Goal: Task Accomplishment & Management: Manage account settings

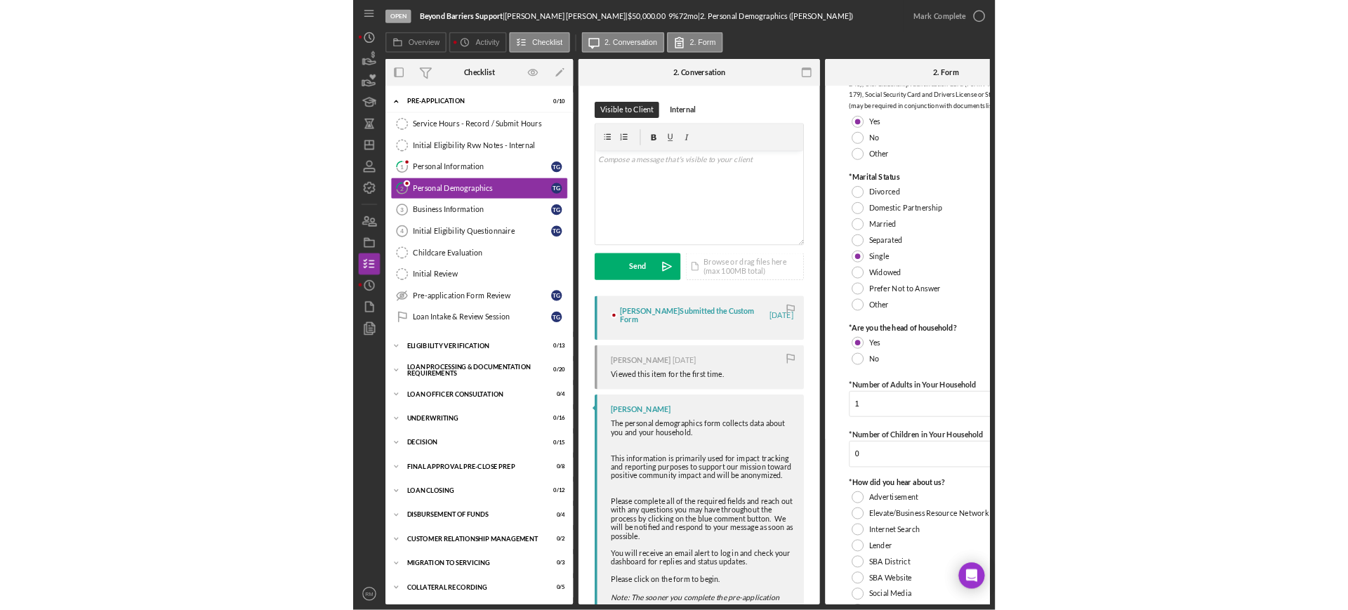
scroll to position [967, 0]
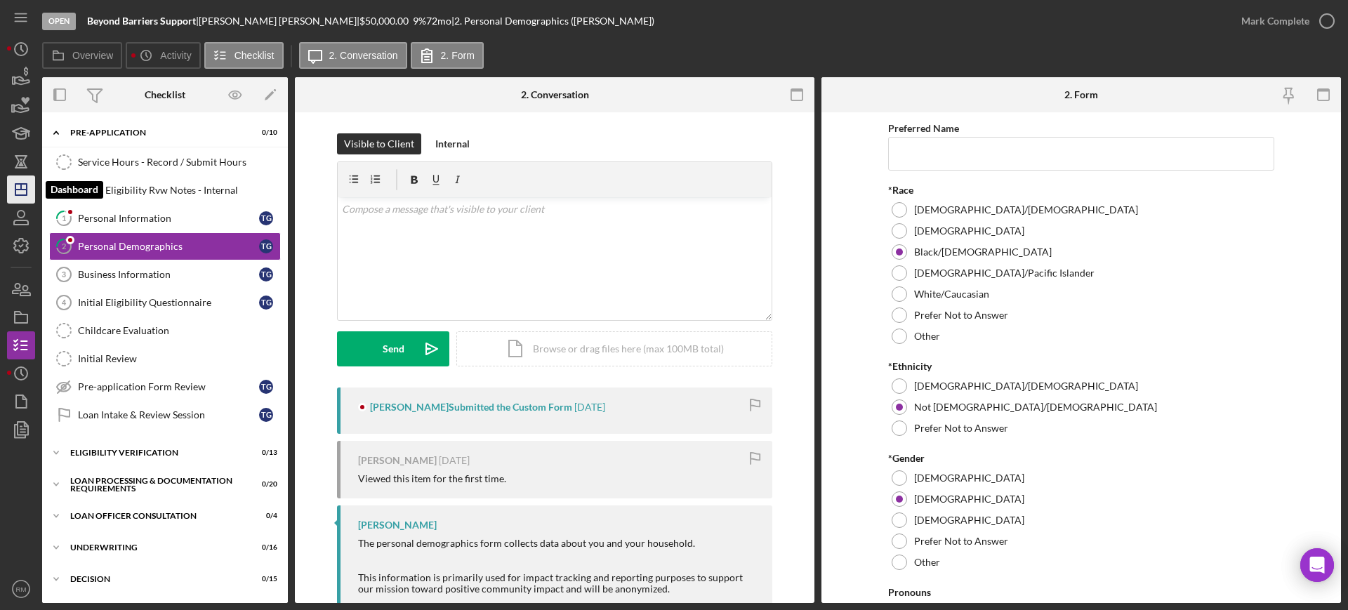
click at [12, 185] on icon "Icon/Dashboard" at bounding box center [21, 189] width 35 height 35
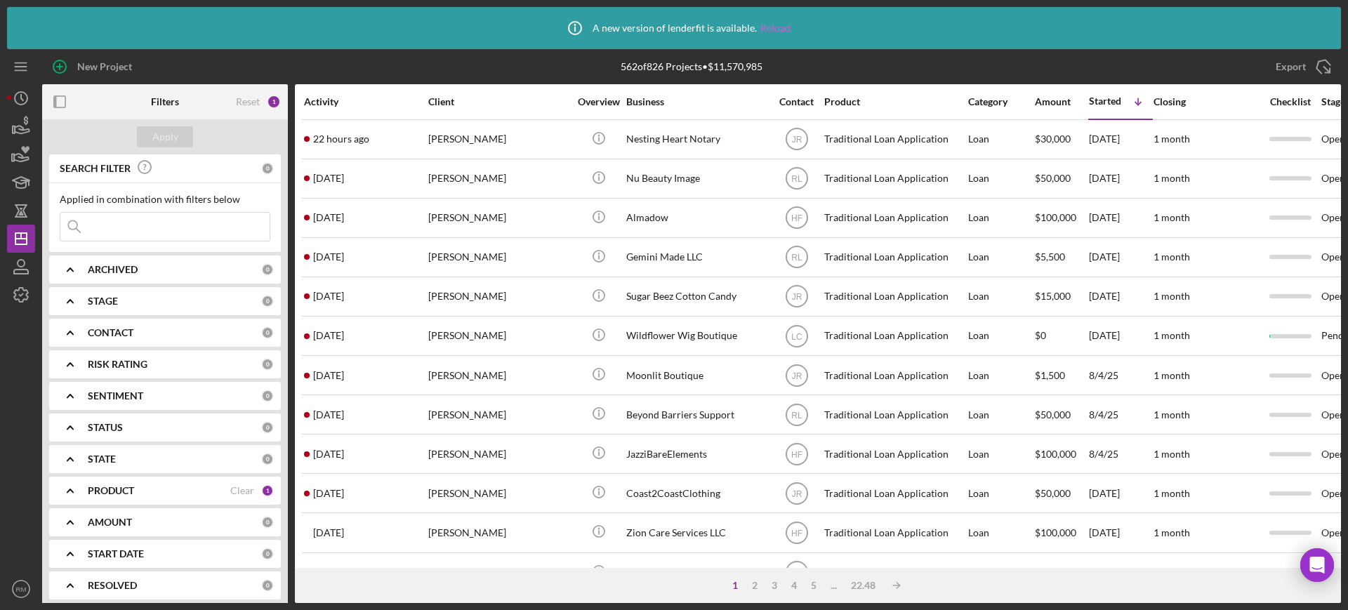
click at [774, 22] on link "Reload" at bounding box center [775, 27] width 30 height 11
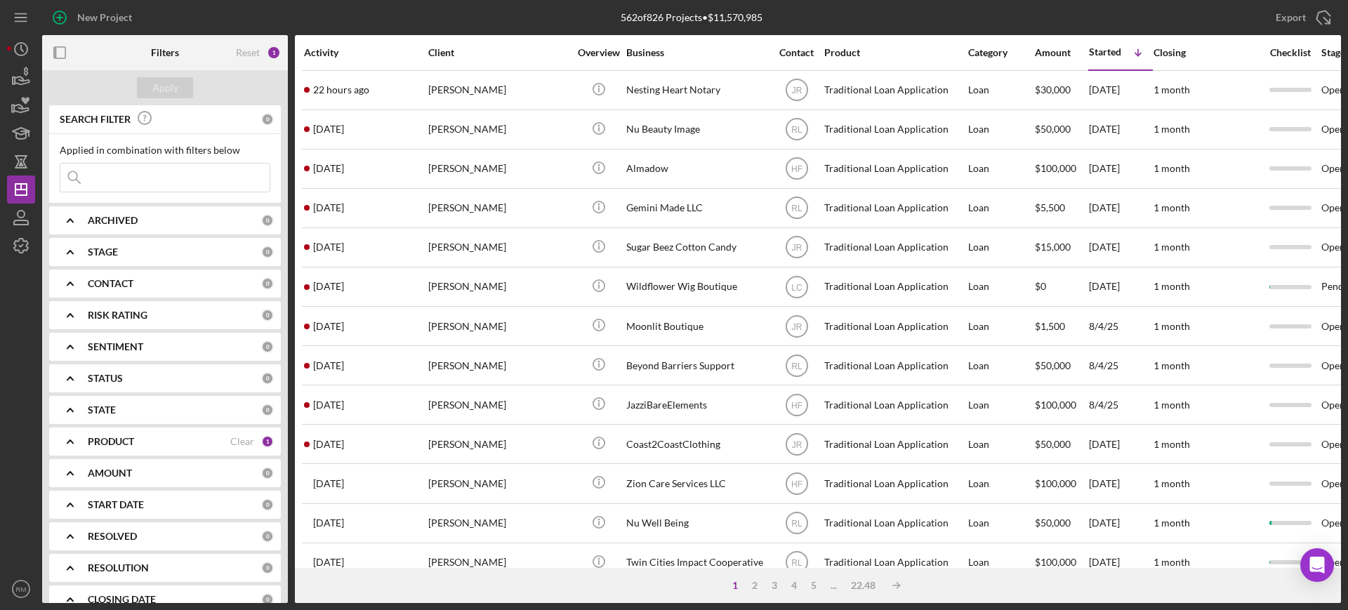
click at [215, 167] on input at bounding box center [164, 178] width 209 height 28
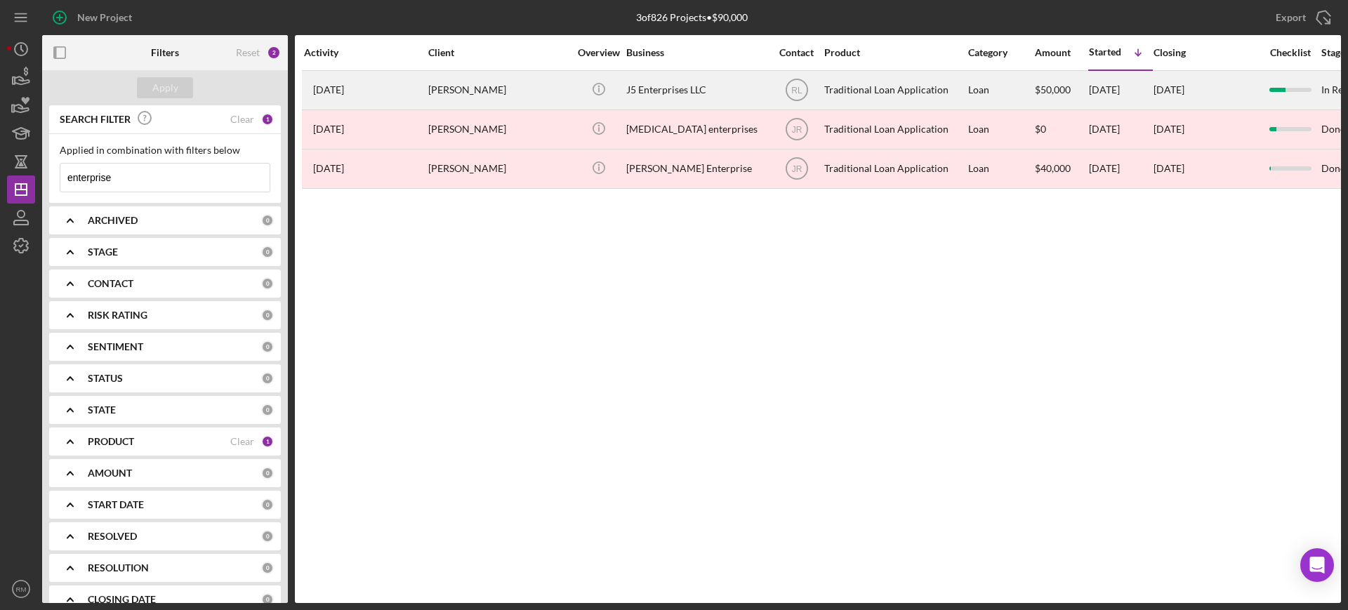
type input "enterprise"
click at [500, 91] on div "Tanesha Shipp" at bounding box center [498, 90] width 140 height 37
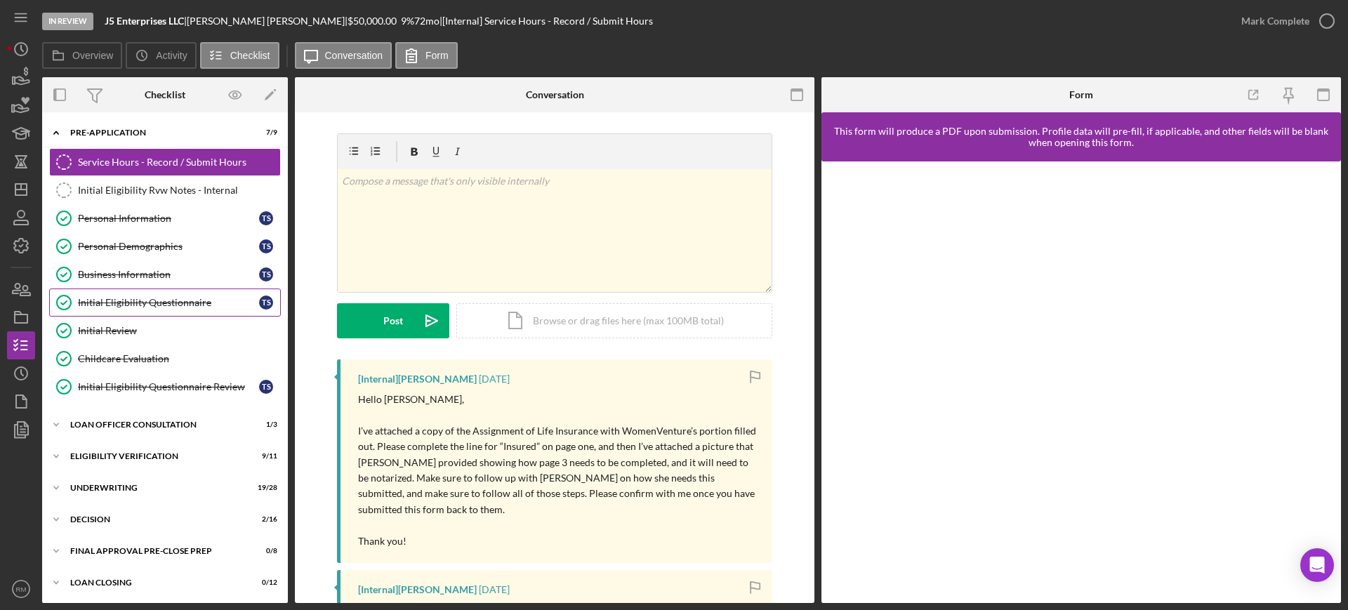
scroll to position [96, 0]
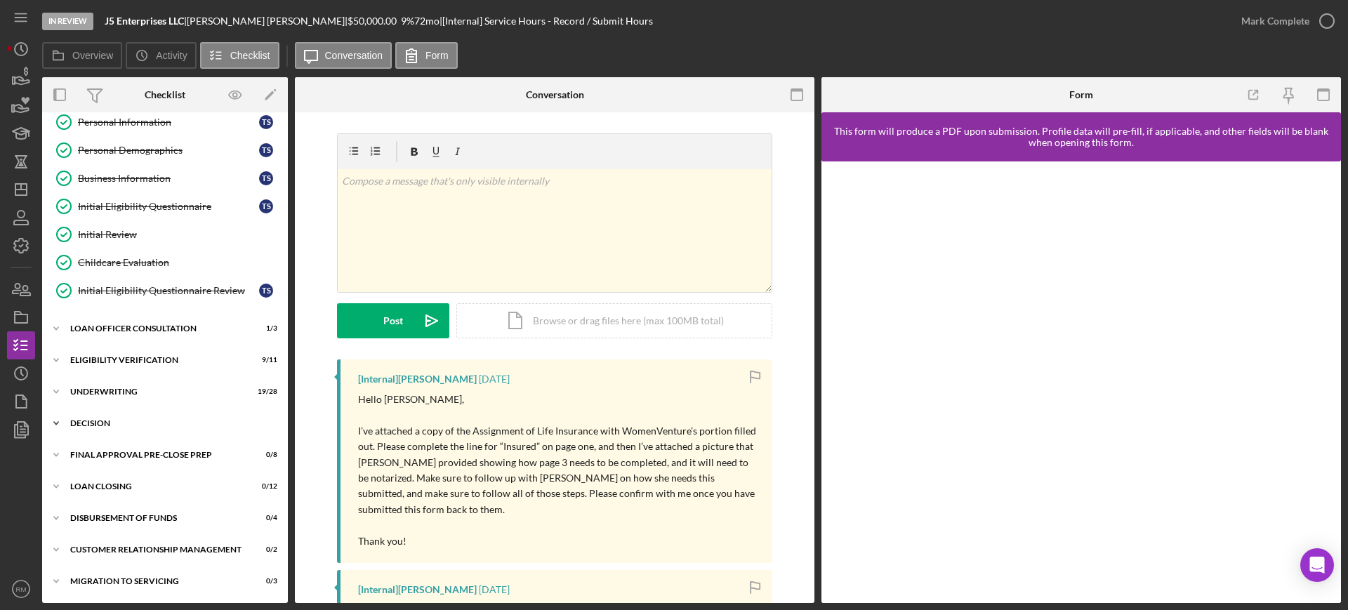
click at [95, 431] on div "Icon/Expander Decision 2 / 16" at bounding box center [165, 423] width 246 height 28
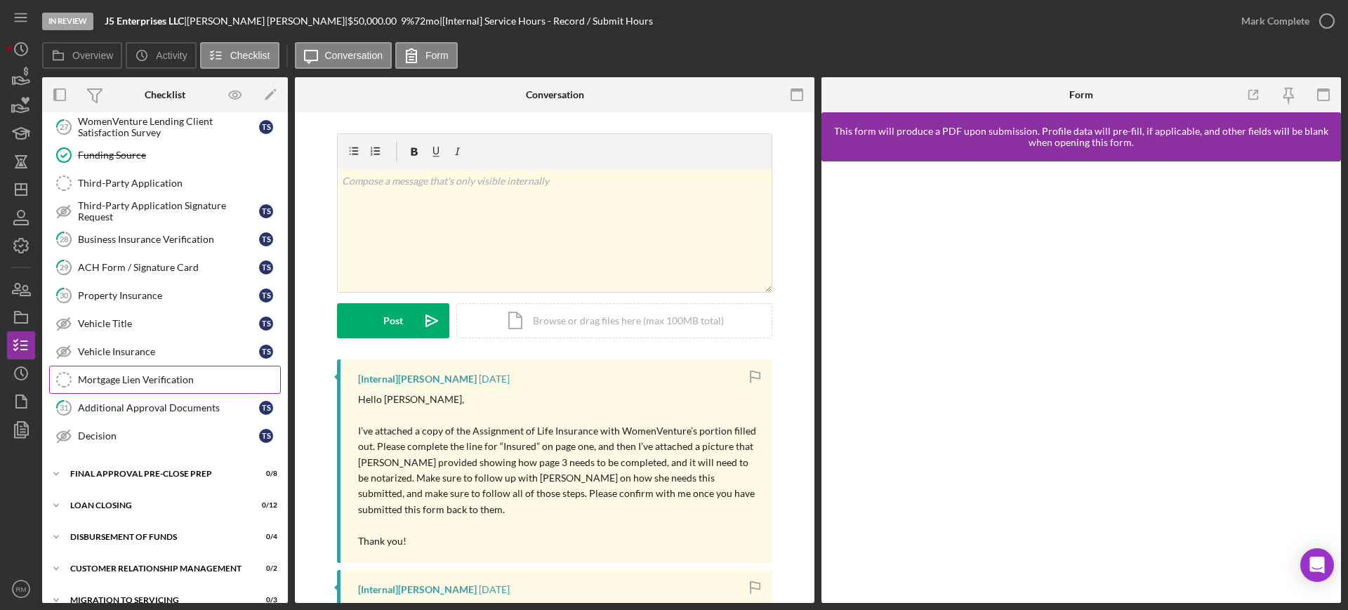
scroll to position [553, 0]
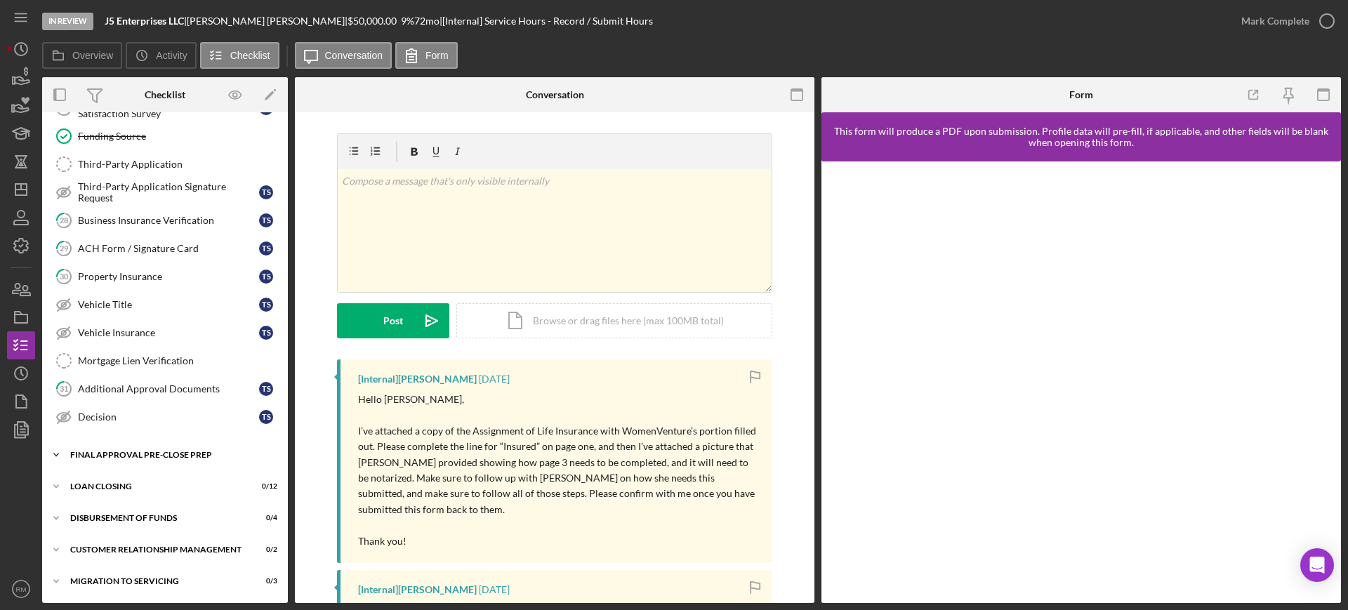
click at [135, 451] on div "Final Approval Pre-Close Prep" at bounding box center [170, 455] width 200 height 8
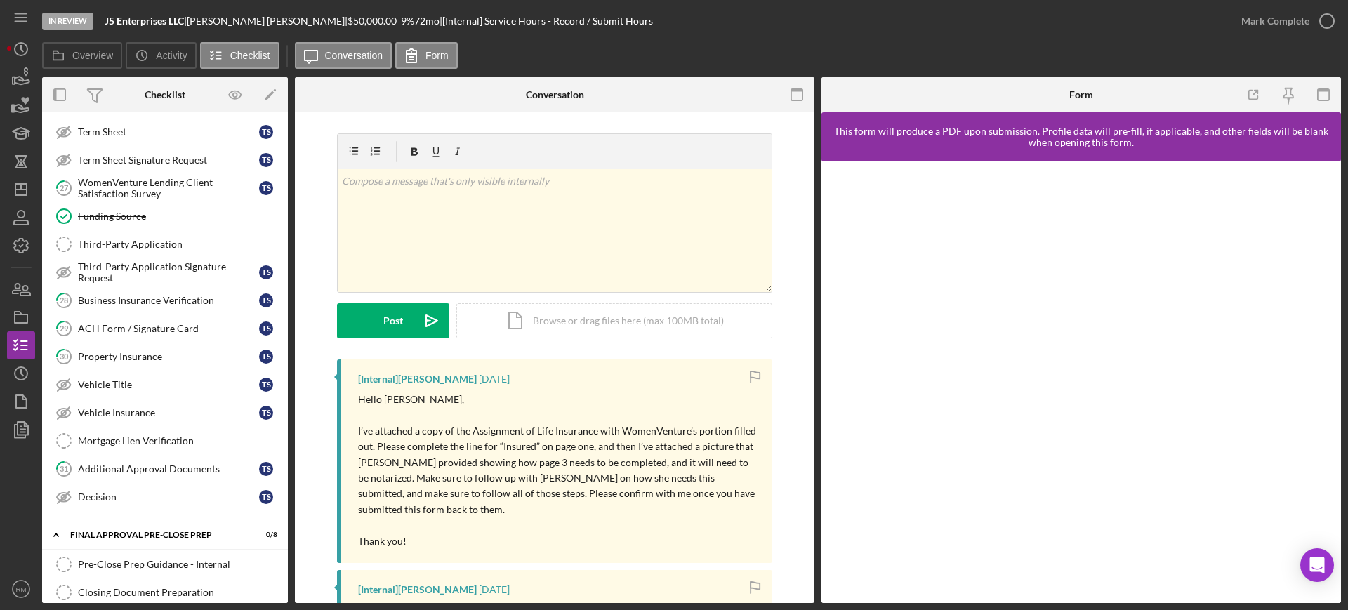
scroll to position [472, 0]
click at [142, 443] on div "Mortgage Lien Verification" at bounding box center [179, 441] width 202 height 11
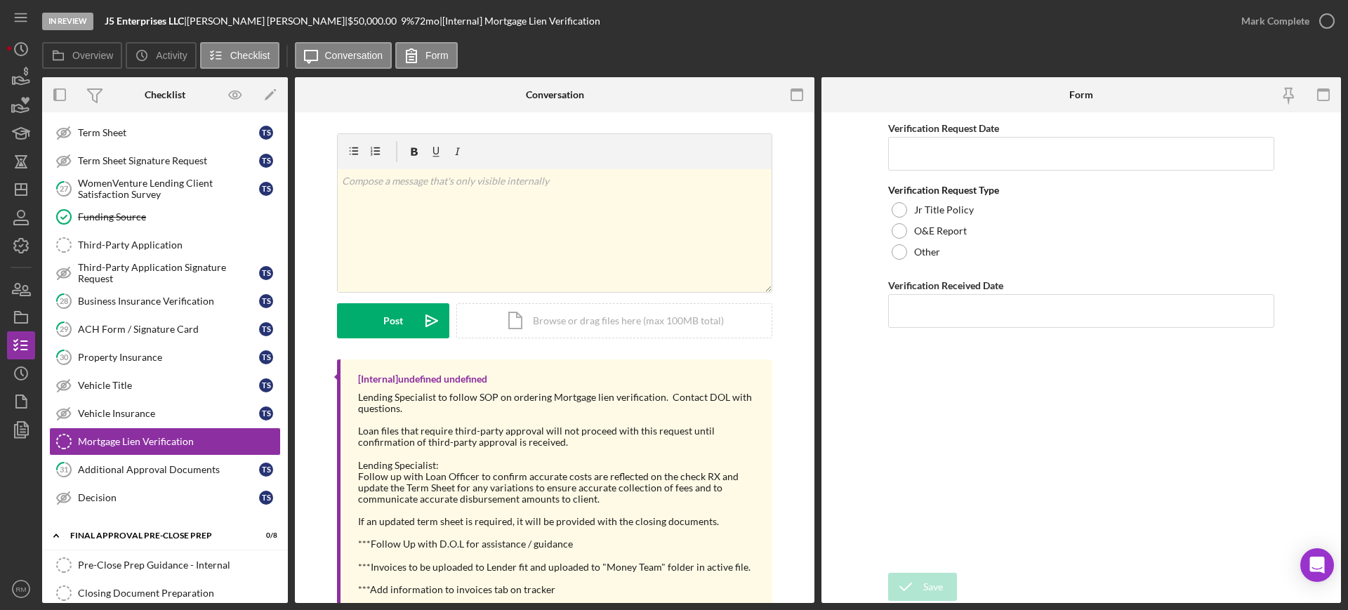
scroll to position [38, 0]
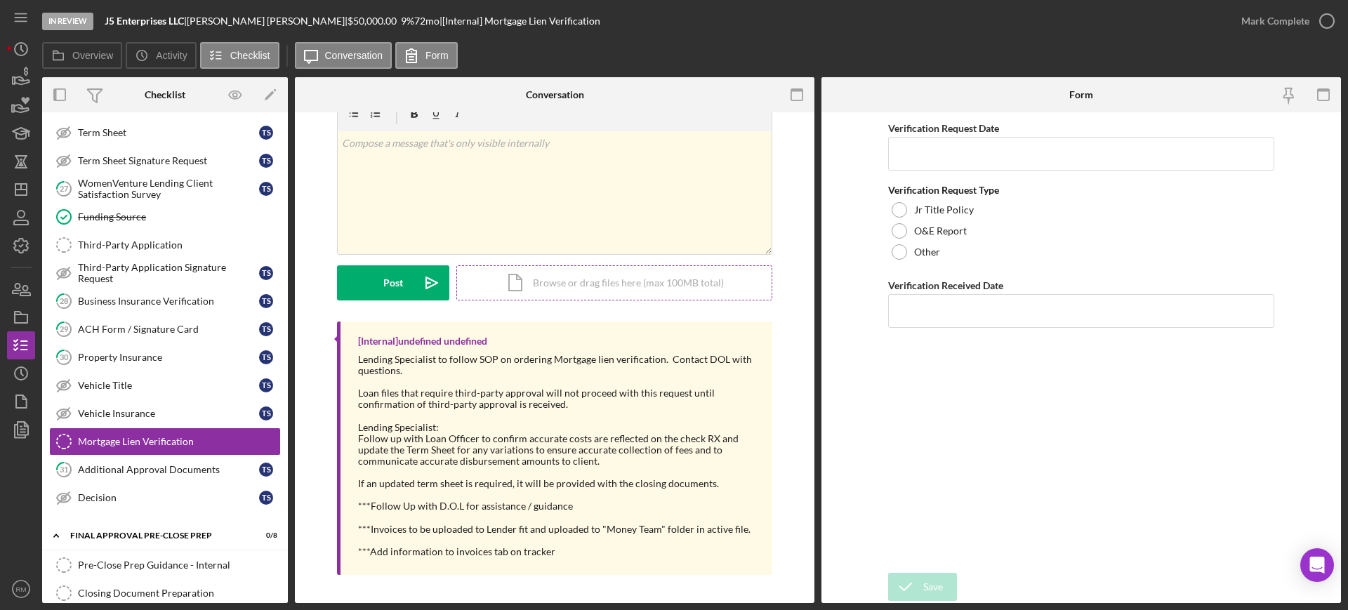
click at [593, 279] on div "Icon/Document Browse or drag files here (max 100MB total) Tap to choose files o…" at bounding box center [614, 282] width 316 height 35
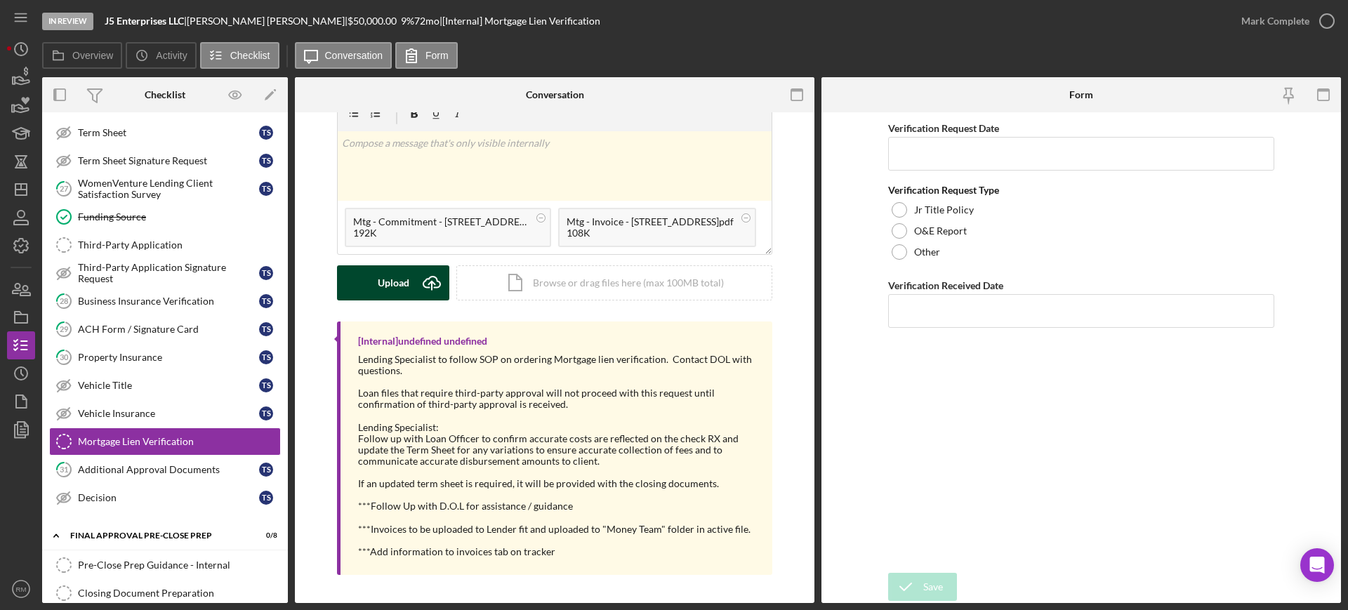
click at [371, 275] on button "Upload Icon/Upload" at bounding box center [393, 282] width 112 height 35
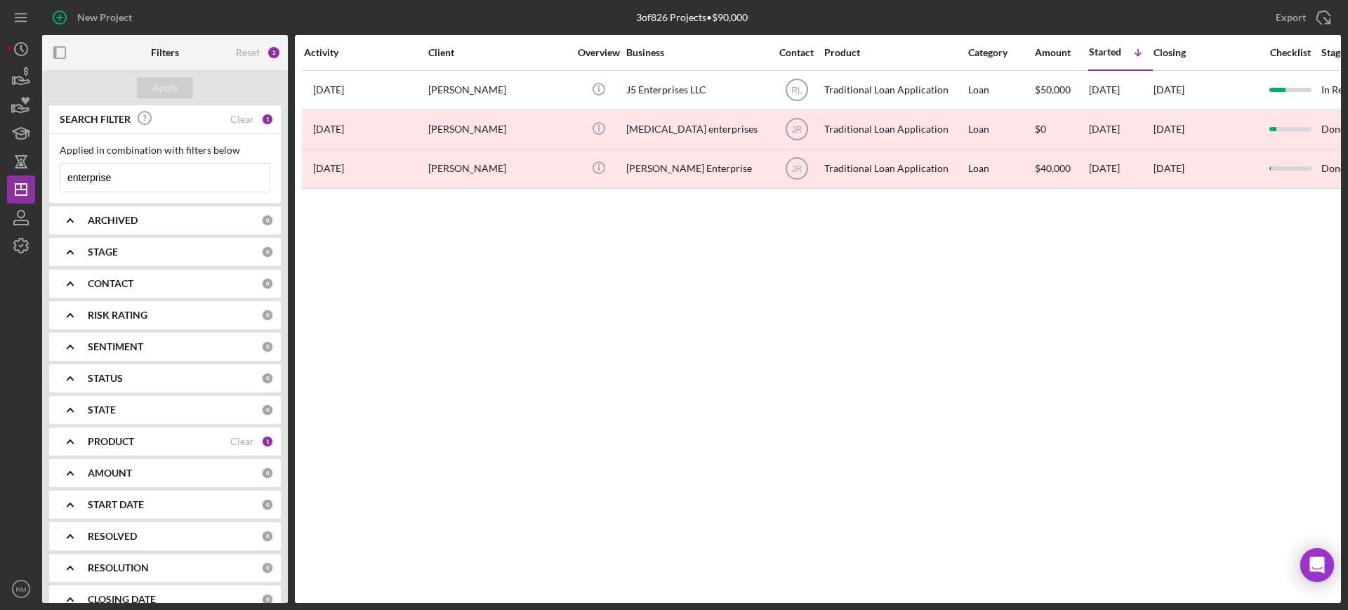
click at [165, 174] on input "enterprise" at bounding box center [164, 178] width 209 height 28
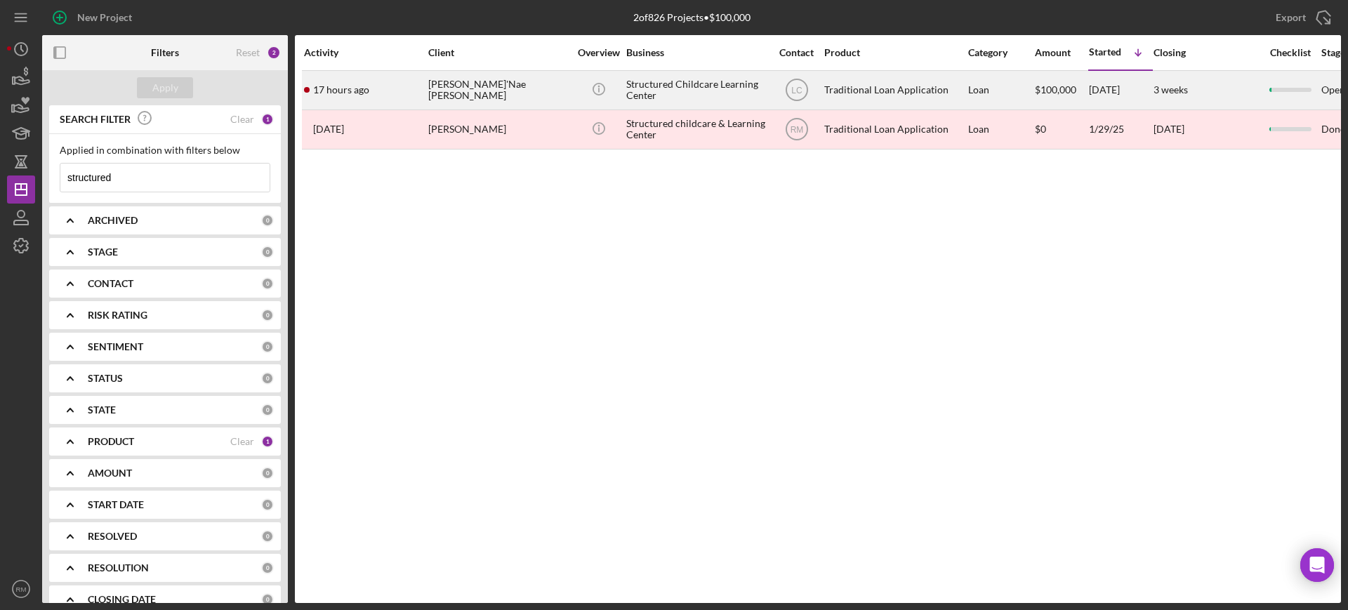
type input "structured"
click at [467, 77] on div "Ja'Nae Bishop" at bounding box center [498, 90] width 140 height 37
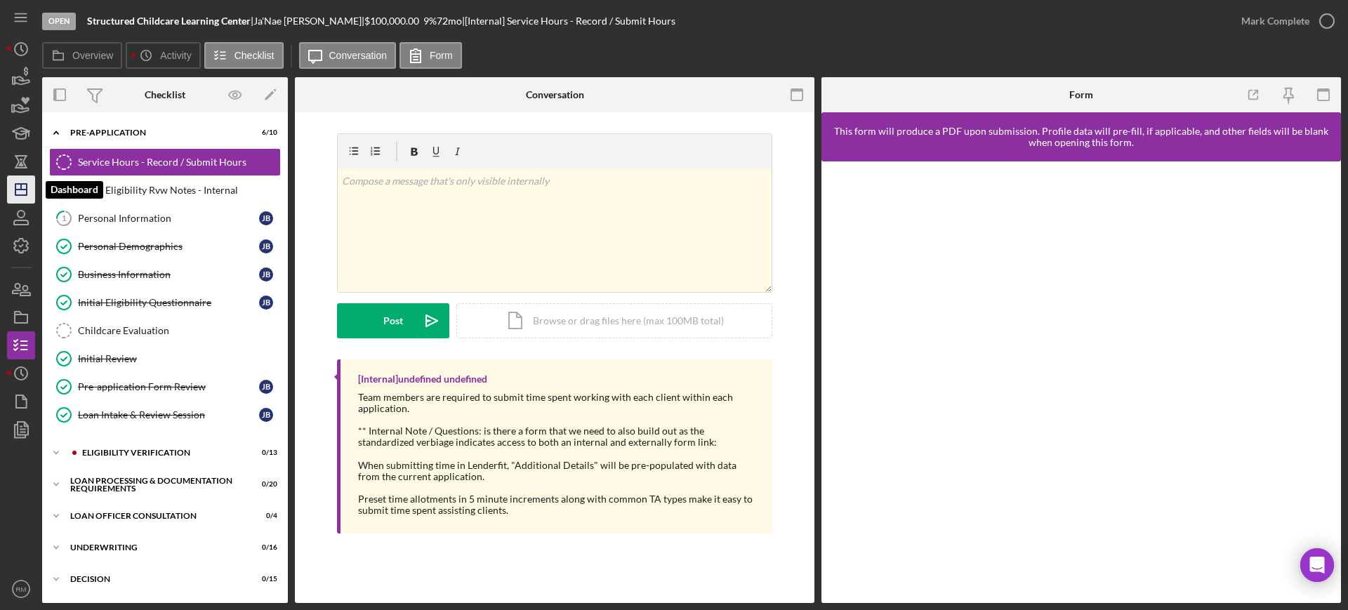
click at [23, 190] on line "button" at bounding box center [20, 190] width 11 height 0
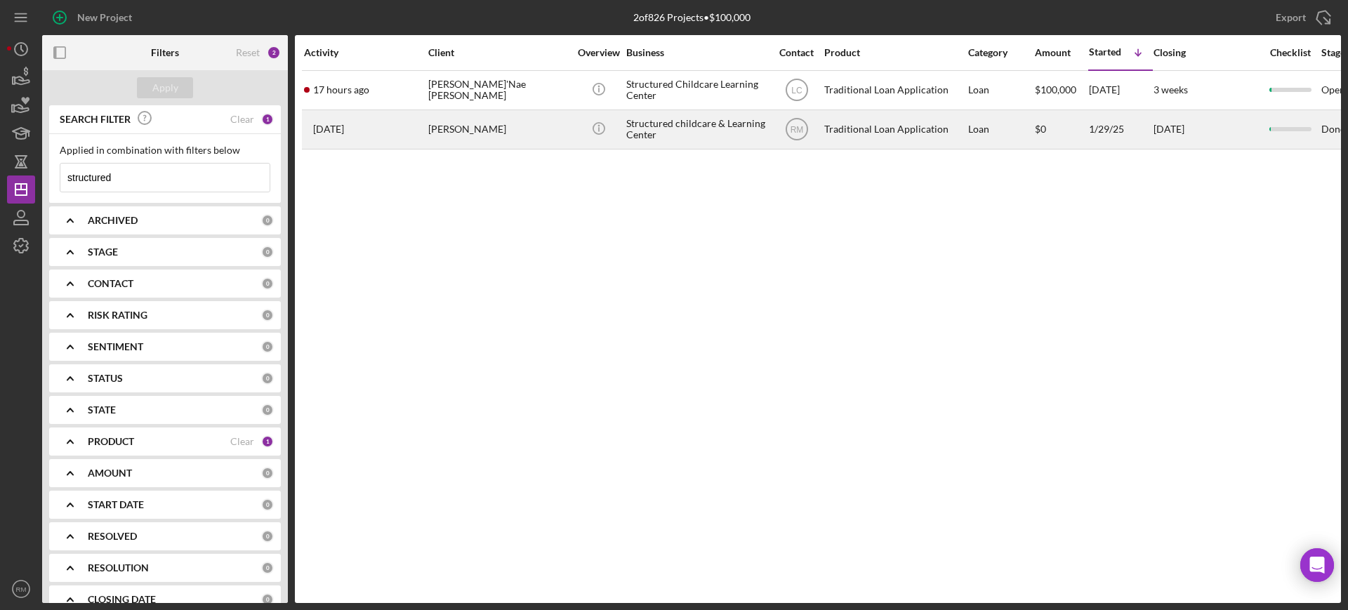
click at [488, 119] on div "JaNae Bishop" at bounding box center [498, 129] width 140 height 37
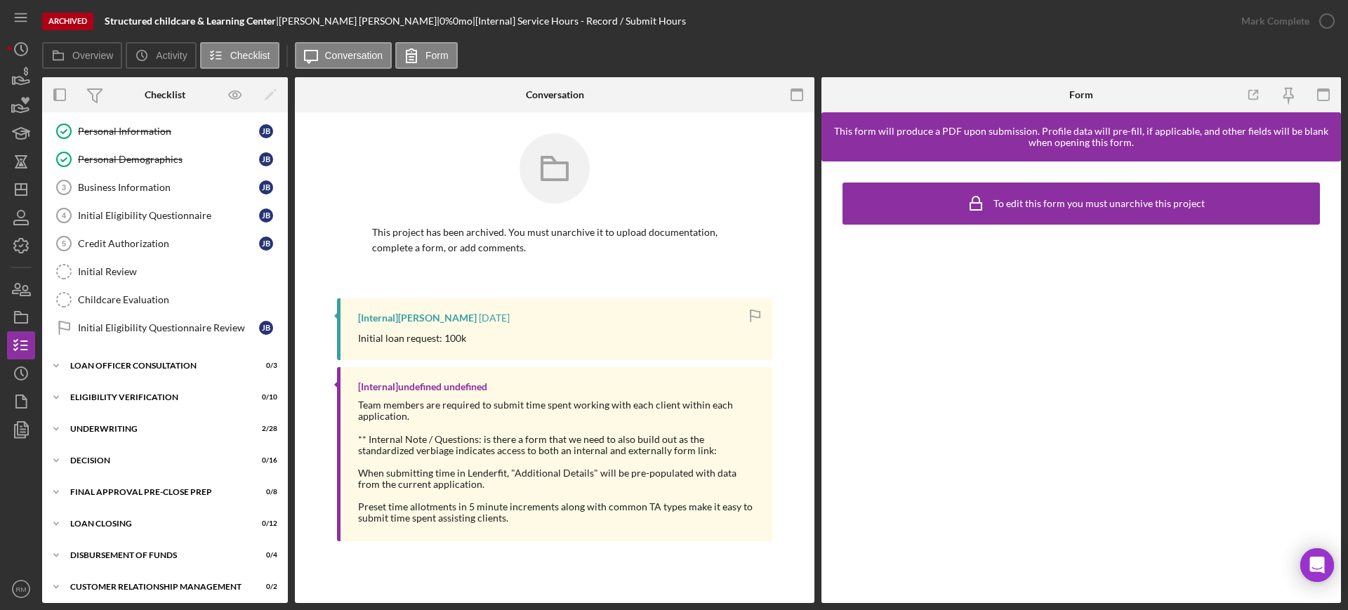
scroll to position [90, 0]
click at [141, 397] on div "Eligibility Verification" at bounding box center [170, 394] width 200 height 8
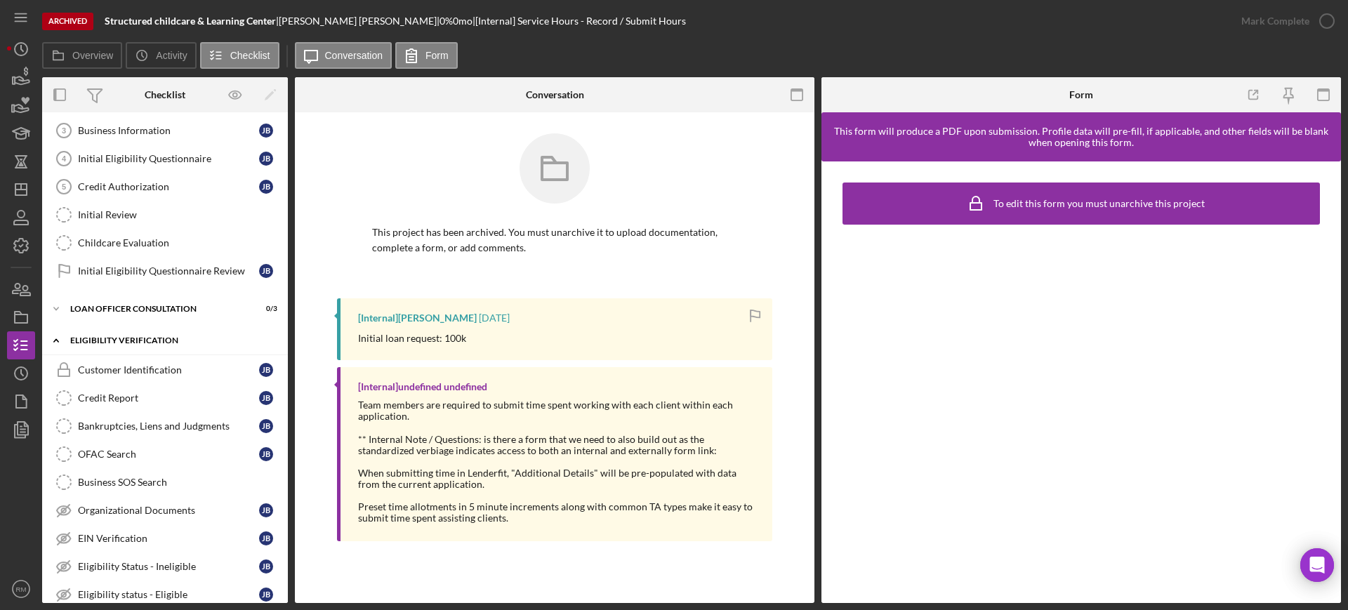
scroll to position [145, 0]
click at [22, 180] on icon "Icon/Dashboard" at bounding box center [21, 189] width 35 height 35
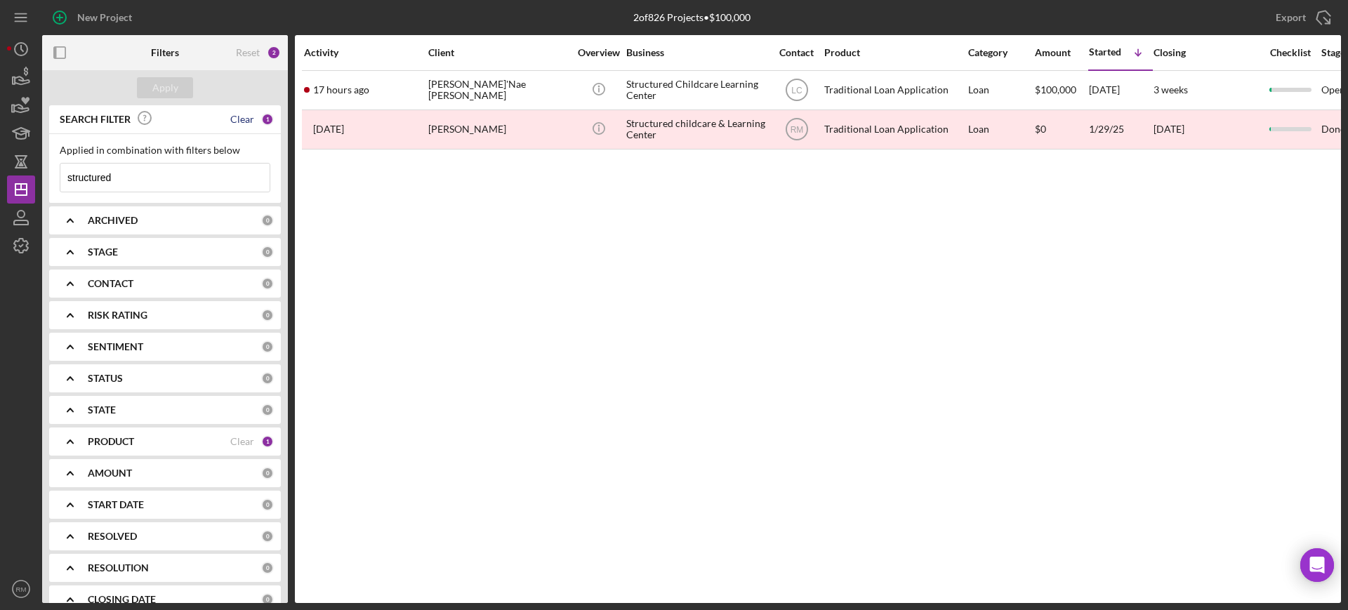
click at [233, 121] on div "Clear" at bounding box center [242, 119] width 24 height 11
click at [168, 93] on div "Apply" at bounding box center [165, 87] width 26 height 21
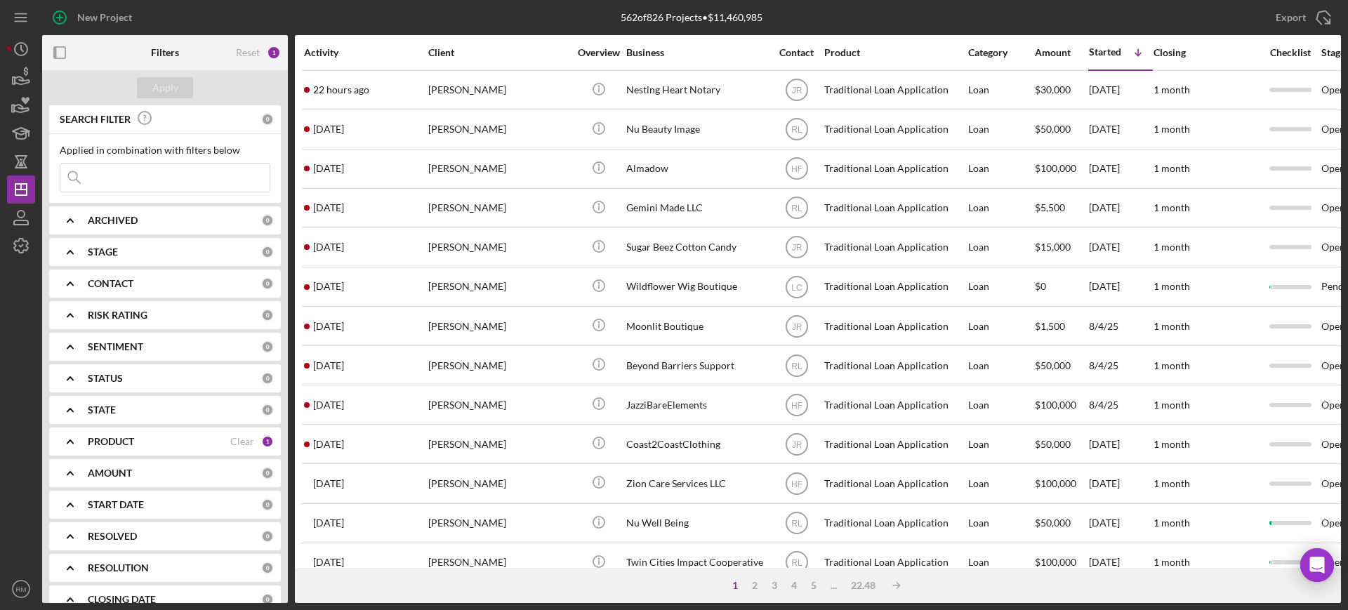
click at [166, 180] on input at bounding box center [164, 178] width 209 height 28
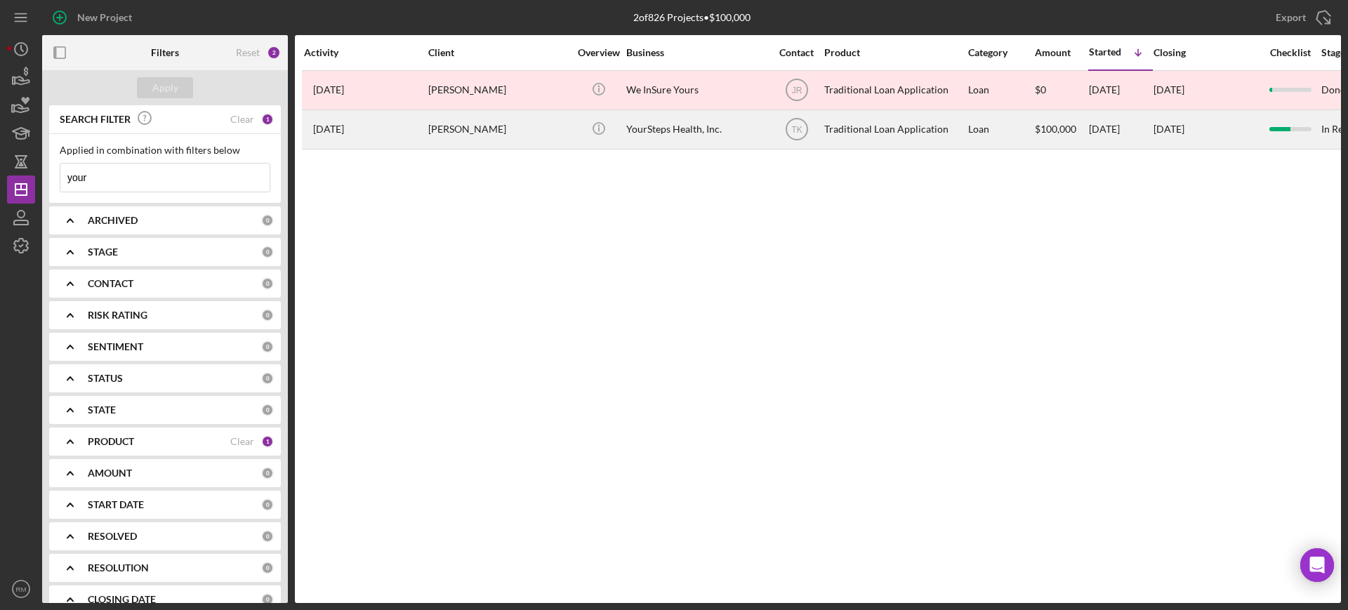
type input "your"
click at [523, 124] on div "[PERSON_NAME]" at bounding box center [498, 129] width 140 height 37
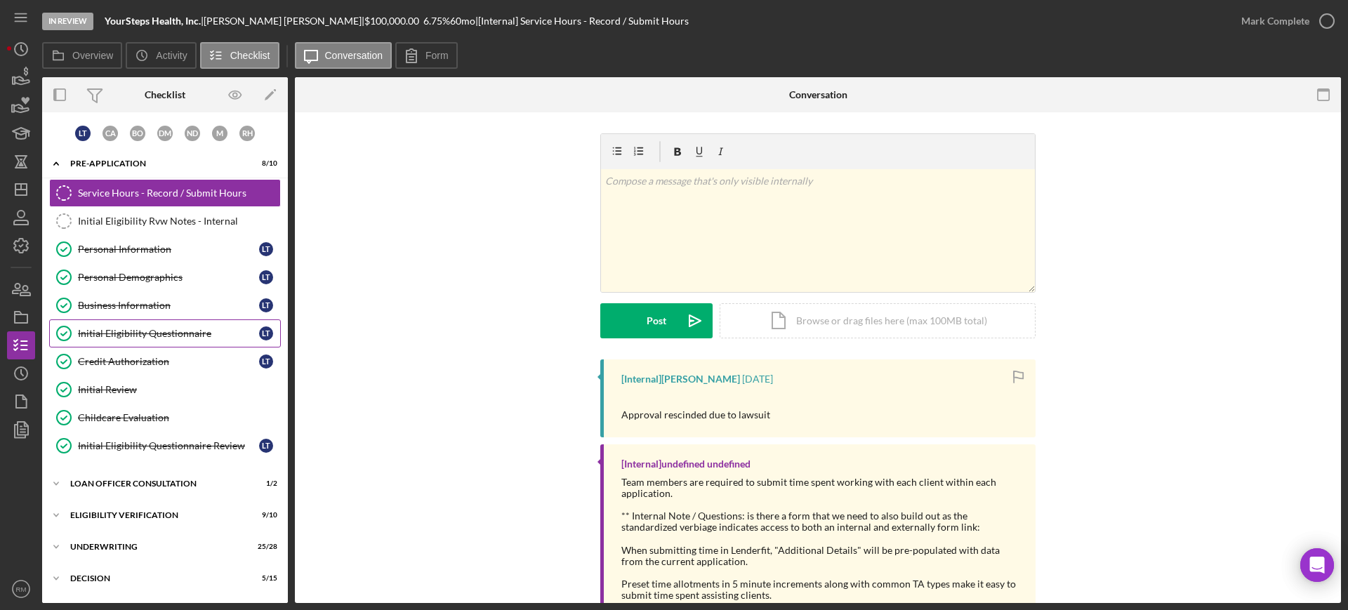
click at [166, 329] on div "Initial Eligibility Questionnaire" at bounding box center [168, 333] width 181 height 11
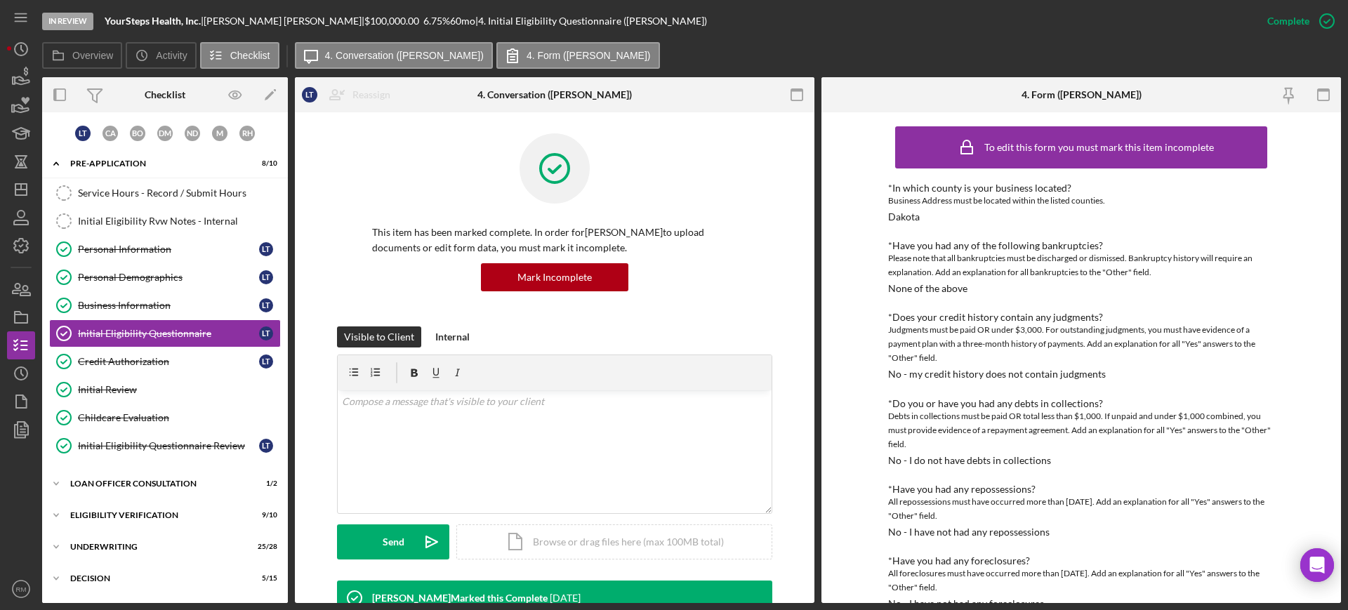
scroll to position [471, 0]
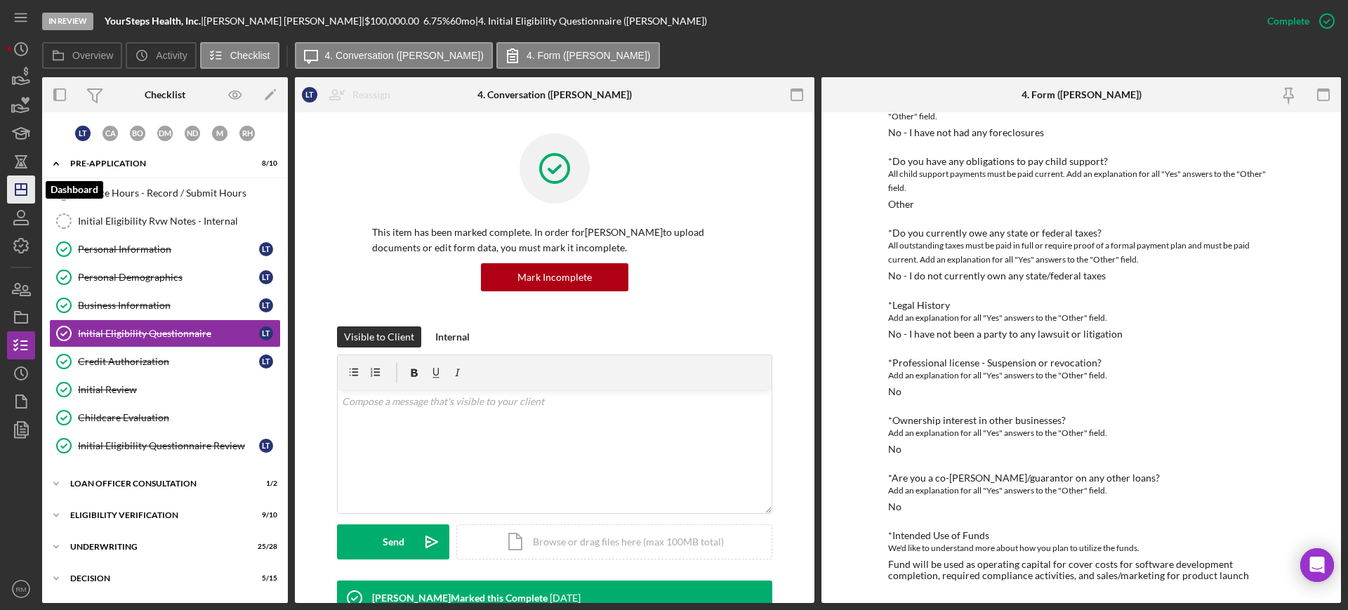
click at [15, 179] on icon "Icon/Dashboard" at bounding box center [21, 189] width 35 height 35
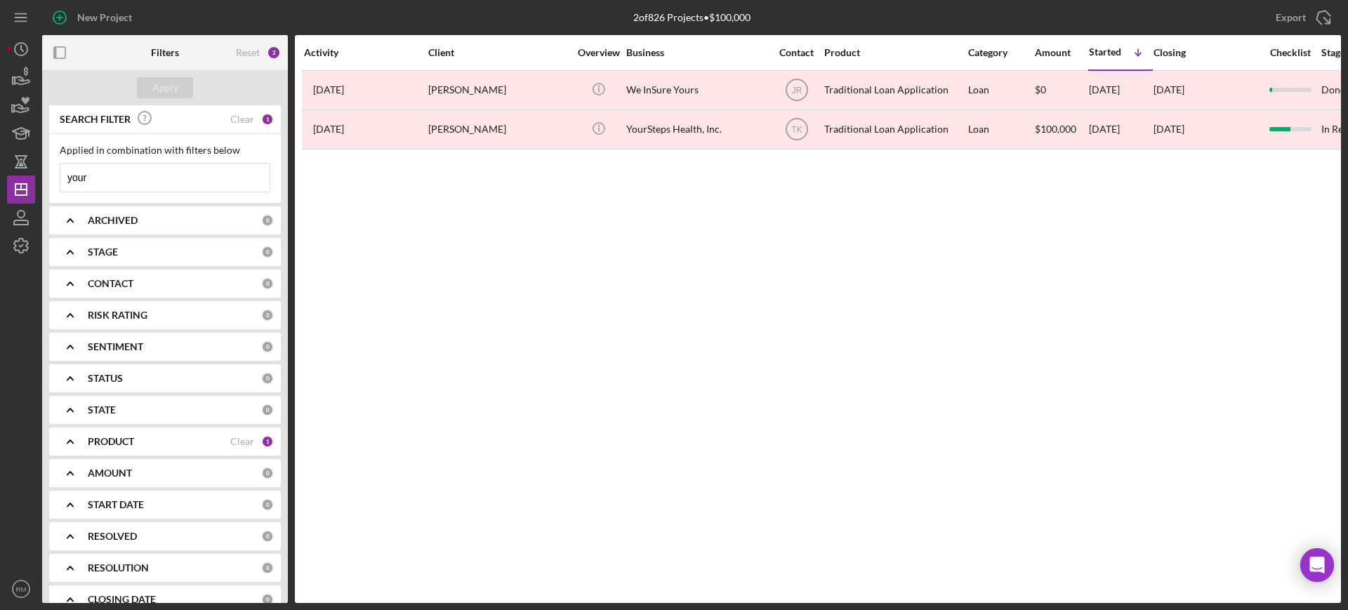
click at [163, 171] on input "your" at bounding box center [164, 178] width 209 height 28
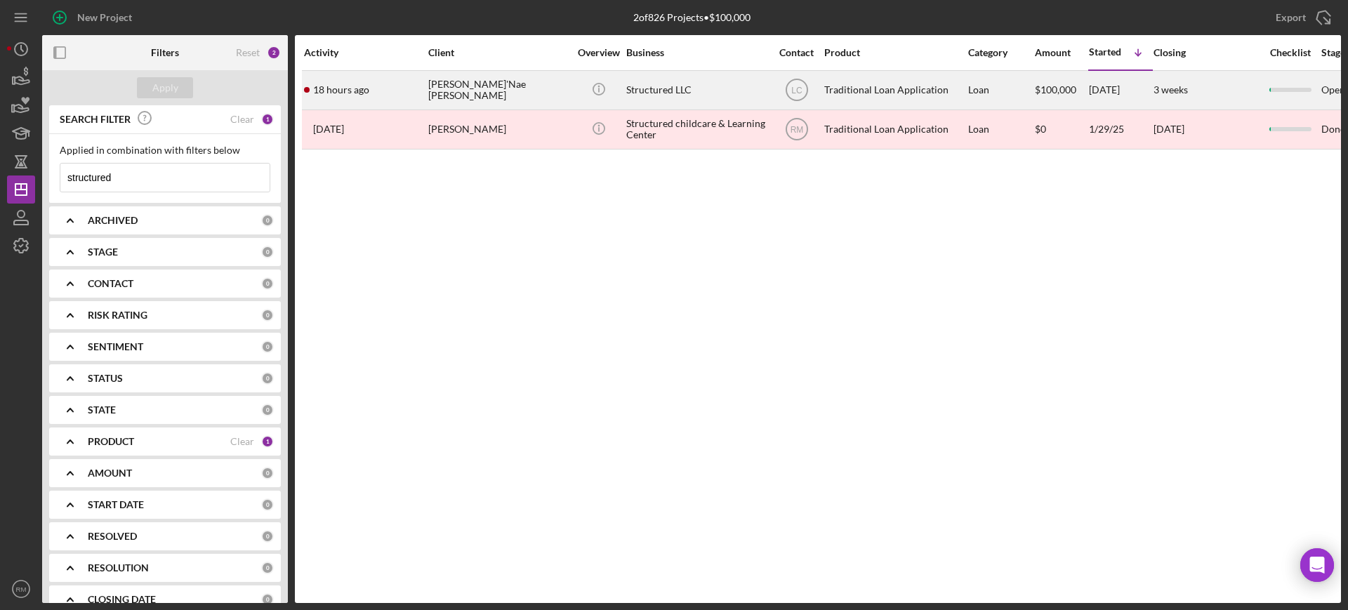
type input "structured"
click at [478, 84] on div "Ja'Nae Bishop" at bounding box center [498, 90] width 140 height 37
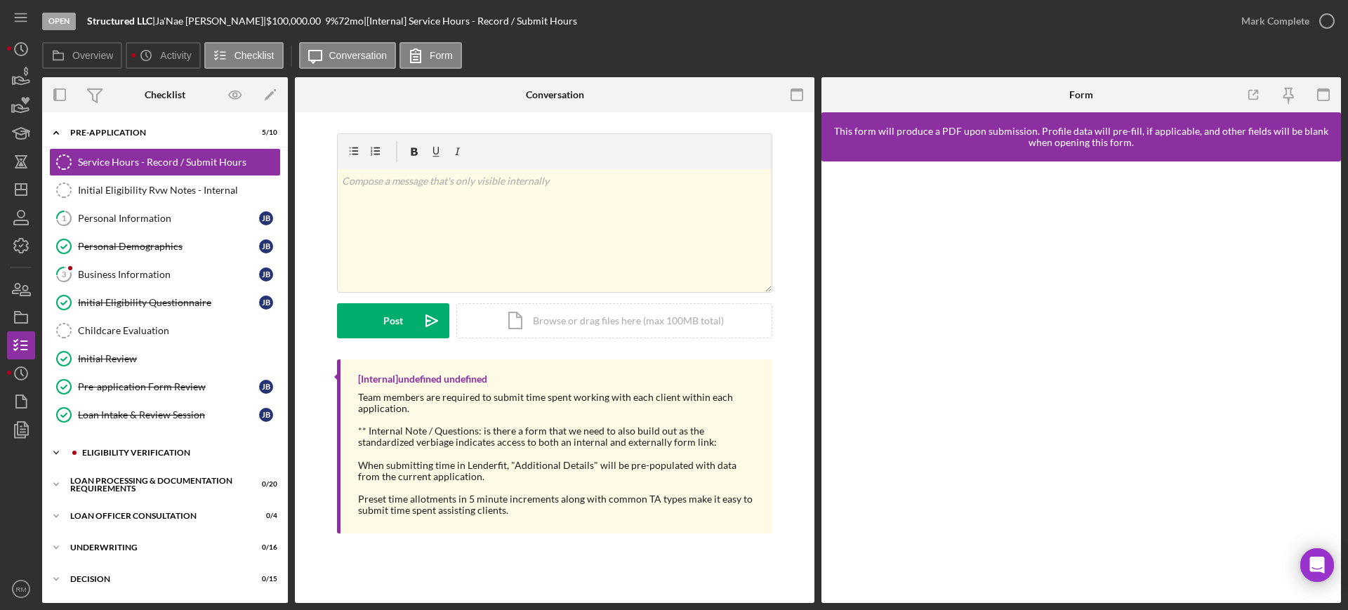
click at [133, 449] on div "Eligibility Verification" at bounding box center [176, 453] width 188 height 8
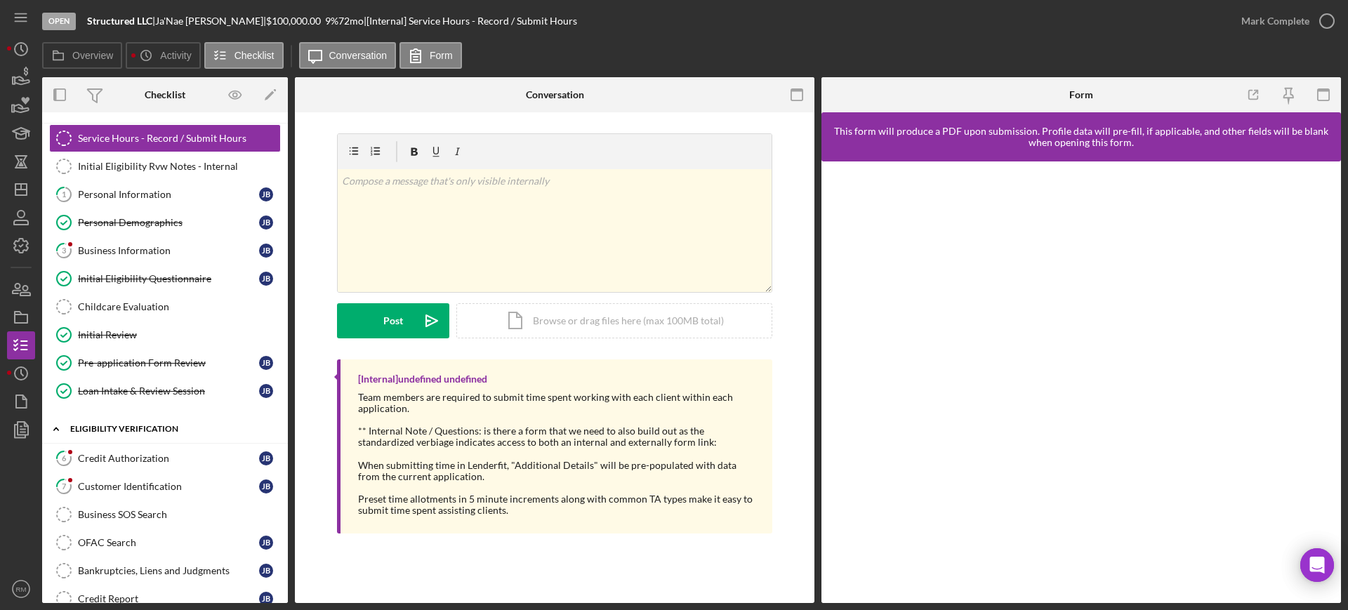
scroll to position [25, 0]
click at [133, 449] on link "6 Credit Authorization J B" at bounding box center [165, 458] width 232 height 28
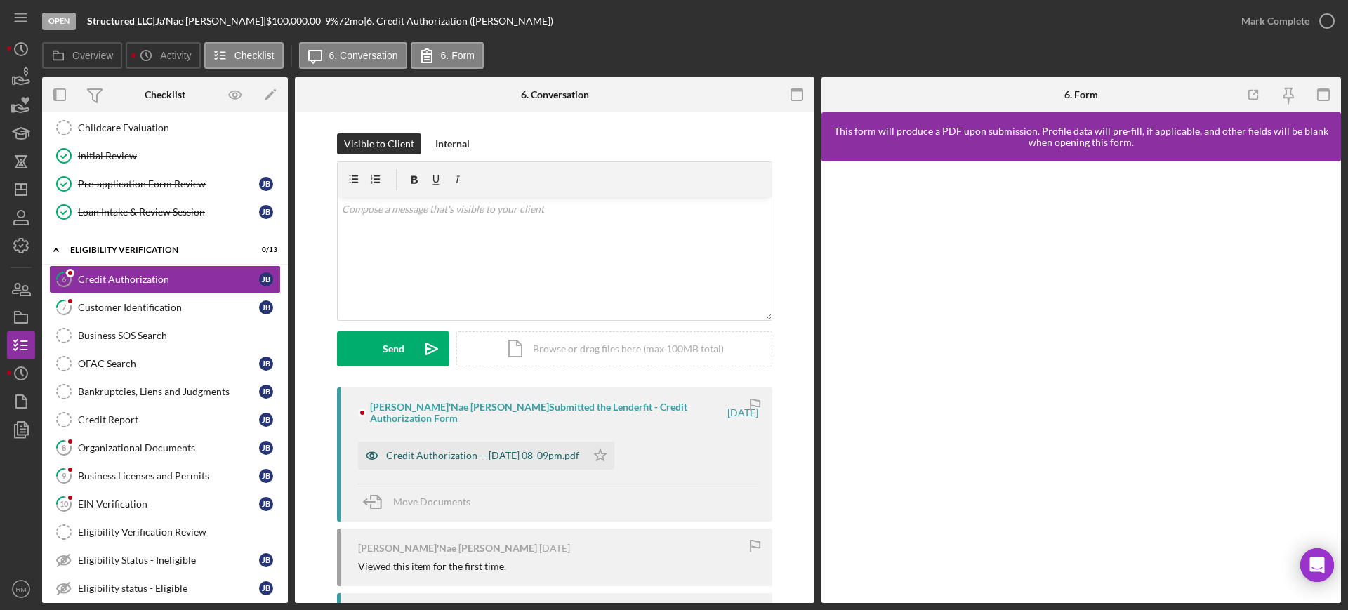
scroll to position [204, 0]
click at [418, 442] on div "Credit Authorization -- 2025-08-07 08_09pm.pdf" at bounding box center [472, 456] width 228 height 28
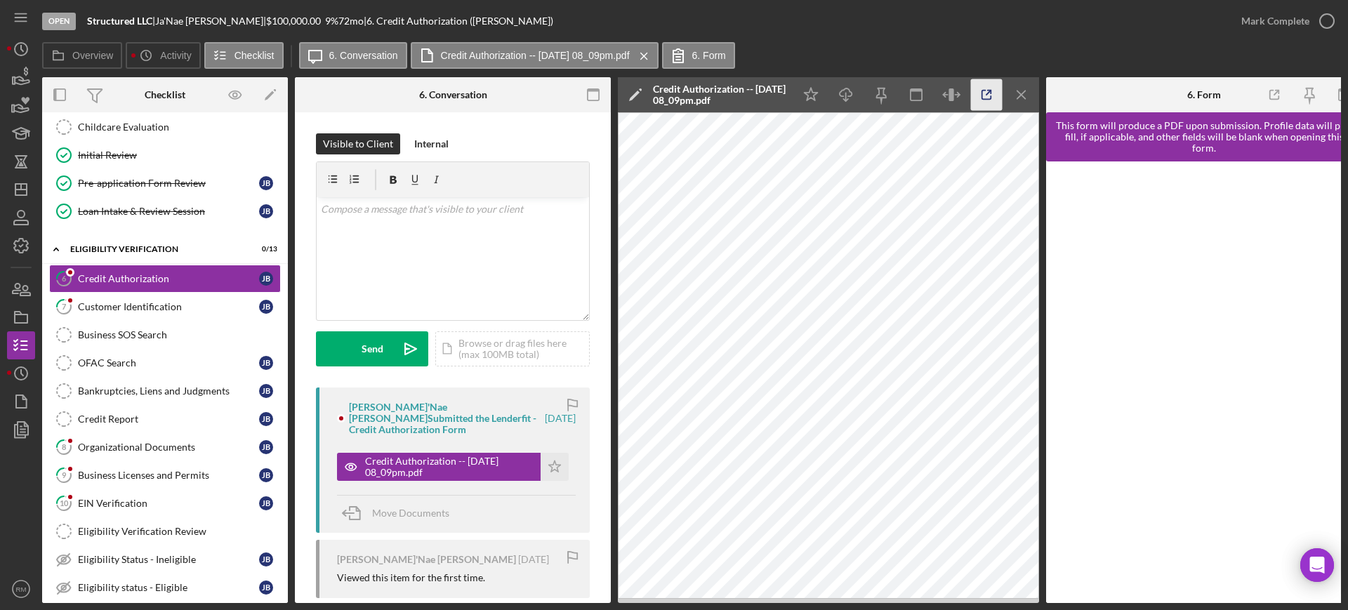
click at [980, 91] on icon "button" at bounding box center [987, 95] width 32 height 32
click at [140, 318] on link "7 Customer Identification J B" at bounding box center [165, 307] width 232 height 28
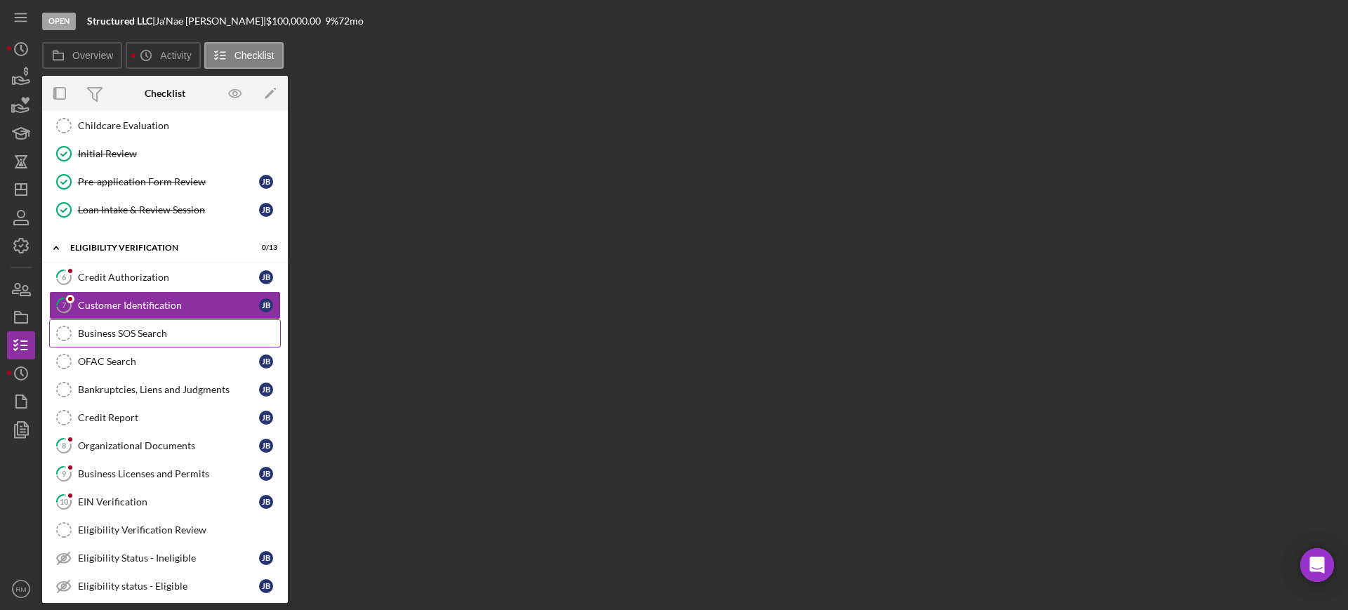
click at [141, 329] on div "Business SOS Search" at bounding box center [179, 333] width 202 height 11
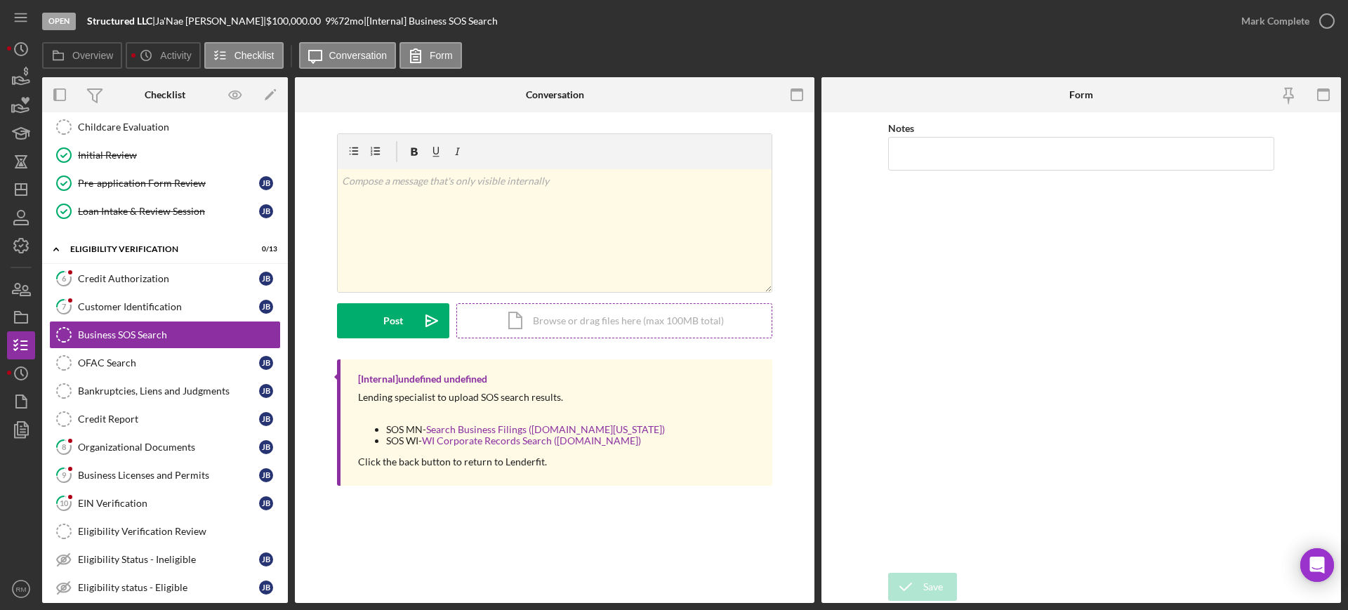
click at [604, 310] on div "Icon/Document Browse or drag files here (max 100MB total) Tap to choose files o…" at bounding box center [614, 320] width 316 height 35
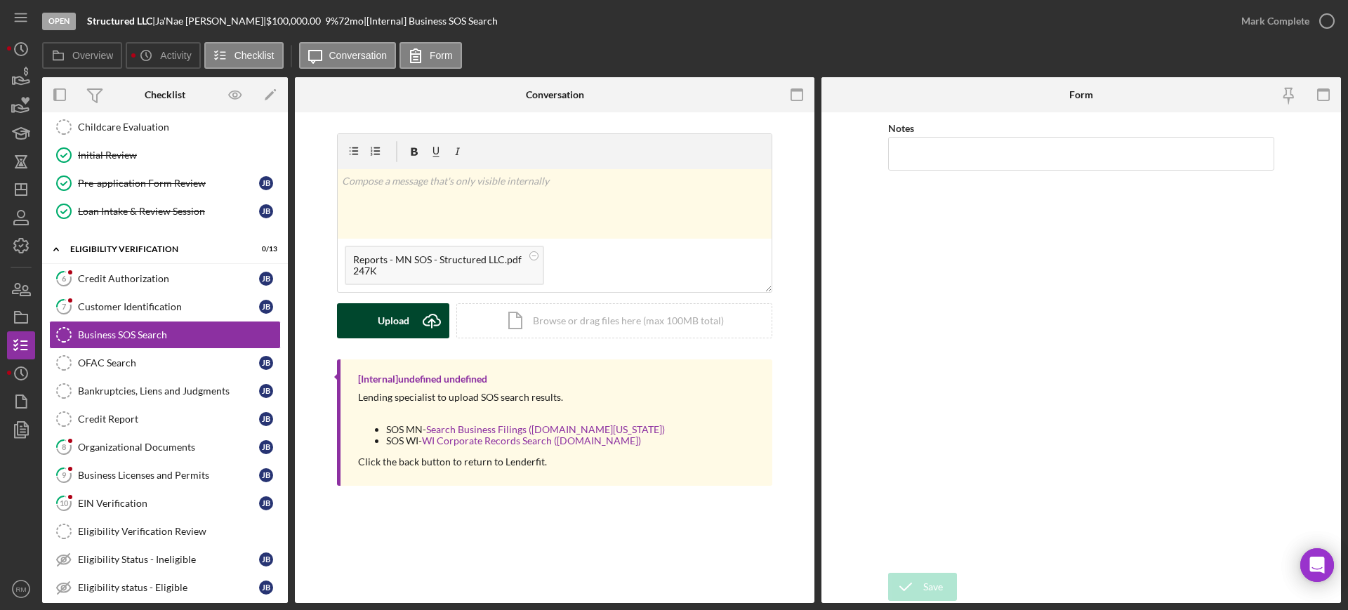
click at [385, 327] on div "Upload" at bounding box center [394, 320] width 32 height 35
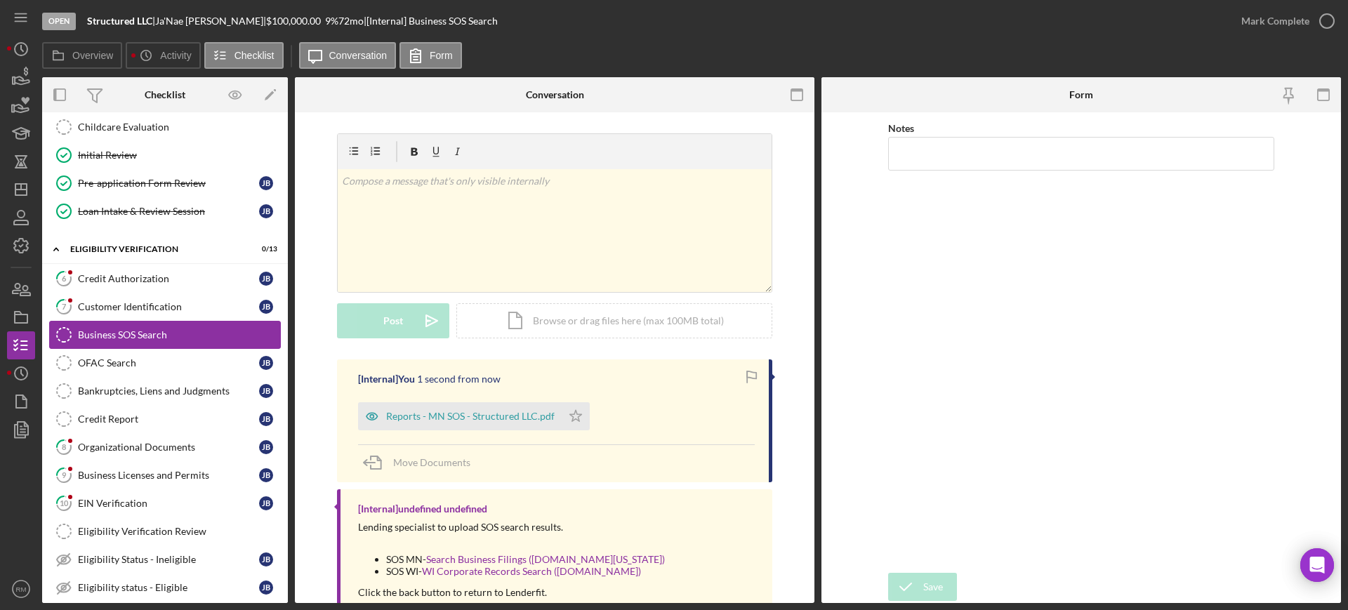
click at [186, 345] on link "Business SOS Search Business SOS Search" at bounding box center [165, 335] width 232 height 28
click at [189, 358] on div "OFAC Search" at bounding box center [168, 362] width 181 height 11
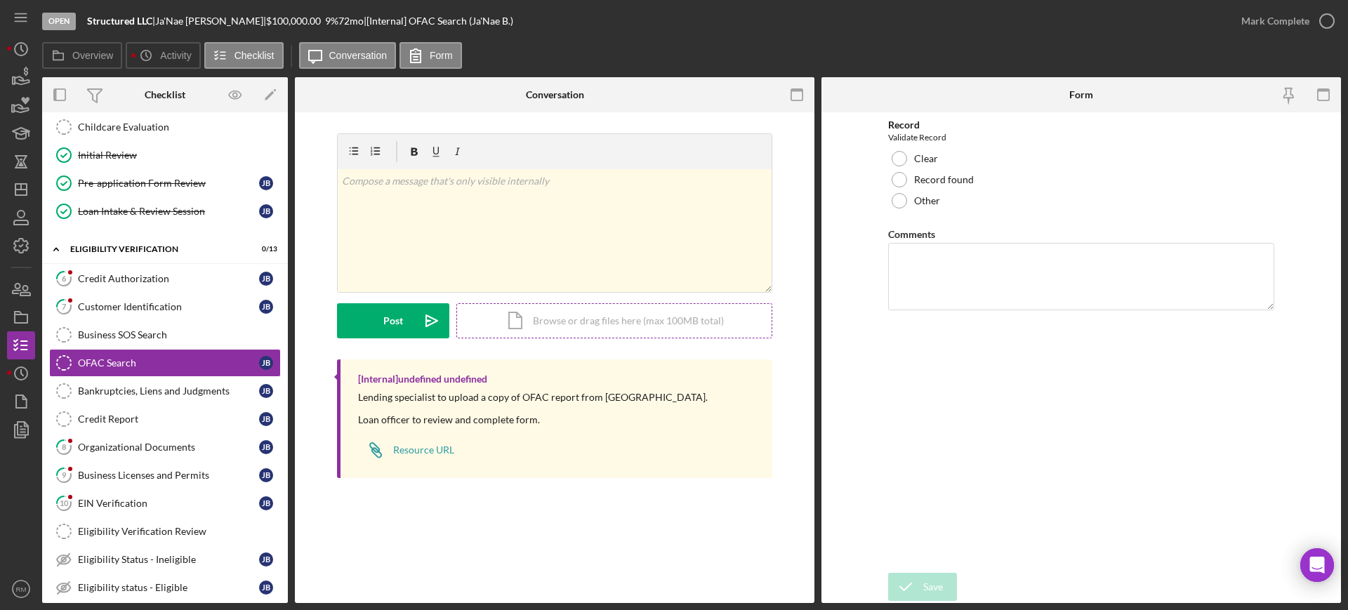
click at [524, 326] on div "Icon/Document Browse or drag files here (max 100MB total) Tap to choose files o…" at bounding box center [614, 320] width 316 height 35
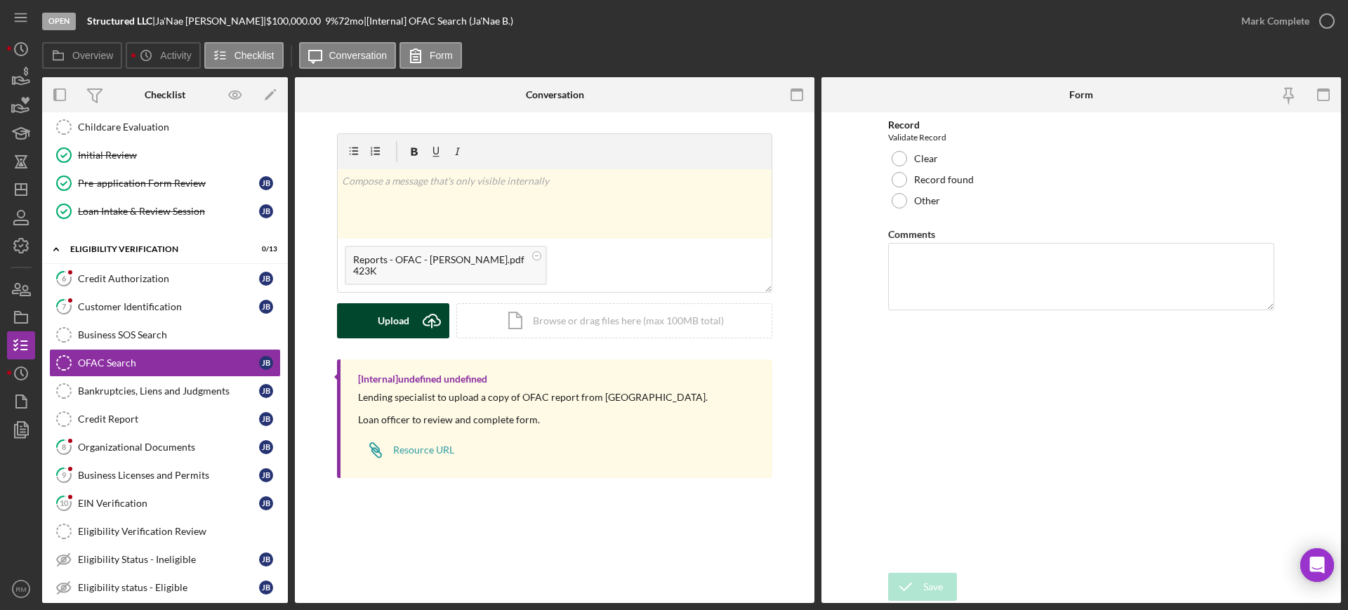
click at [372, 310] on button "Upload Icon/Upload" at bounding box center [393, 320] width 112 height 35
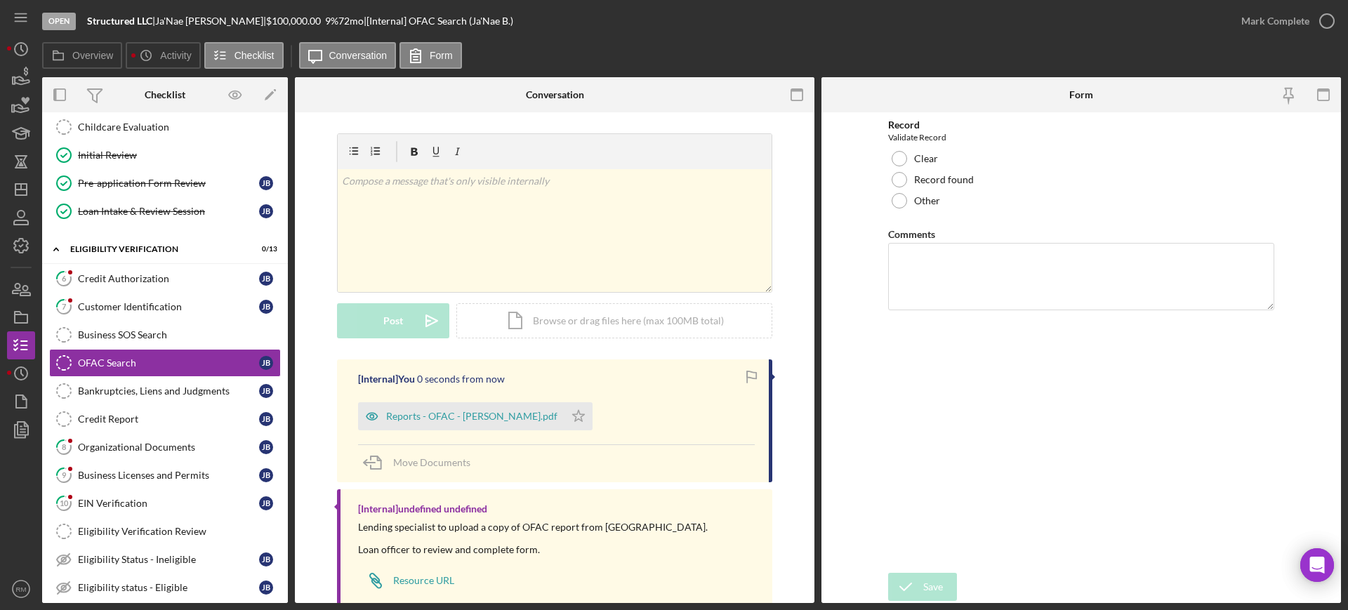
click at [184, 380] on link "Bankruptcies, Liens and Judgments Bankruptcies, Liens and Judgments J B" at bounding box center [165, 391] width 232 height 28
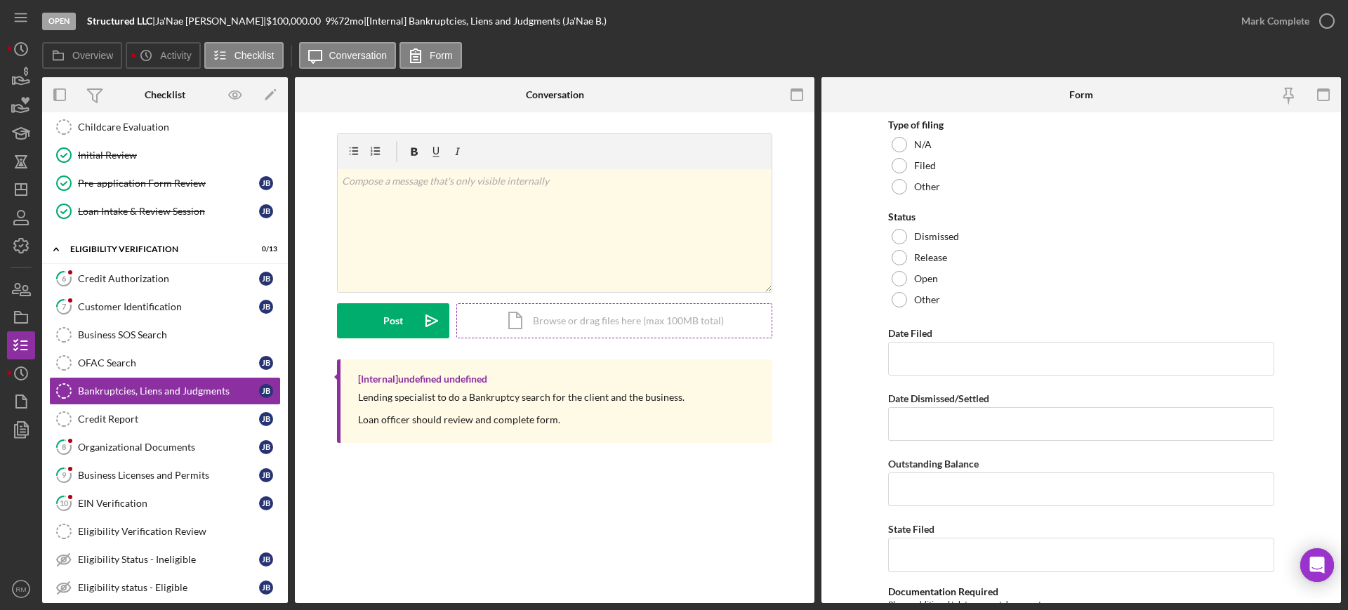
click at [547, 323] on div "Icon/Document Browse or drag files here (max 100MB total) Tap to choose files o…" at bounding box center [614, 320] width 316 height 35
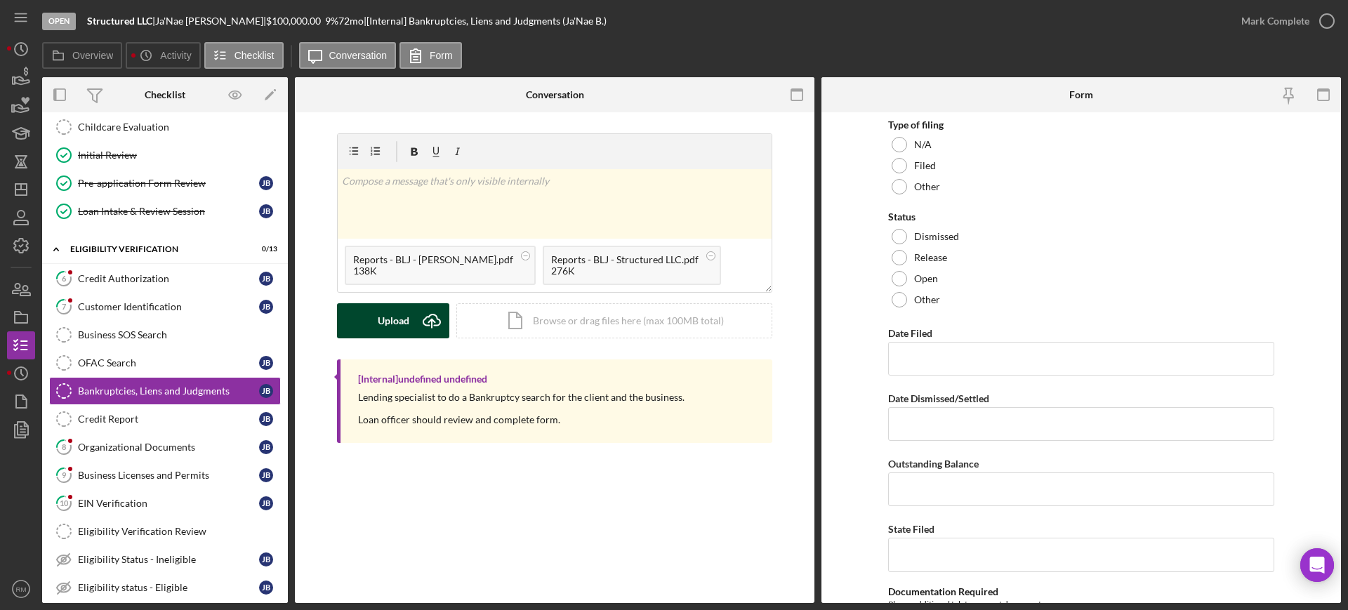
click at [362, 321] on button "Upload Icon/Upload" at bounding box center [393, 320] width 112 height 35
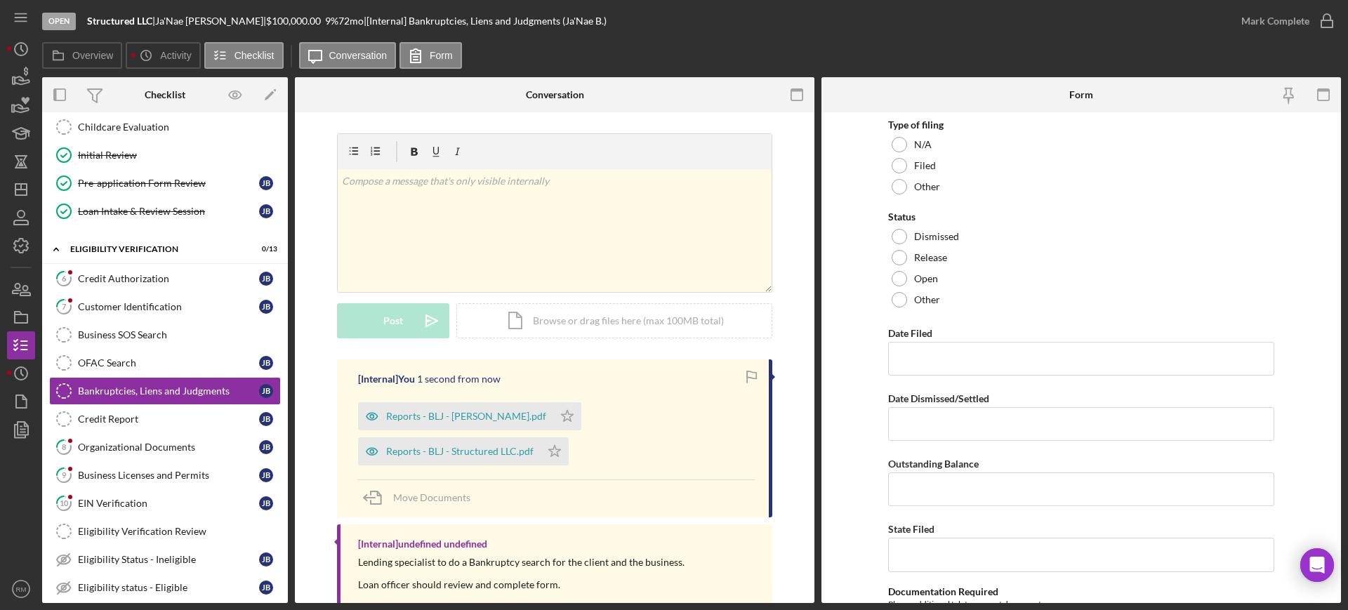
click at [137, 423] on div "Credit Report" at bounding box center [168, 418] width 181 height 11
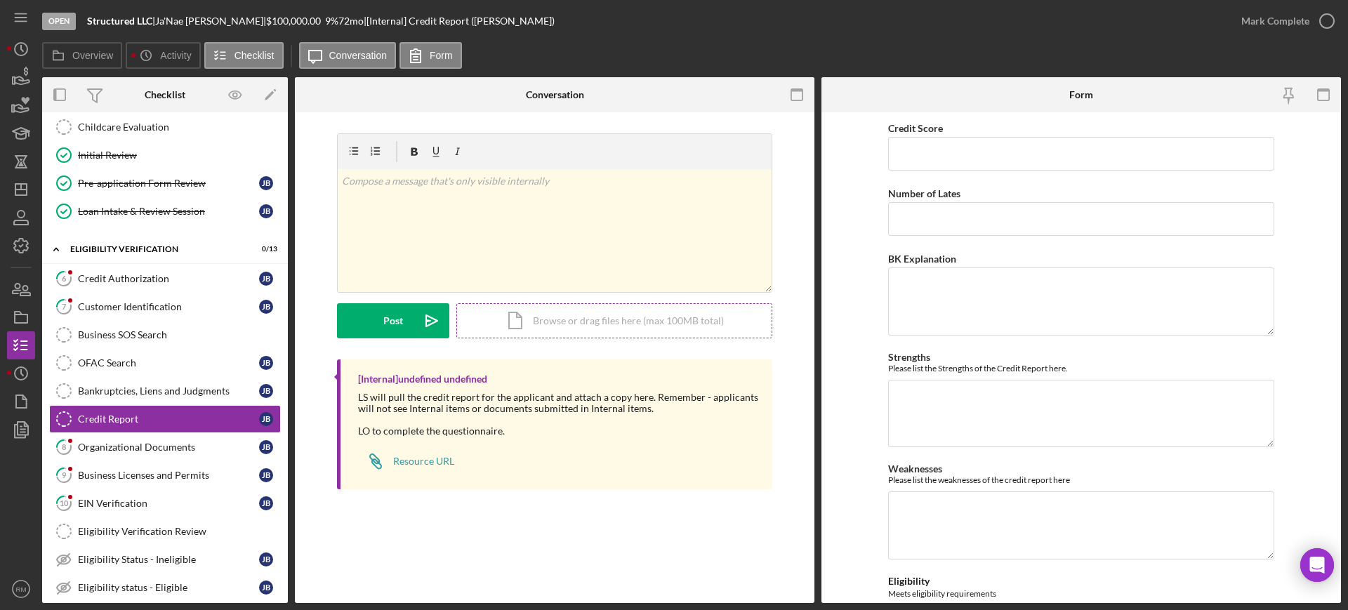
click at [540, 329] on div "Icon/Document Browse or drag files here (max 100MB total) Tap to choose files o…" at bounding box center [614, 320] width 316 height 35
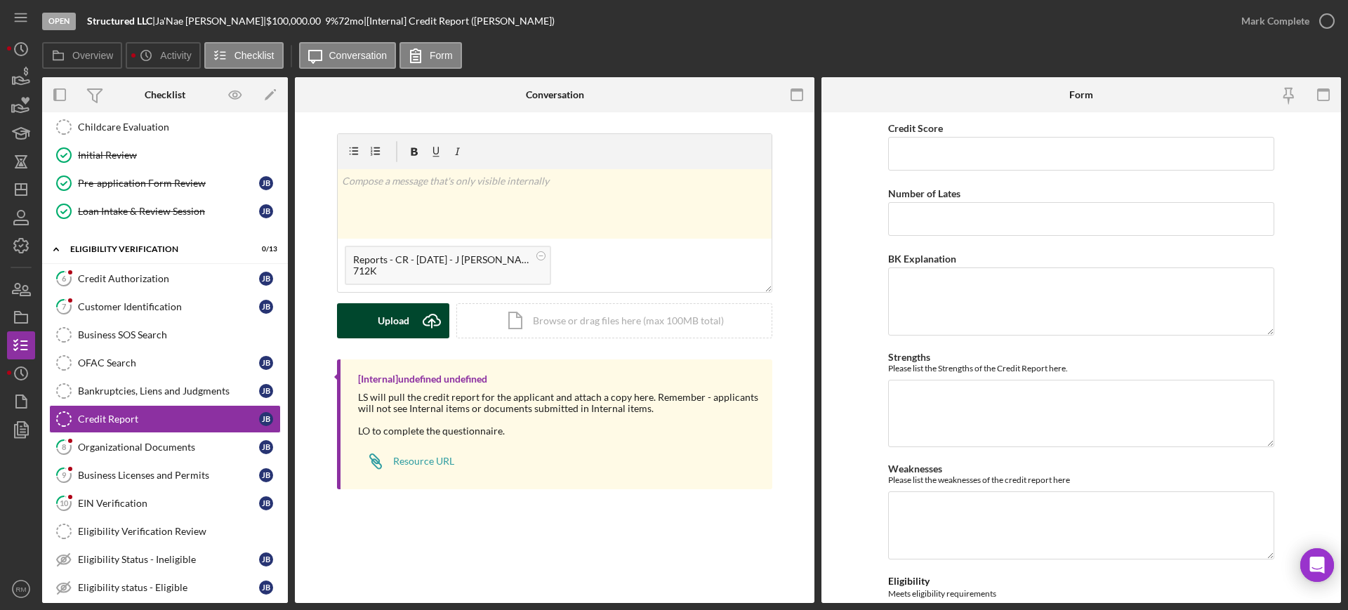
click at [378, 337] on div "Upload Icon/Upload Icon/Document Browse or drag files here (max 100MB total) Ta…" at bounding box center [554, 320] width 435 height 35
click at [360, 321] on button "Upload Icon/Upload" at bounding box center [393, 320] width 112 height 35
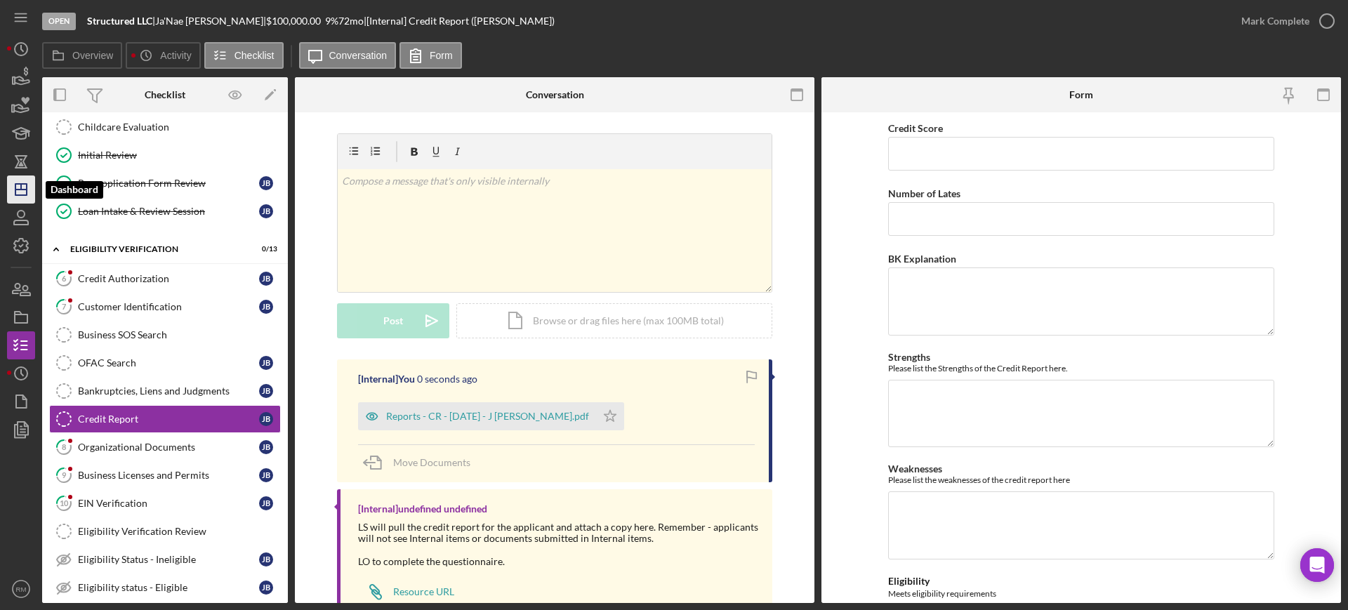
click at [23, 183] on icon "Icon/Dashboard" at bounding box center [21, 189] width 35 height 35
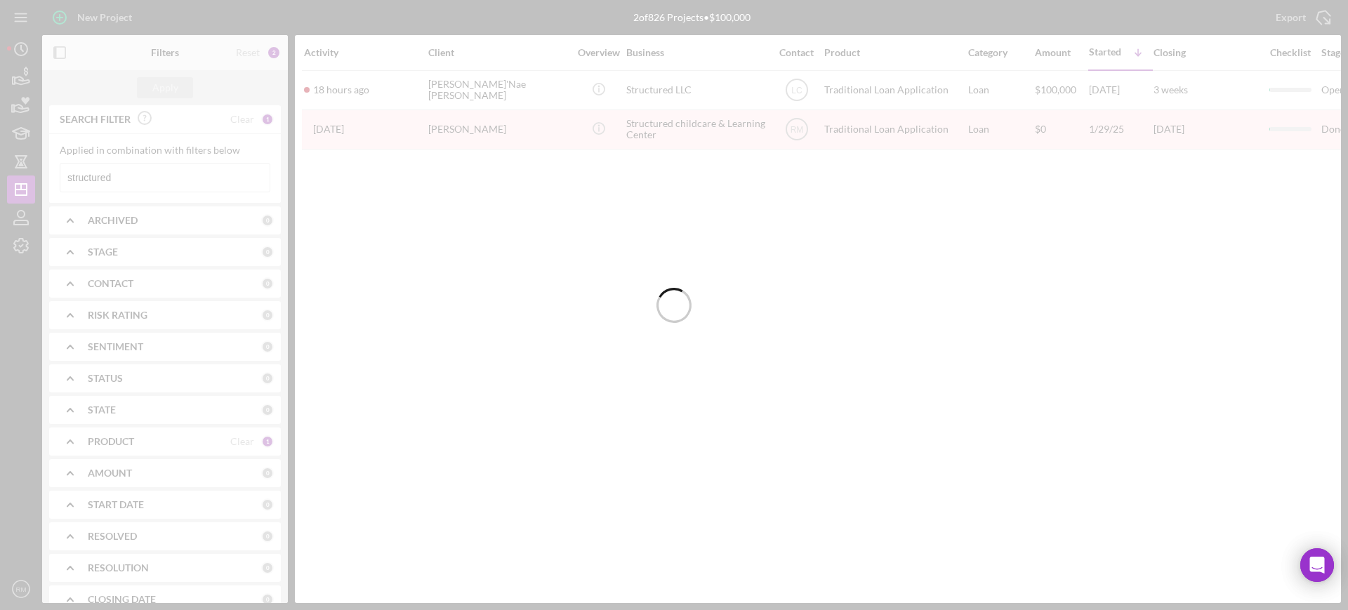
click at [145, 178] on div at bounding box center [674, 305] width 1348 height 610
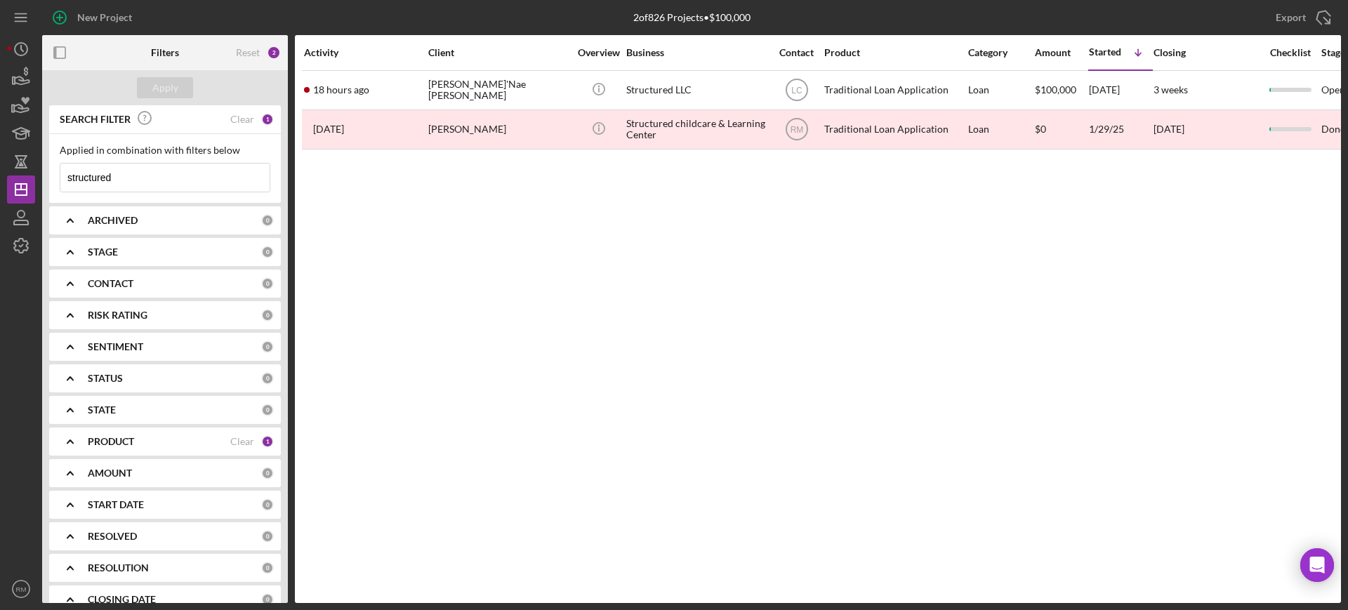
click at [145, 178] on input "structured" at bounding box center [164, 178] width 209 height 28
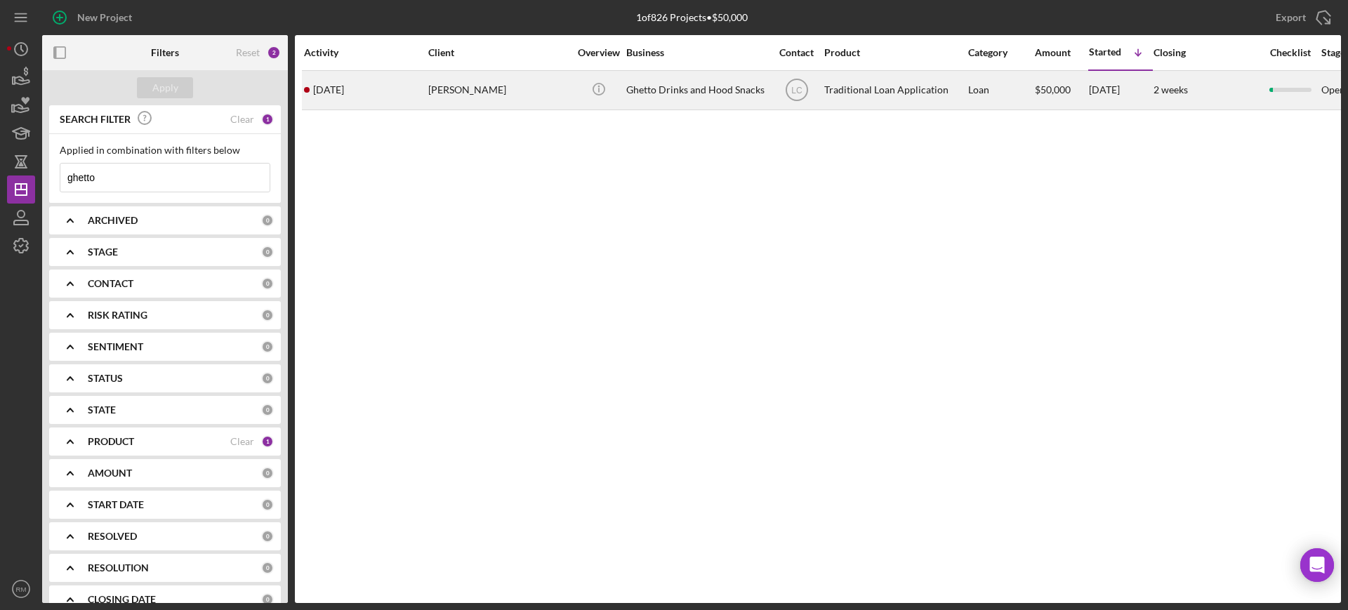
type input "ghetto"
click at [460, 98] on div "Socquies Mccurtis" at bounding box center [498, 90] width 140 height 37
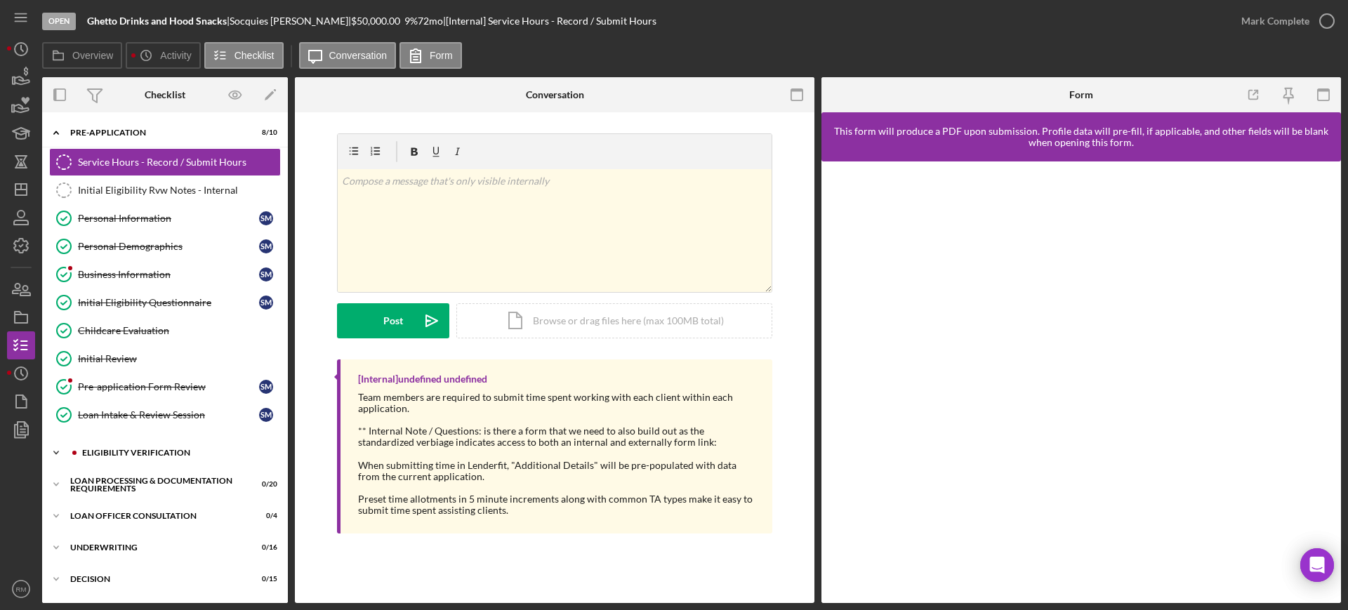
click at [159, 449] on div "Eligibility Verification" at bounding box center [176, 453] width 188 height 8
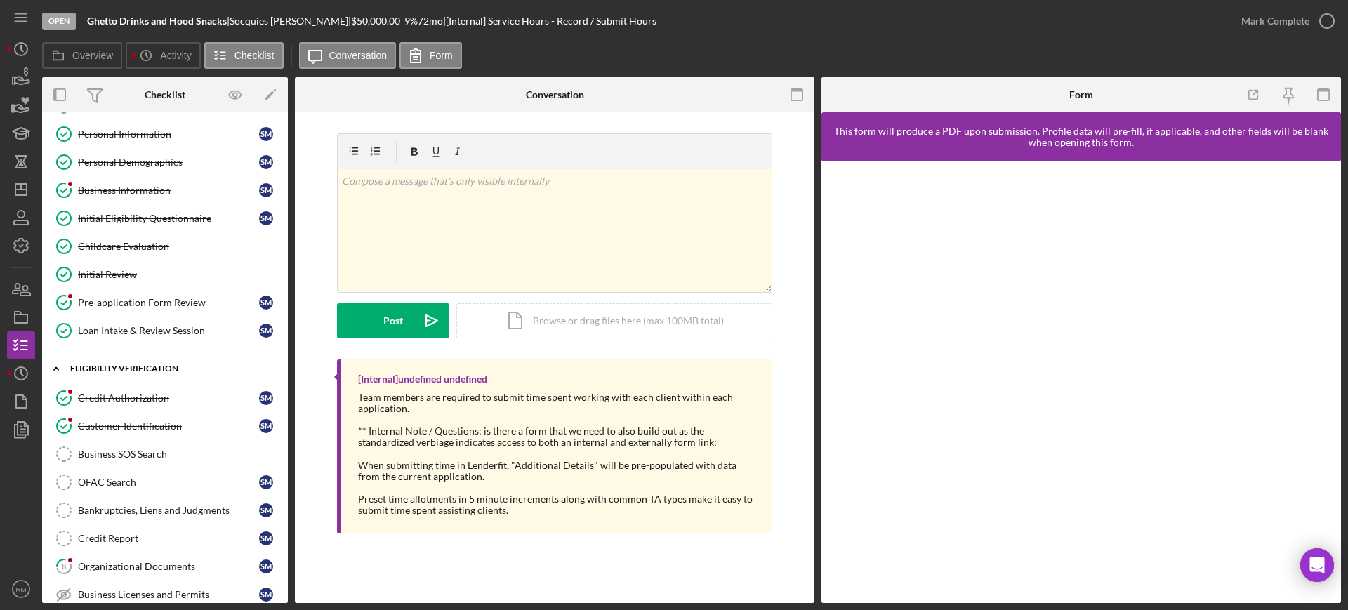
scroll to position [86, 0]
click at [185, 393] on div "Credit Authorization" at bounding box center [168, 395] width 181 height 11
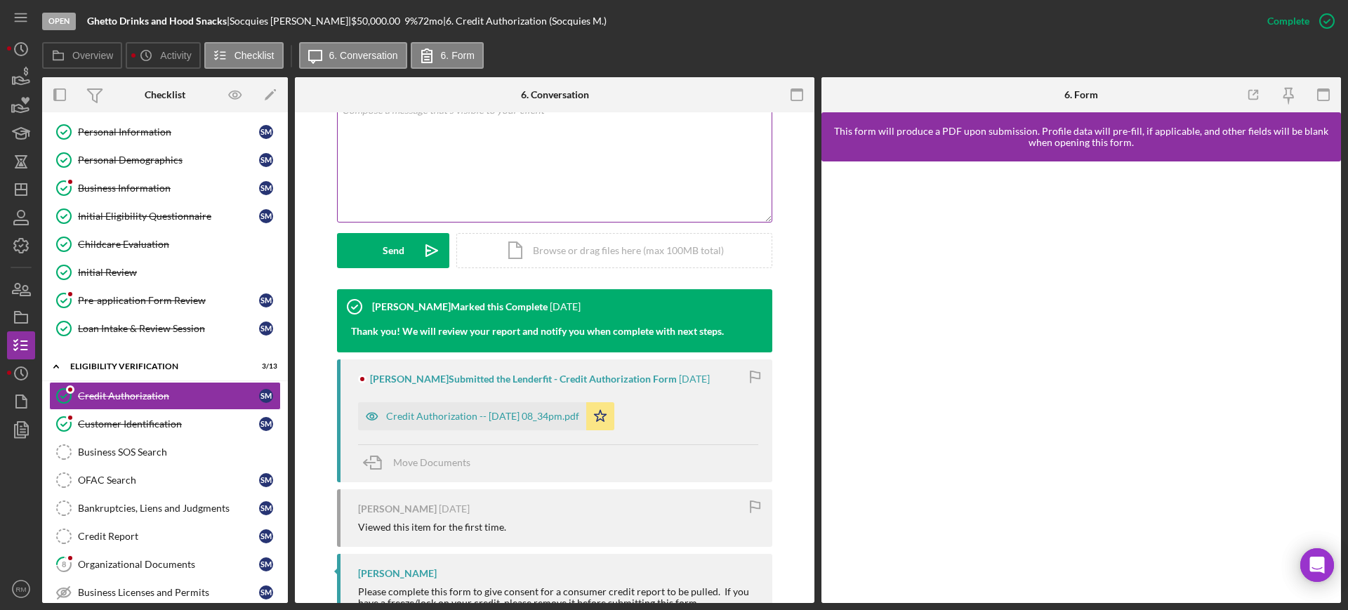
scroll to position [292, 0]
click at [511, 408] on div "Credit Authorization -- 2025-07-23 08_34pm.pdf" at bounding box center [472, 416] width 228 height 28
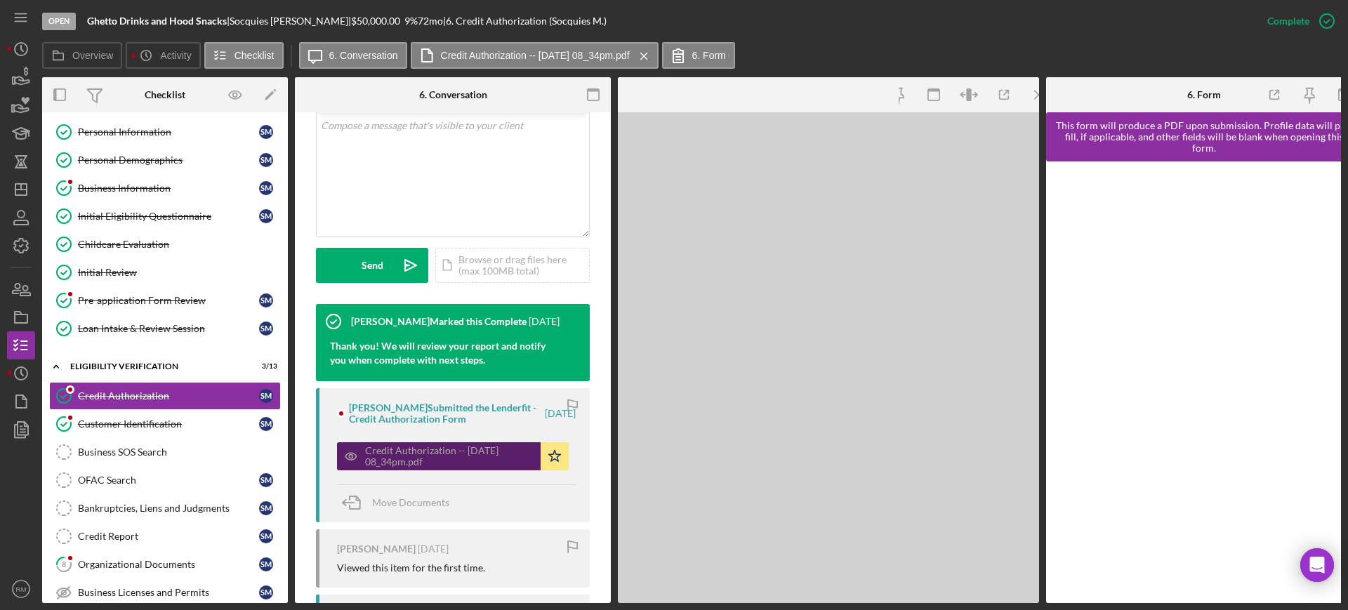
scroll to position [308, 0]
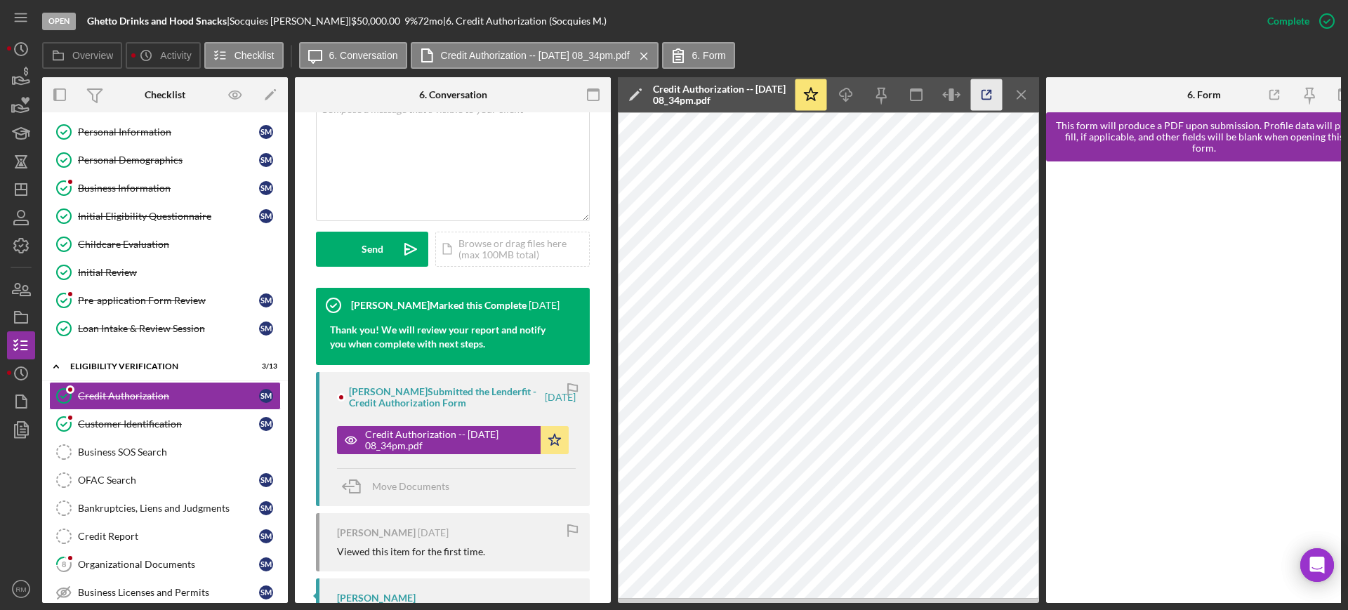
click at [990, 98] on icon "button" at bounding box center [987, 95] width 32 height 32
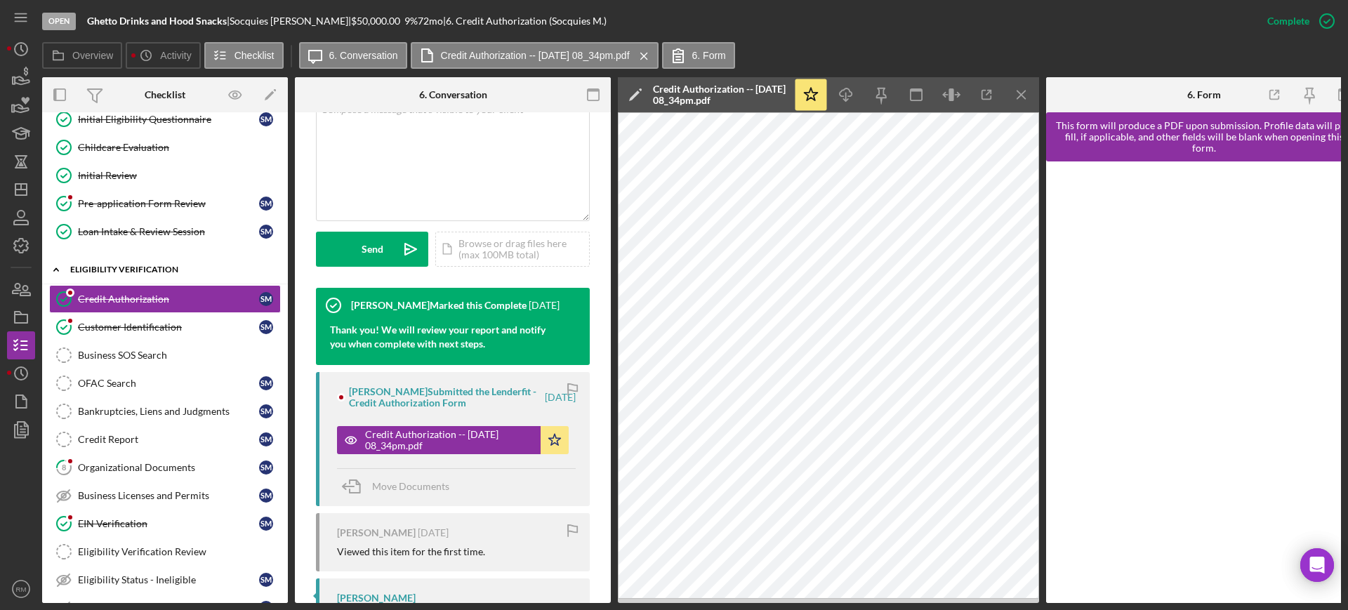
scroll to position [185, 0]
click at [215, 354] on div "Business SOS Search" at bounding box center [179, 353] width 202 height 11
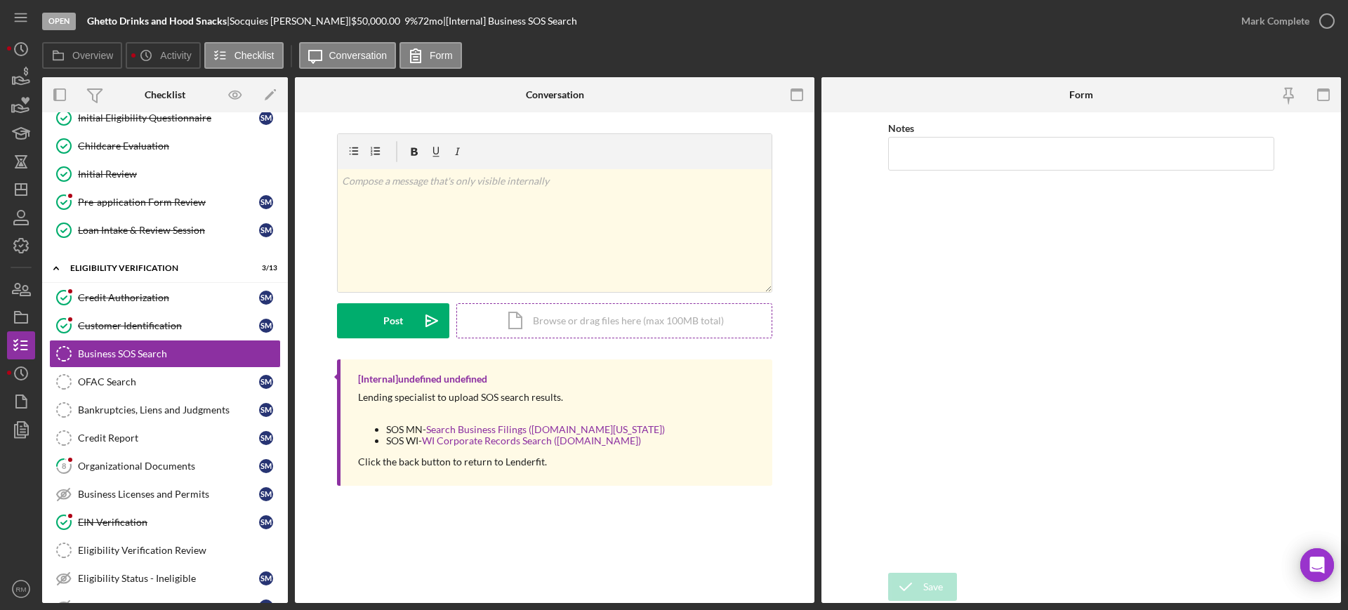
click at [604, 322] on div "Icon/Document Browse or drag files here (max 100MB total) Tap to choose files o…" at bounding box center [614, 320] width 316 height 35
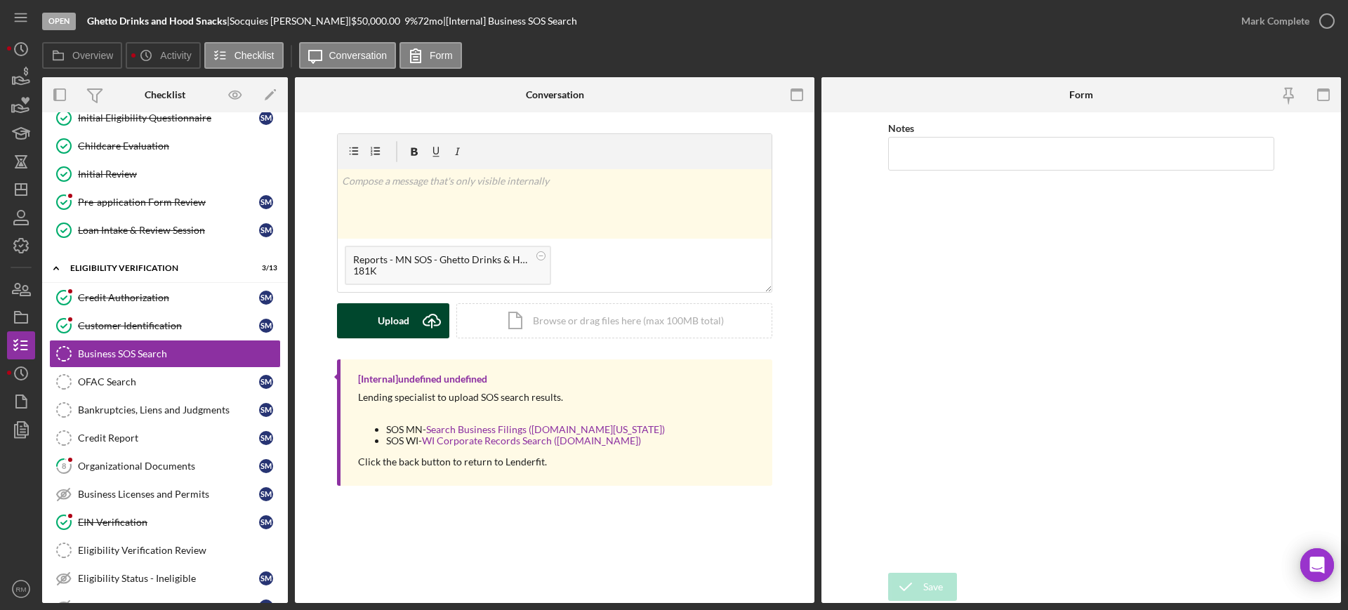
click at [384, 319] on div "Upload" at bounding box center [394, 320] width 32 height 35
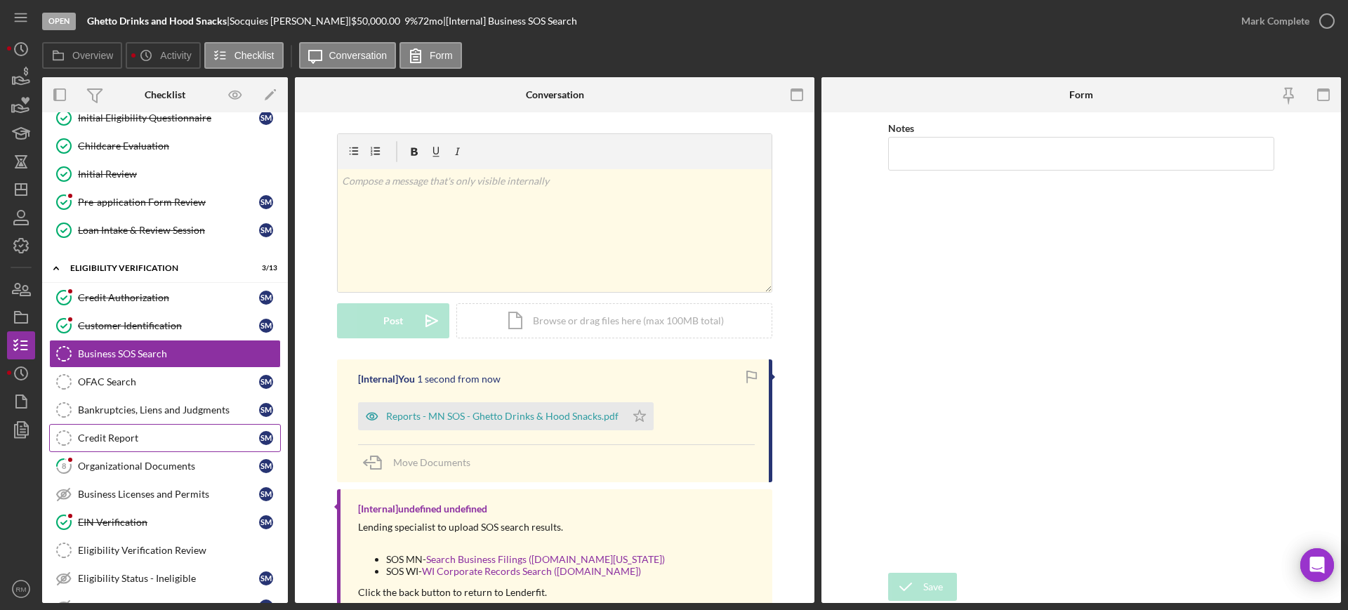
click at [186, 433] on div "Credit Report" at bounding box center [168, 437] width 181 height 11
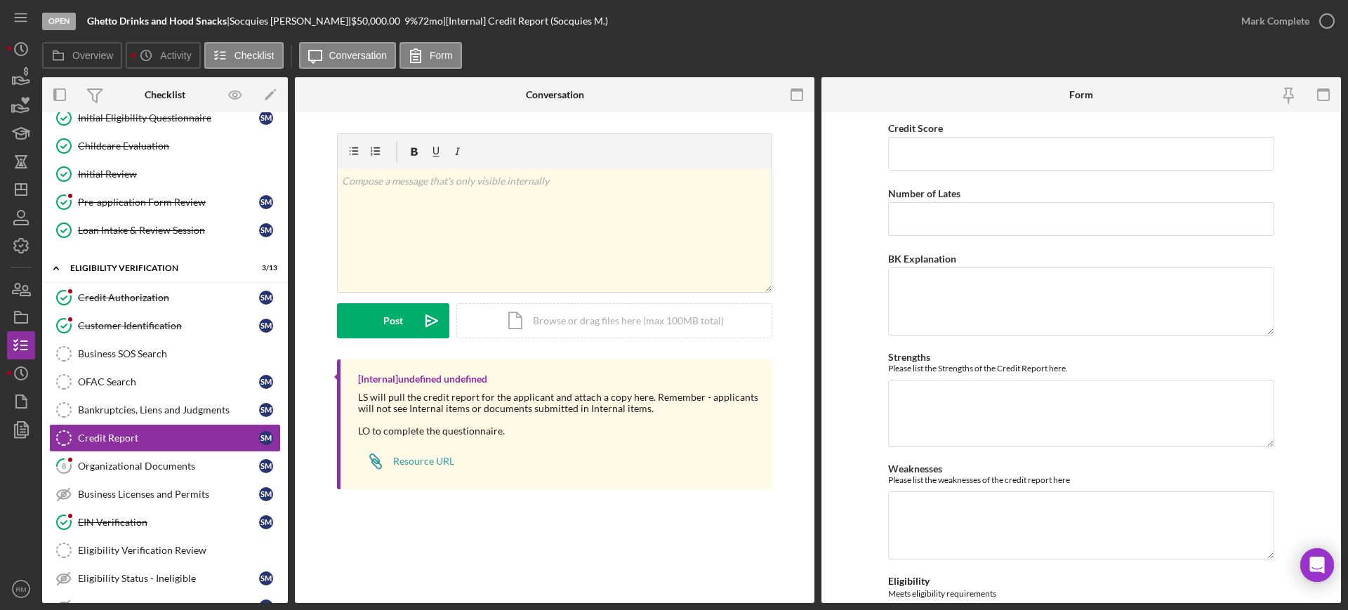
click at [602, 312] on div "Icon/Document Browse or drag files here (max 100MB total) Tap to choose files o…" at bounding box center [614, 320] width 316 height 35
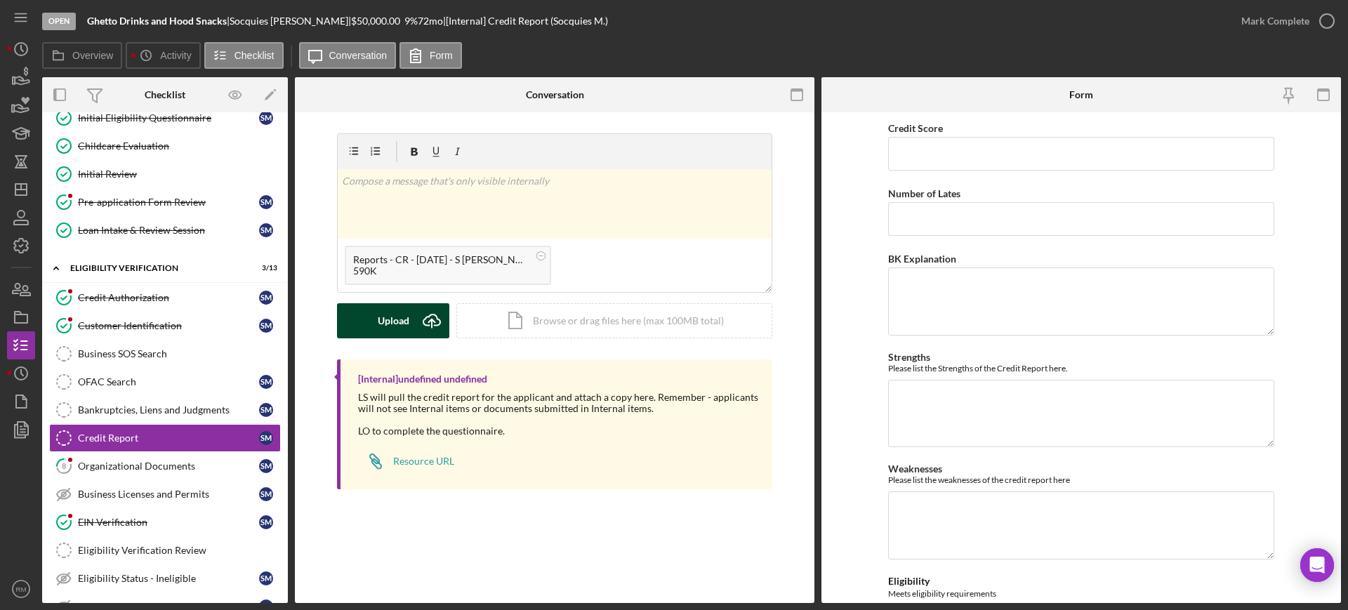
click at [380, 325] on div "Upload" at bounding box center [394, 320] width 32 height 35
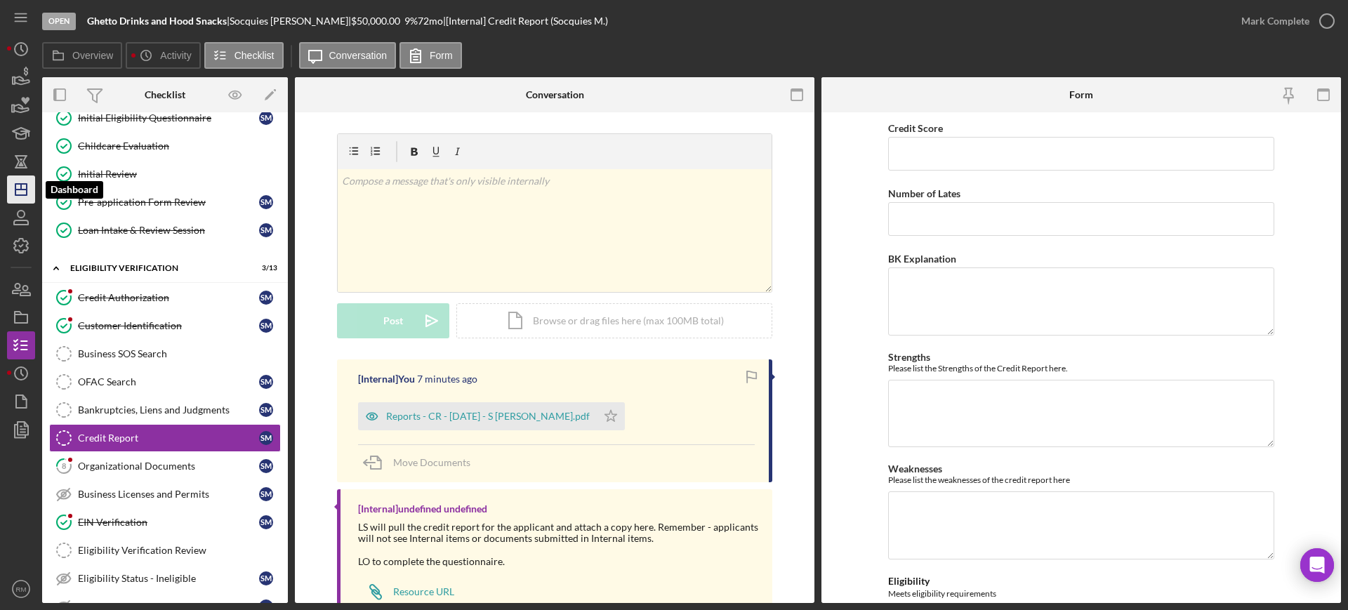
click at [14, 192] on icon "Icon/Dashboard" at bounding box center [21, 189] width 35 height 35
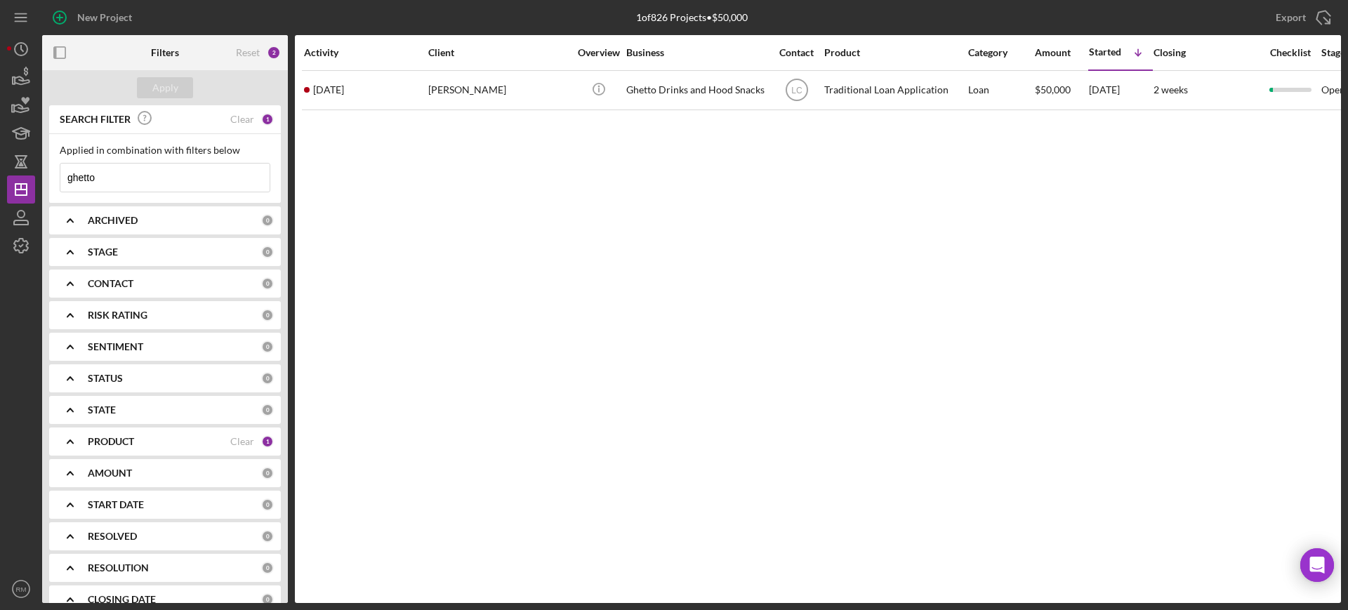
click at [179, 180] on input "ghetto" at bounding box center [164, 178] width 209 height 28
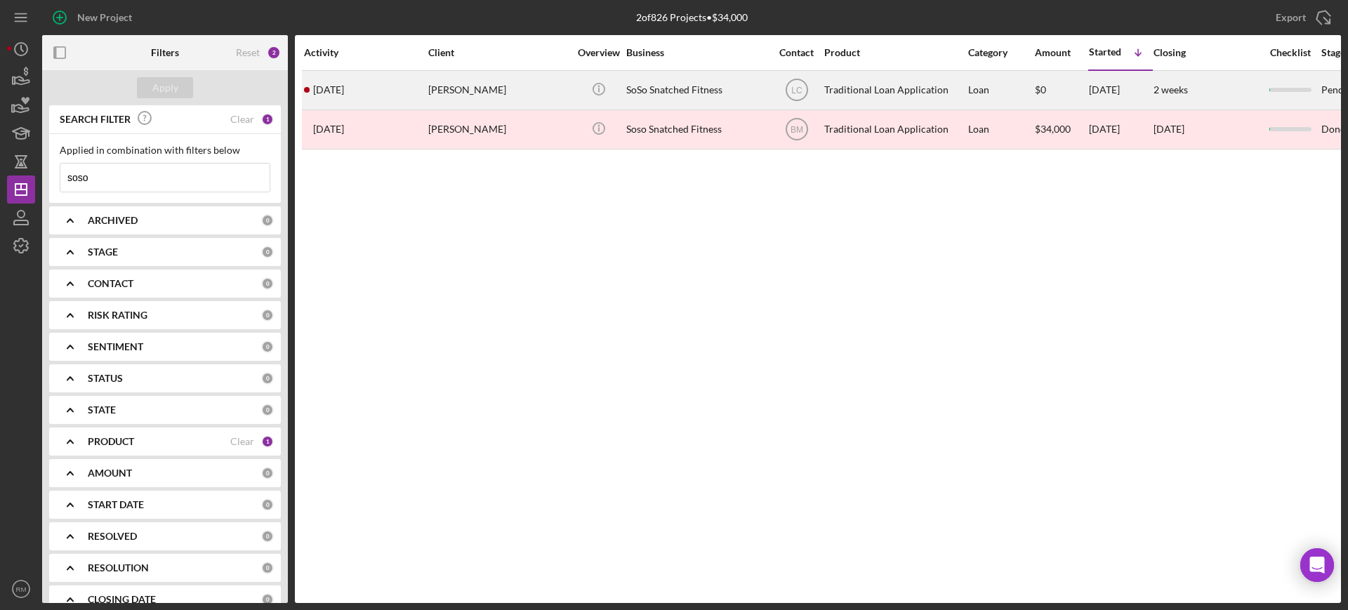
type input "soso"
click at [446, 88] on div "Makiosu Wilson" at bounding box center [498, 90] width 140 height 37
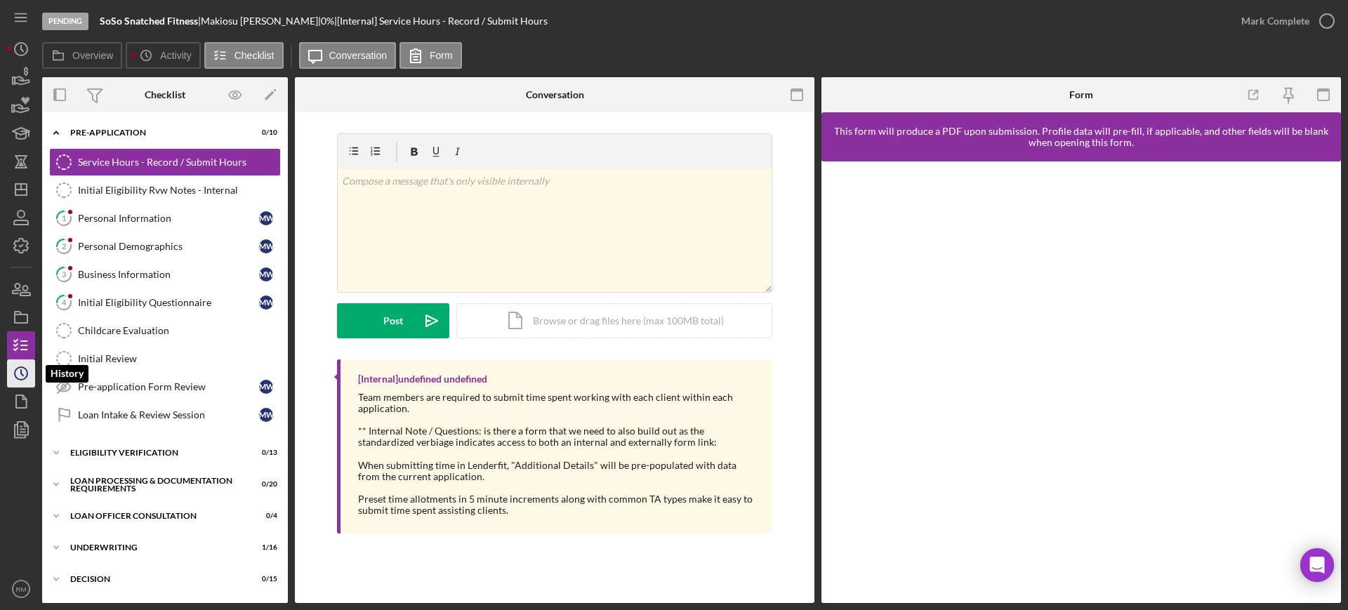
click at [19, 366] on icon "Icon/History" at bounding box center [21, 373] width 35 height 35
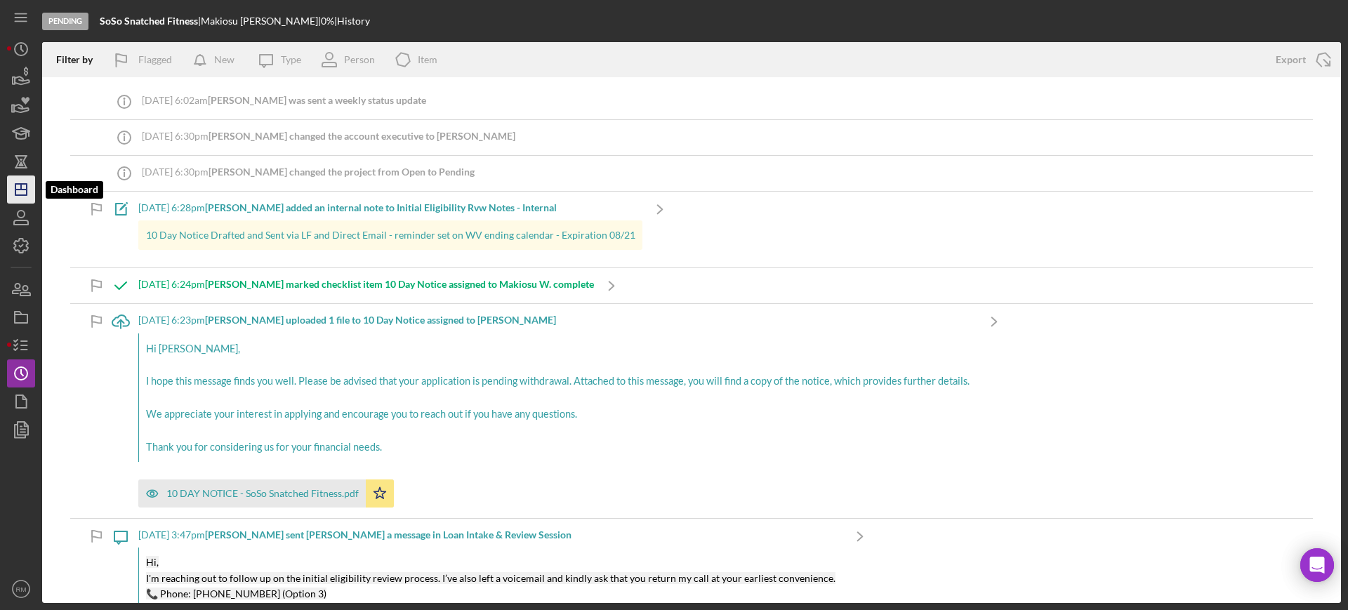
click at [9, 181] on icon "Icon/Dashboard" at bounding box center [21, 189] width 35 height 35
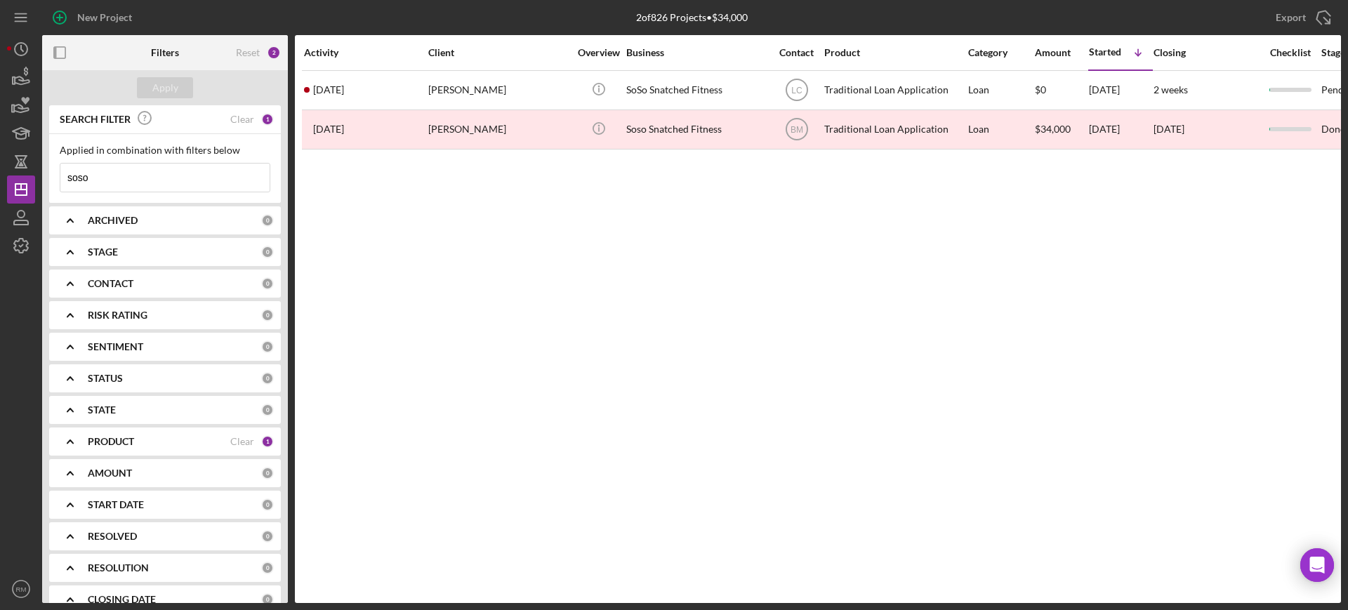
click at [104, 172] on input "soso" at bounding box center [164, 178] width 209 height 28
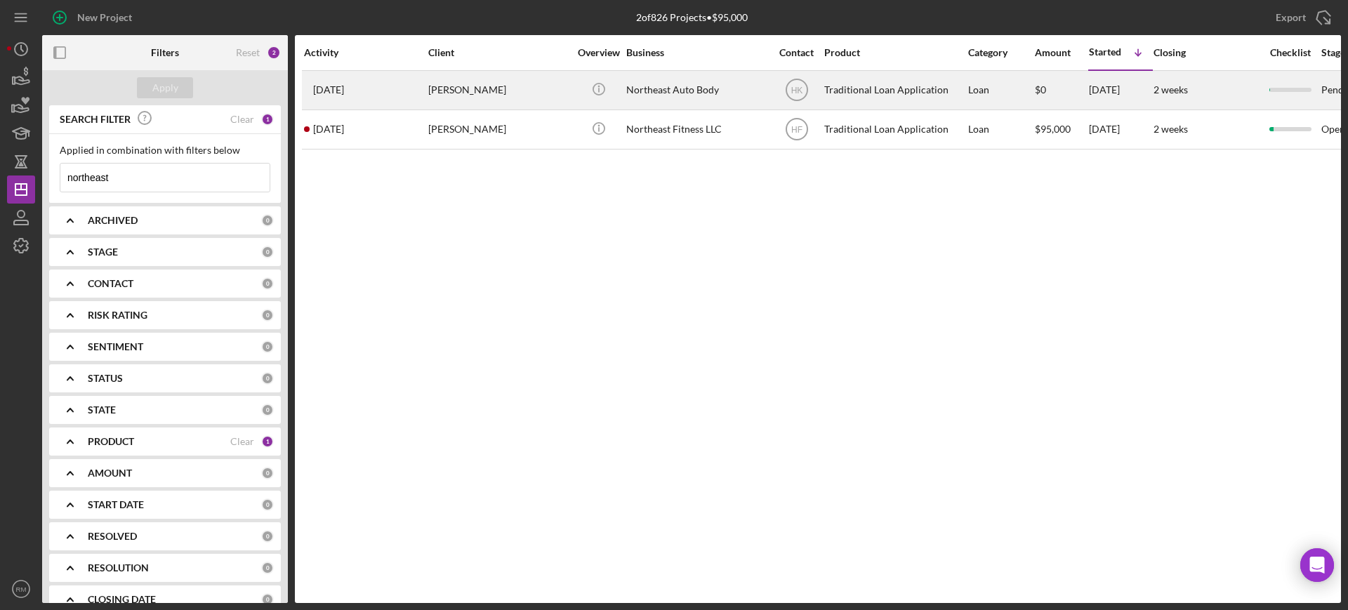
type input "northeast"
click at [515, 95] on div "[PERSON_NAME]" at bounding box center [498, 90] width 140 height 37
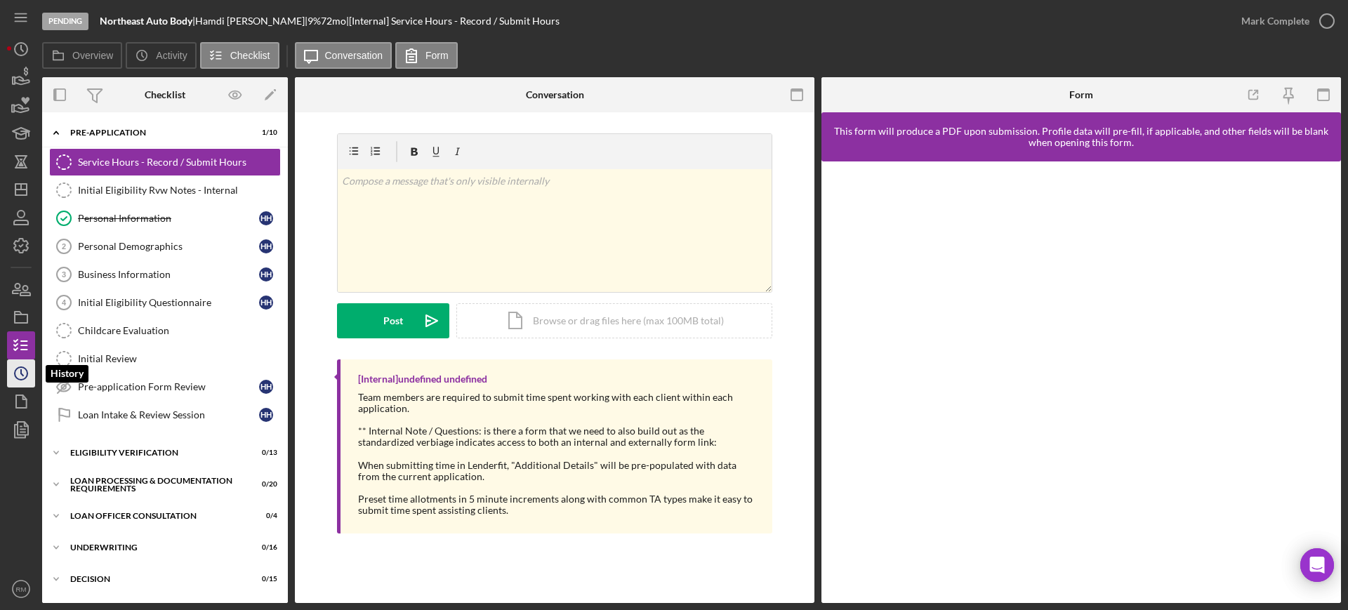
click at [11, 366] on icon "Icon/History" at bounding box center [21, 373] width 35 height 35
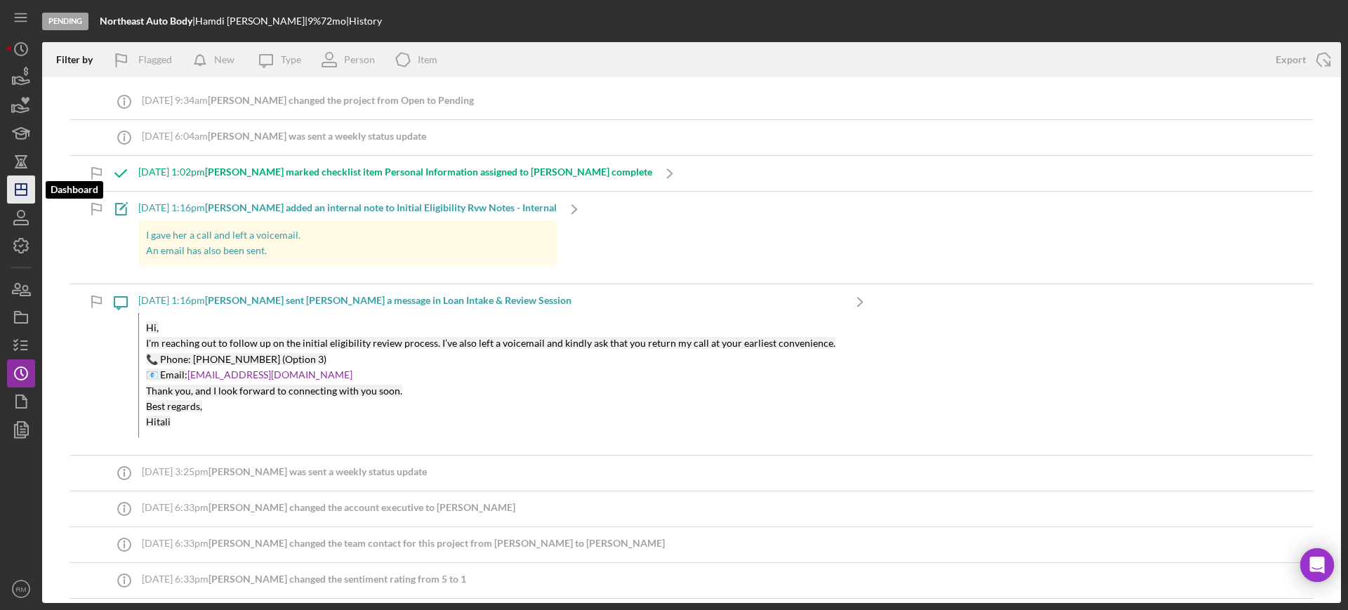
click at [20, 190] on line "button" at bounding box center [20, 190] width 11 height 0
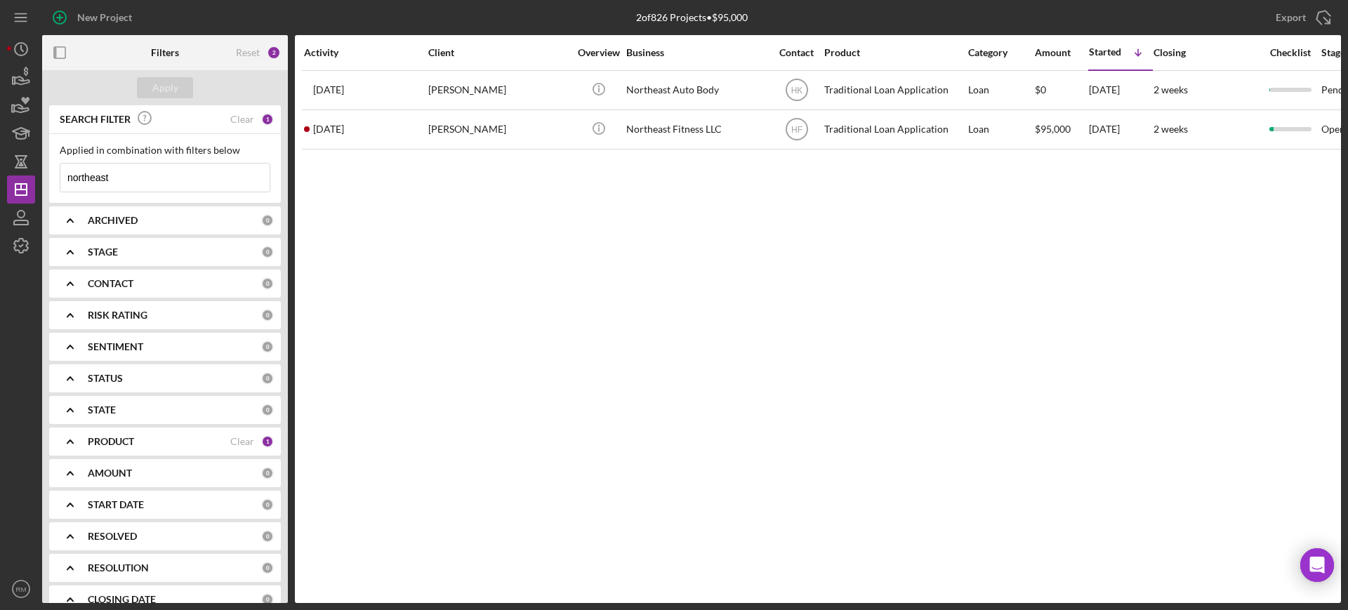
click at [138, 174] on input "northeast" at bounding box center [164, 178] width 209 height 28
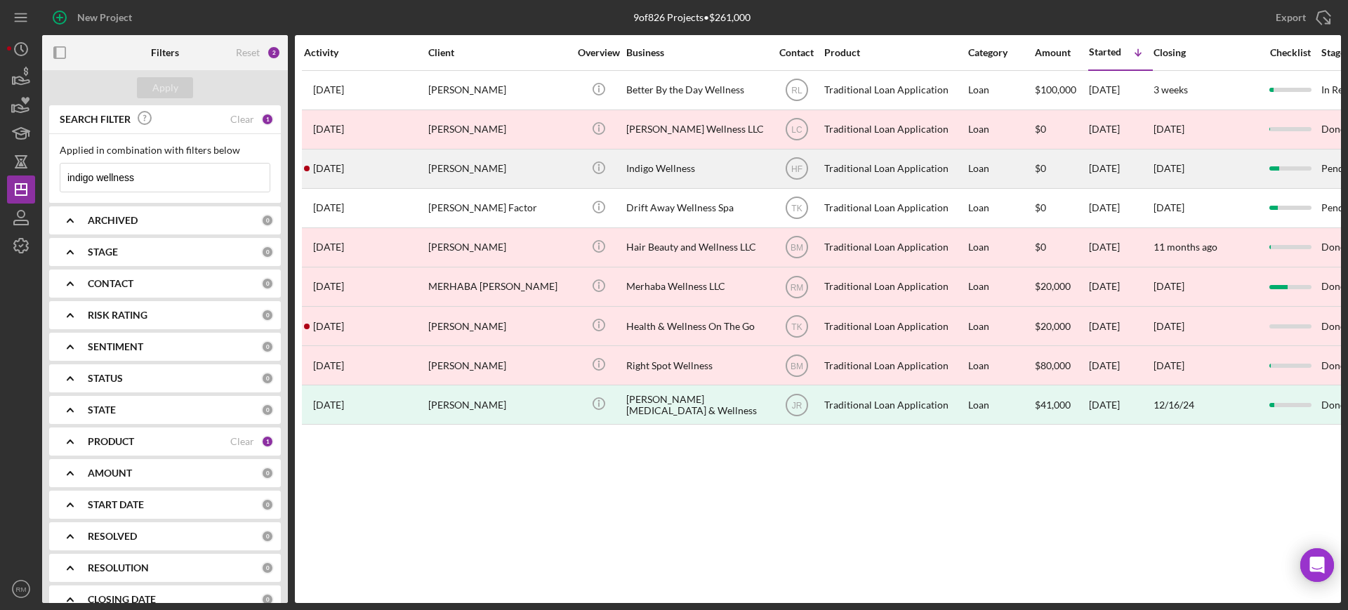
type input "indigo wellness"
click at [537, 165] on div "Ayanna Quamina" at bounding box center [498, 168] width 140 height 37
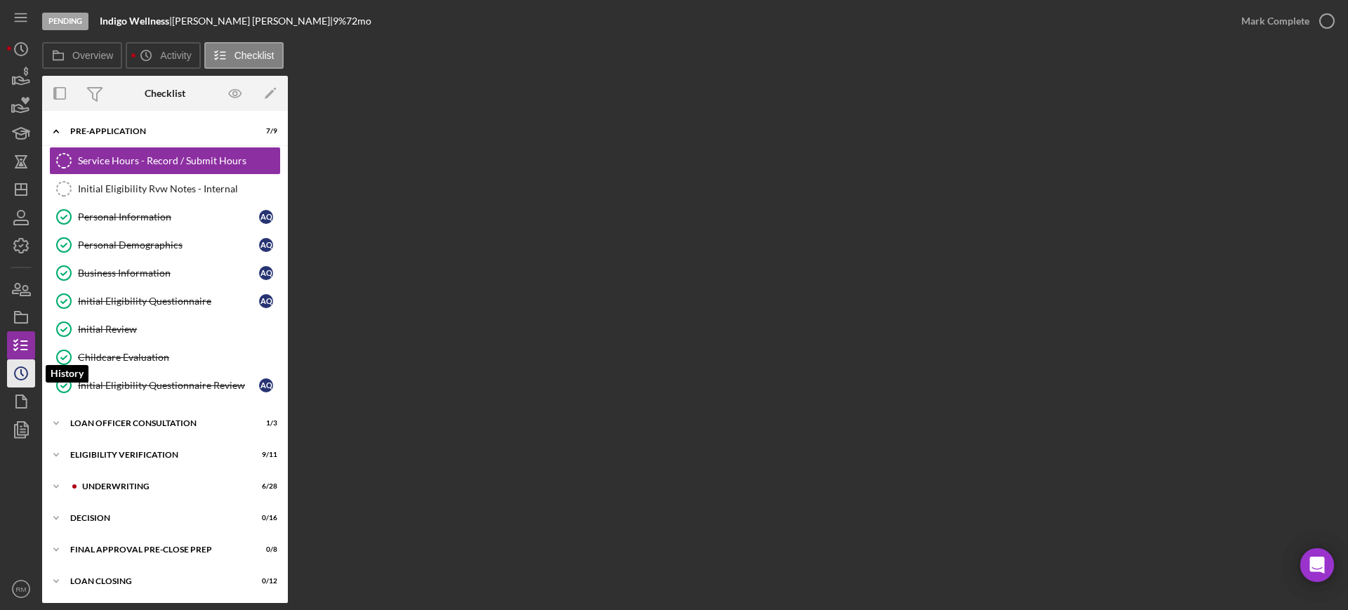
click at [22, 359] on icon "Icon/History" at bounding box center [21, 373] width 35 height 35
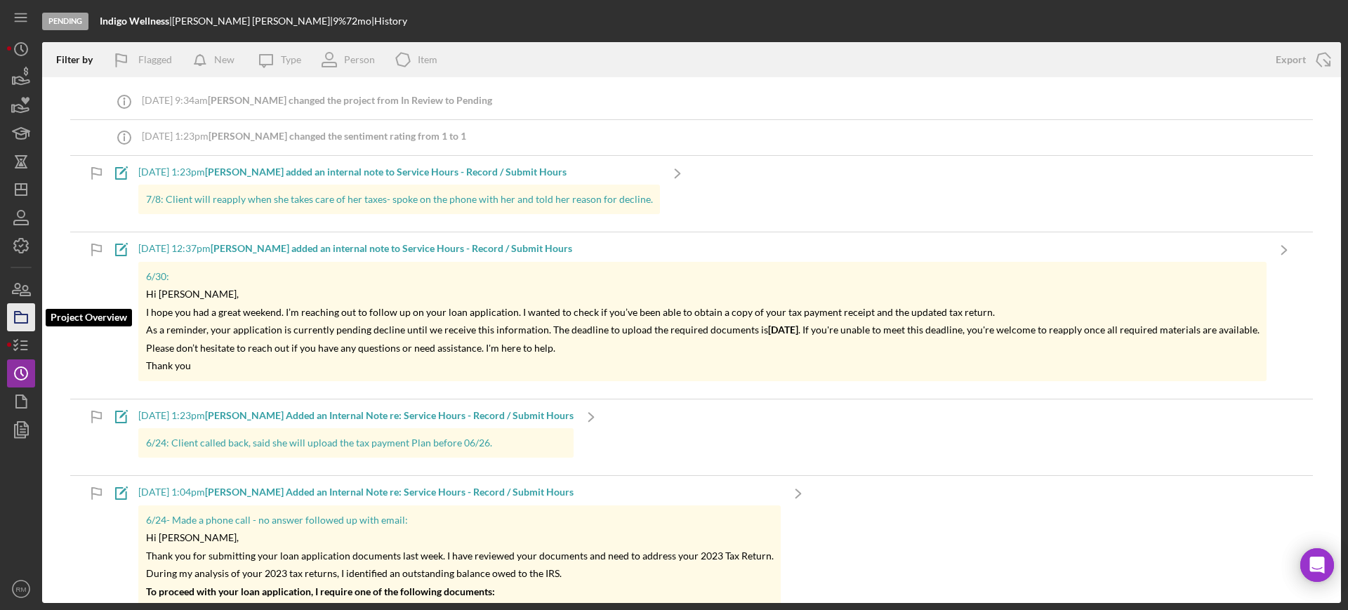
click at [18, 310] on icon "button" at bounding box center [21, 317] width 35 height 35
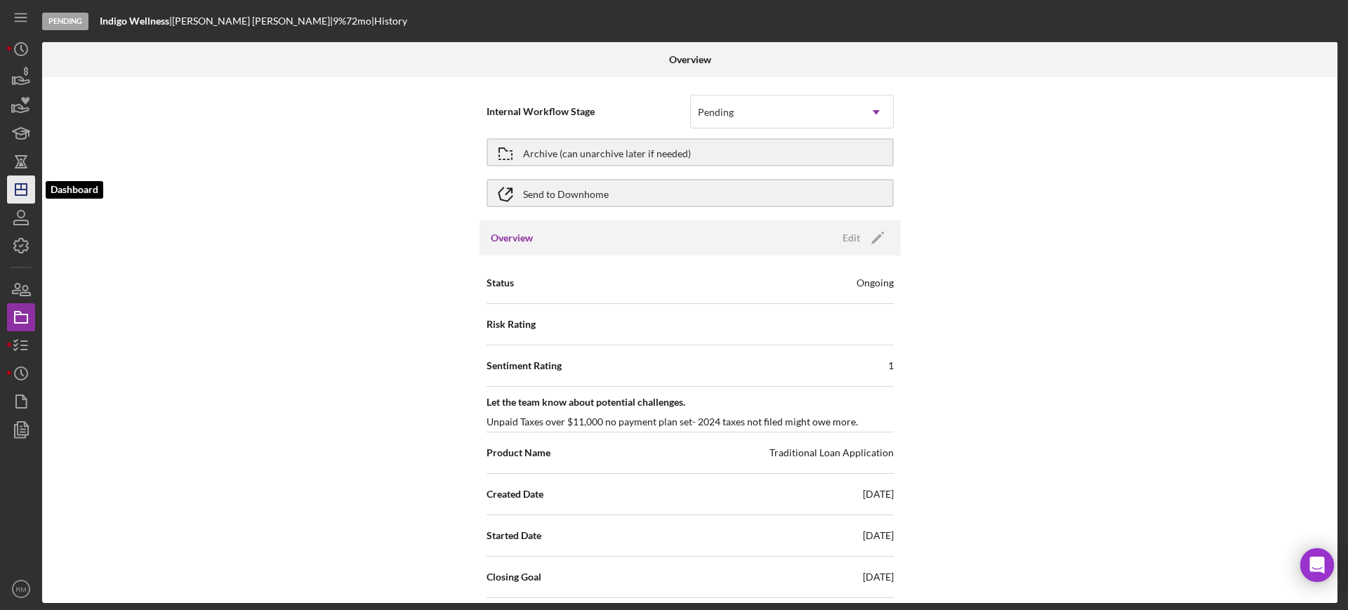
click at [29, 175] on icon "Icon/Dashboard" at bounding box center [21, 189] width 35 height 35
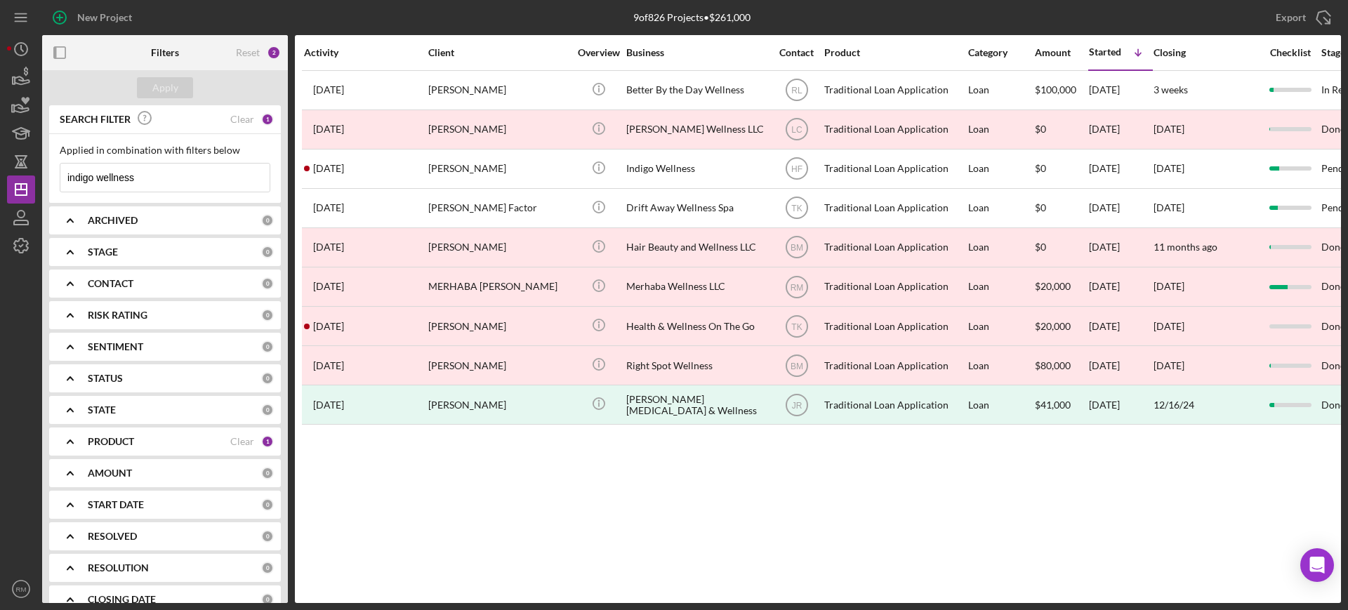
click at [167, 185] on input "indigo wellness" at bounding box center [164, 178] width 209 height 28
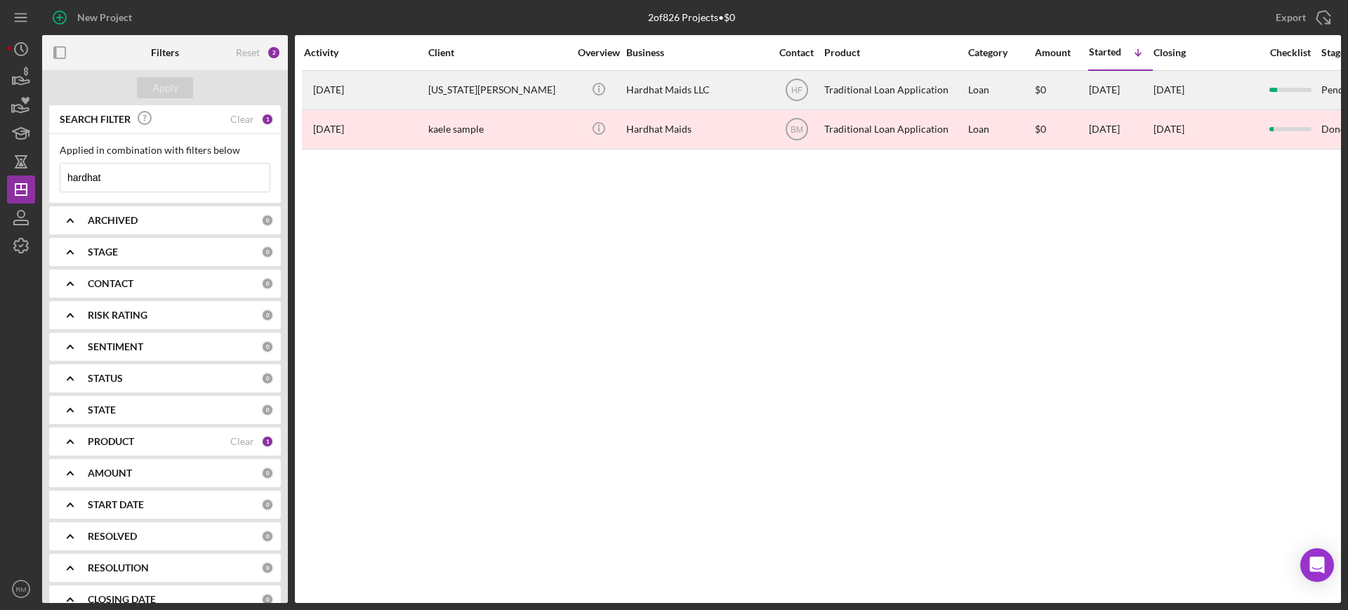
type input "hardhat"
click at [521, 95] on div "[US_STATE][PERSON_NAME]" at bounding box center [498, 90] width 140 height 37
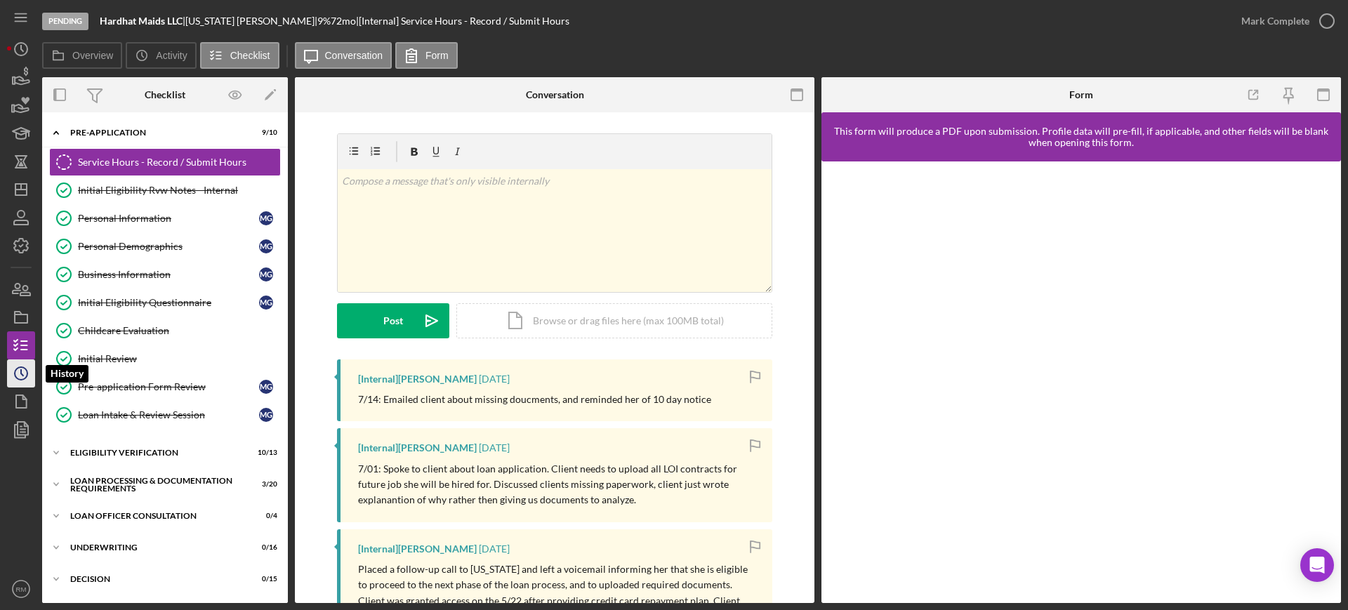
click at [11, 370] on icon "Icon/History" at bounding box center [21, 373] width 35 height 35
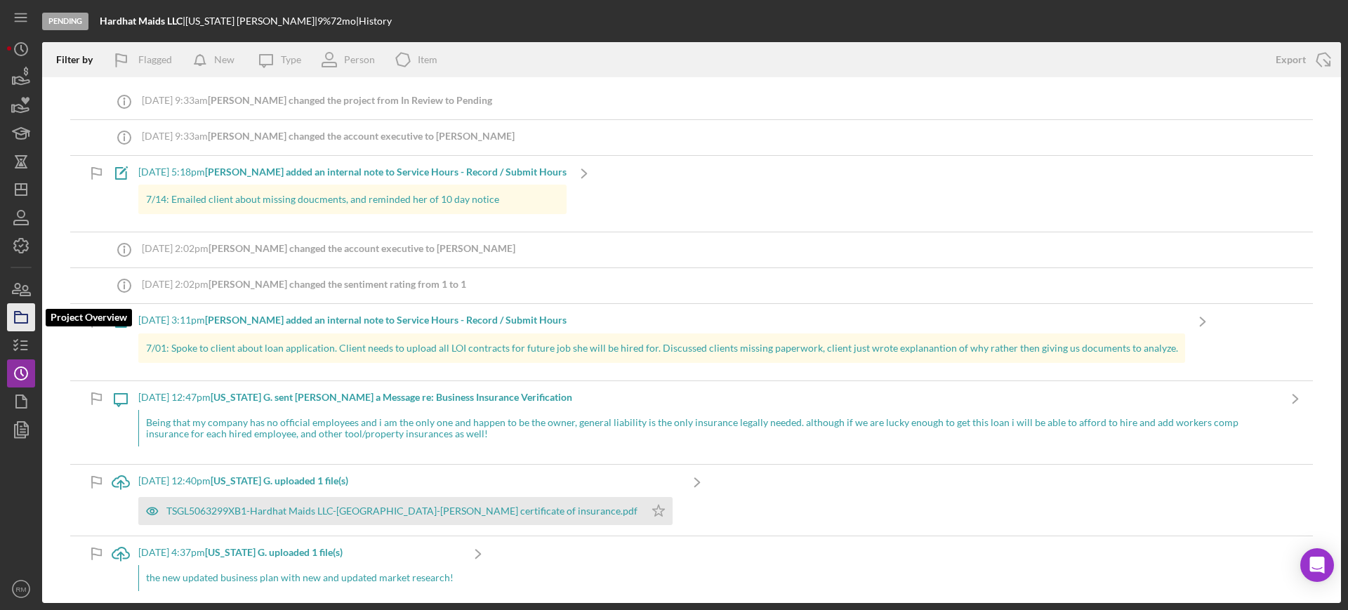
click at [26, 305] on icon "button" at bounding box center [21, 317] width 35 height 35
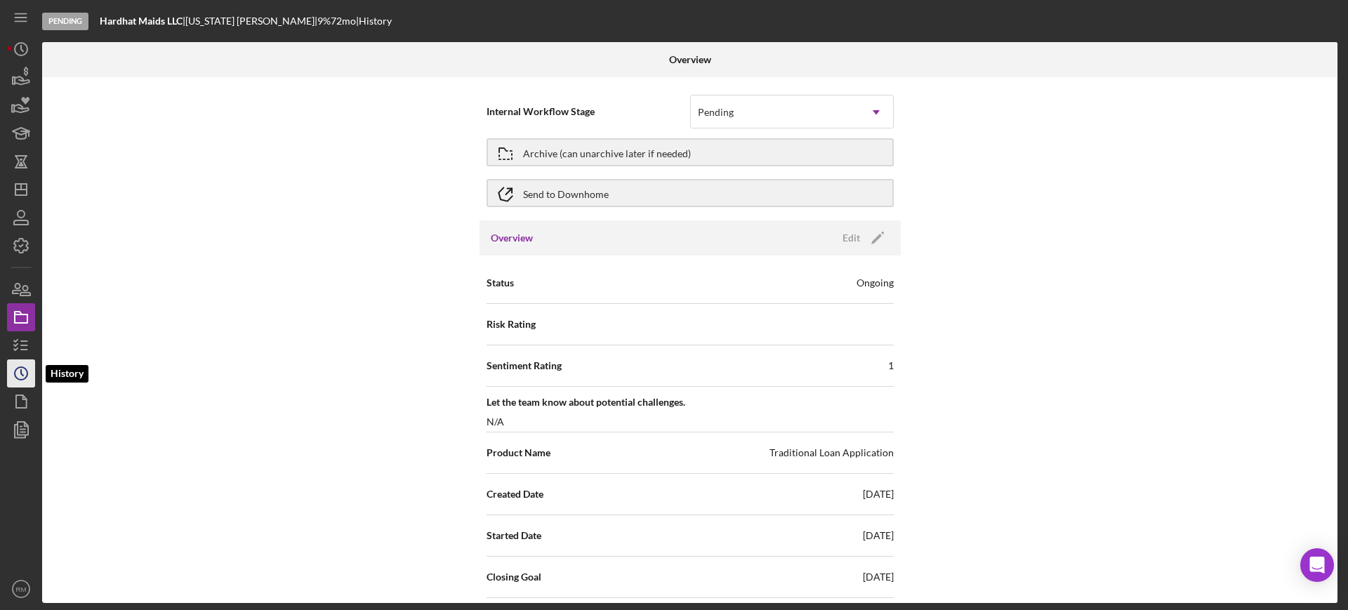
click at [15, 373] on circle "button" at bounding box center [21, 373] width 13 height 13
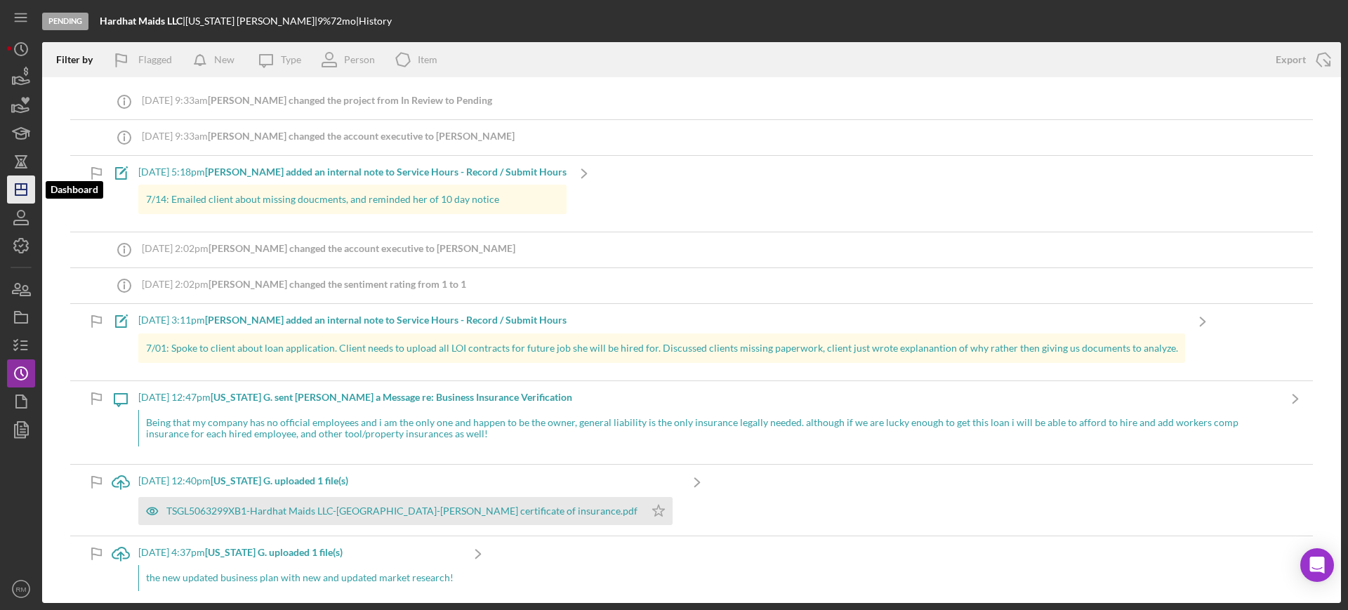
click at [23, 193] on icon "Icon/Dashboard" at bounding box center [21, 189] width 35 height 35
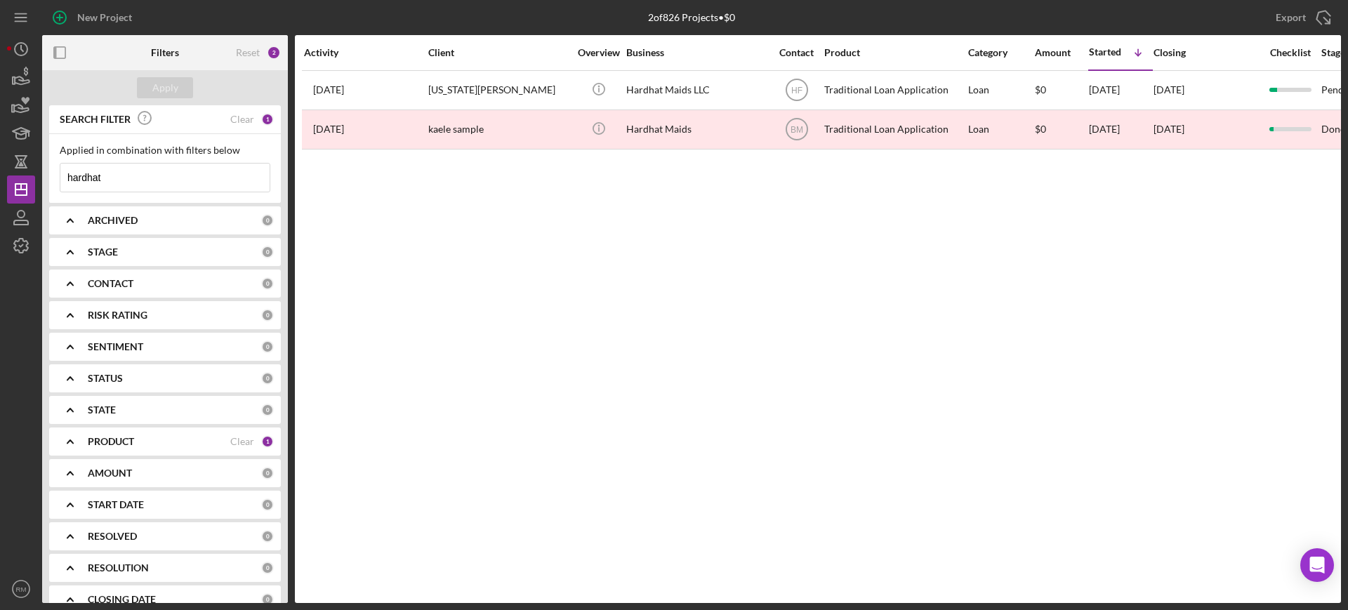
click at [166, 181] on input "hardhat" at bounding box center [164, 178] width 209 height 28
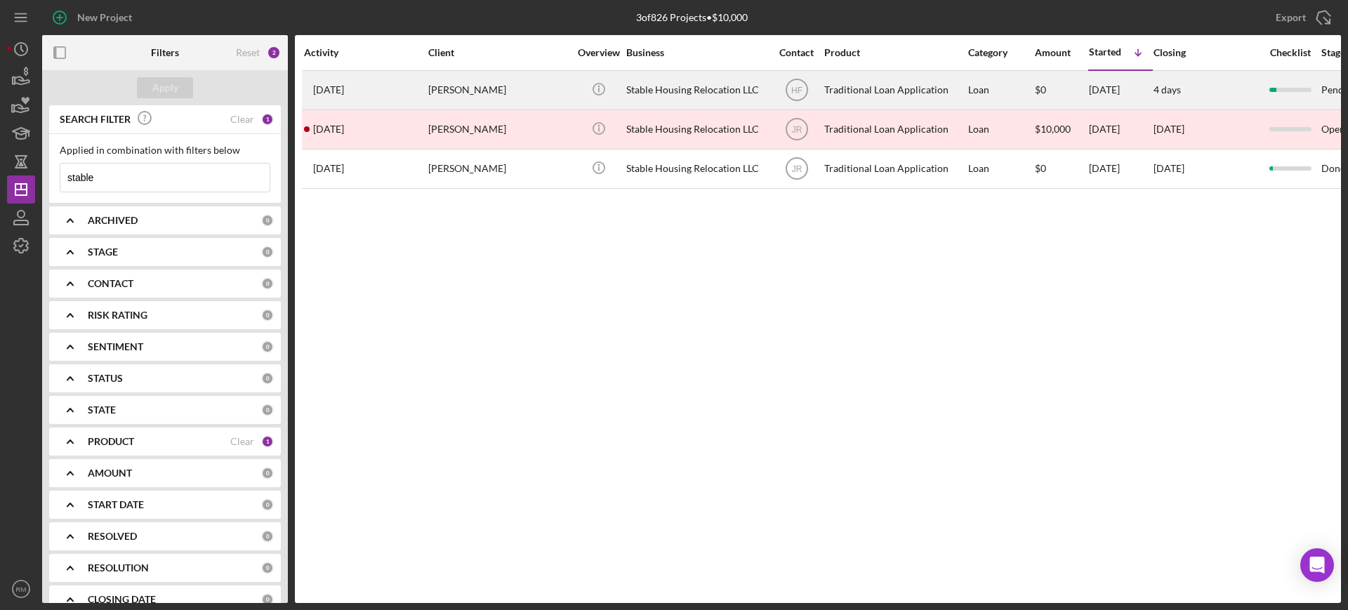
type input "stable"
click at [467, 80] on div "Mekele Kamara" at bounding box center [498, 90] width 140 height 37
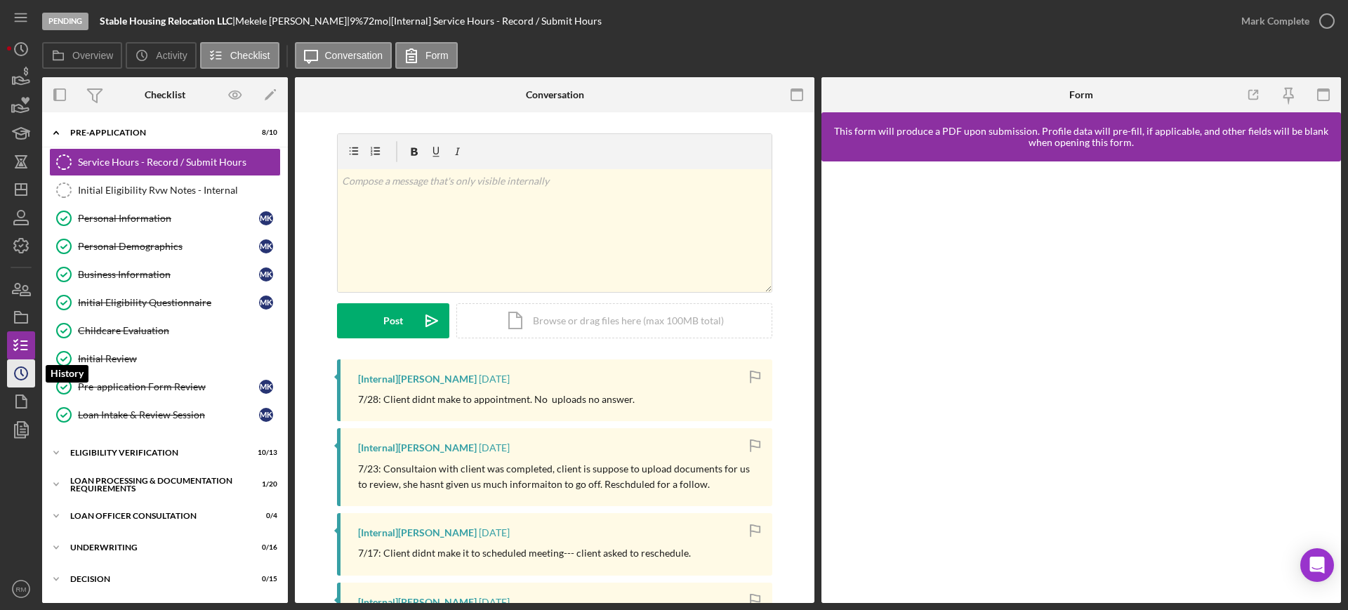
click at [12, 366] on icon "Icon/History" at bounding box center [21, 373] width 35 height 35
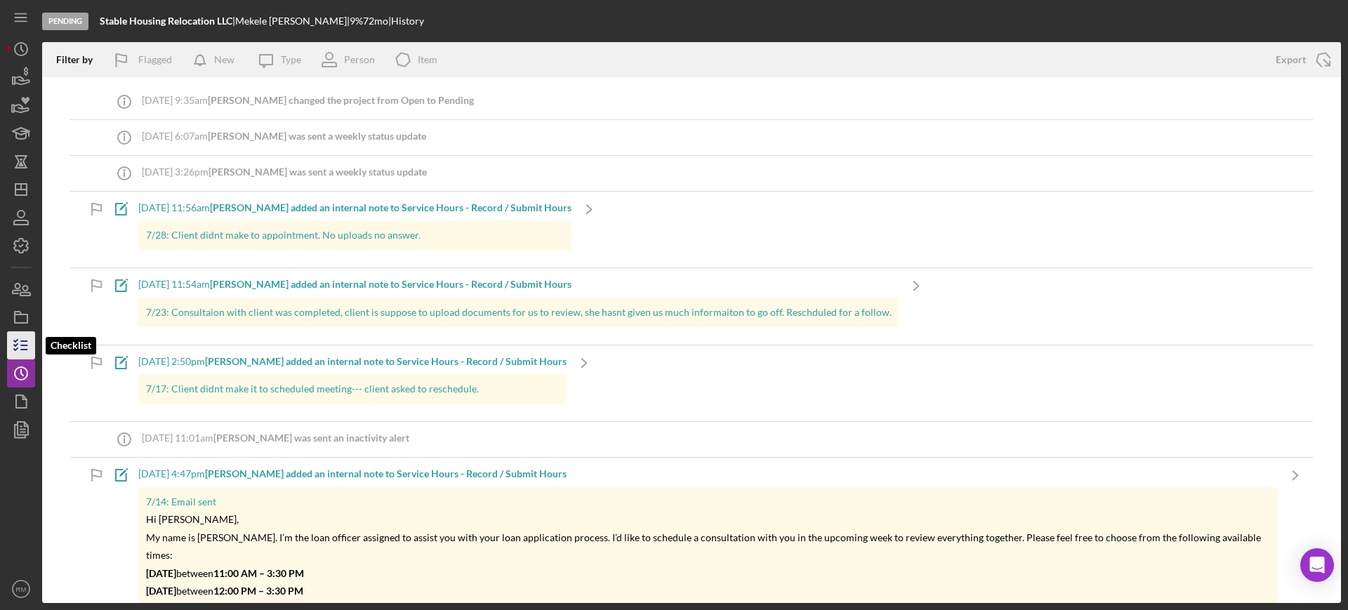
click at [20, 335] on icon "button" at bounding box center [21, 345] width 35 height 35
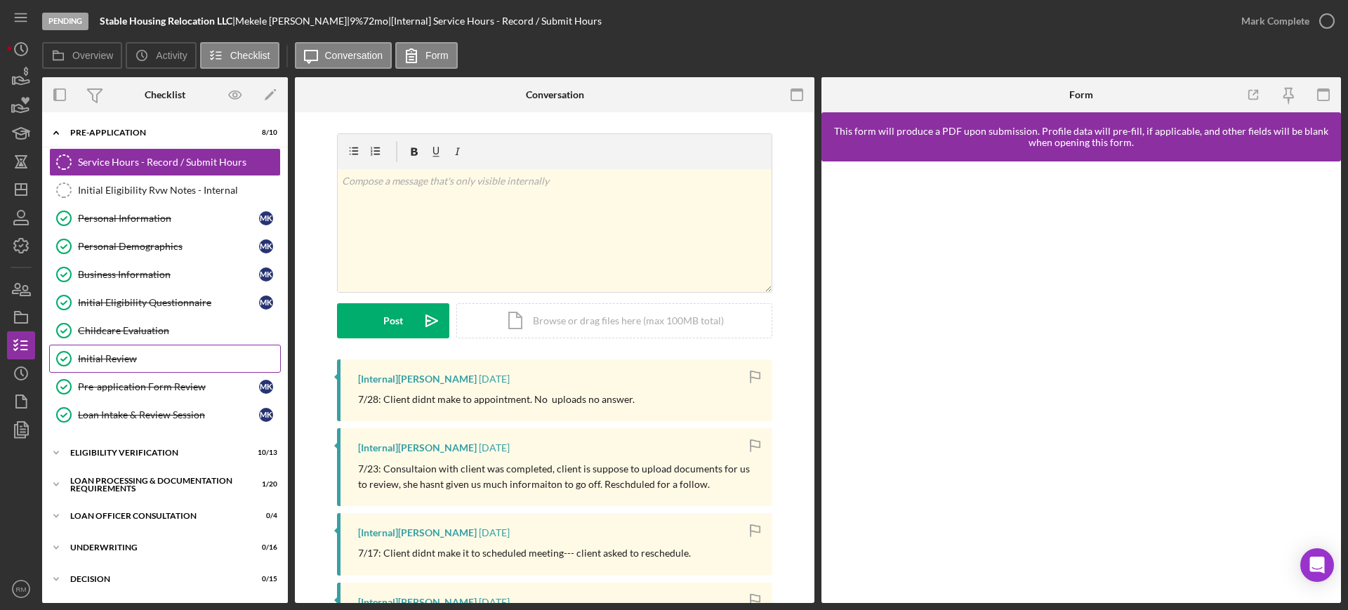
scroll to position [187, 0]
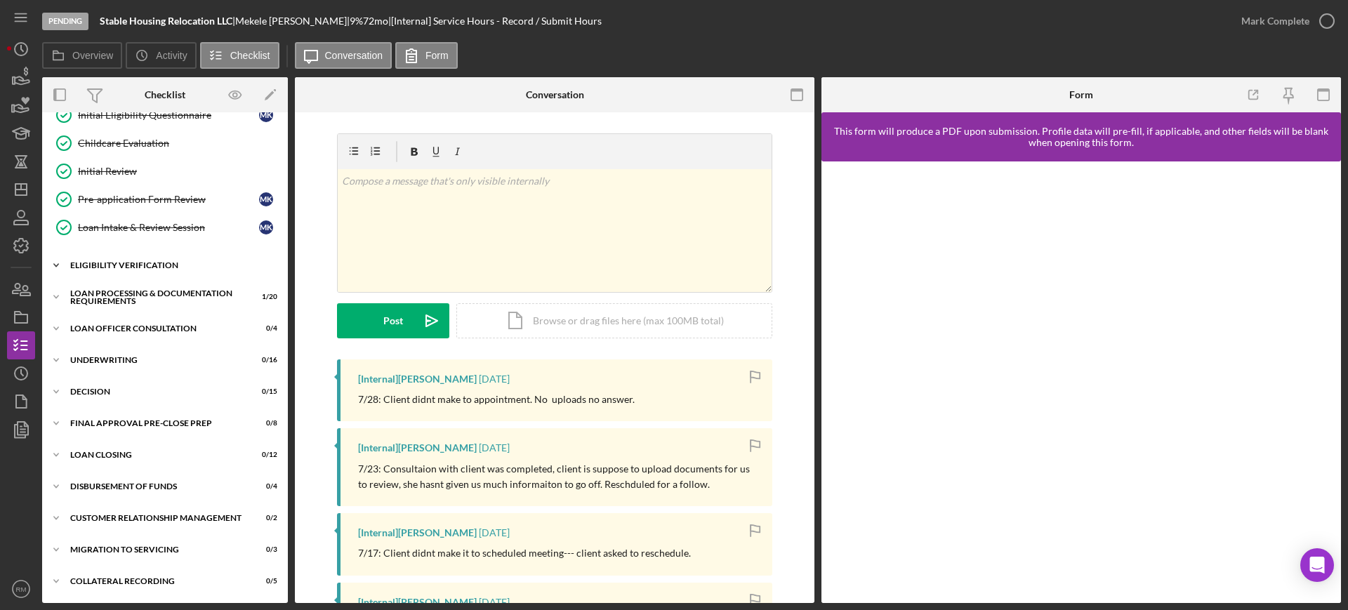
click at [108, 257] on div "Icon/Expander Eligibility Verification 10 / 13" at bounding box center [165, 265] width 246 height 28
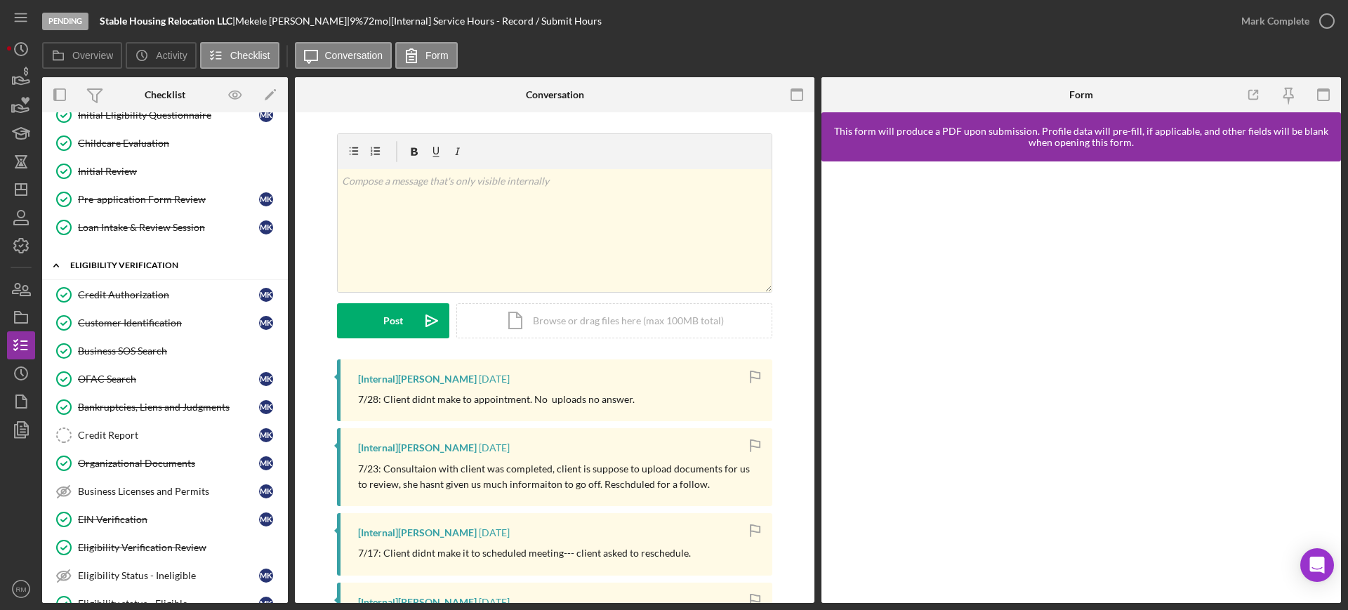
click at [108, 257] on div "Icon/Expander Eligibility Verification 10 / 13" at bounding box center [165, 265] width 246 height 29
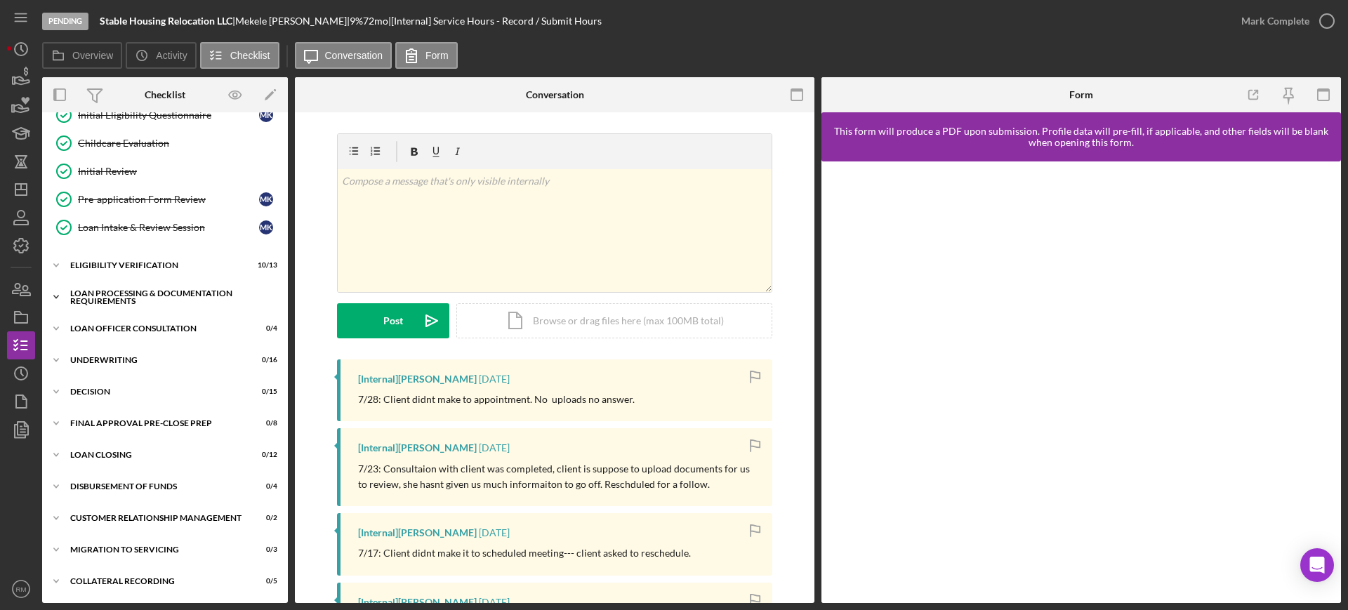
click at [117, 307] on div "Icon/Expander Loan Processing & Documentation Requirements 1 / 20" at bounding box center [165, 297] width 246 height 28
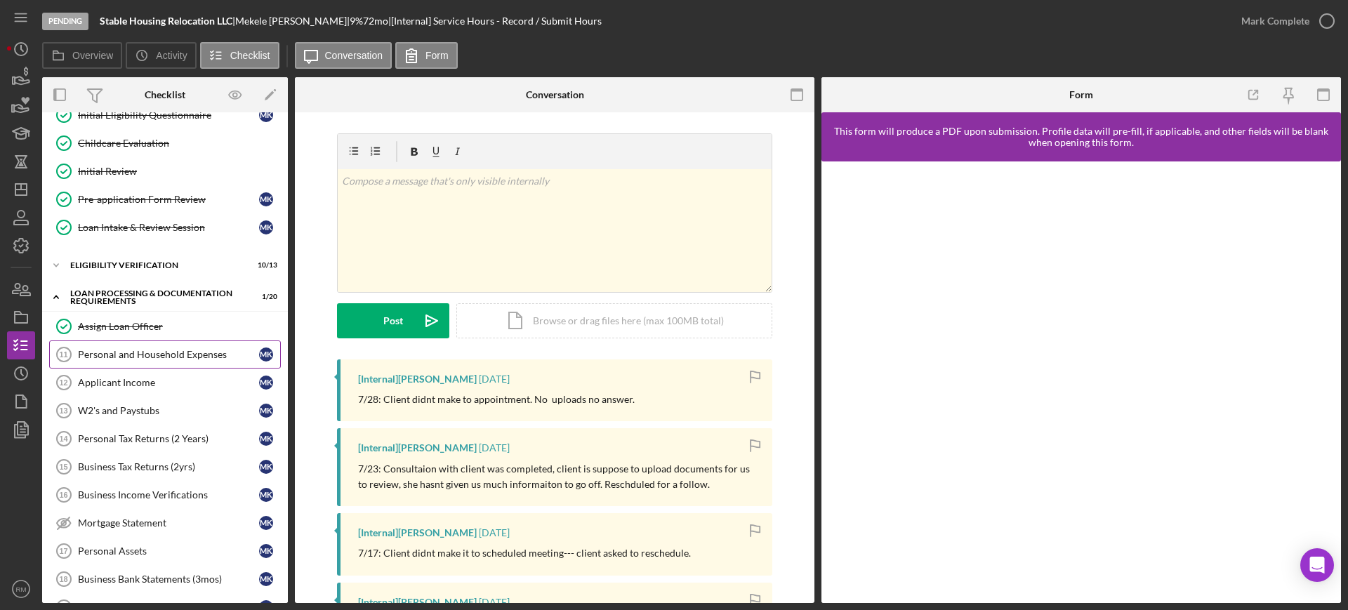
click at [131, 351] on div "Personal and Household Expenses" at bounding box center [168, 354] width 181 height 11
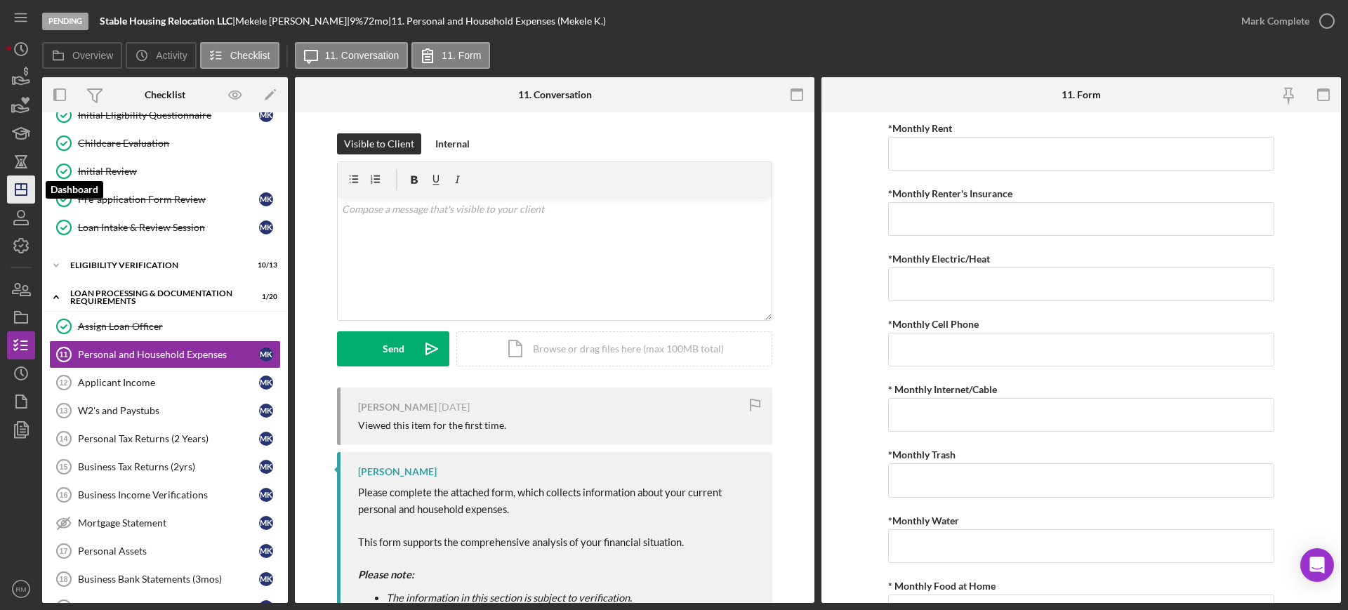
click at [34, 188] on icon "Icon/Dashboard" at bounding box center [21, 189] width 35 height 35
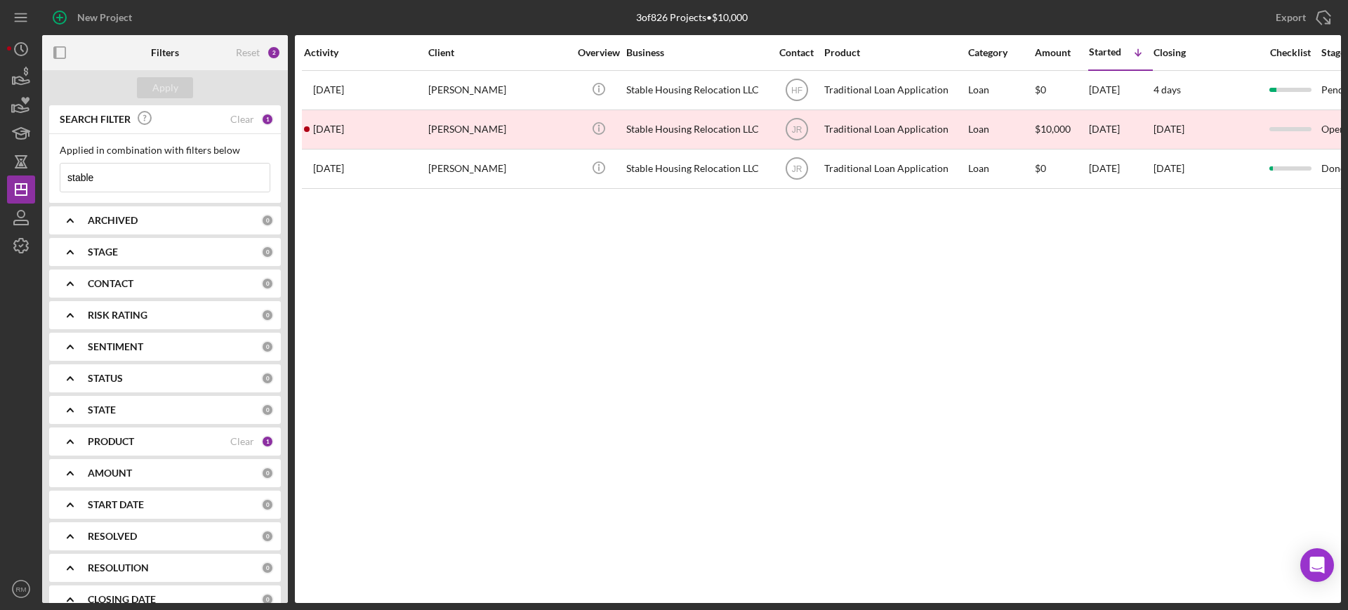
click at [128, 178] on input "stable" at bounding box center [164, 178] width 209 height 28
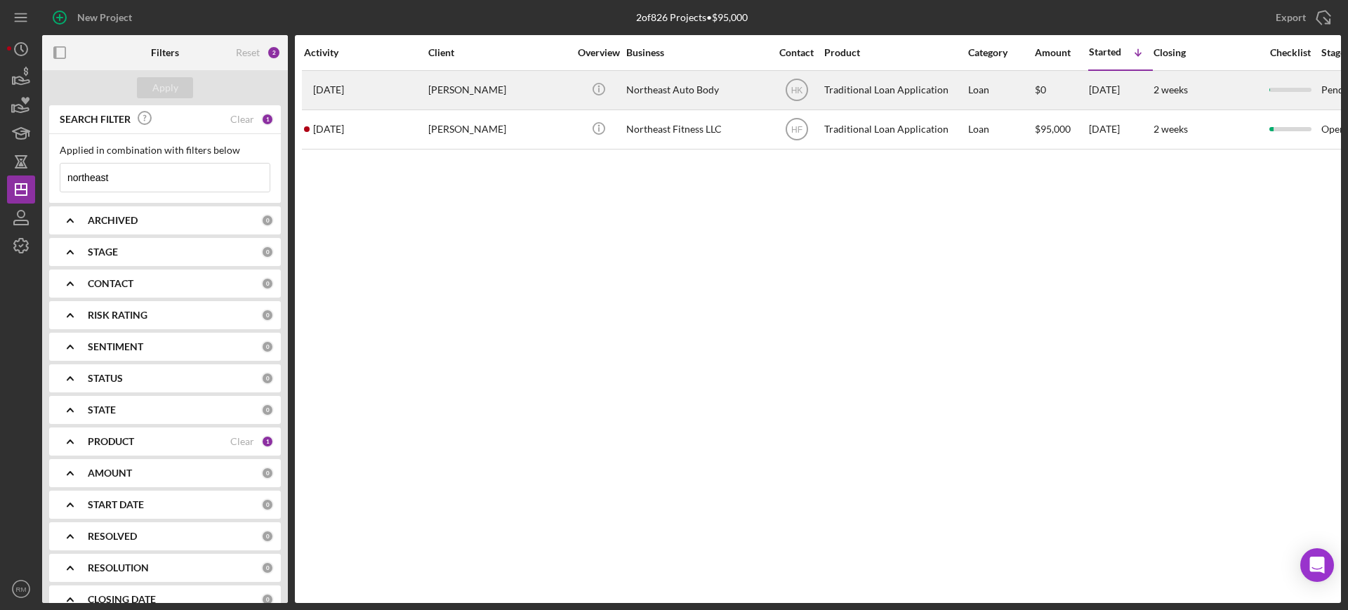
type input "northeast"
click at [437, 98] on div "[PERSON_NAME]" at bounding box center [498, 90] width 140 height 37
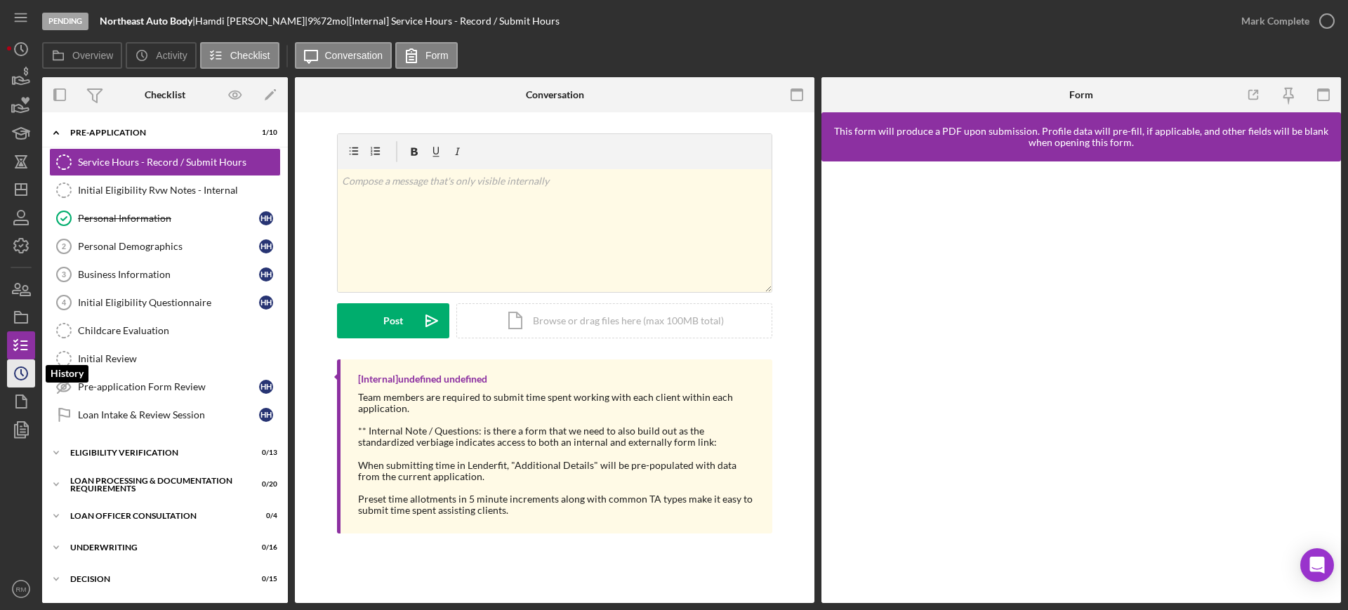
click at [20, 368] on icon "Icon/History" at bounding box center [21, 373] width 35 height 35
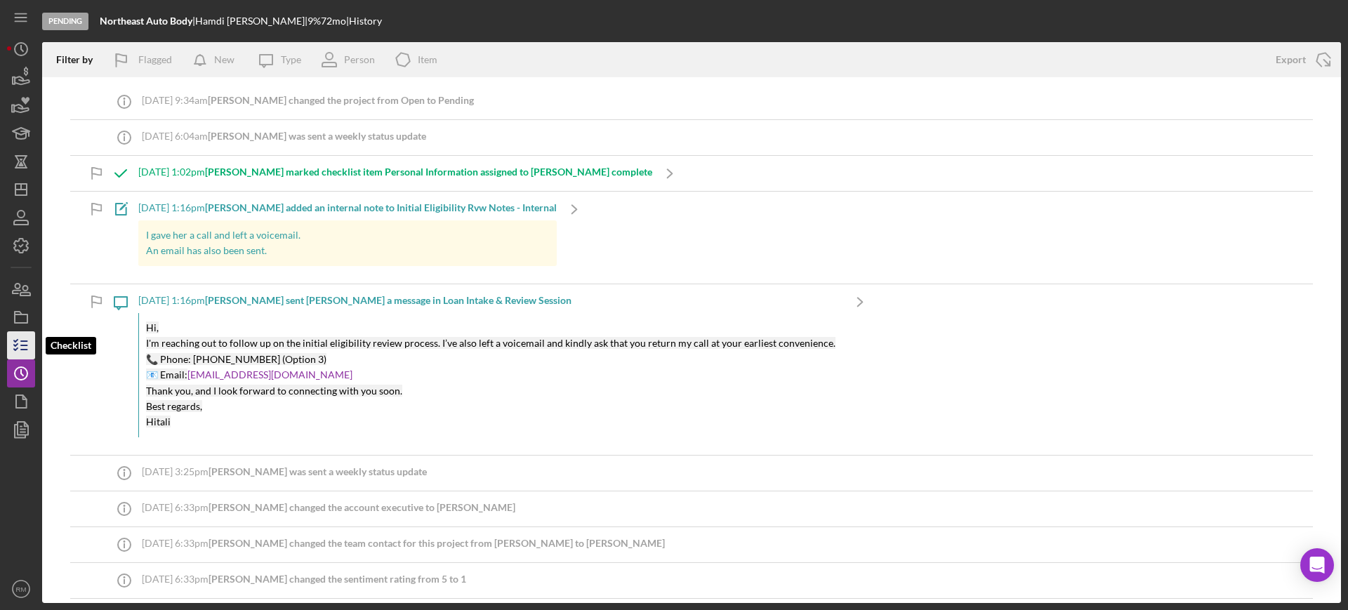
click at [20, 336] on icon "button" at bounding box center [21, 345] width 35 height 35
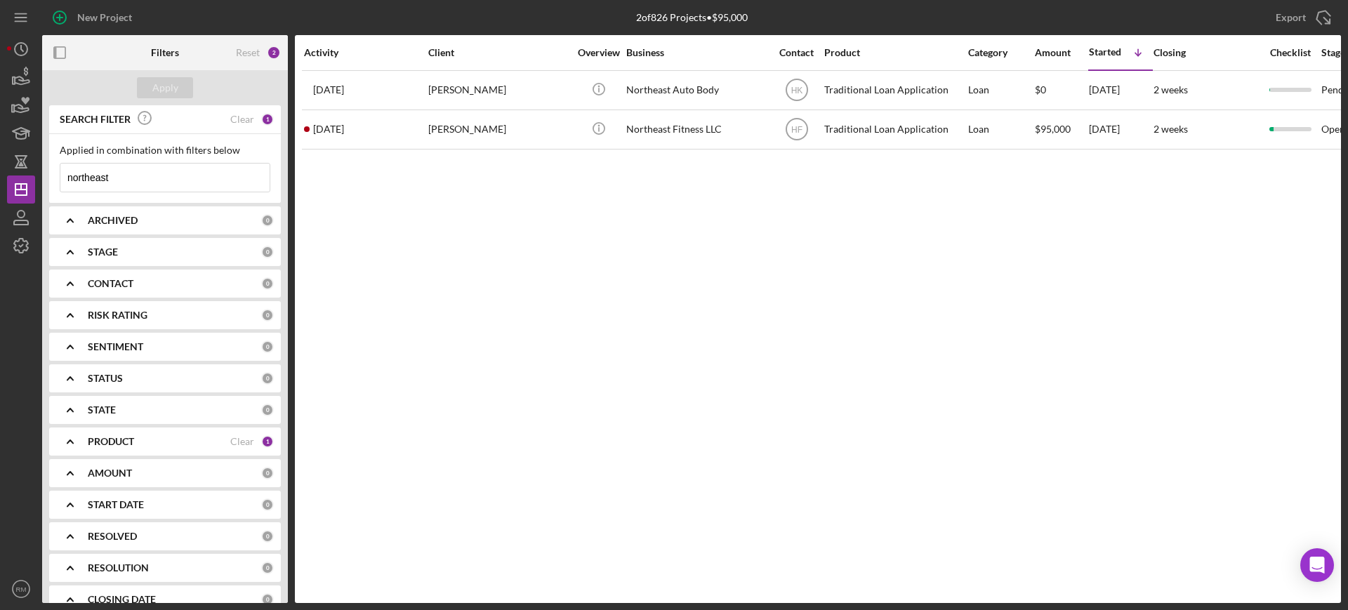
click at [171, 173] on input "northeast" at bounding box center [164, 178] width 209 height 28
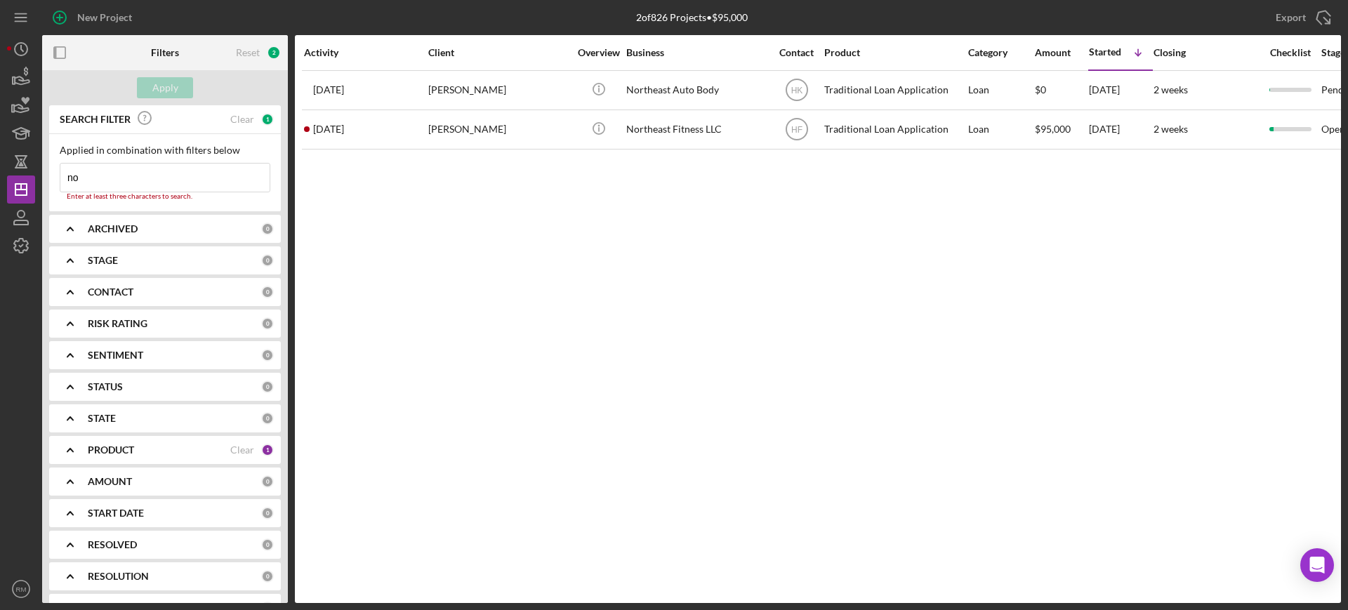
type input "n"
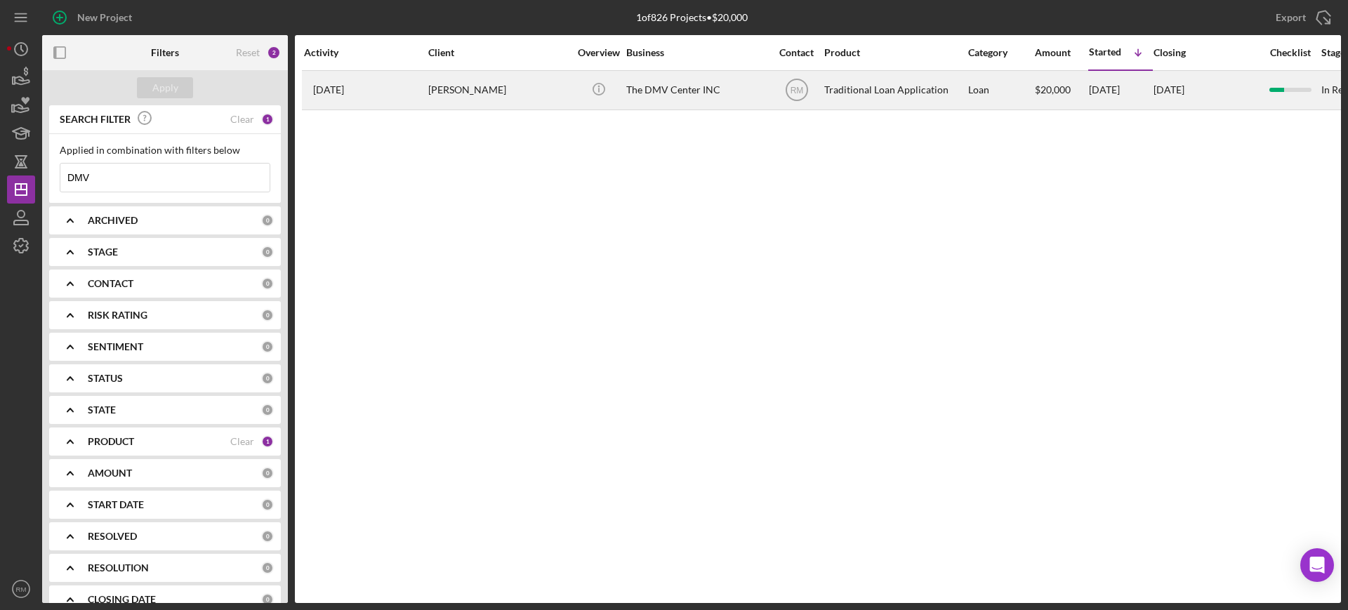
type input "DMV"
click at [401, 93] on div "[DATE] [PERSON_NAME]" at bounding box center [365, 90] width 123 height 37
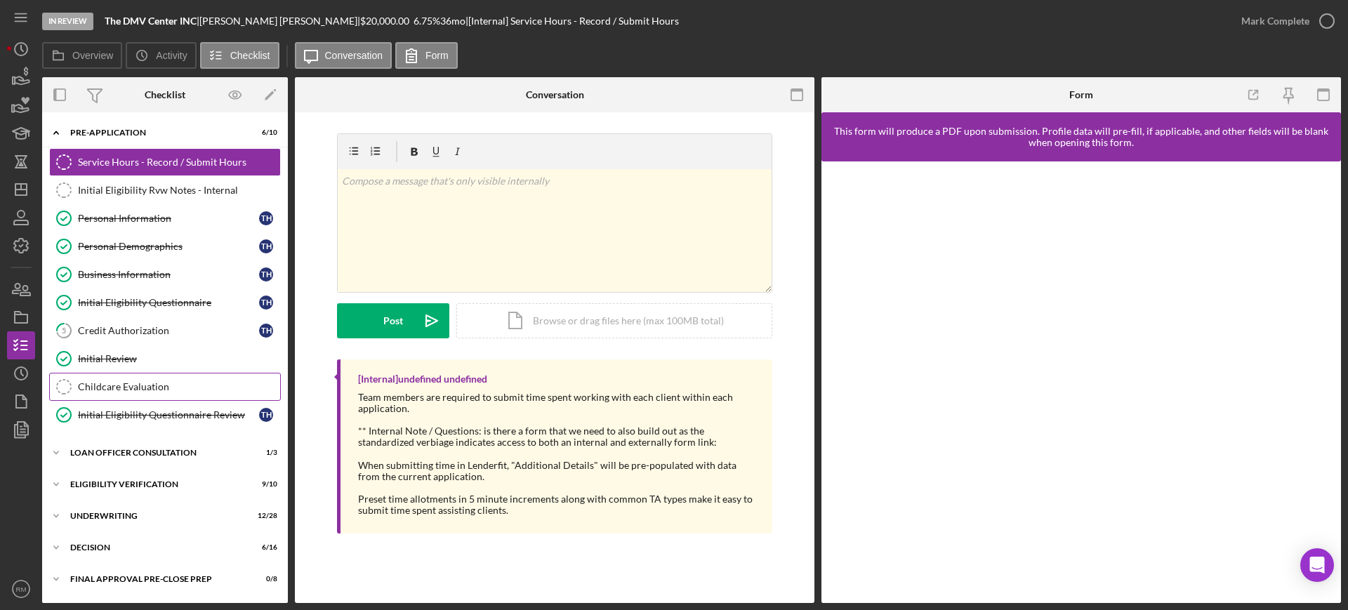
scroll to position [124, 0]
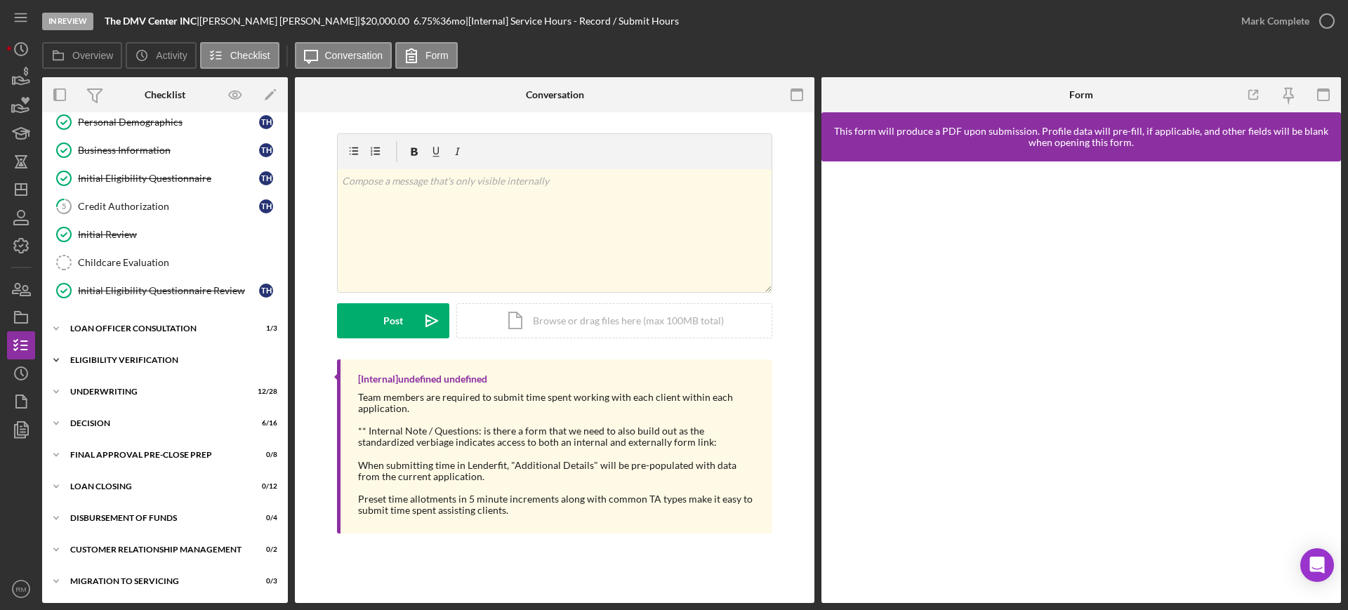
click at [155, 356] on div "Eligibility Verification" at bounding box center [170, 360] width 200 height 8
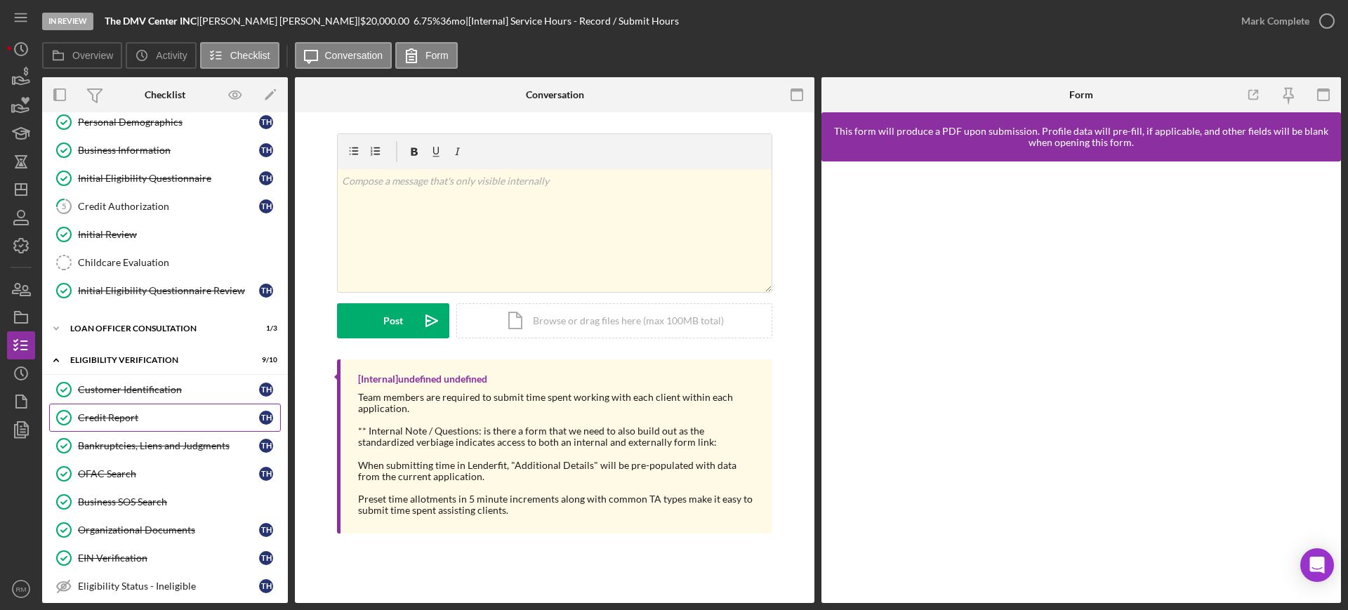
click at [133, 418] on div "Credit Report" at bounding box center [168, 417] width 181 height 11
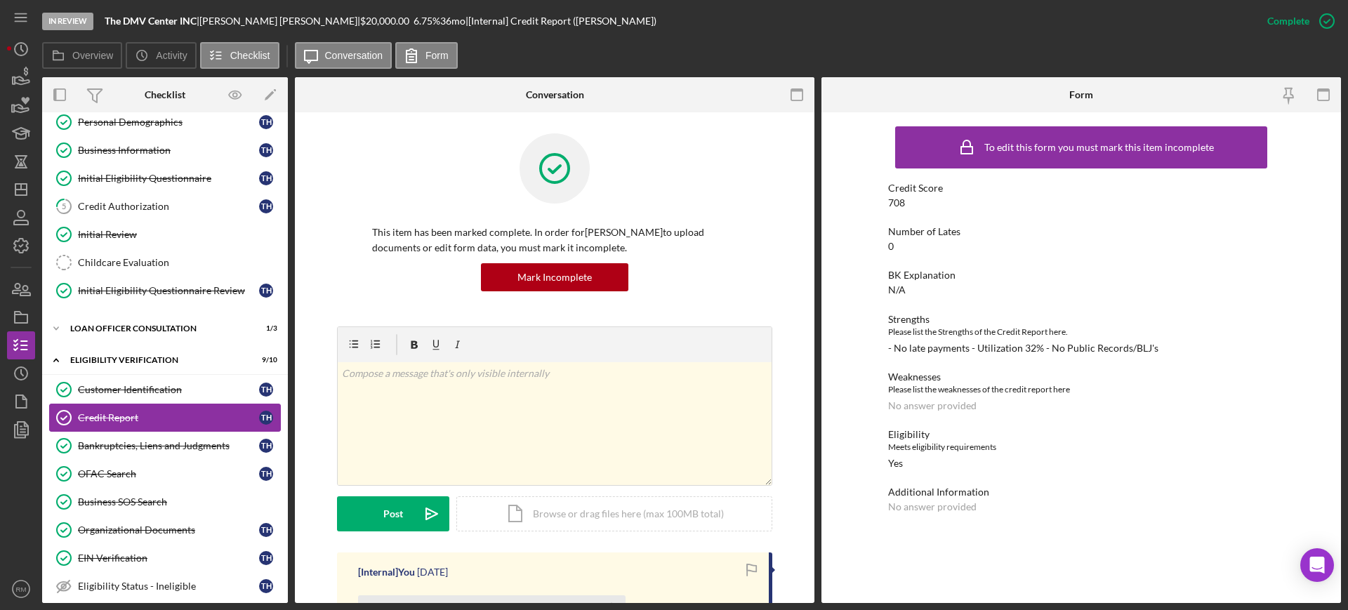
scroll to position [413, 0]
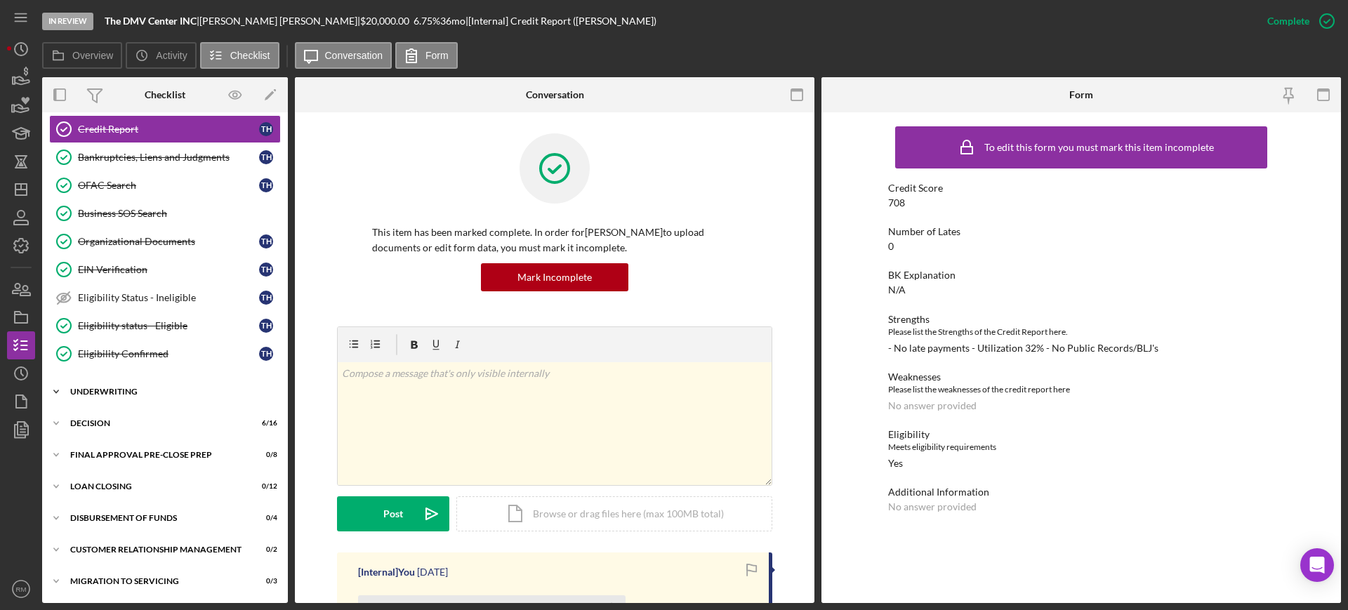
click at [139, 394] on div "Underwriting" at bounding box center [170, 391] width 200 height 8
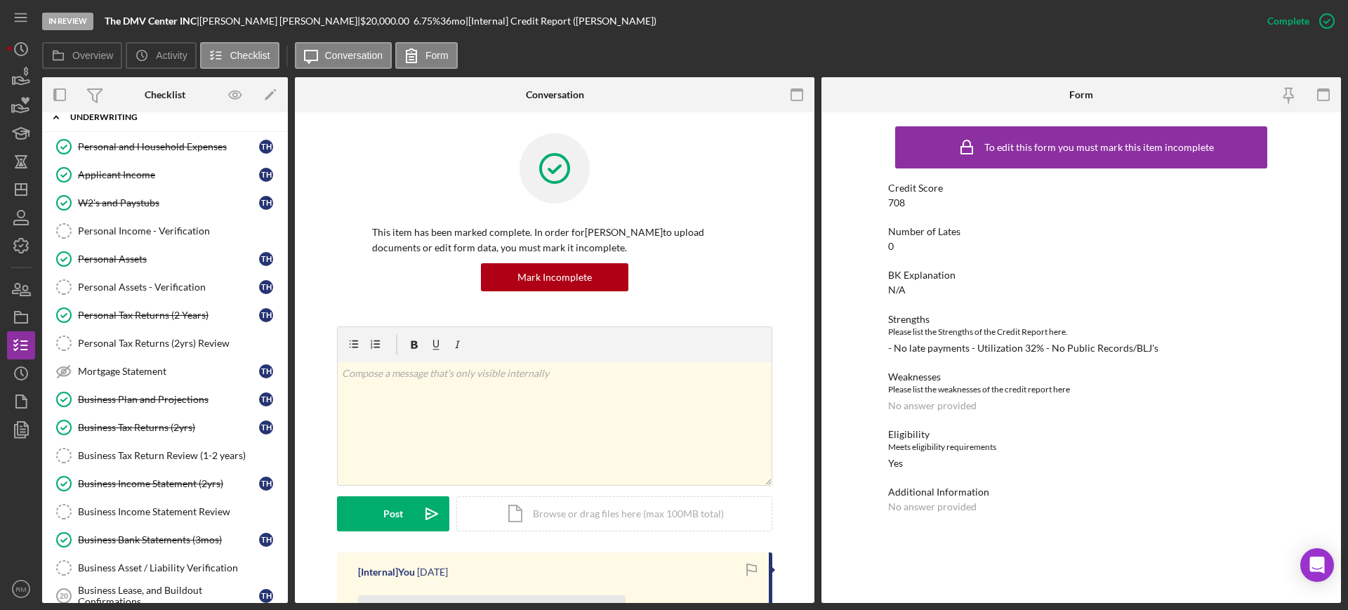
scroll to position [703, 0]
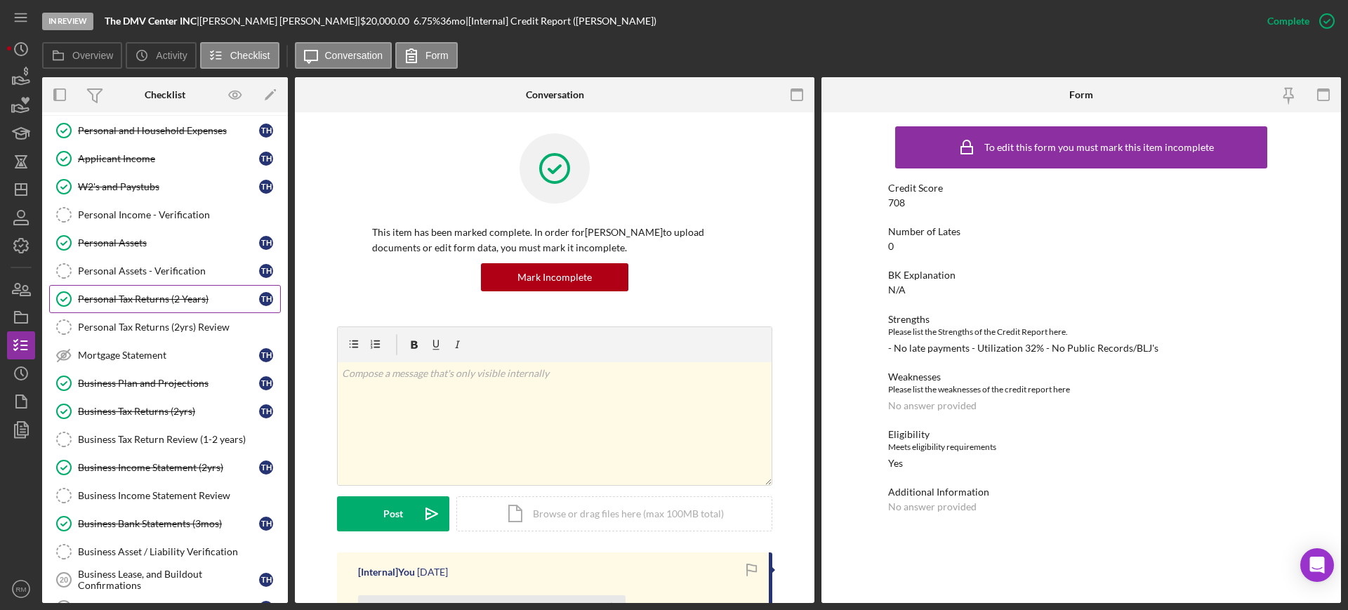
click at [197, 312] on link "Personal Tax Returns (2 Years) Personal Tax Returns (2 Years) T H" at bounding box center [165, 299] width 232 height 28
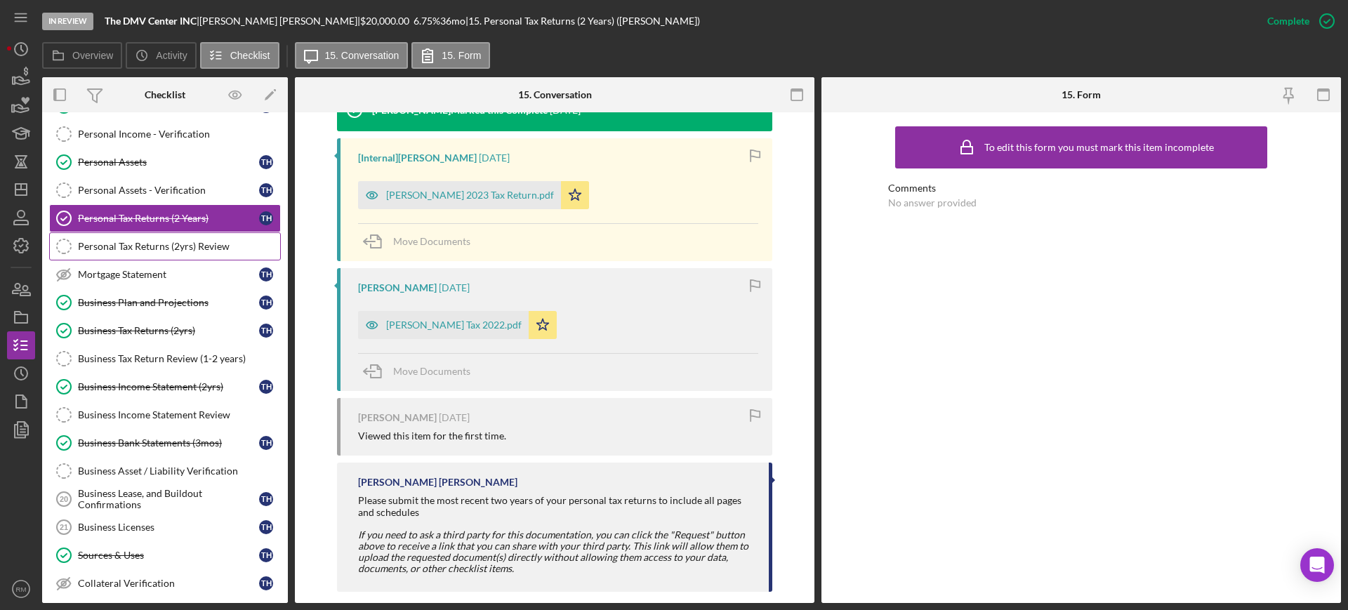
scroll to position [1207, 0]
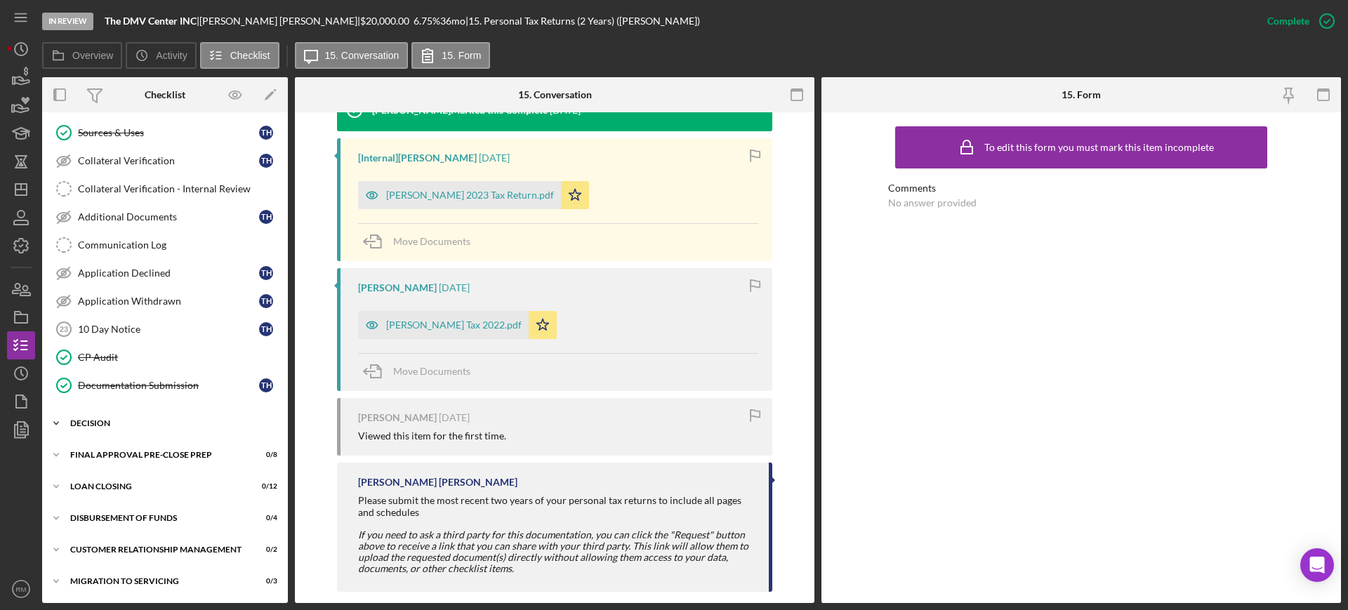
click at [147, 421] on div "Decision" at bounding box center [170, 423] width 200 height 8
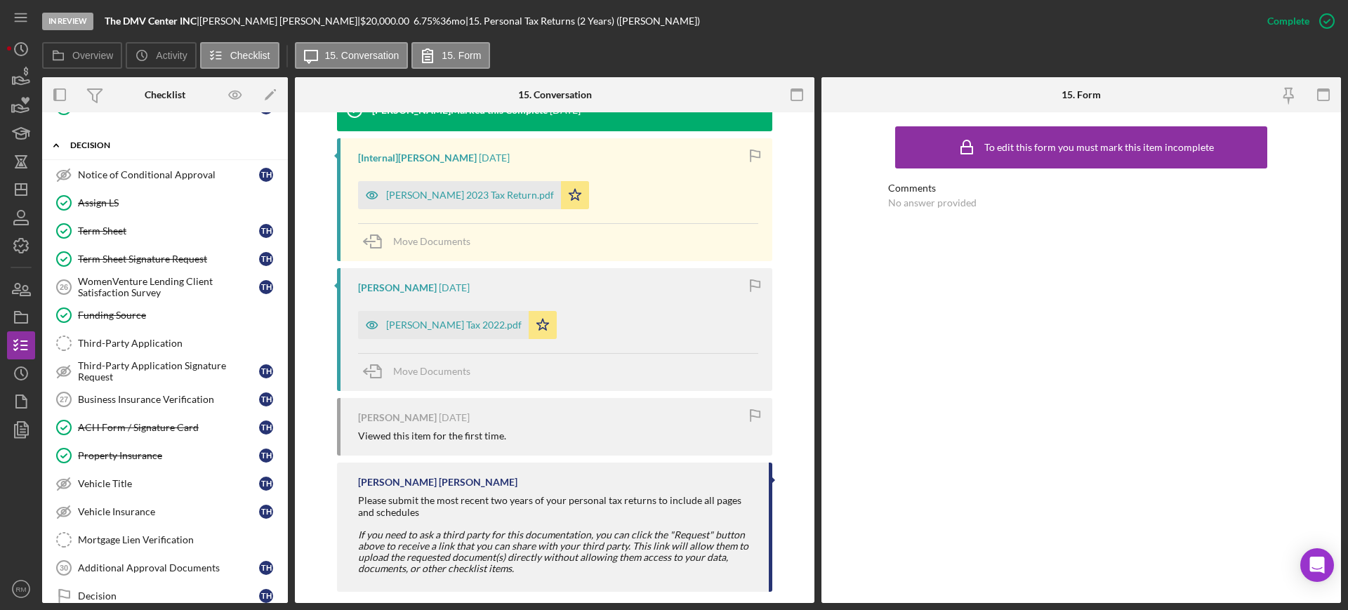
scroll to position [1488, 0]
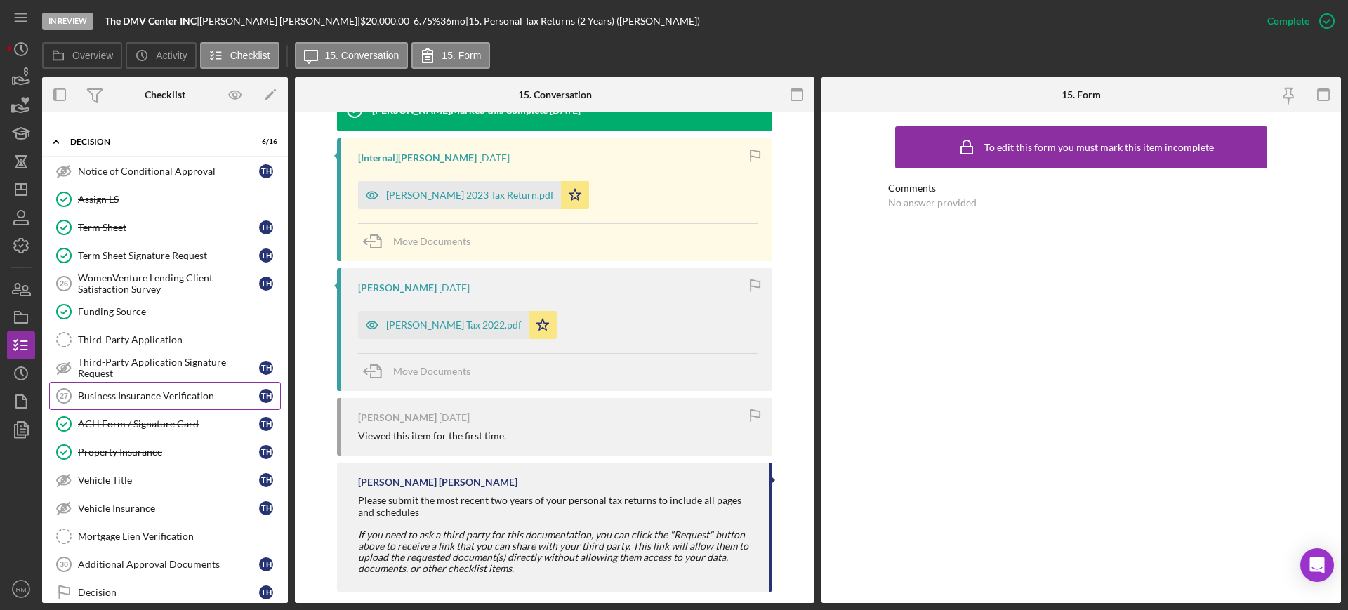
click at [173, 390] on div "Business Insurance Verification" at bounding box center [168, 395] width 181 height 11
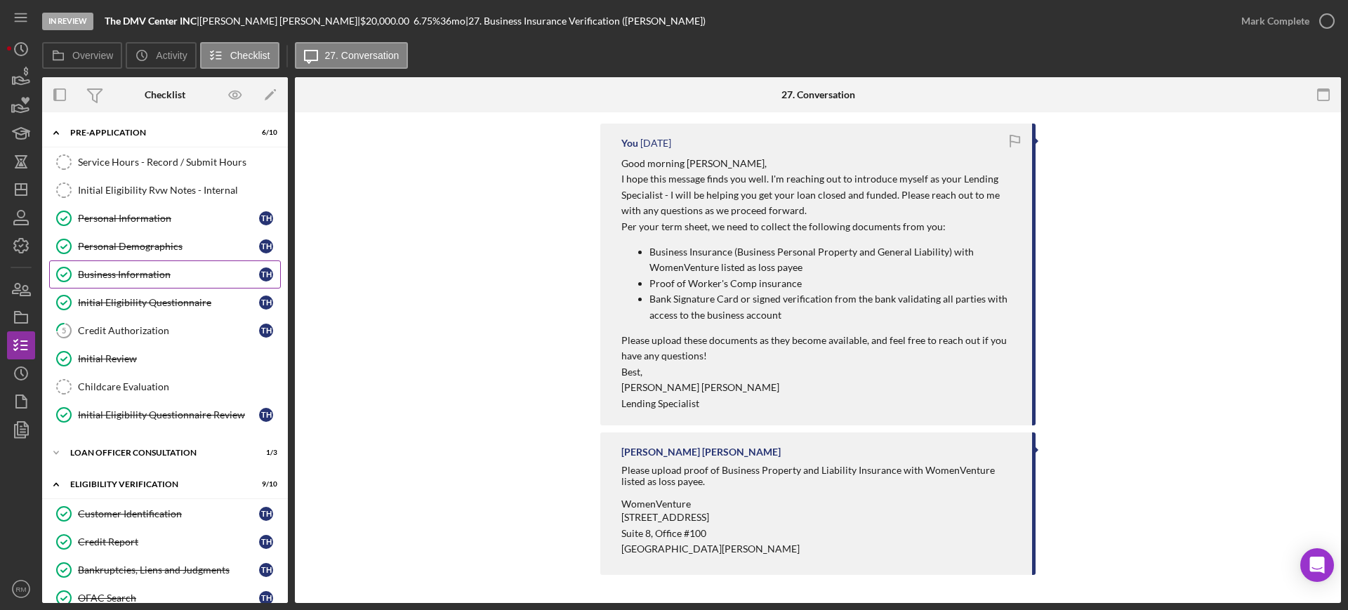
click at [157, 278] on div "Business Information" at bounding box center [168, 274] width 181 height 11
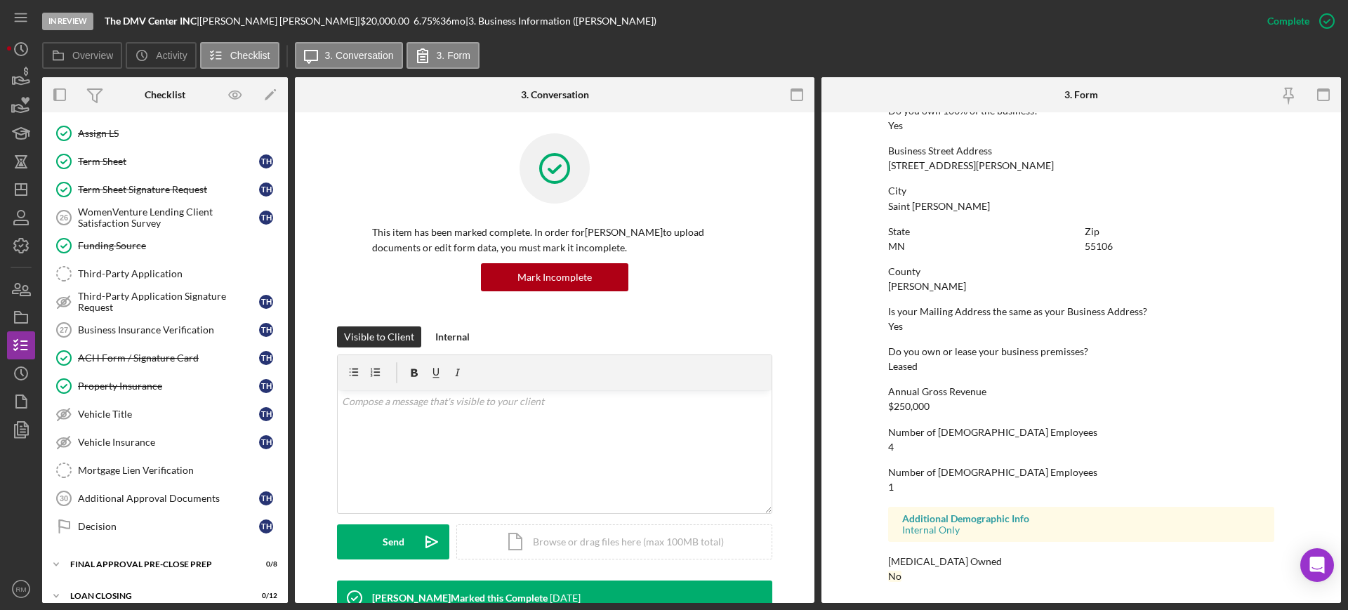
scroll to position [1664, 0]
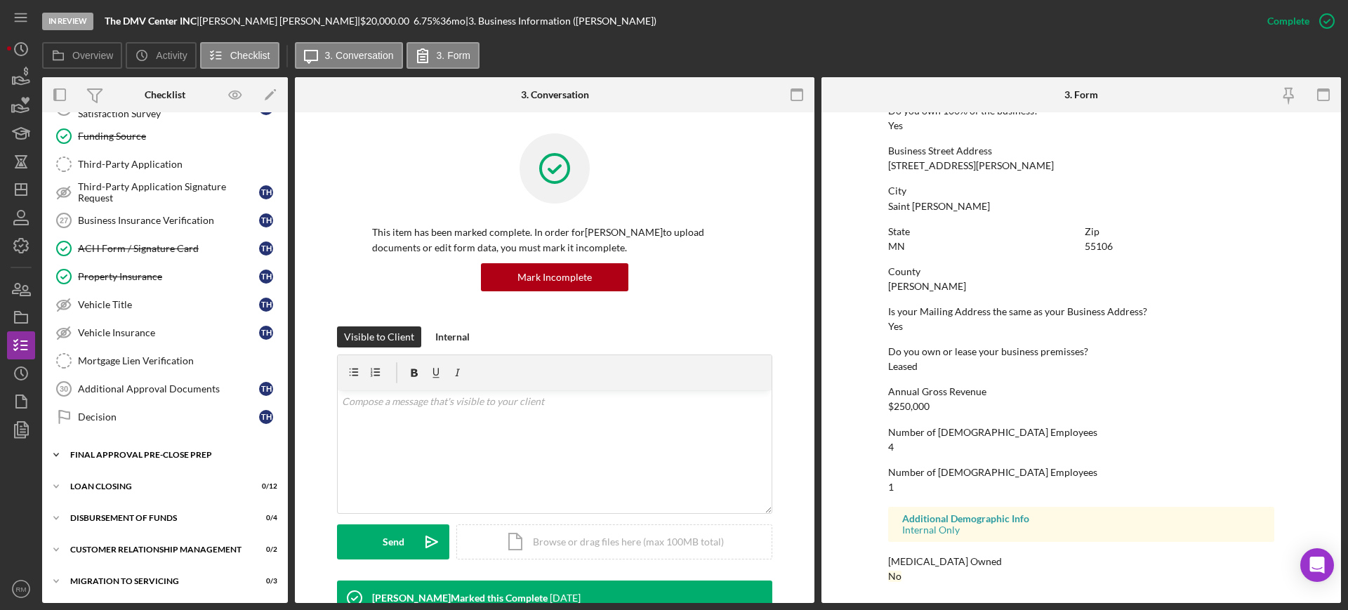
click at [133, 451] on div "Final Approval Pre-Close Prep" at bounding box center [170, 455] width 200 height 8
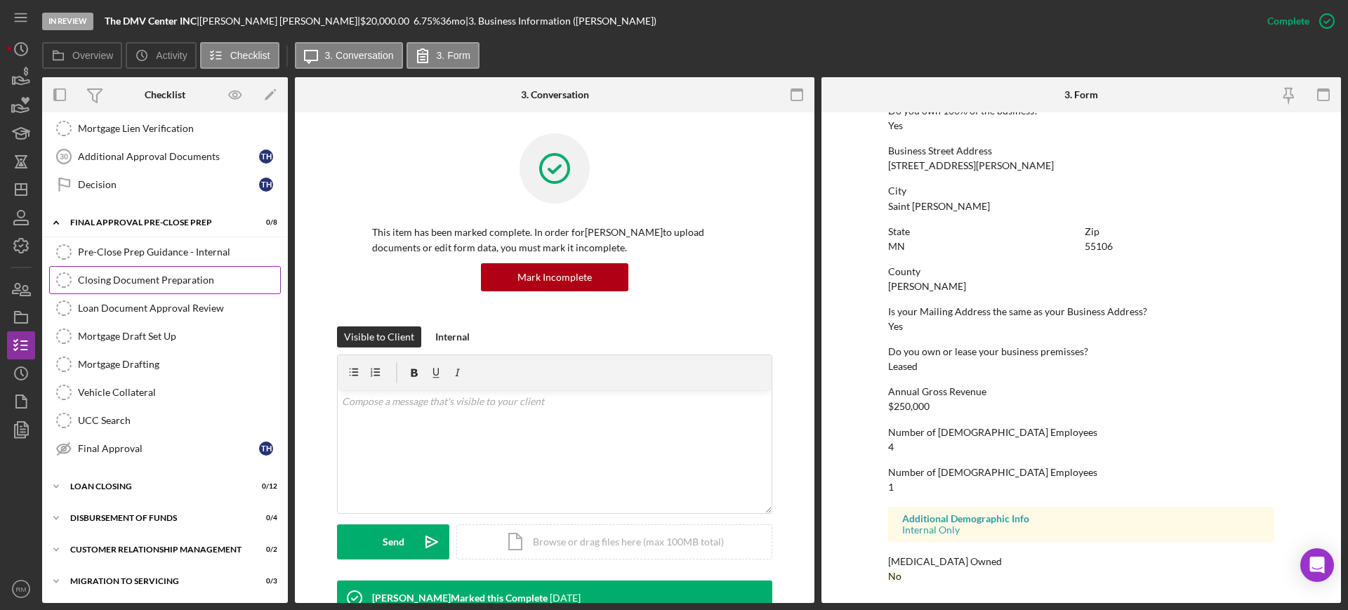
click at [164, 279] on div "Closing Document Preparation" at bounding box center [179, 279] width 202 height 11
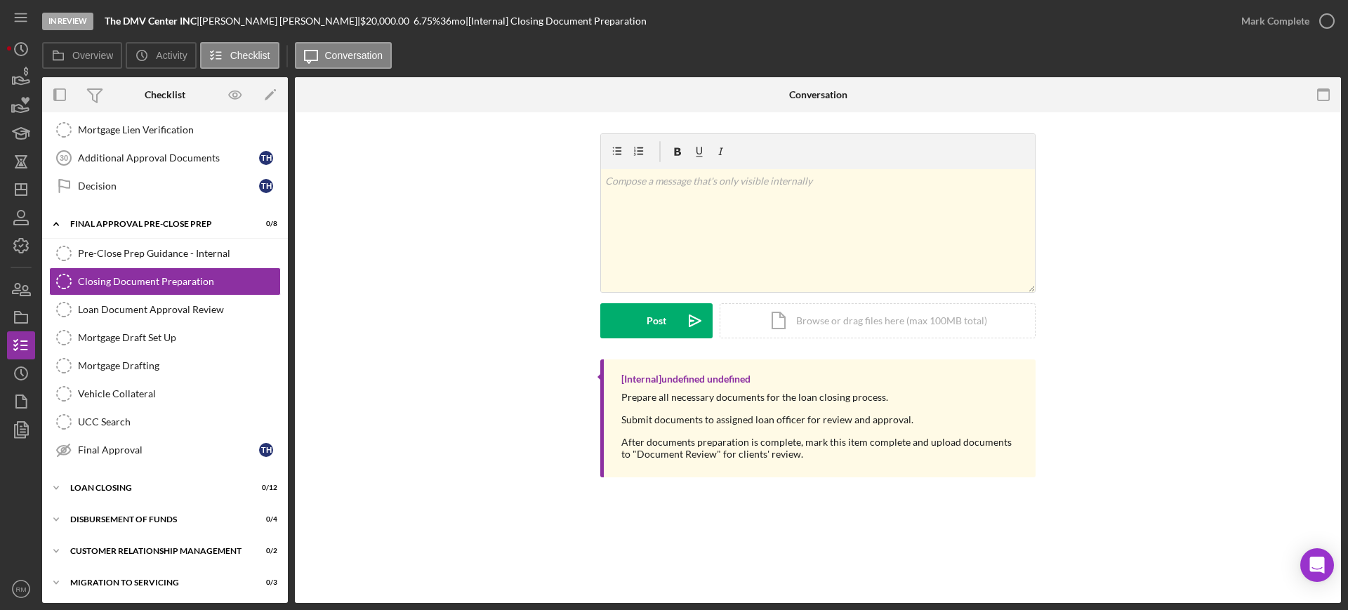
scroll to position [1896, 0]
click at [1285, 21] on div "Mark Complete" at bounding box center [1275, 21] width 68 height 28
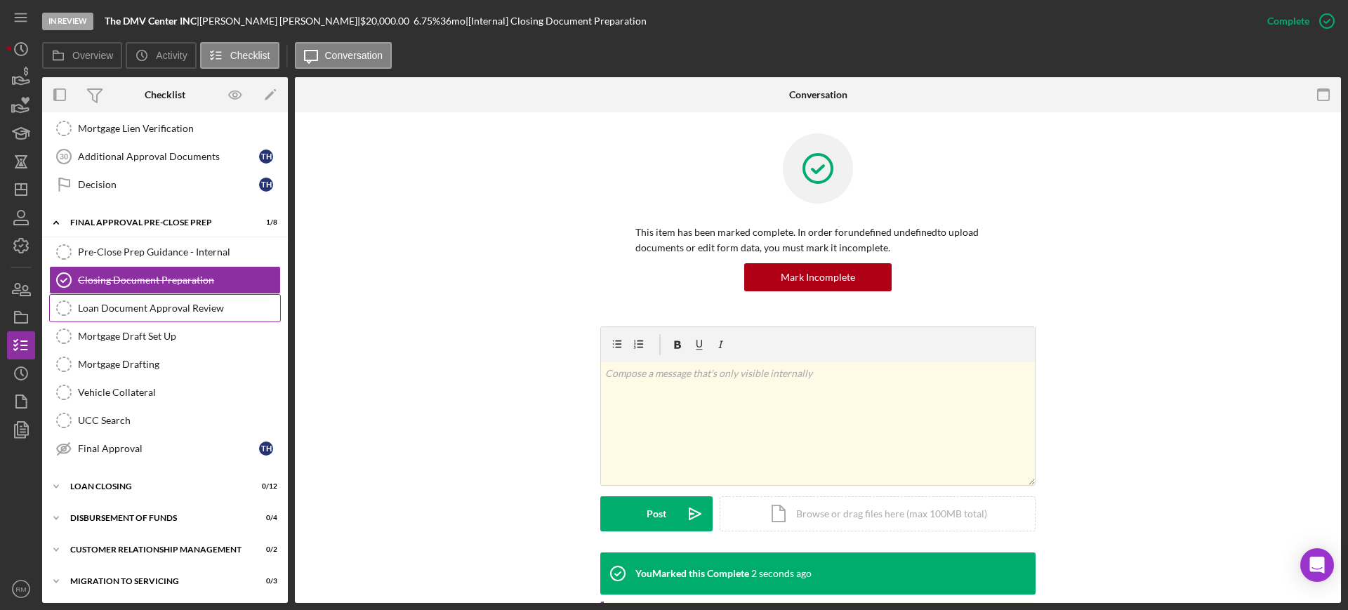
click at [166, 317] on link "Loan Document Approval Review Loan Document Approval Review" at bounding box center [165, 308] width 232 height 28
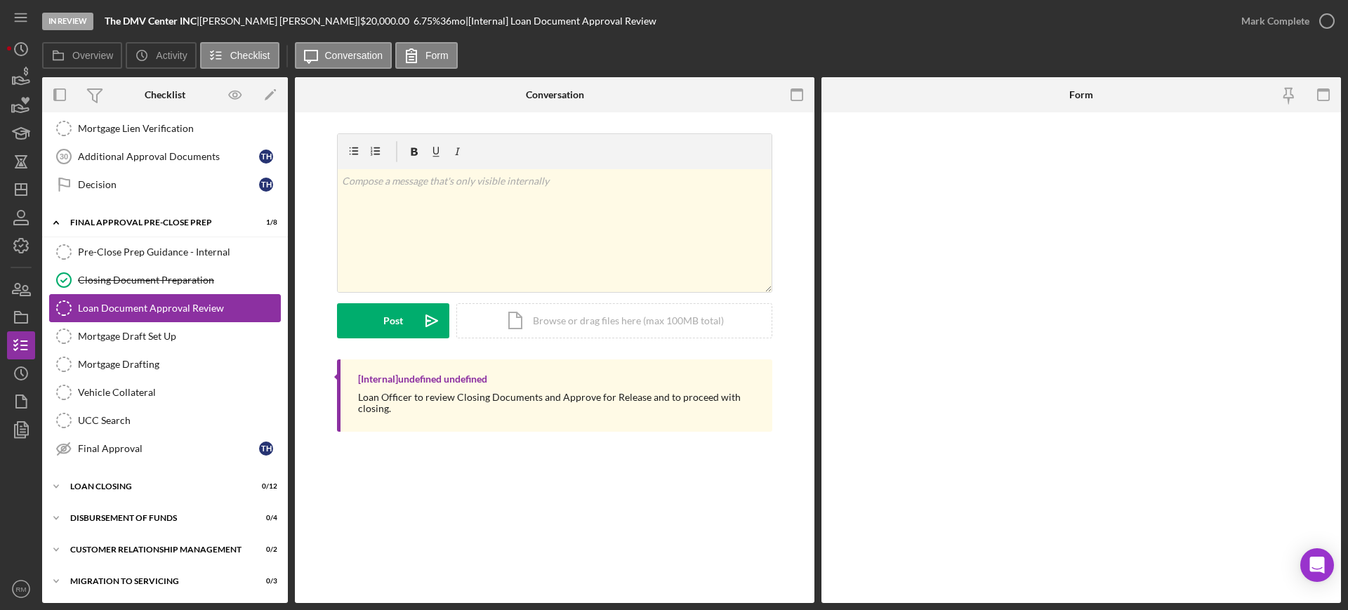
scroll to position [1896, 0]
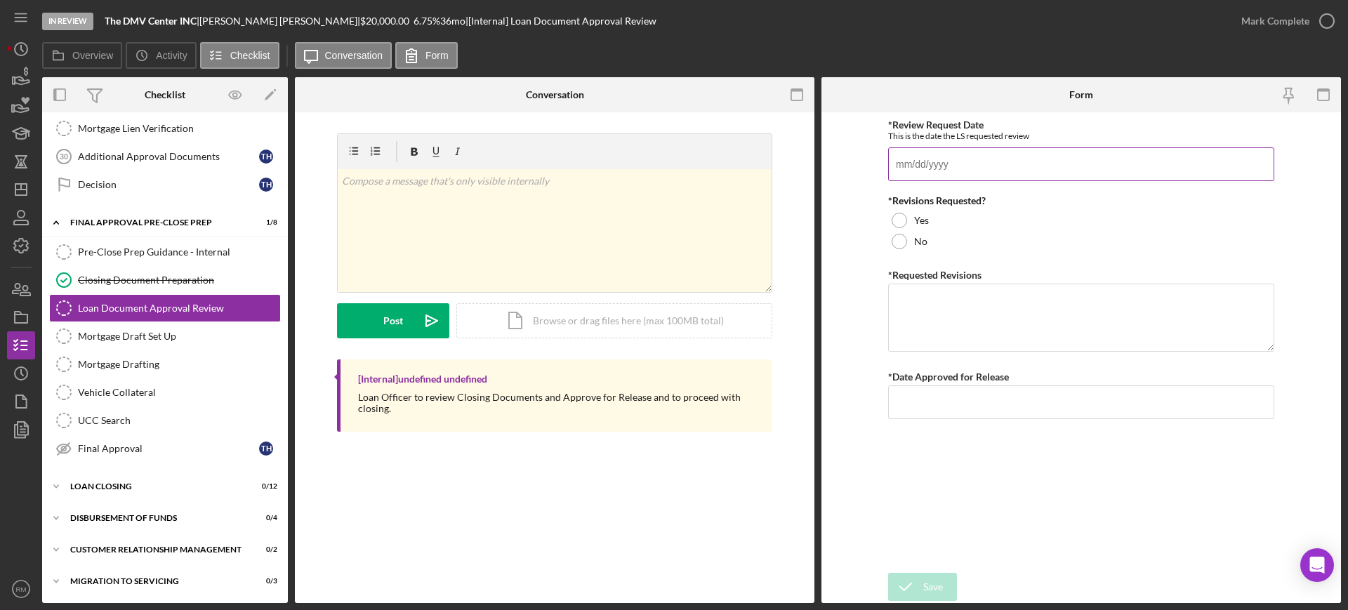
click at [1047, 158] on input "*Review Request Date" at bounding box center [1081, 164] width 386 height 34
type input "1m/dd/yyyy"
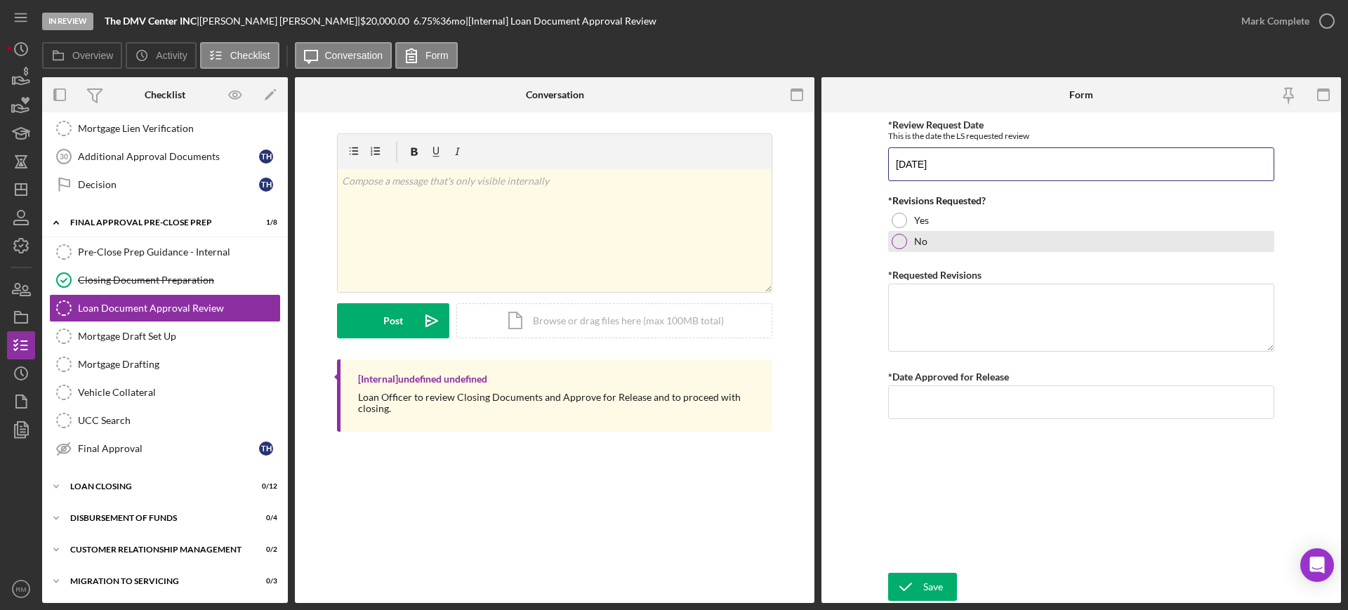
type input "[DATE]"
click at [896, 239] on div at bounding box center [898, 241] width 15 height 15
click at [918, 303] on textarea "*Requested Revisions" at bounding box center [1081, 317] width 386 height 67
type textarea "-"
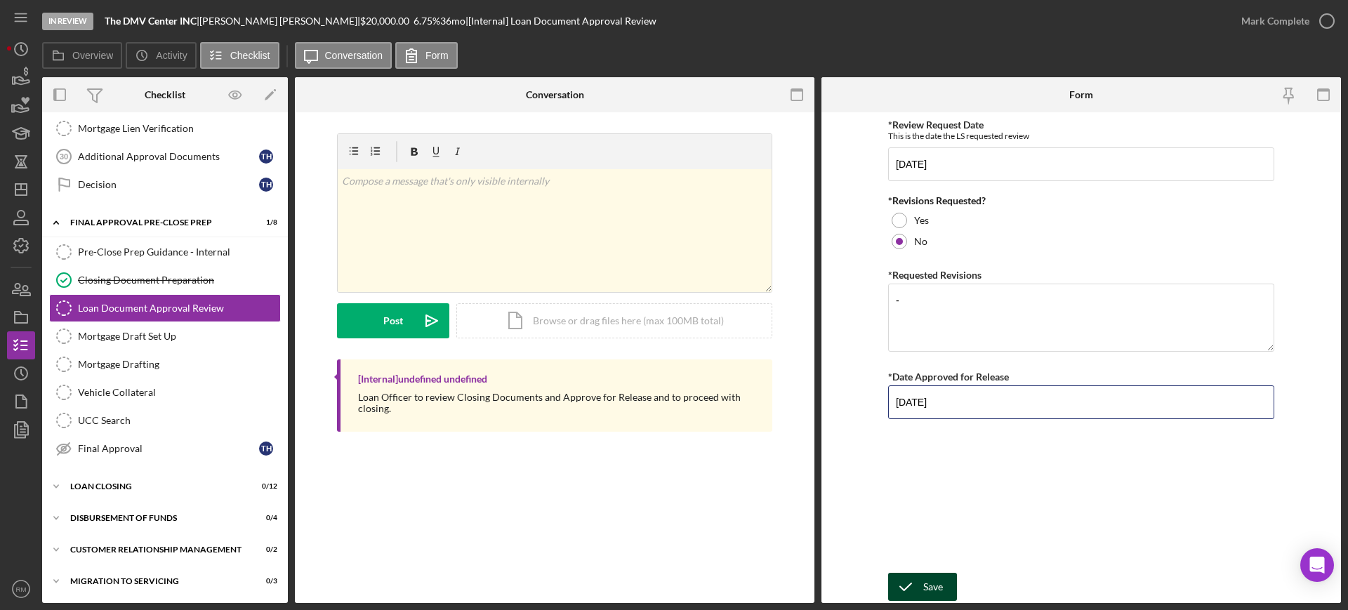
type input "[DATE]"
click at [917, 579] on icon "submit" at bounding box center [905, 586] width 35 height 35
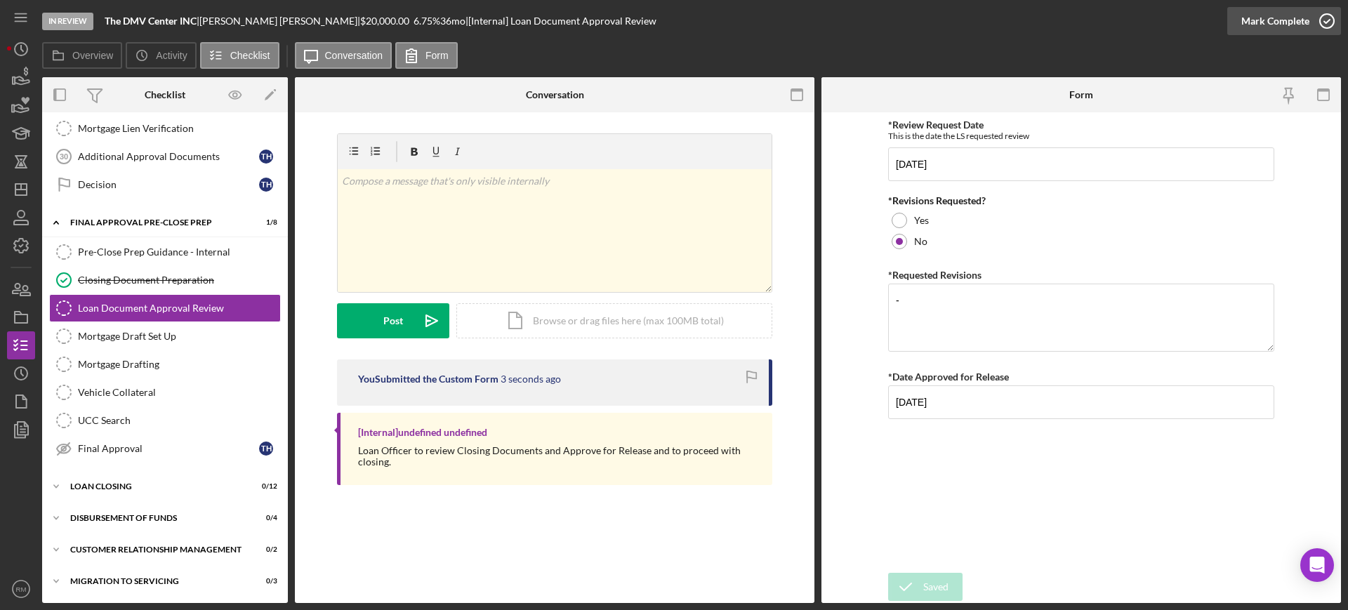
click at [1300, 6] on div "Mark Complete" at bounding box center [1284, 21] width 114 height 42
click at [1261, 29] on div "Mark Complete" at bounding box center [1275, 21] width 68 height 28
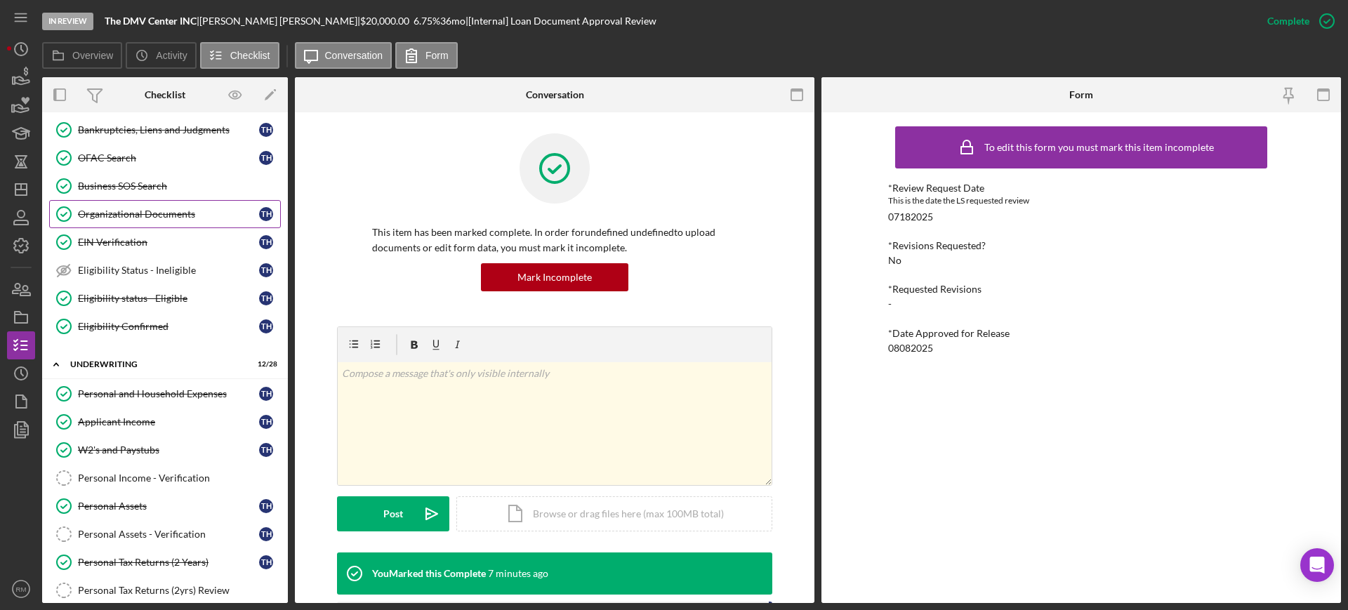
scroll to position [439, 0]
click at [157, 195] on link "Business SOS Search Business SOS Search" at bounding box center [165, 187] width 232 height 28
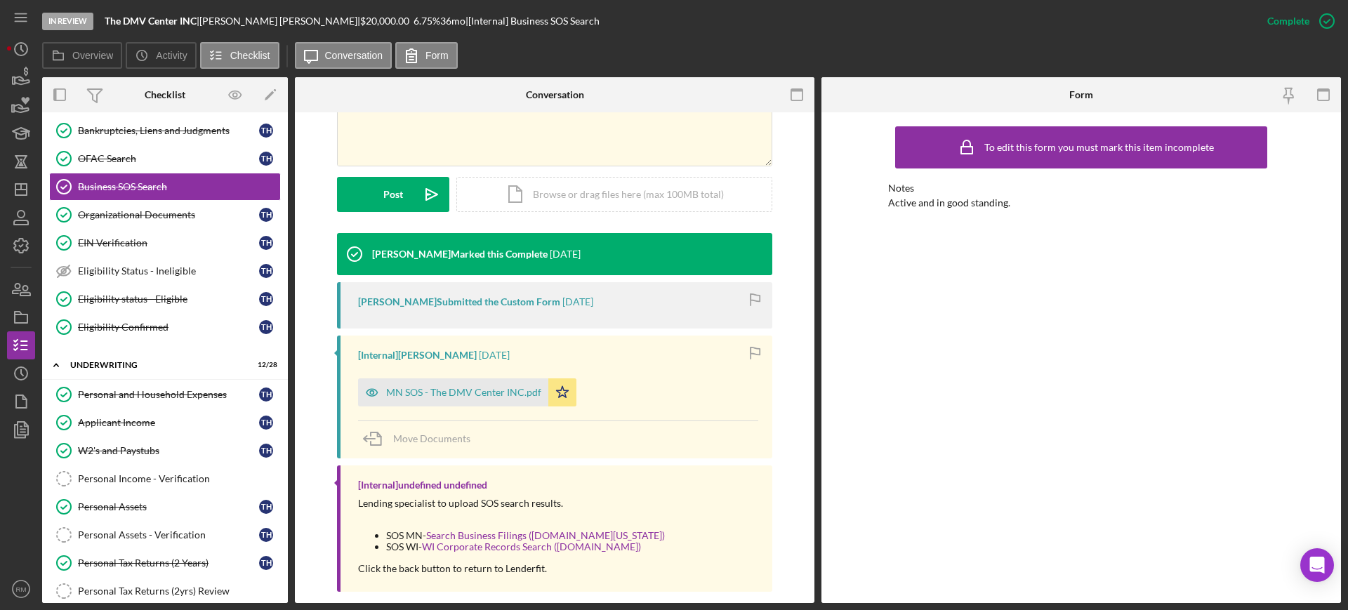
scroll to position [336, 0]
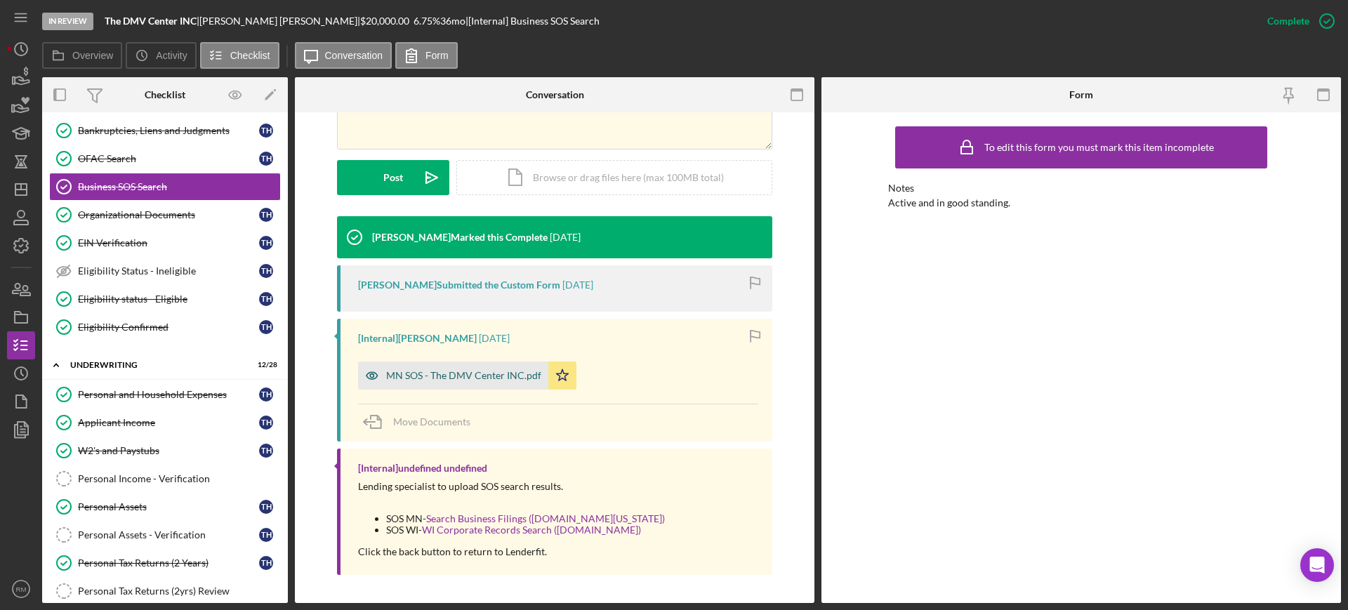
click at [458, 383] on div "MN SOS - The DMV Center INC.pdf" at bounding box center [453, 376] width 190 height 28
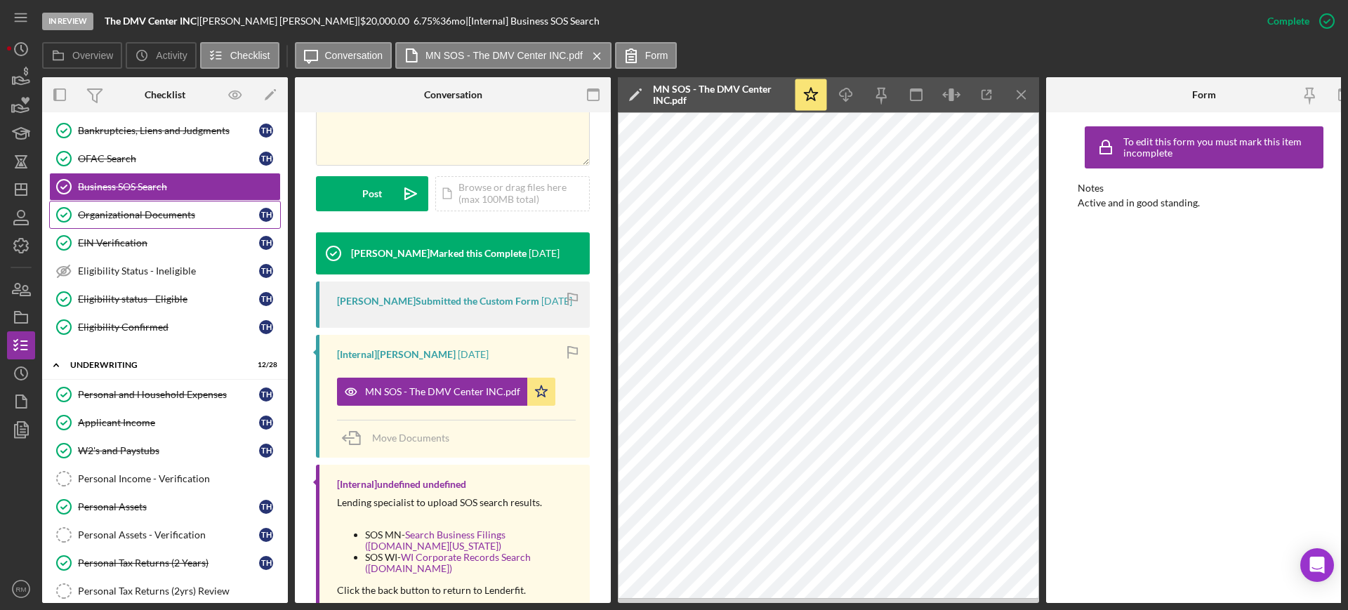
scroll to position [0, 0]
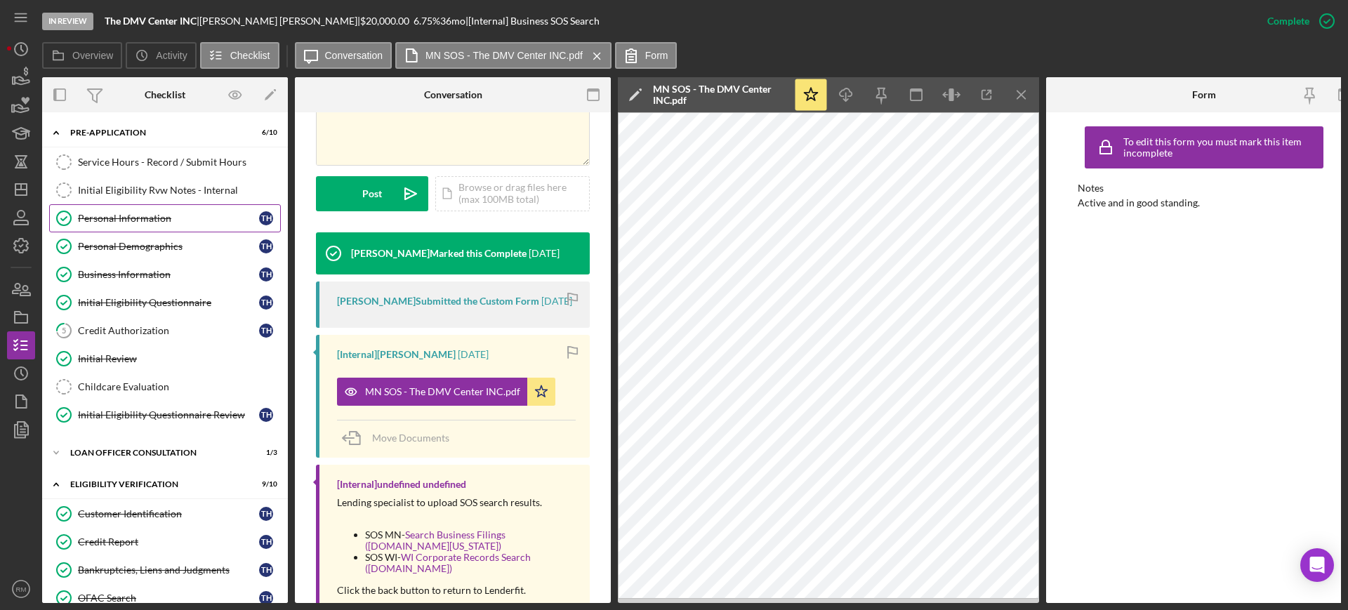
click at [160, 214] on div "Personal Information" at bounding box center [168, 218] width 181 height 11
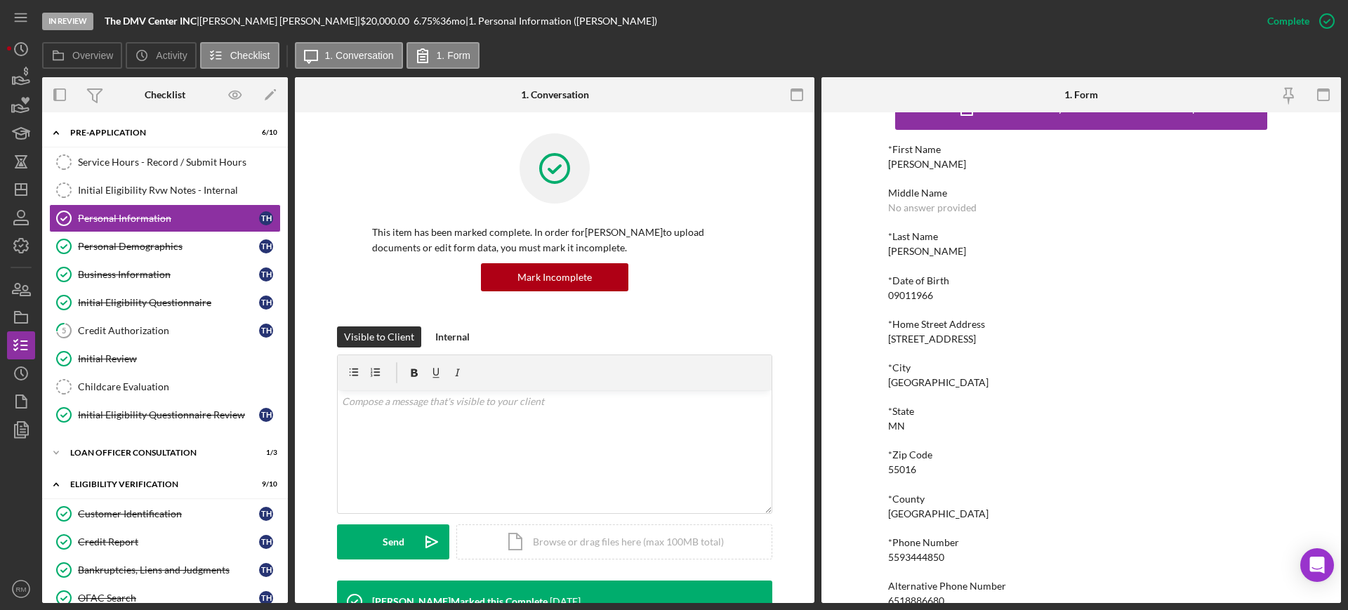
scroll to position [39, 0]
click at [950, 335] on div "*Home Street Address [STREET_ADDRESS]" at bounding box center [1081, 331] width 386 height 26
copy div "[STREET_ADDRESS]"
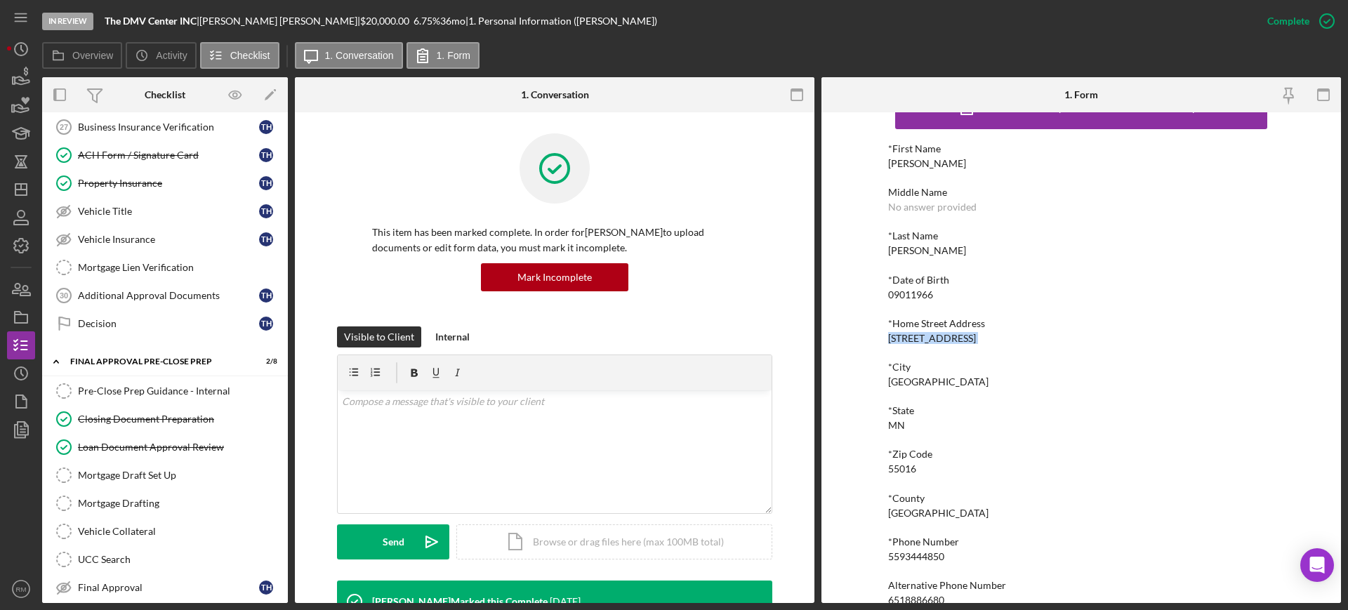
scroll to position [1896, 0]
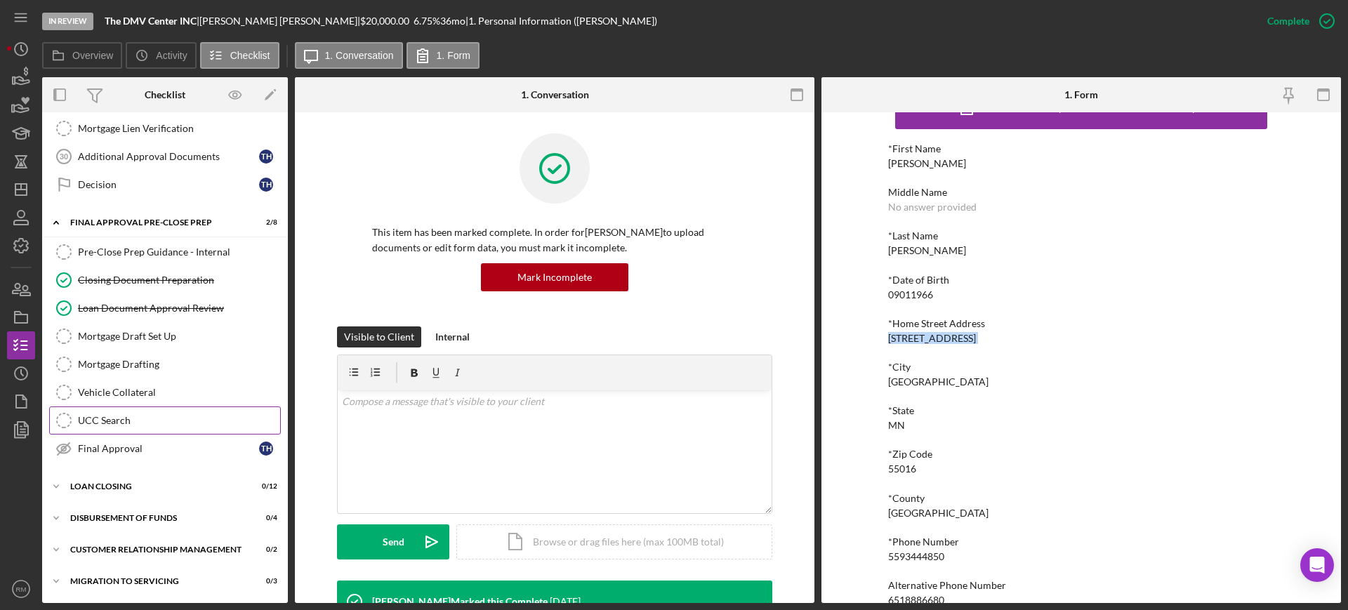
click at [133, 429] on link "UCC Search UCC Search" at bounding box center [165, 420] width 232 height 28
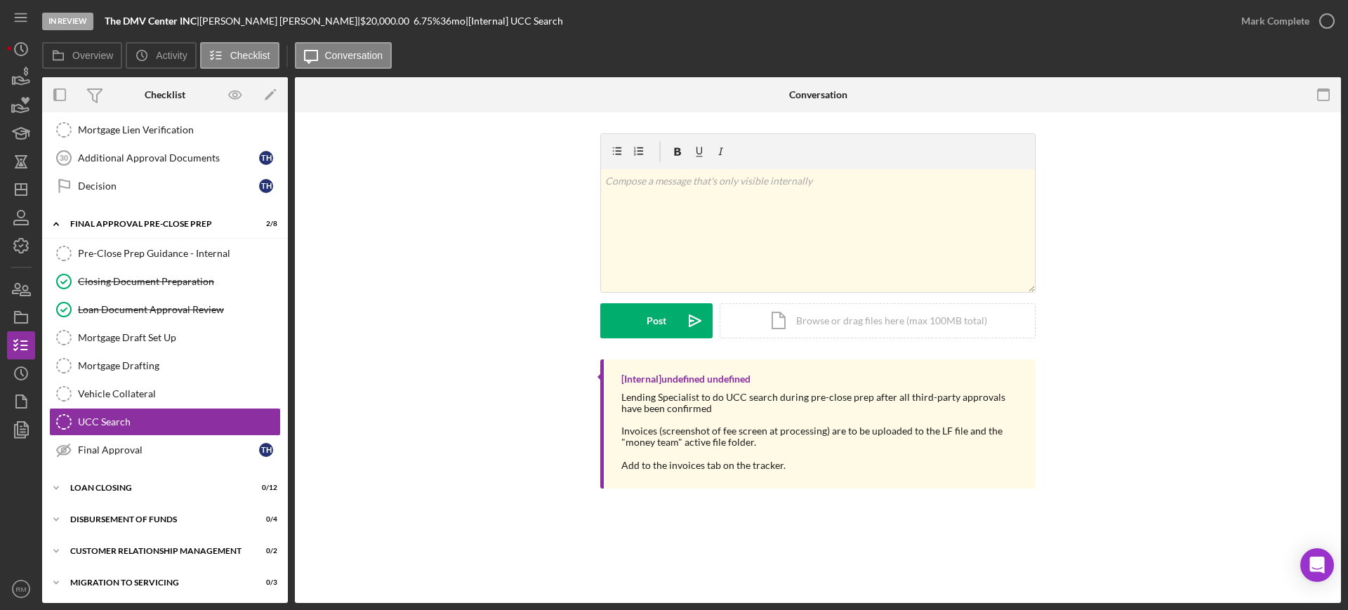
scroll to position [1896, 0]
click at [835, 314] on div "Icon/Document Browse or drag files here (max 100MB total) Tap to choose files o…" at bounding box center [877, 320] width 316 height 35
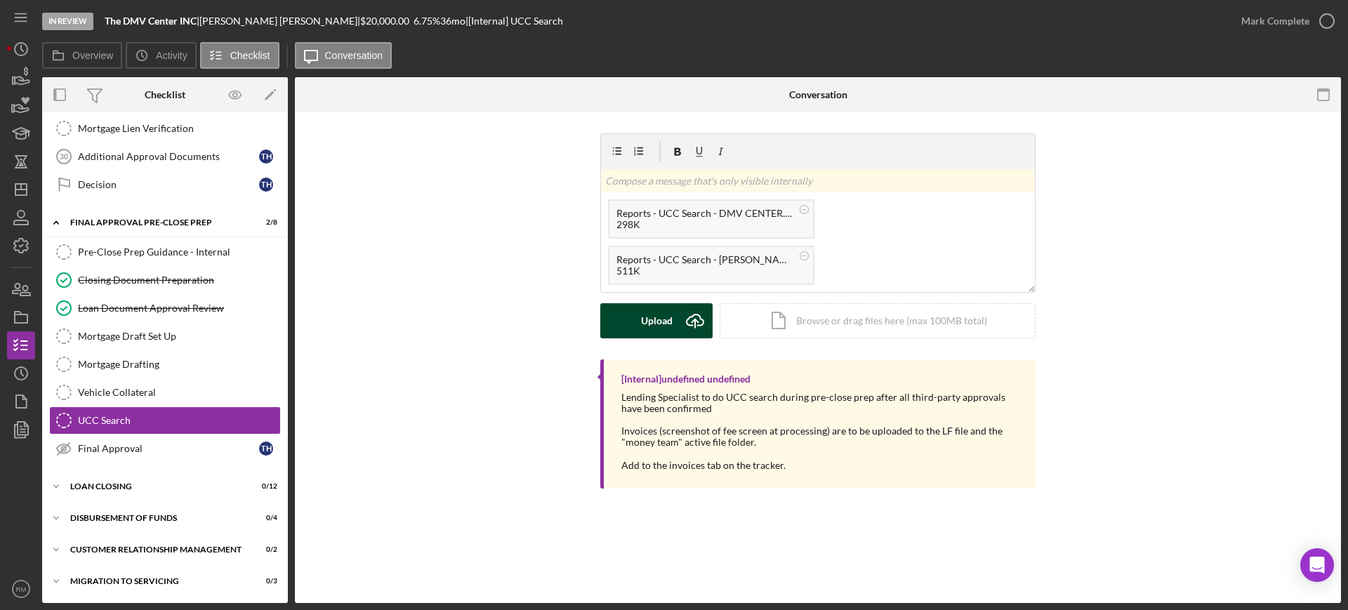
click at [646, 314] on div "Upload" at bounding box center [657, 320] width 32 height 35
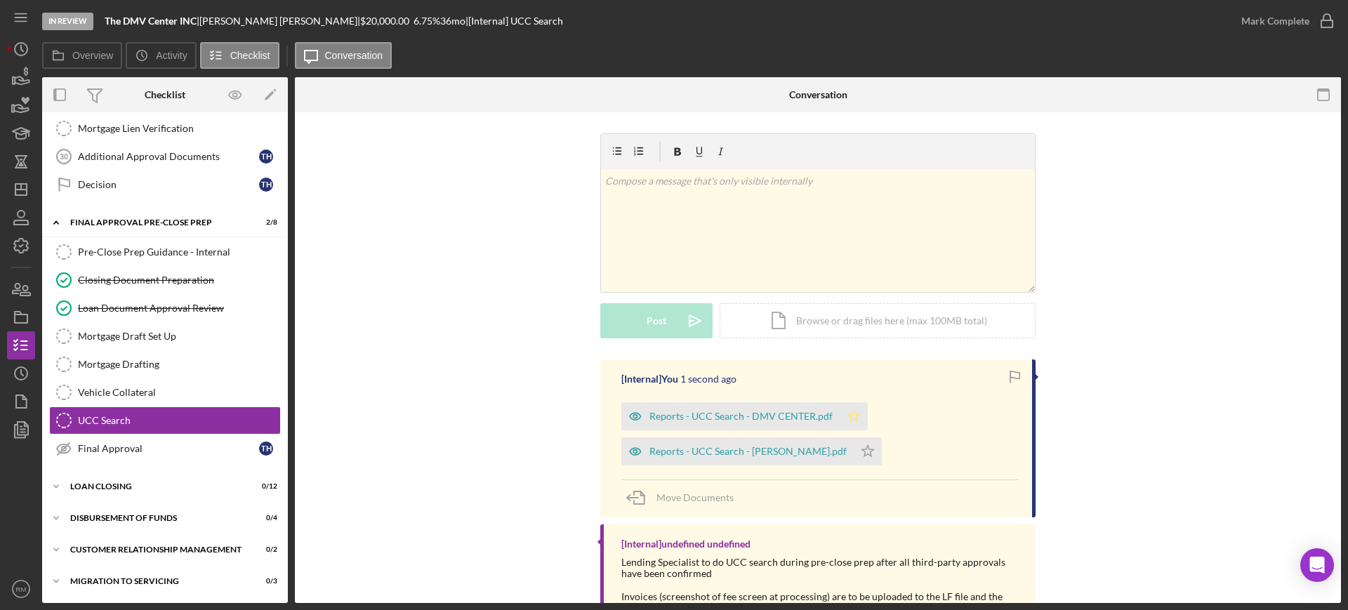
click at [847, 413] on icon "Icon/Star" at bounding box center [854, 416] width 28 height 28
click at [854, 453] on icon "Icon/Star" at bounding box center [868, 451] width 28 height 28
click at [1306, 25] on div "Mark Complete" at bounding box center [1275, 21] width 68 height 28
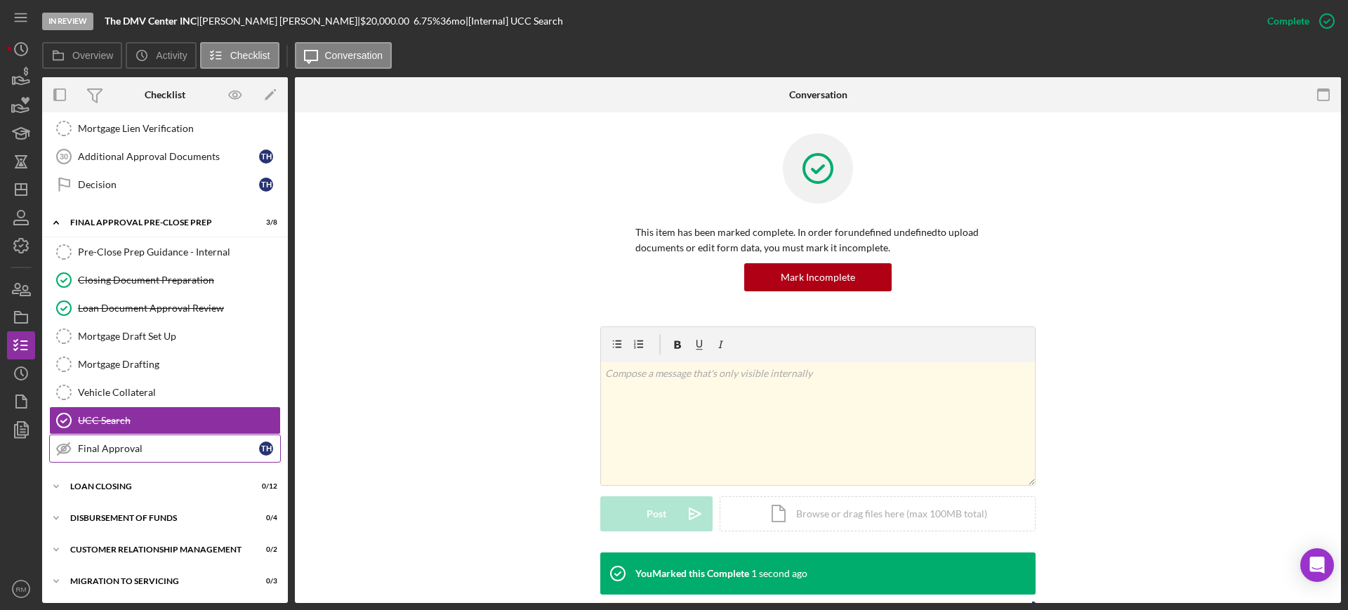
click at [173, 449] on div "Final Approval" at bounding box center [168, 448] width 181 height 11
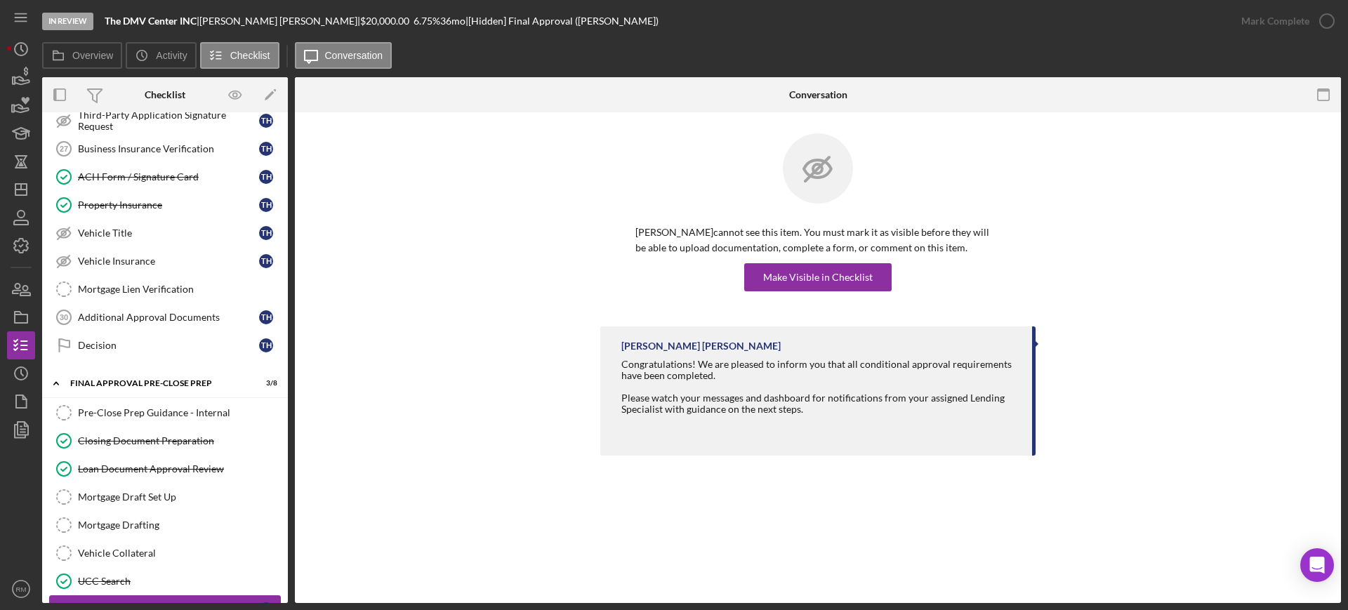
scroll to position [1723, 0]
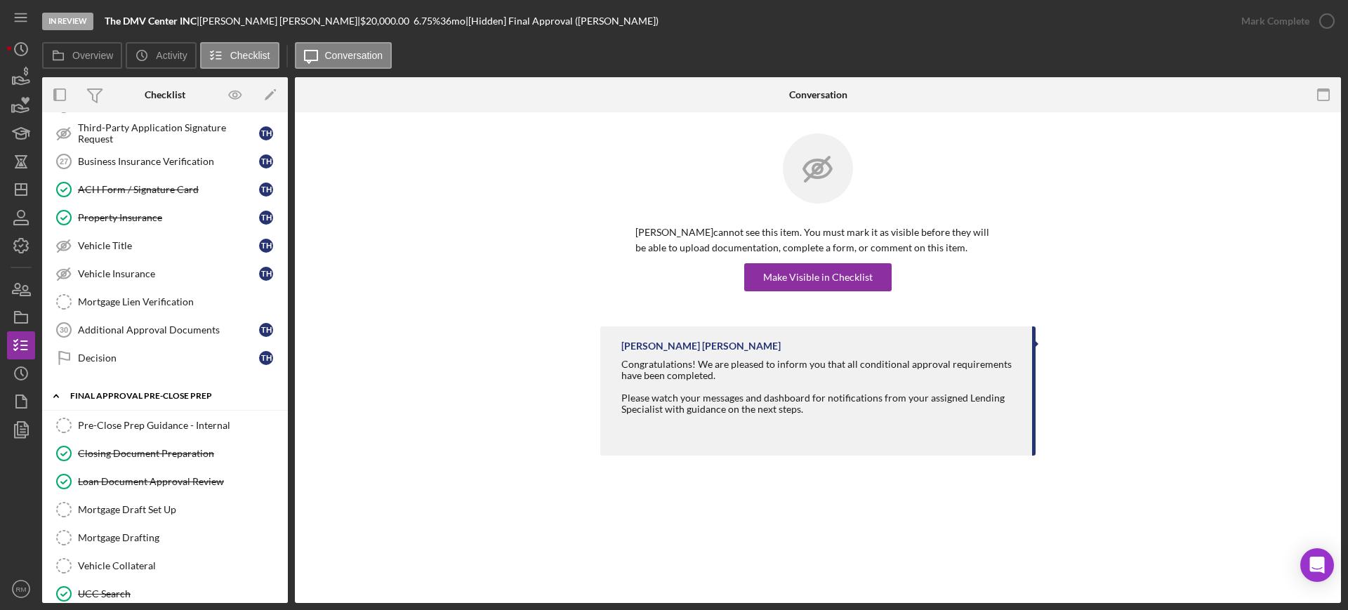
click at [145, 399] on div "Final Approval Pre-Close Prep" at bounding box center [170, 396] width 200 height 8
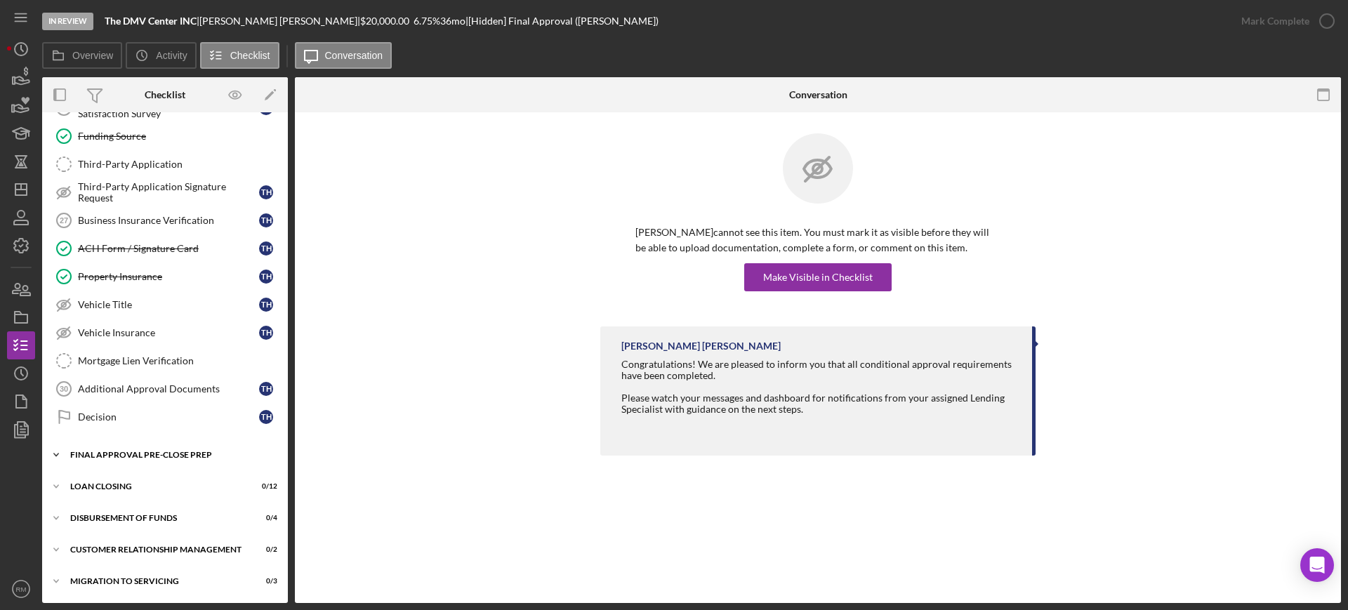
scroll to position [1664, 0]
click at [119, 491] on div "Icon/Expander Loan Closing 0 / 12" at bounding box center [165, 486] width 246 height 28
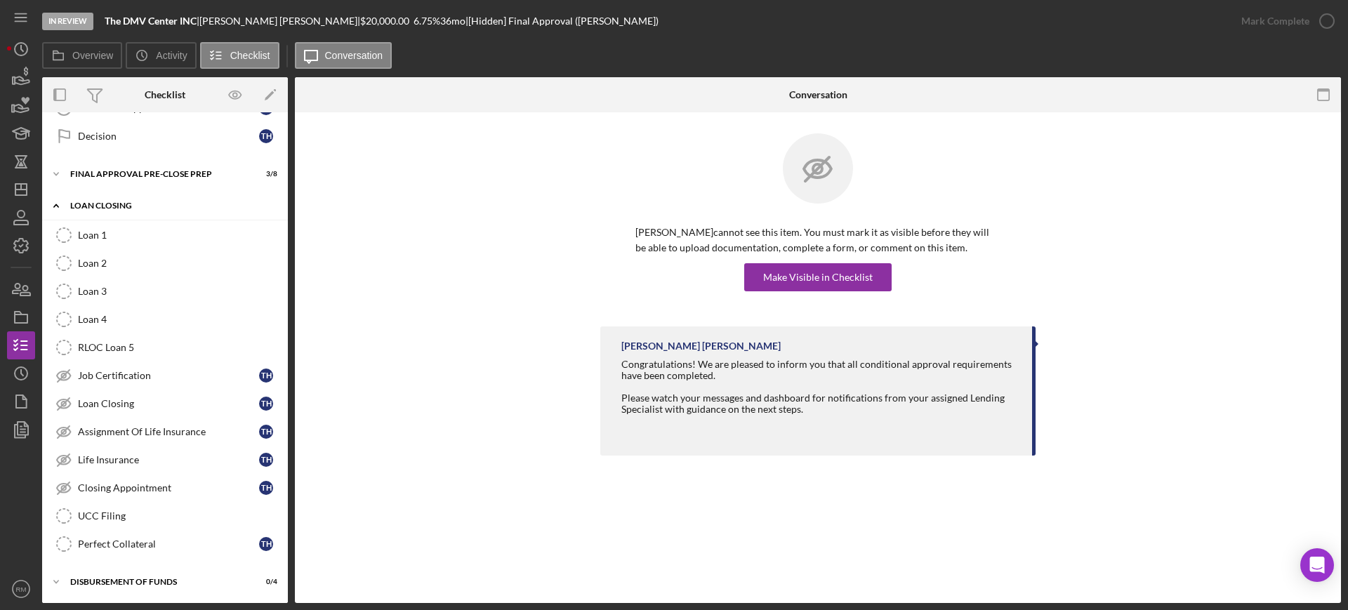
scroll to position [2008, 0]
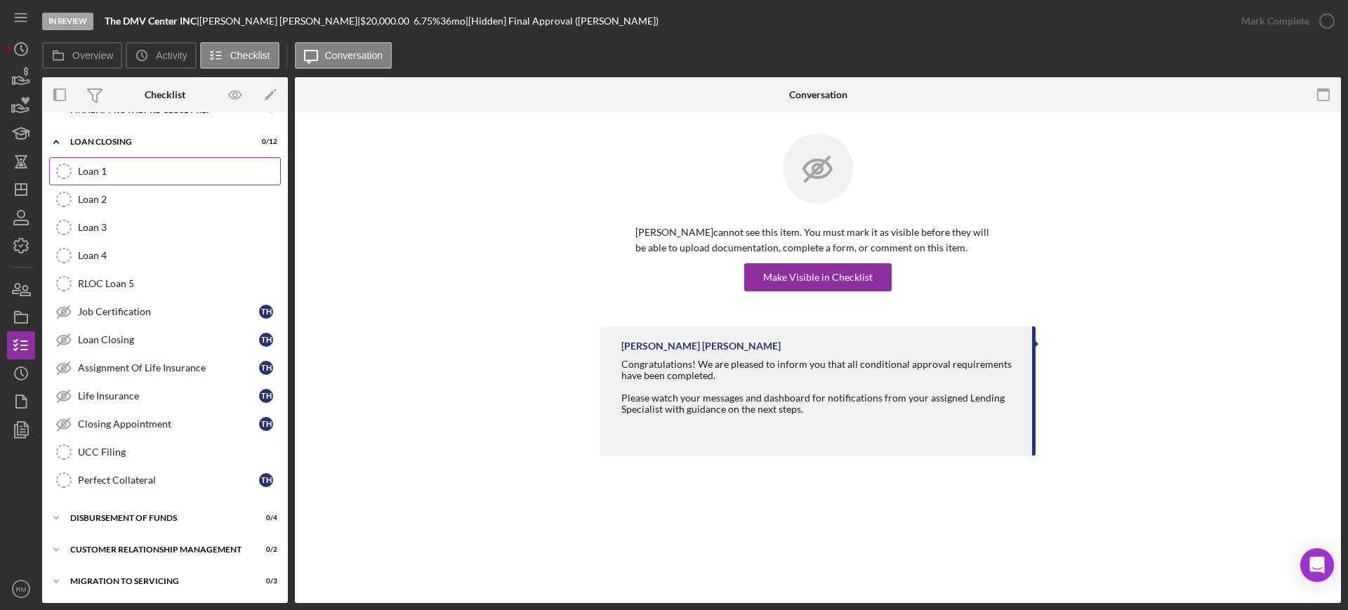
click at [101, 173] on div "Loan 1" at bounding box center [179, 171] width 202 height 11
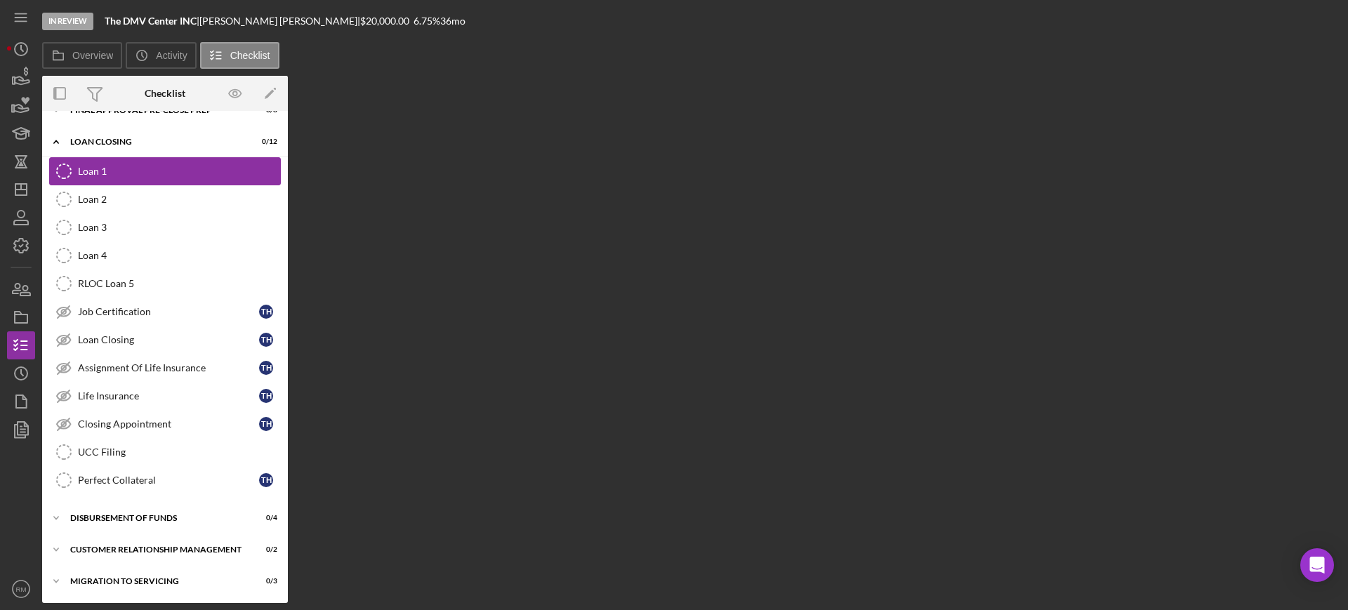
scroll to position [2007, 0]
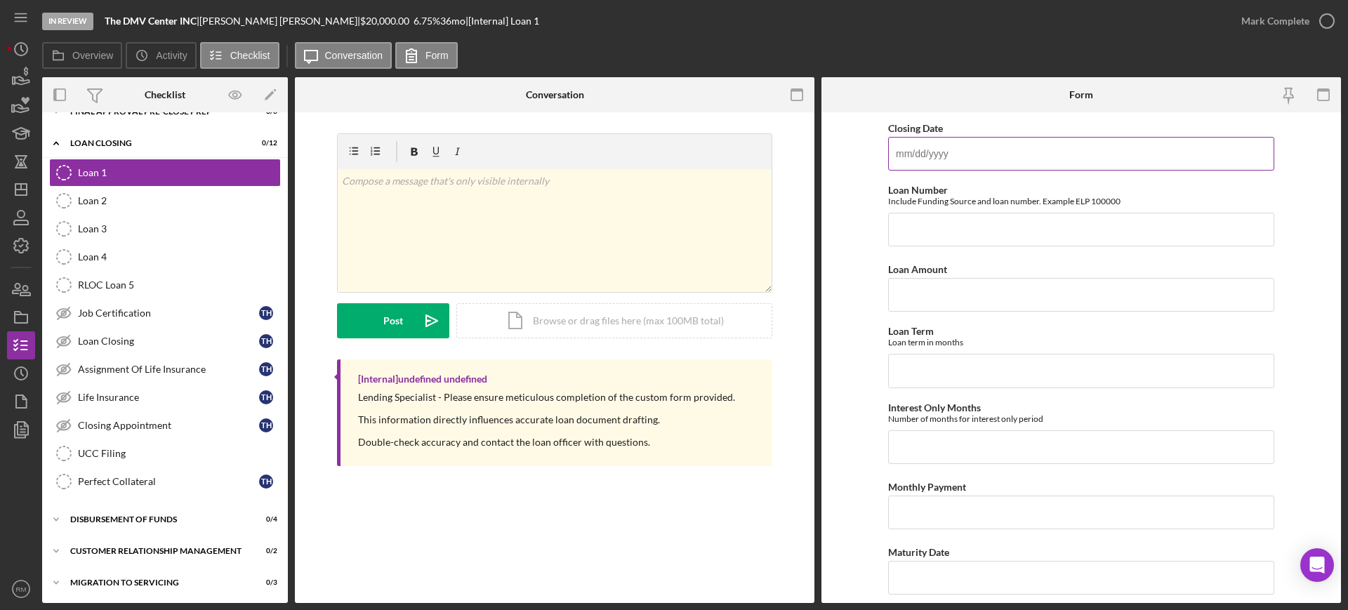
click at [965, 147] on input "Closing Date" at bounding box center [1081, 154] width 386 height 34
type input "[DATE]"
type input "RPG 11233"
type input "$20,000"
type input "36"
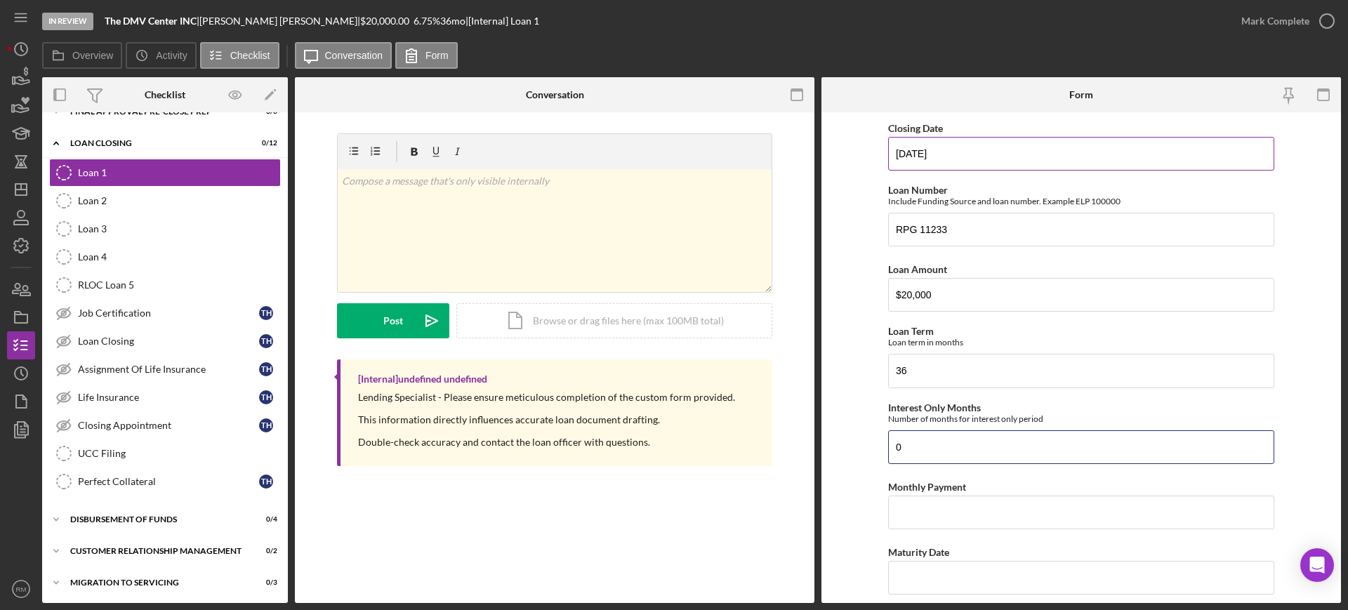
type input "0"
type input "$620.87"
type input "[DATE]"
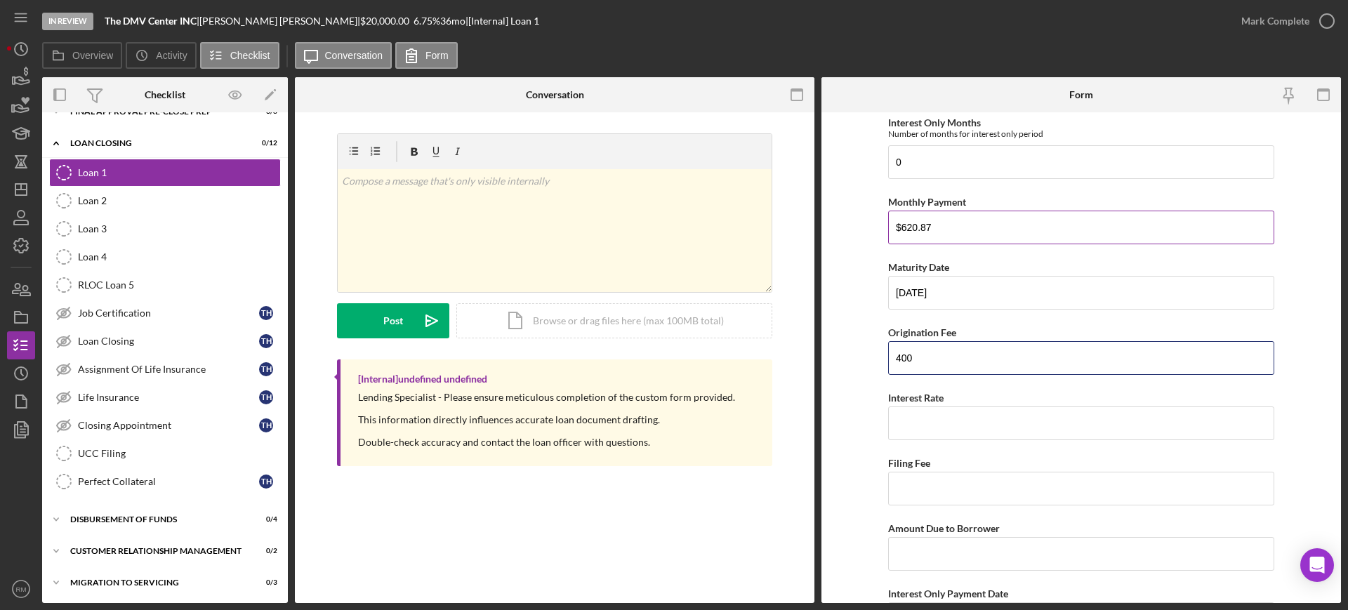
type input "400"
type input "6.75000%"
type input "$142.50"
type input "$19,457.50"
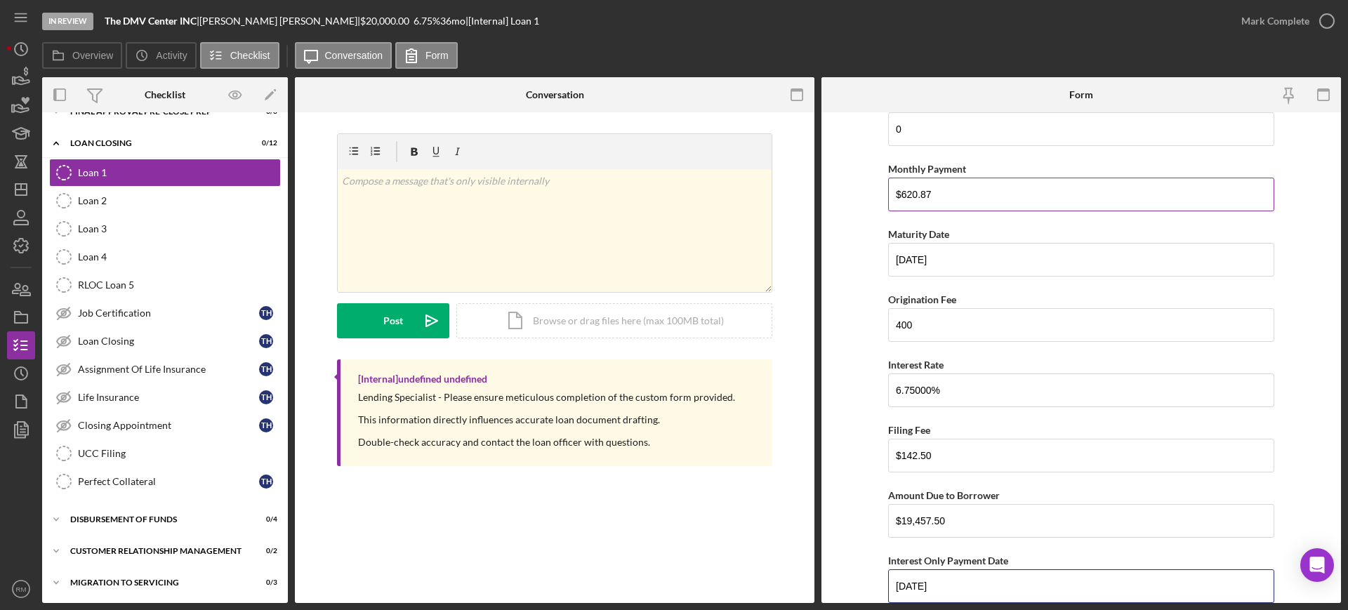
type input "[DATE]"
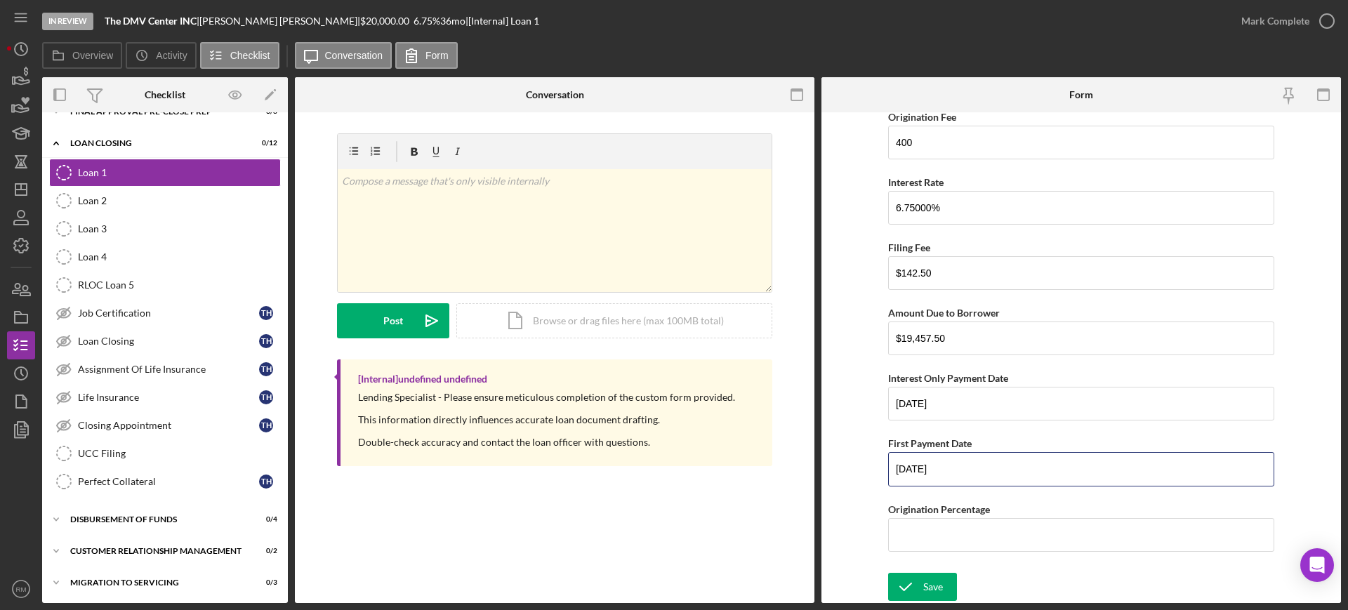
type input "[DATE]"
type input "2.00000%"
click at [894, 596] on icon "submit" at bounding box center [905, 586] width 35 height 35
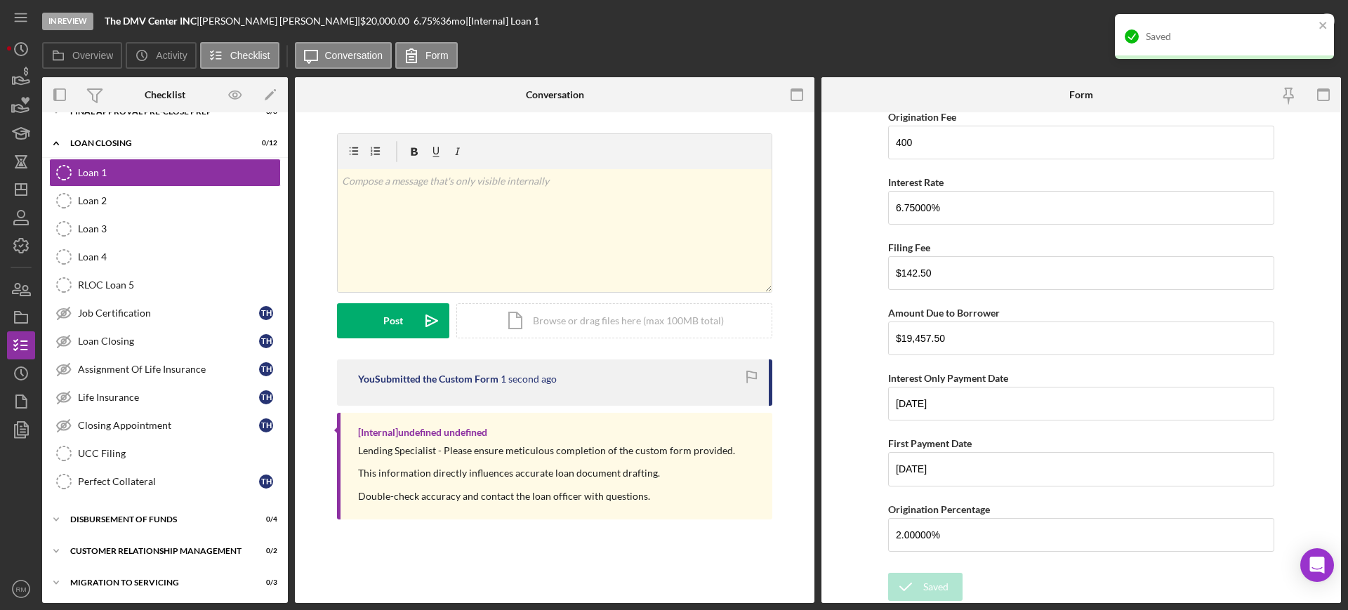
click at [1249, 31] on div "Saved" at bounding box center [1230, 36] width 168 height 11
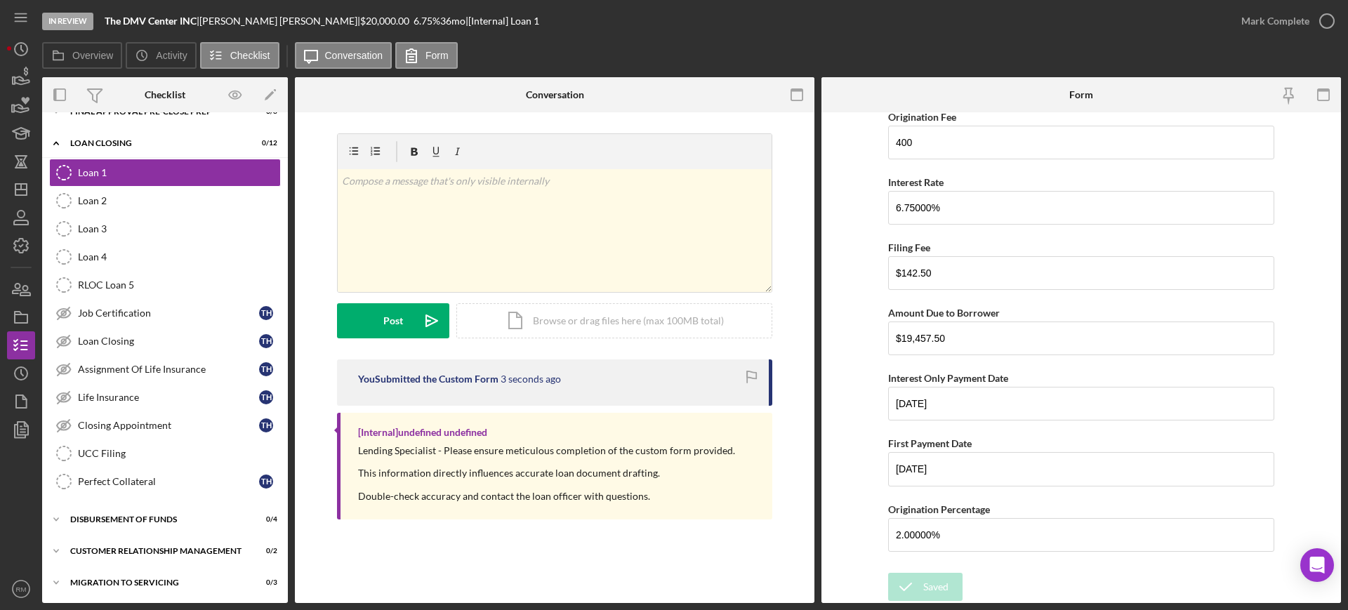
click at [1305, 23] on div "Mark Complete" at bounding box center [1275, 21] width 68 height 28
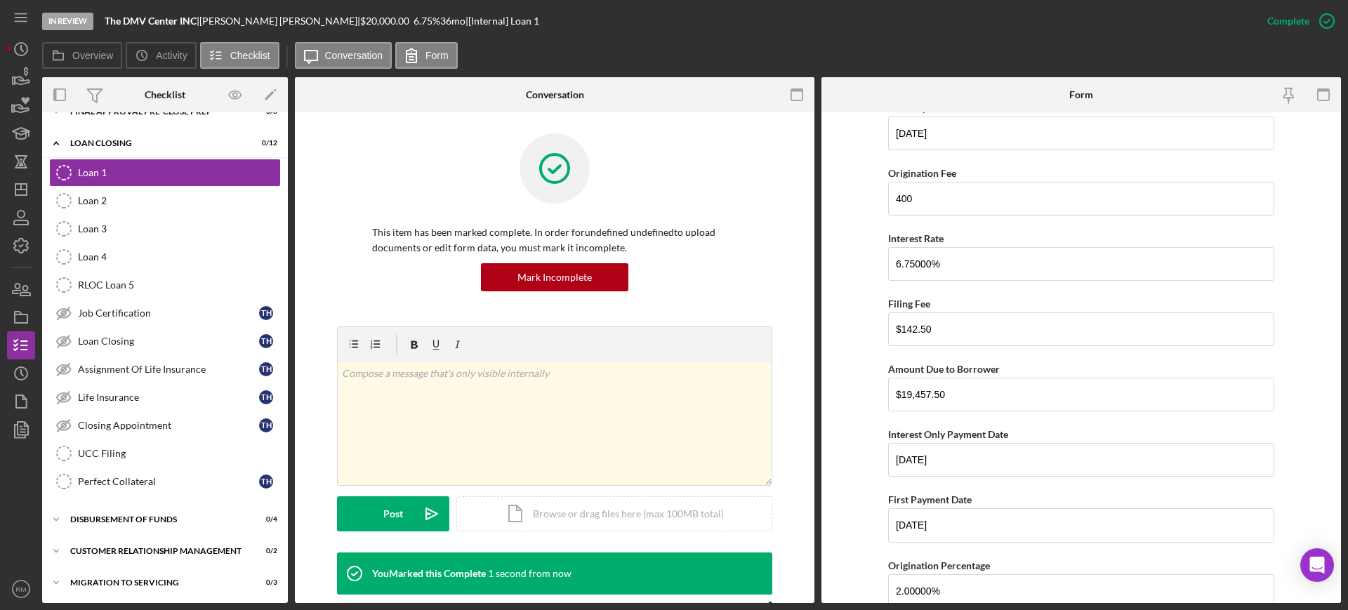
scroll to position [557, 0]
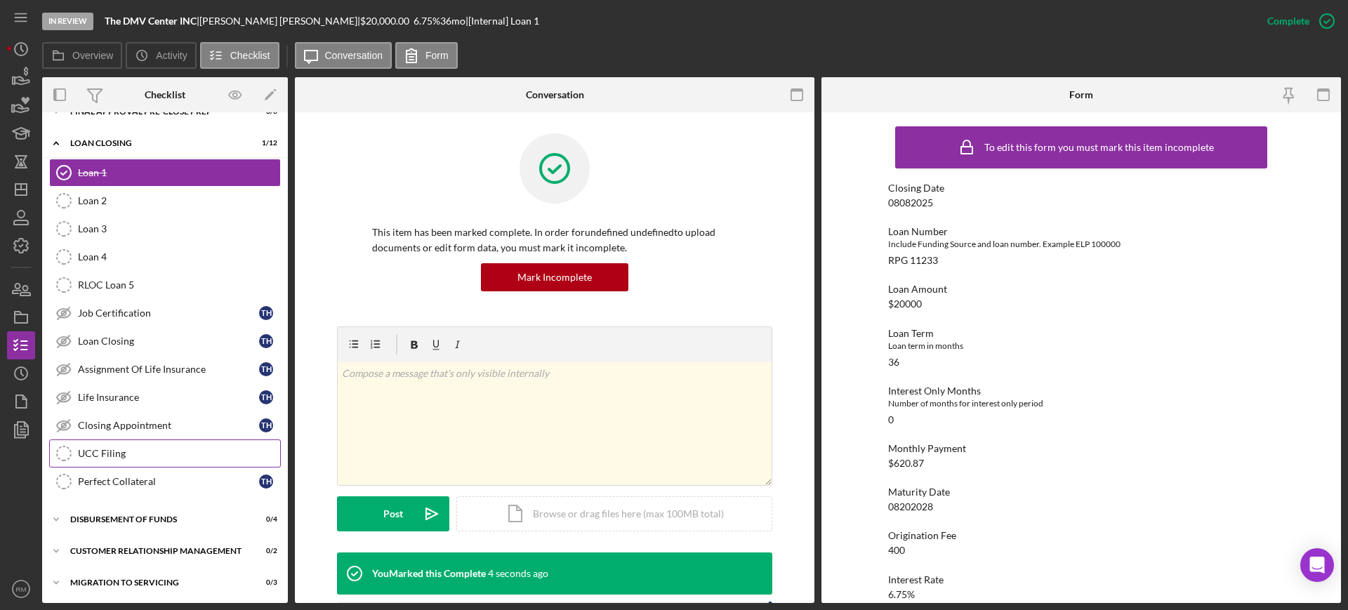
click at [98, 446] on link "UCC Filing UCC Filing" at bounding box center [165, 453] width 232 height 28
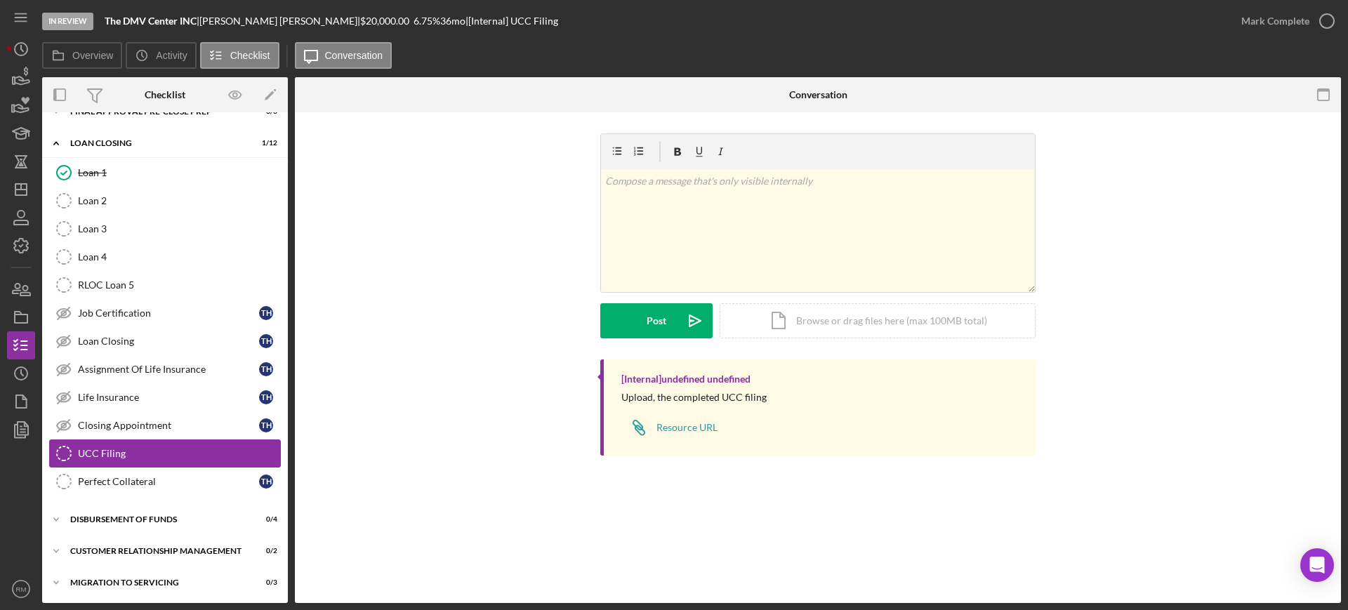
scroll to position [2008, 0]
click at [132, 515] on div "Disbursement of Funds" at bounding box center [170, 518] width 200 height 8
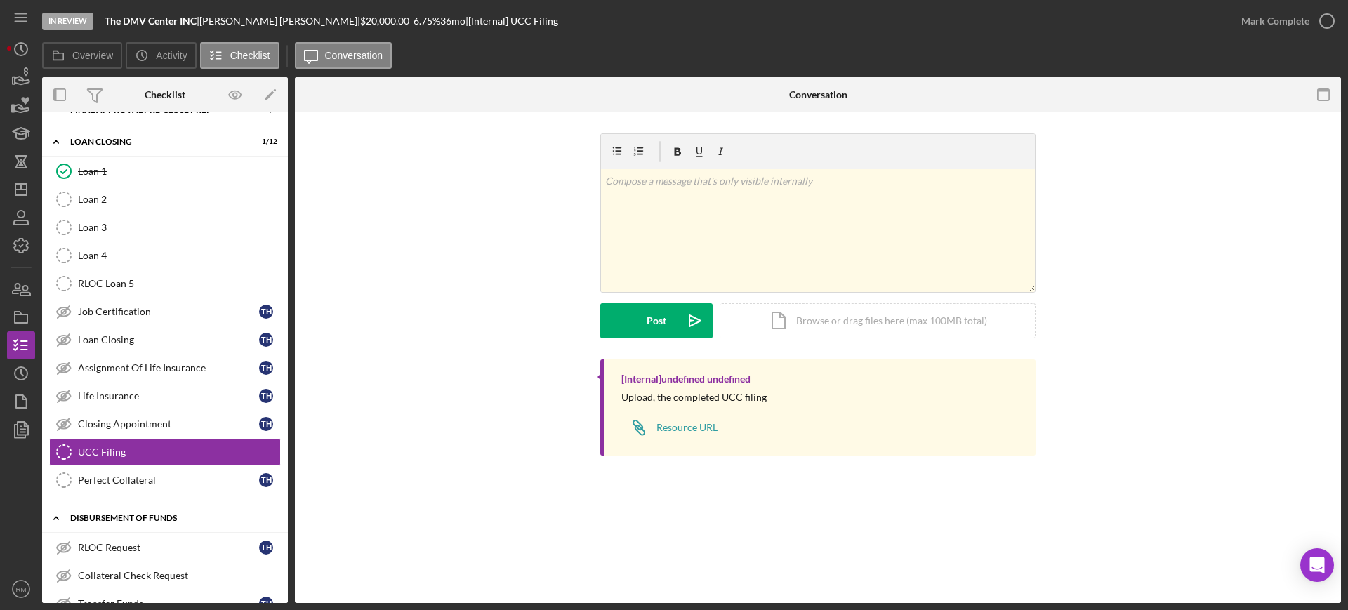
scroll to position [2128, 0]
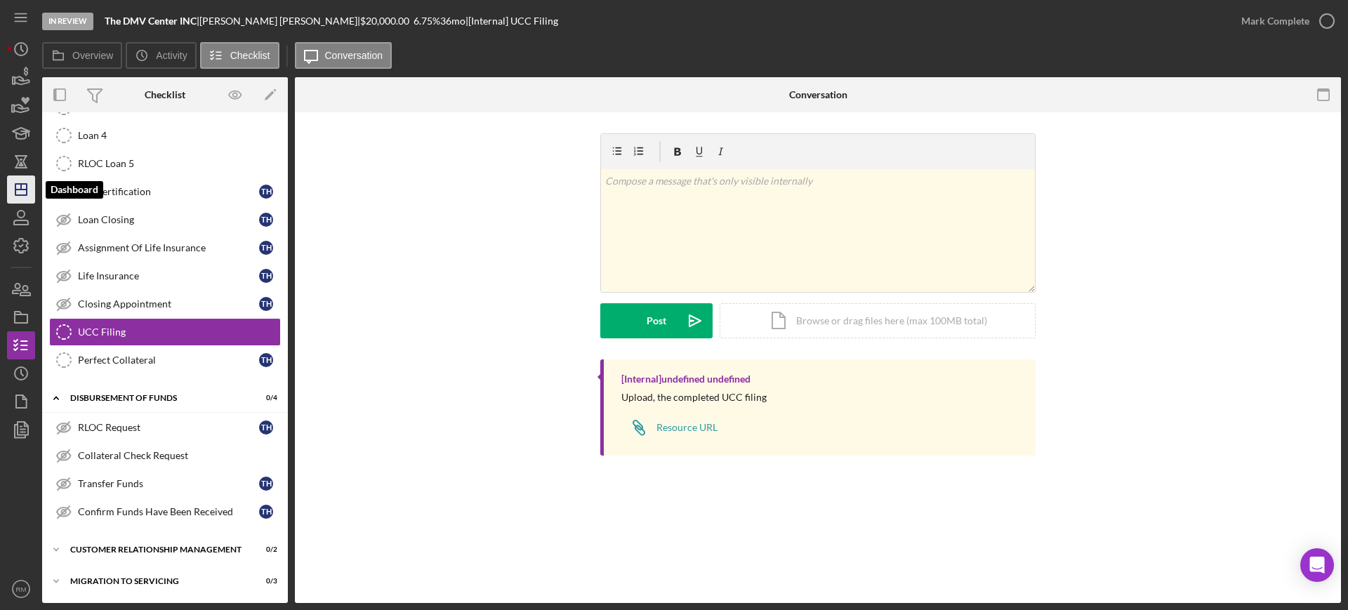
click at [20, 199] on icon "Icon/Dashboard" at bounding box center [21, 189] width 35 height 35
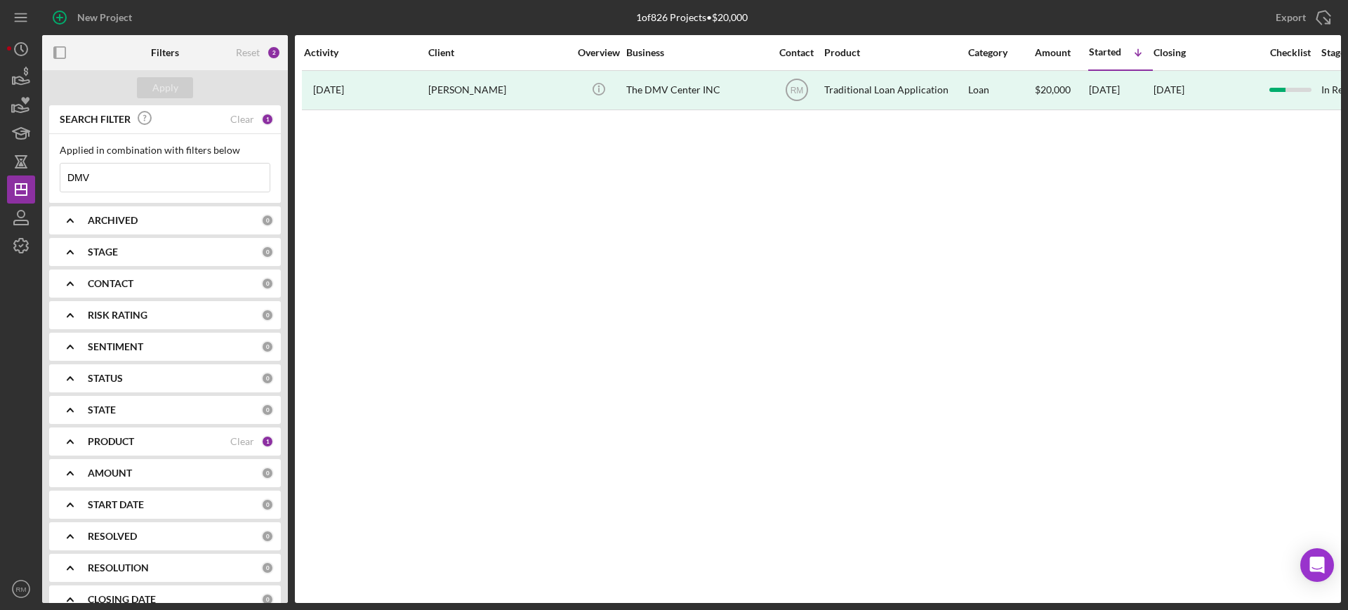
click at [155, 180] on input "DMV" at bounding box center [164, 178] width 209 height 28
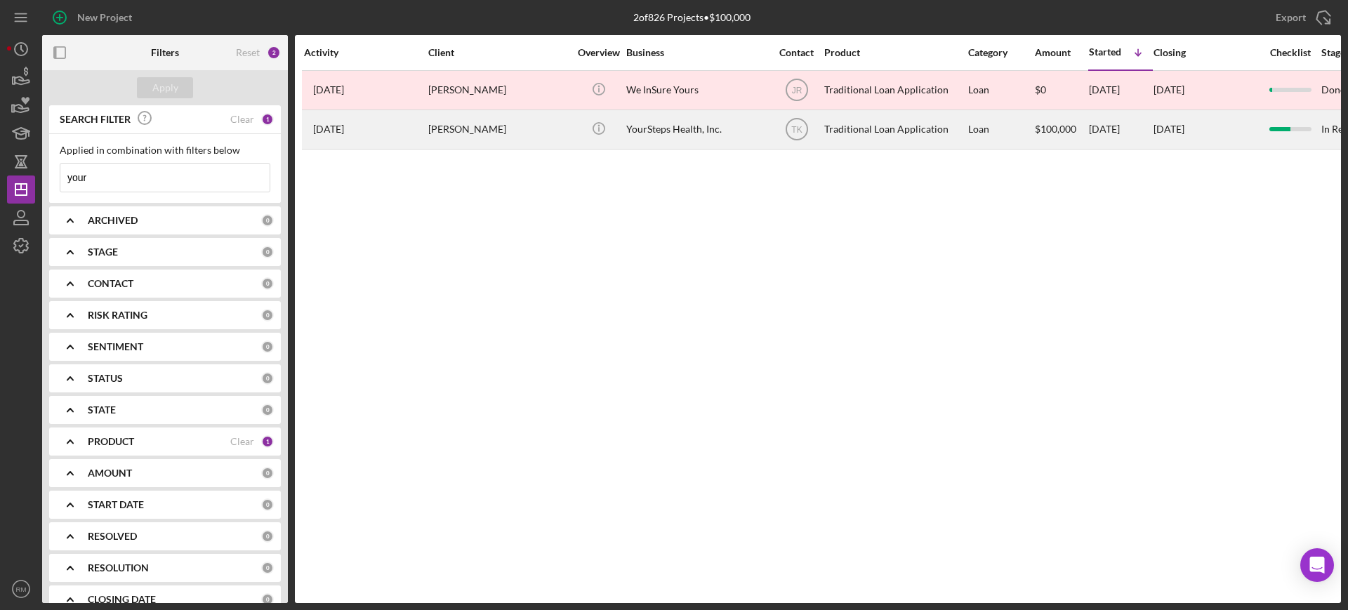
type input "your"
click at [447, 138] on div "[PERSON_NAME]" at bounding box center [498, 129] width 140 height 37
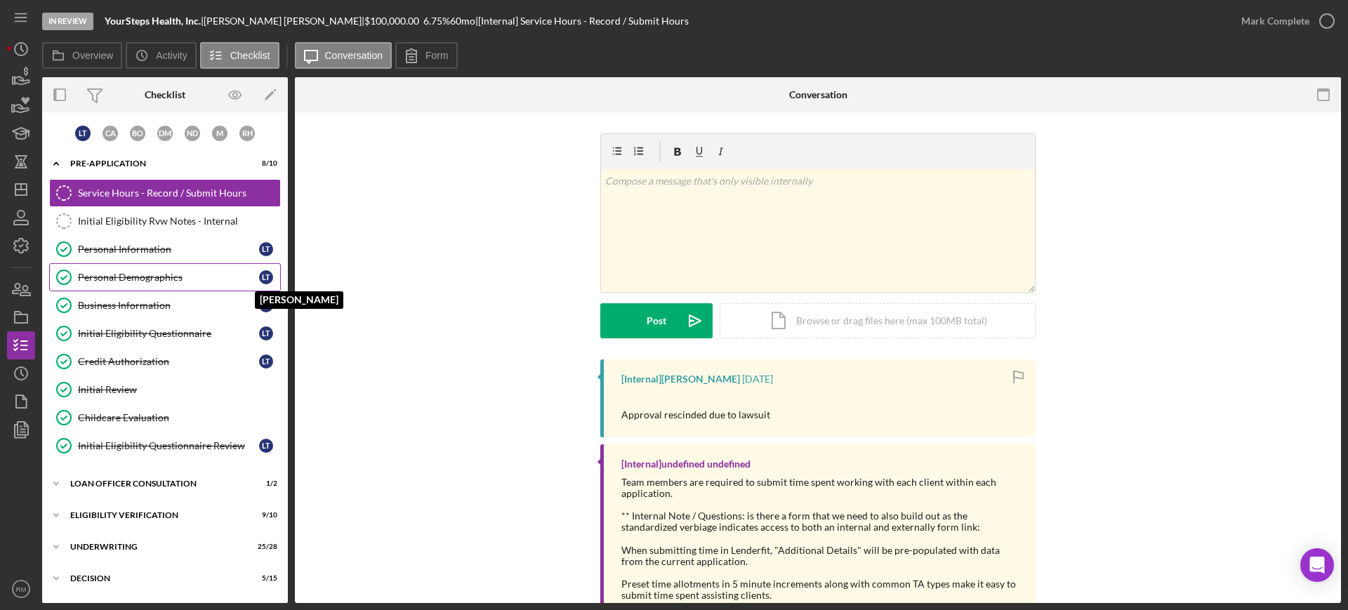
scroll to position [155, 0]
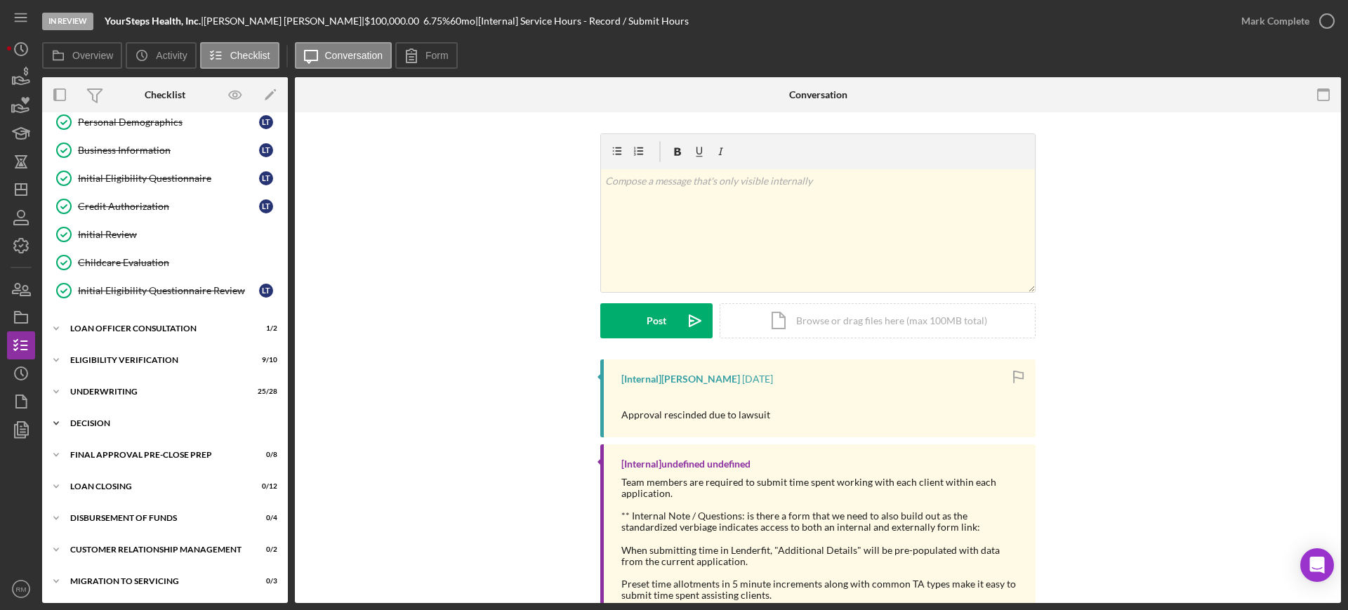
click at [132, 420] on div "Decision" at bounding box center [170, 423] width 200 height 8
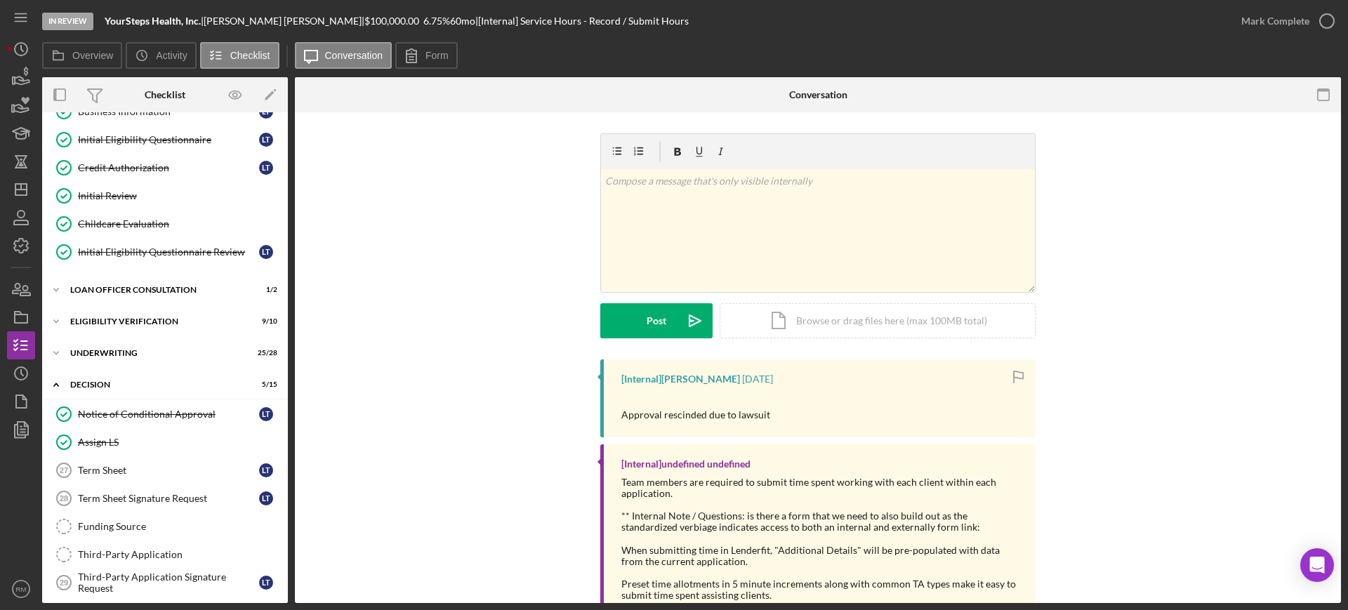
scroll to position [191, 0]
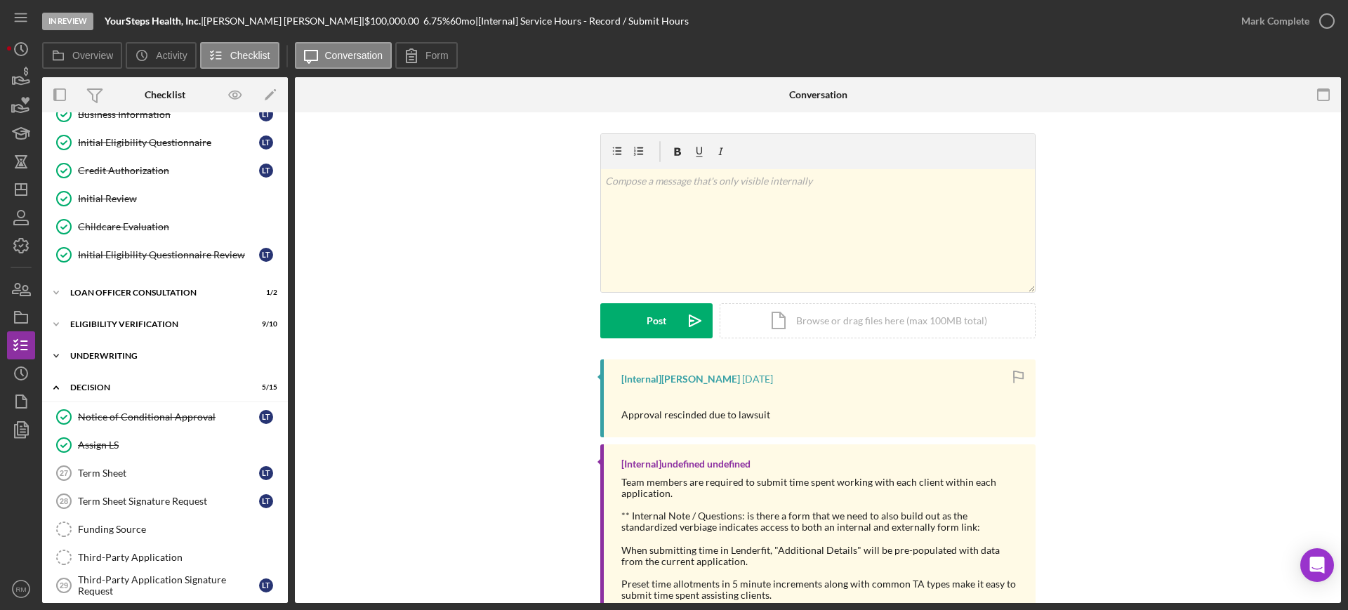
click at [152, 352] on div "Underwriting" at bounding box center [170, 356] width 200 height 8
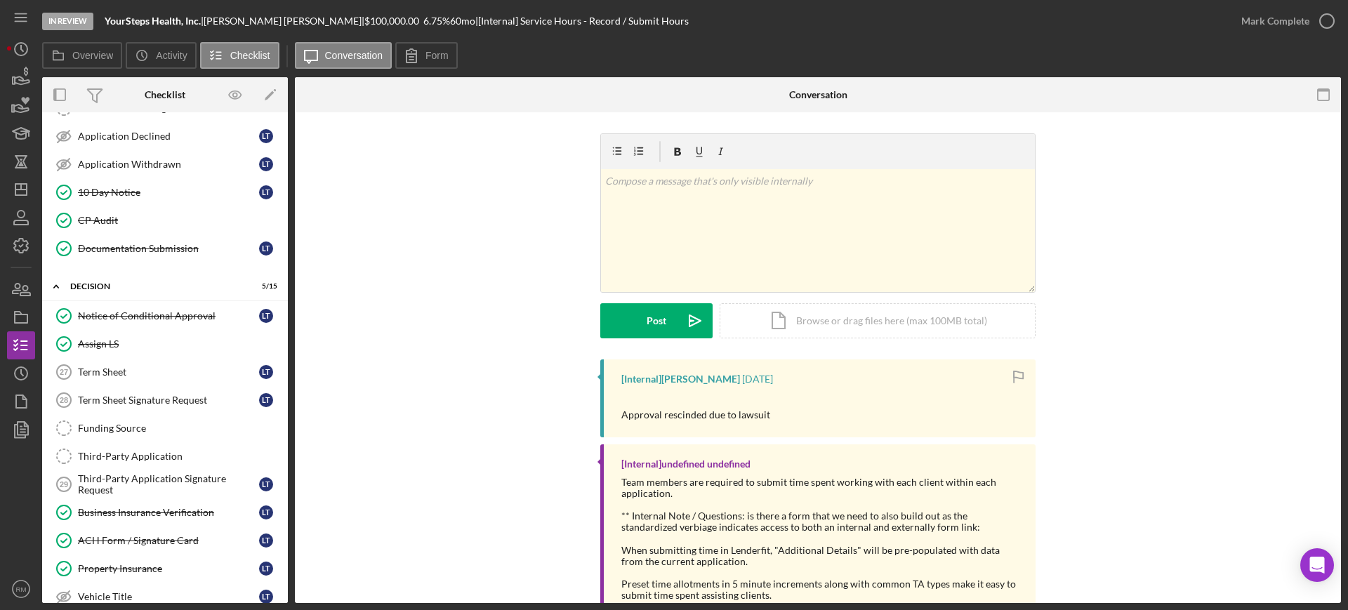
scroll to position [1001, 0]
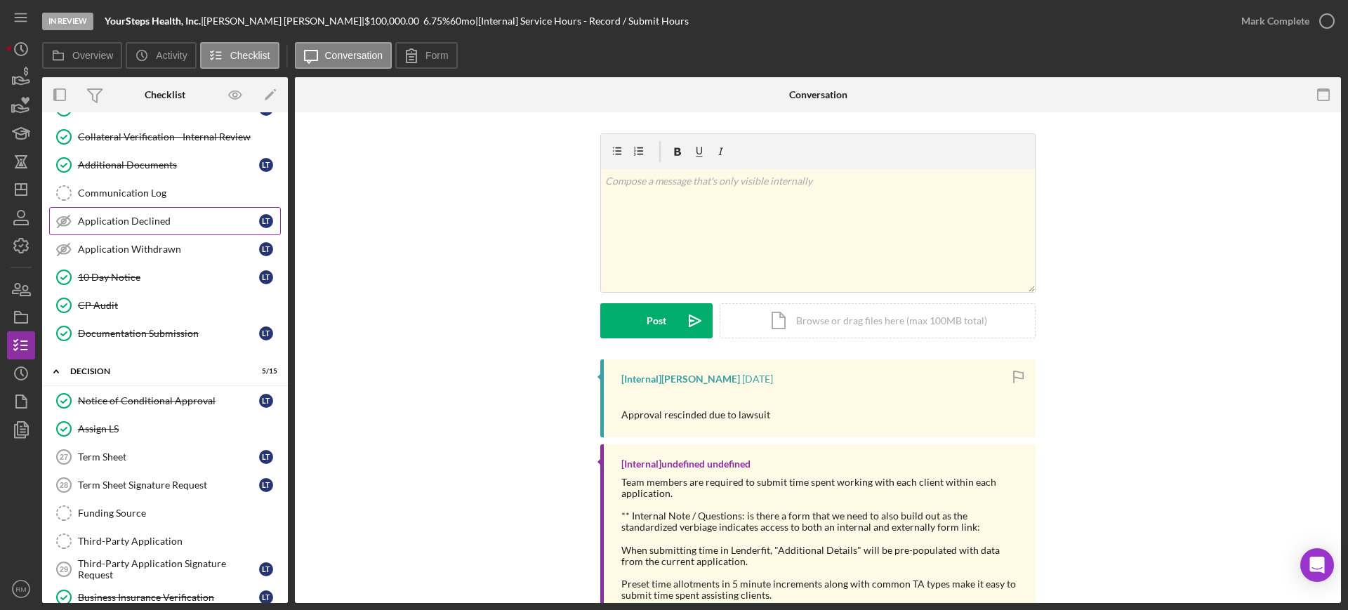
click at [175, 233] on link "Application Declined Application Declined L T" at bounding box center [165, 221] width 232 height 28
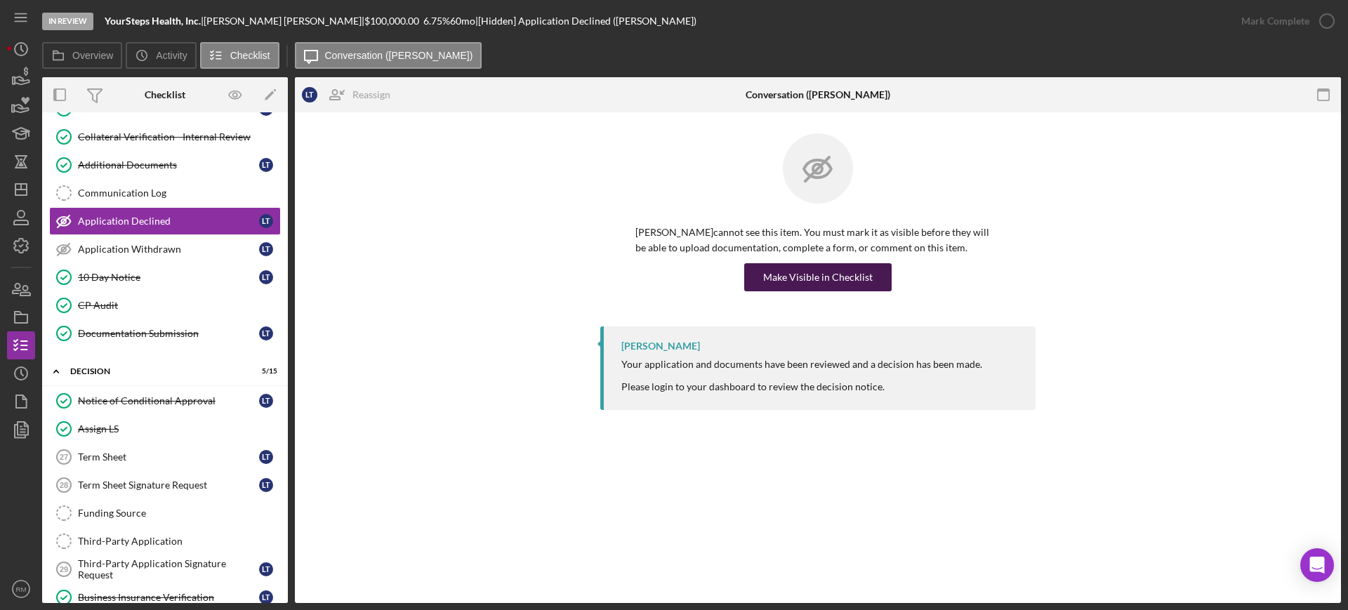
click at [791, 277] on div "Make Visible in Checklist" at bounding box center [818, 277] width 110 height 28
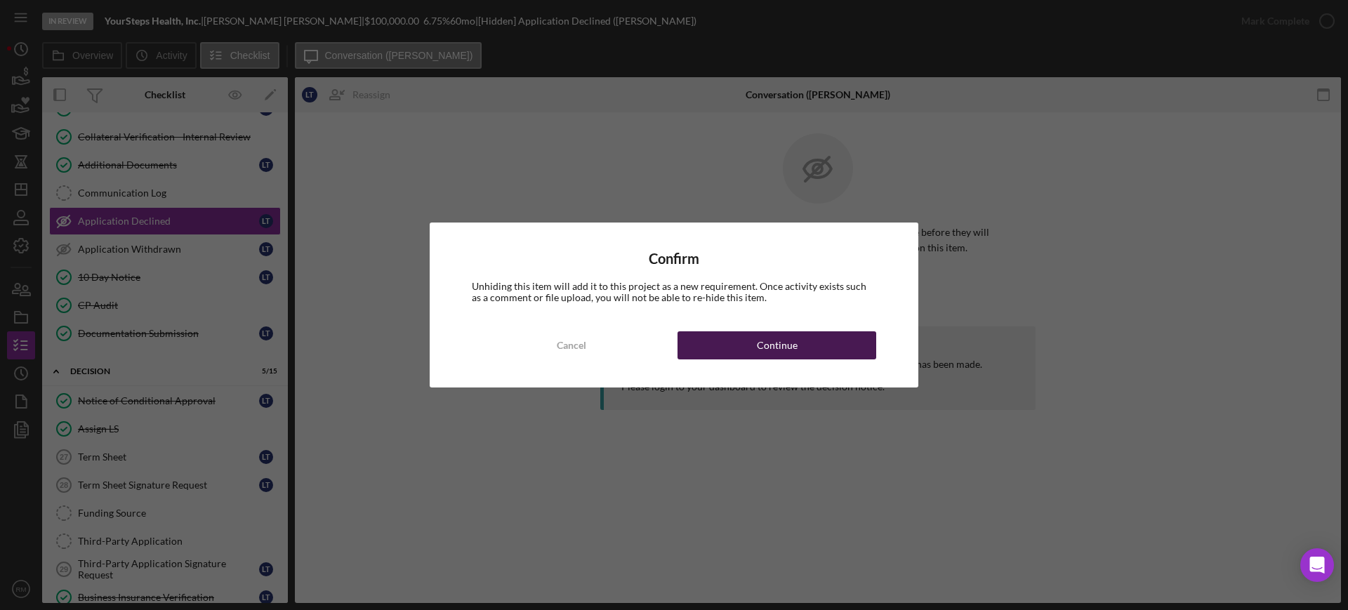
click at [792, 340] on div "Continue" at bounding box center [777, 345] width 41 height 28
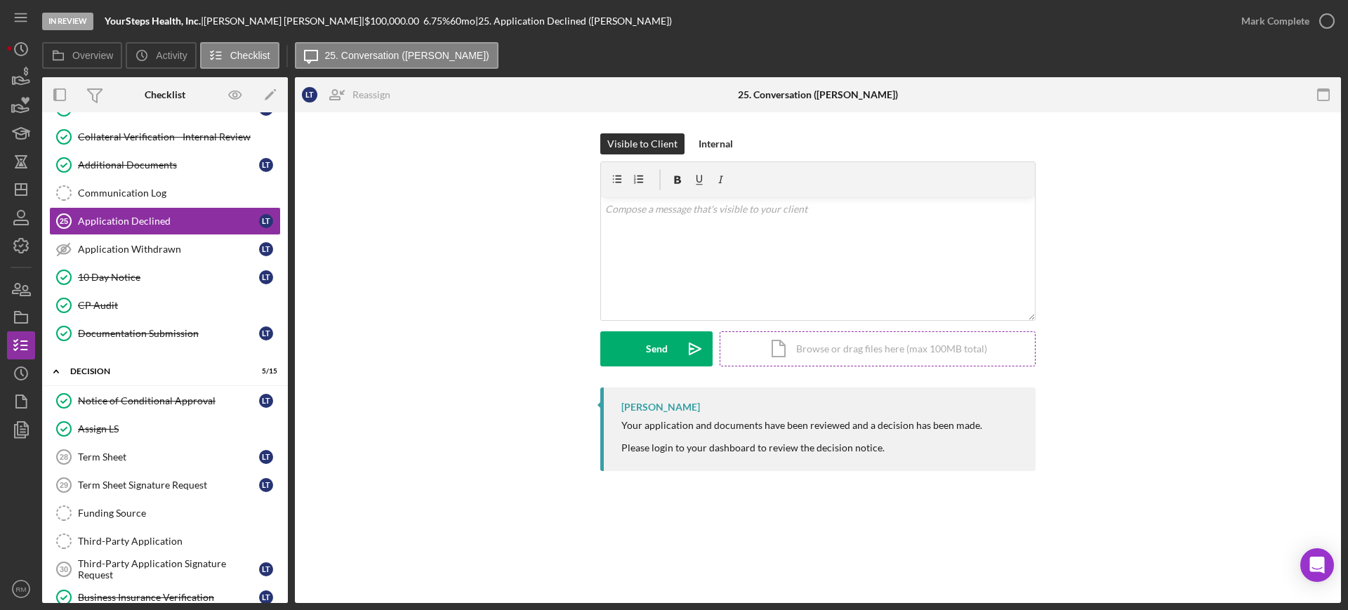
click at [830, 345] on div "Icon/Document Browse or drag files here (max 100MB total) Tap to choose files o…" at bounding box center [877, 348] width 316 height 35
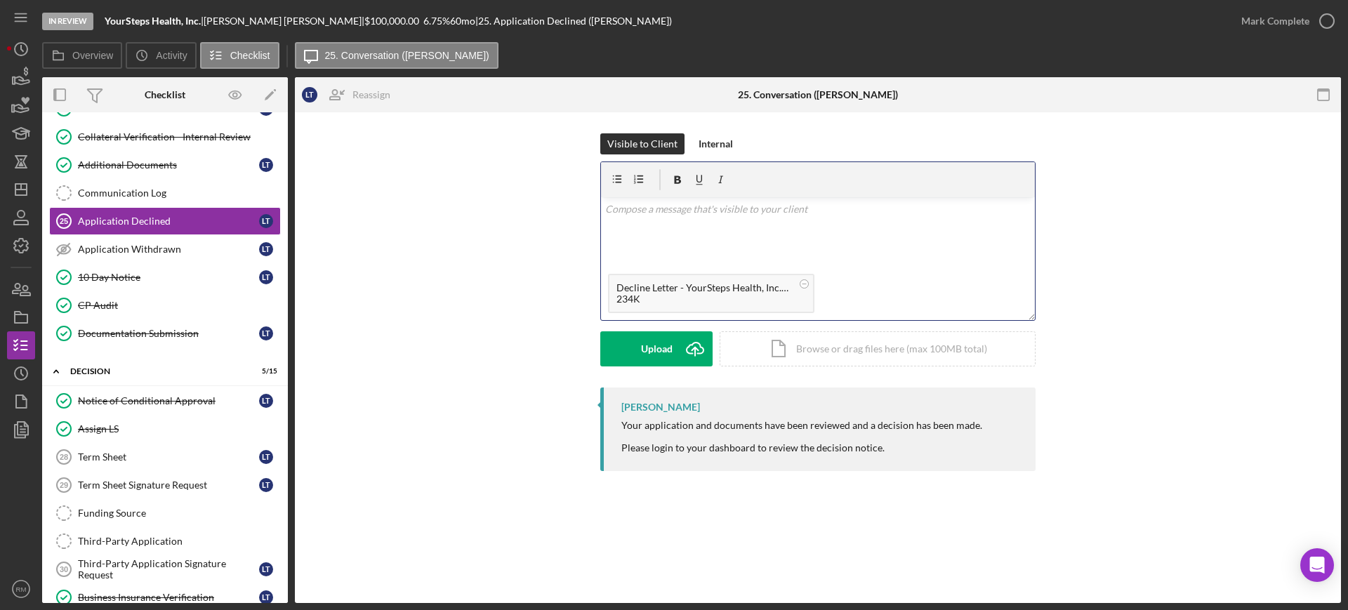
click at [618, 214] on p at bounding box center [818, 208] width 426 height 15
click at [618, 214] on p "Hi ," at bounding box center [818, 208] width 426 height 15
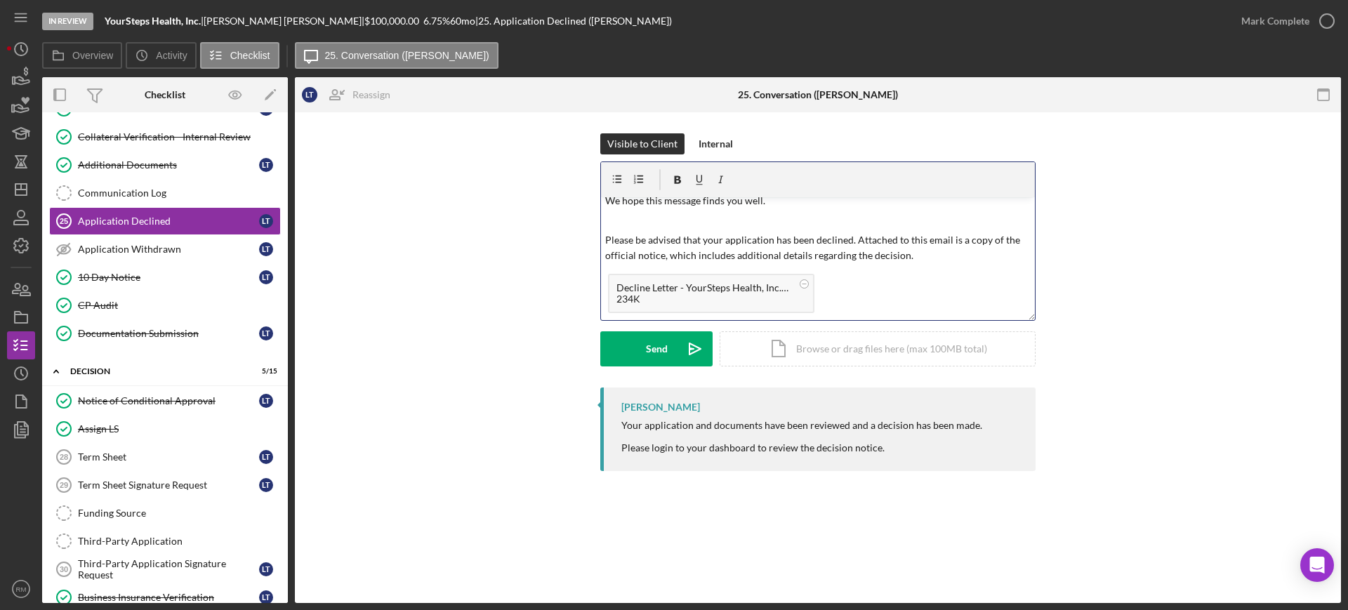
scroll to position [48, 0]
click at [641, 344] on button "Send Icon/icon-invite-send" at bounding box center [656, 348] width 112 height 35
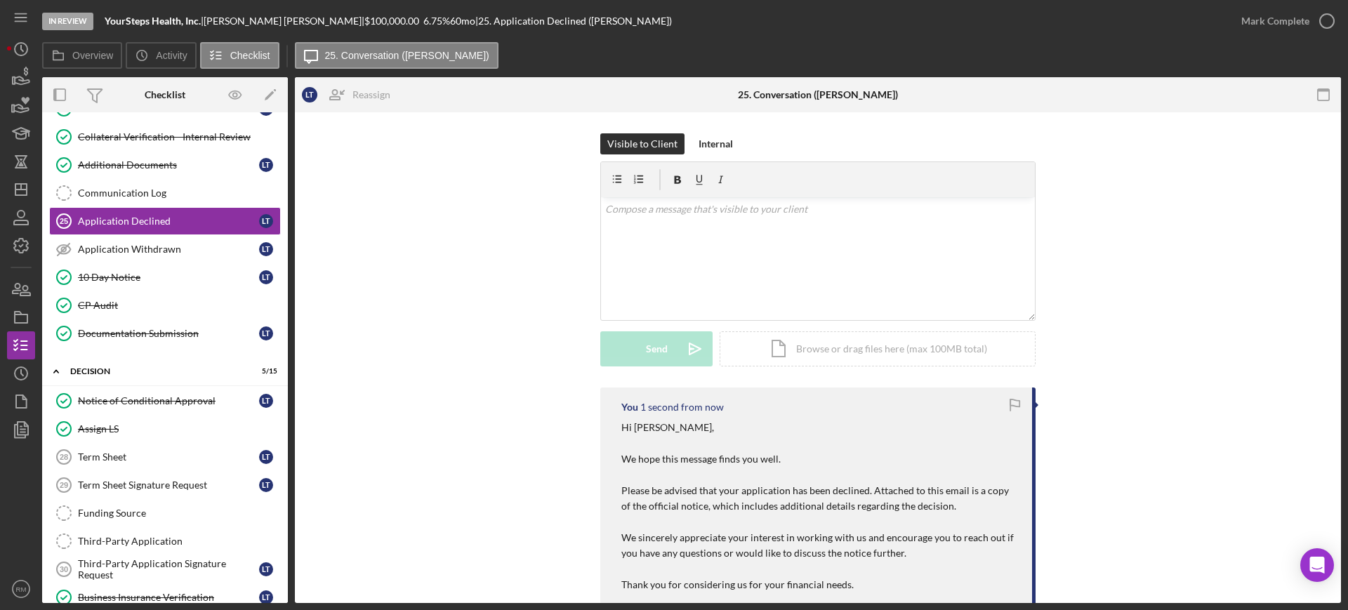
scroll to position [0, 0]
click at [1268, 27] on div "Mark Complete" at bounding box center [1275, 21] width 68 height 28
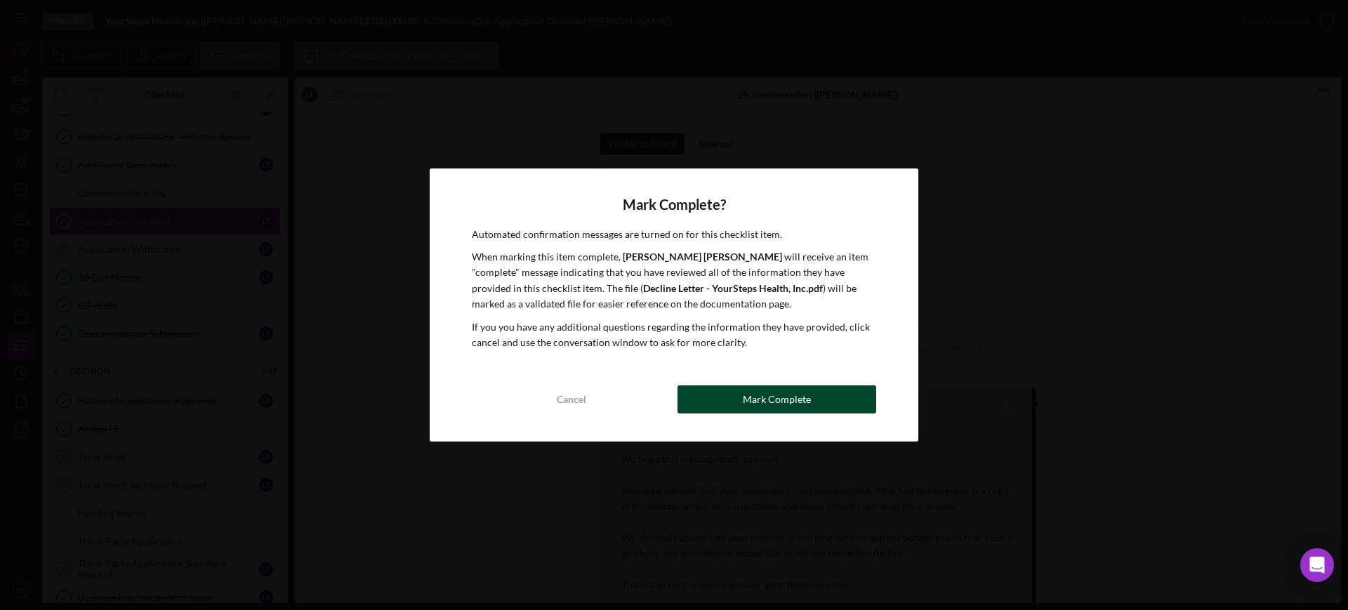
click at [722, 389] on button "Mark Complete" at bounding box center [776, 399] width 199 height 28
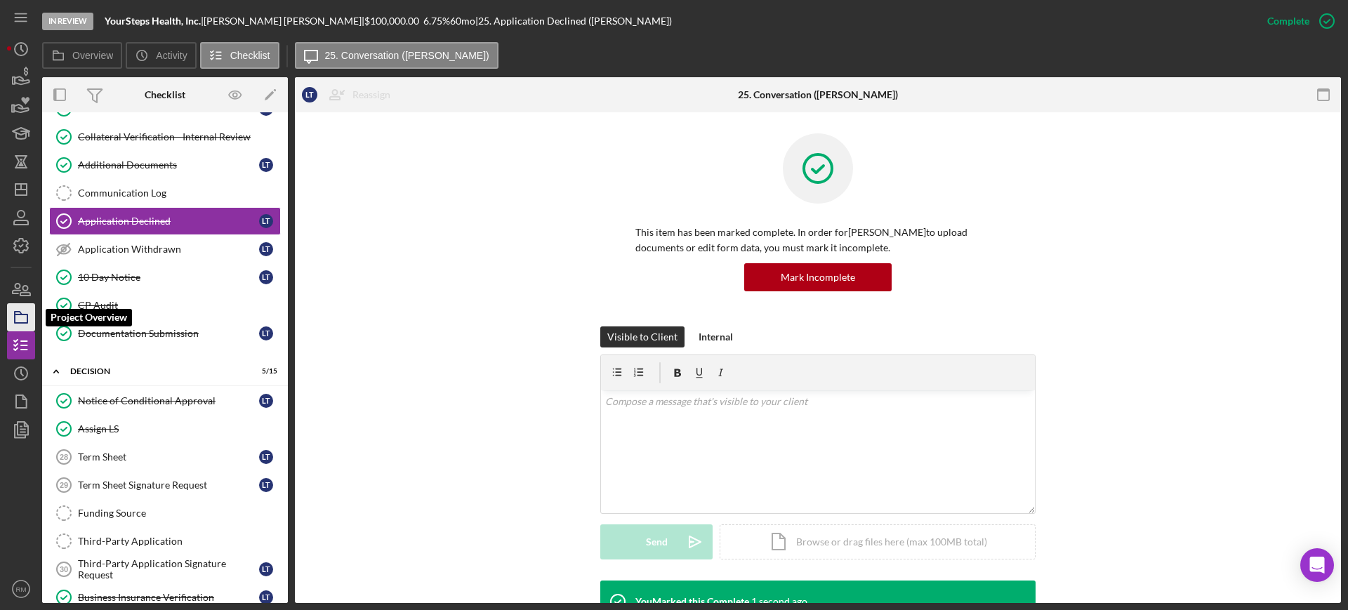
click at [22, 317] on icon "button" at bounding box center [21, 317] width 35 height 35
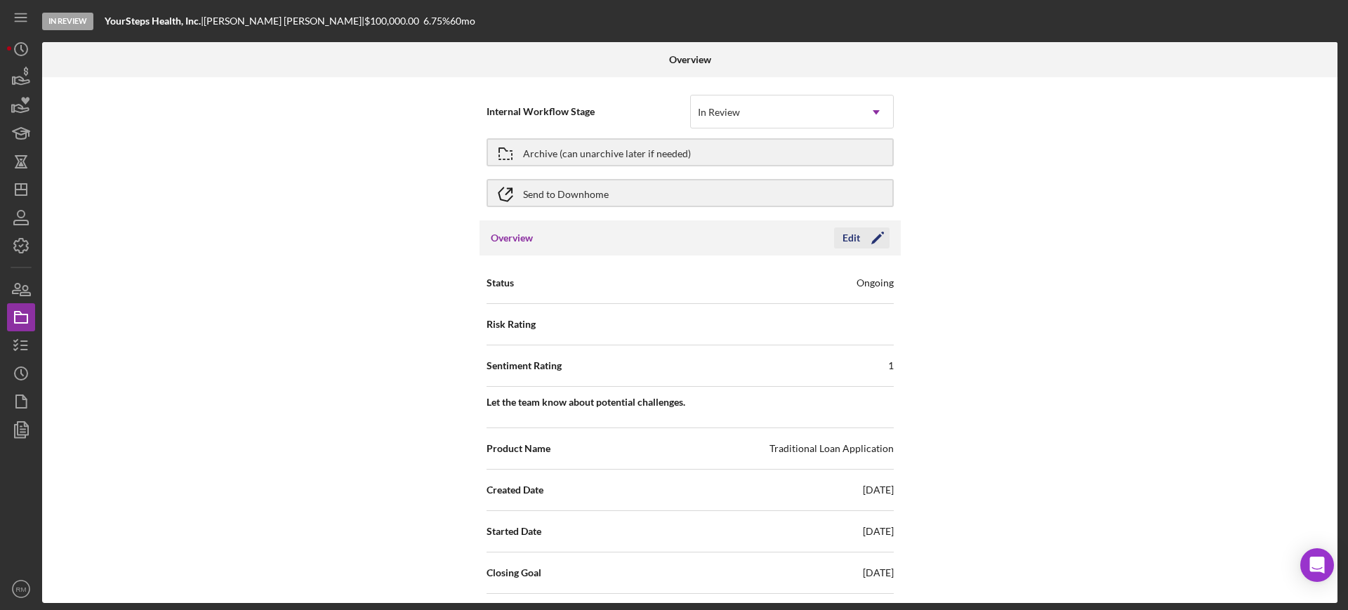
click at [849, 237] on div "Edit" at bounding box center [851, 237] width 18 height 21
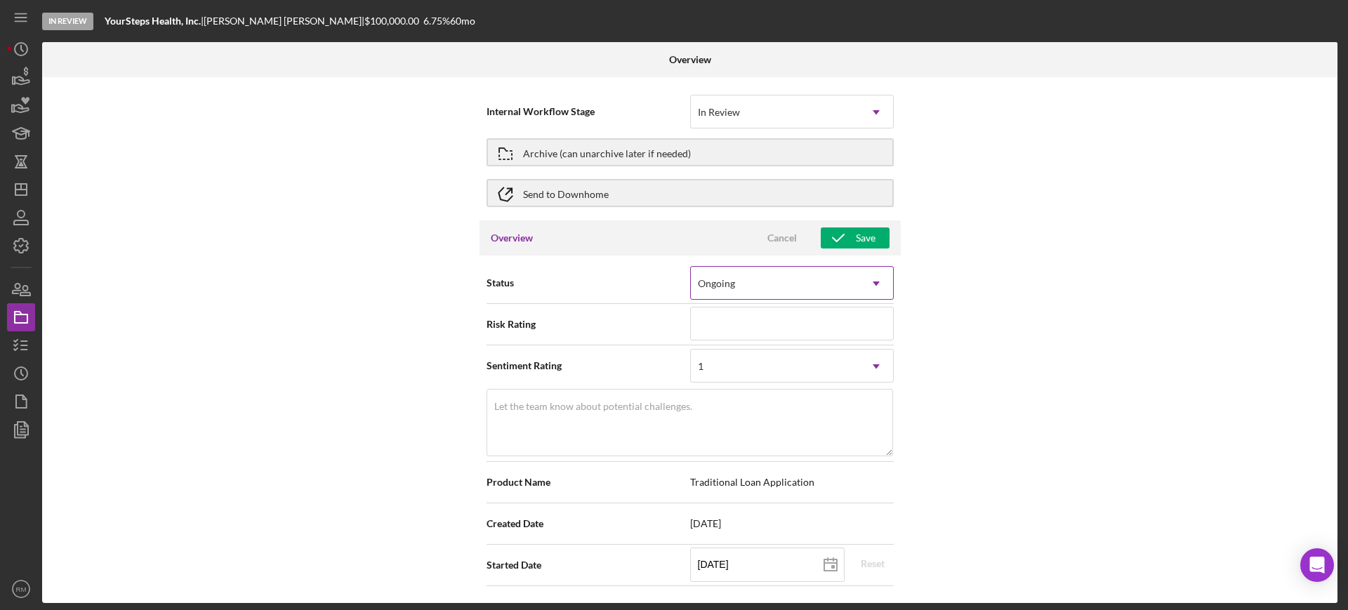
click at [776, 298] on div "Ongoing" at bounding box center [775, 283] width 168 height 32
click at [840, 278] on div "Ongoing" at bounding box center [775, 283] width 168 height 32
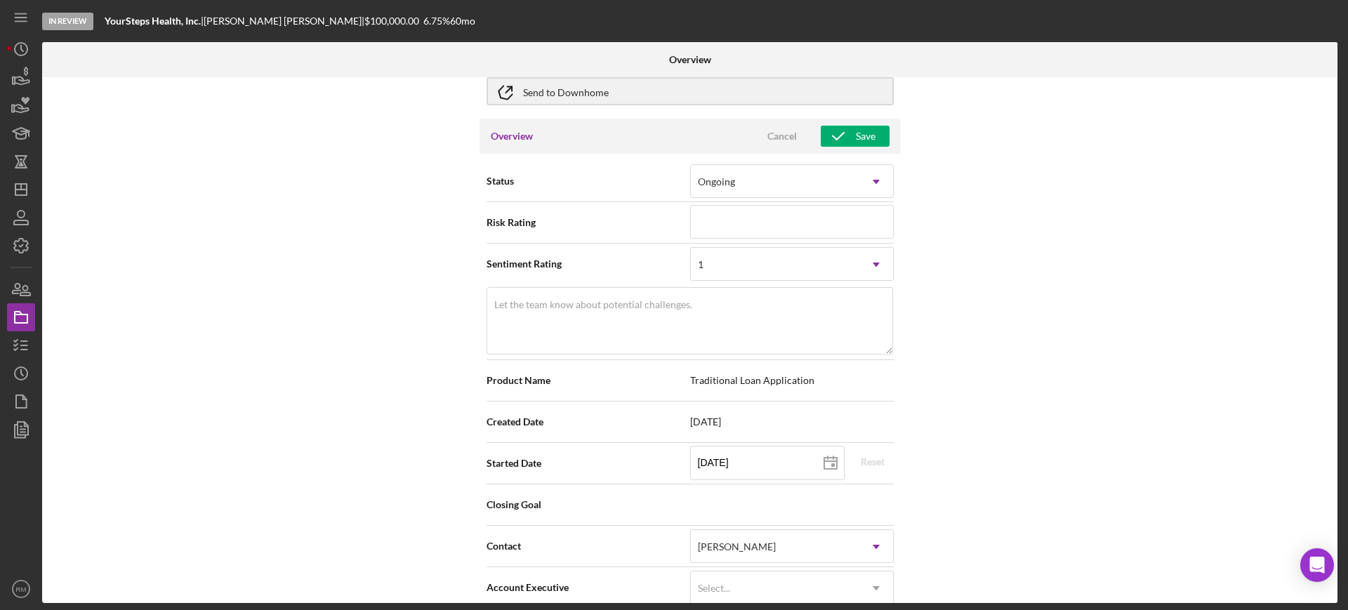
scroll to position [116, 0]
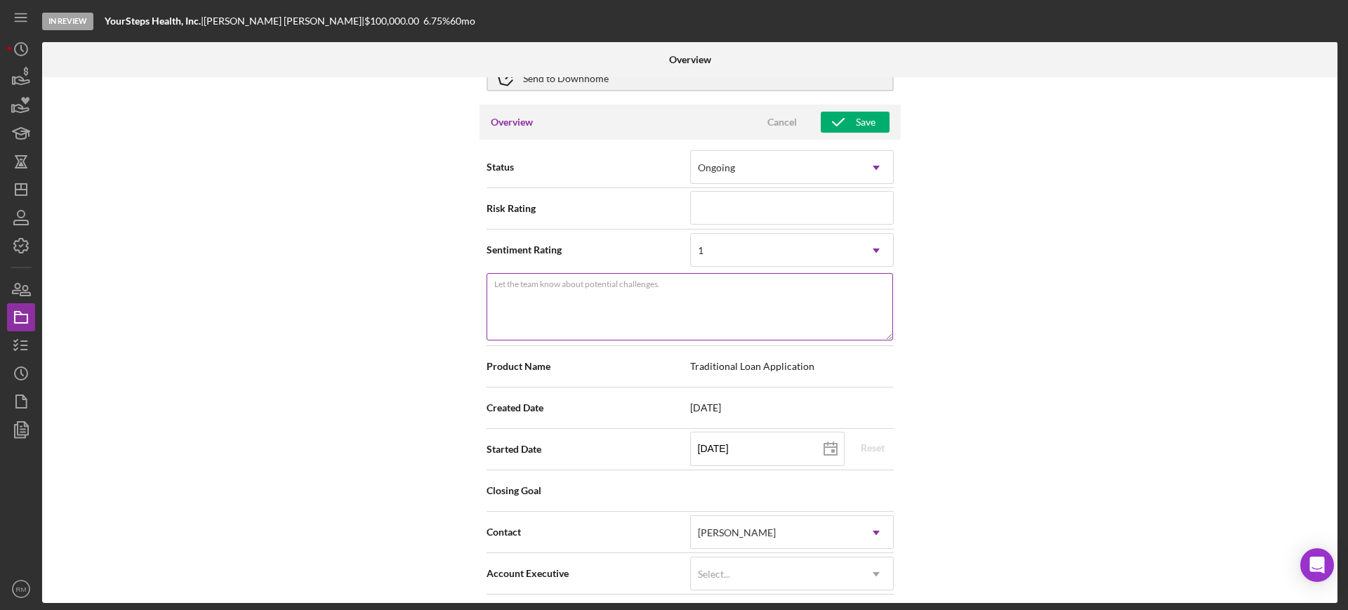
click at [616, 315] on textarea "Let the team know about potential challenges." at bounding box center [689, 306] width 406 height 67
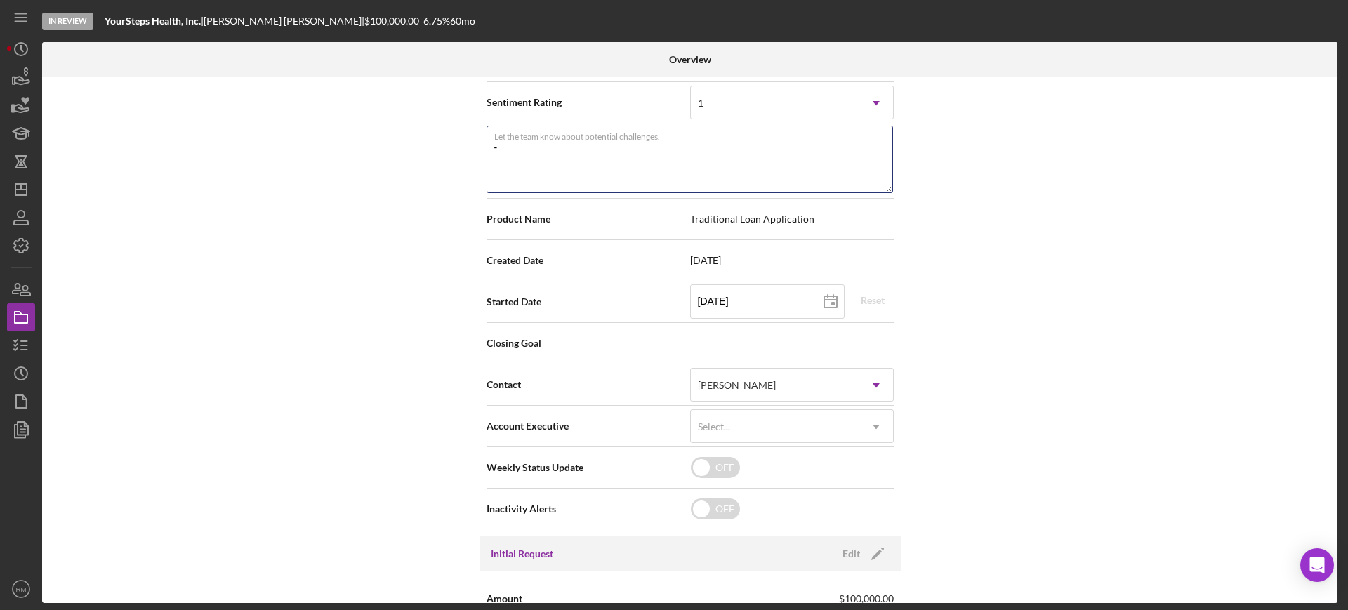
scroll to position [0, 0]
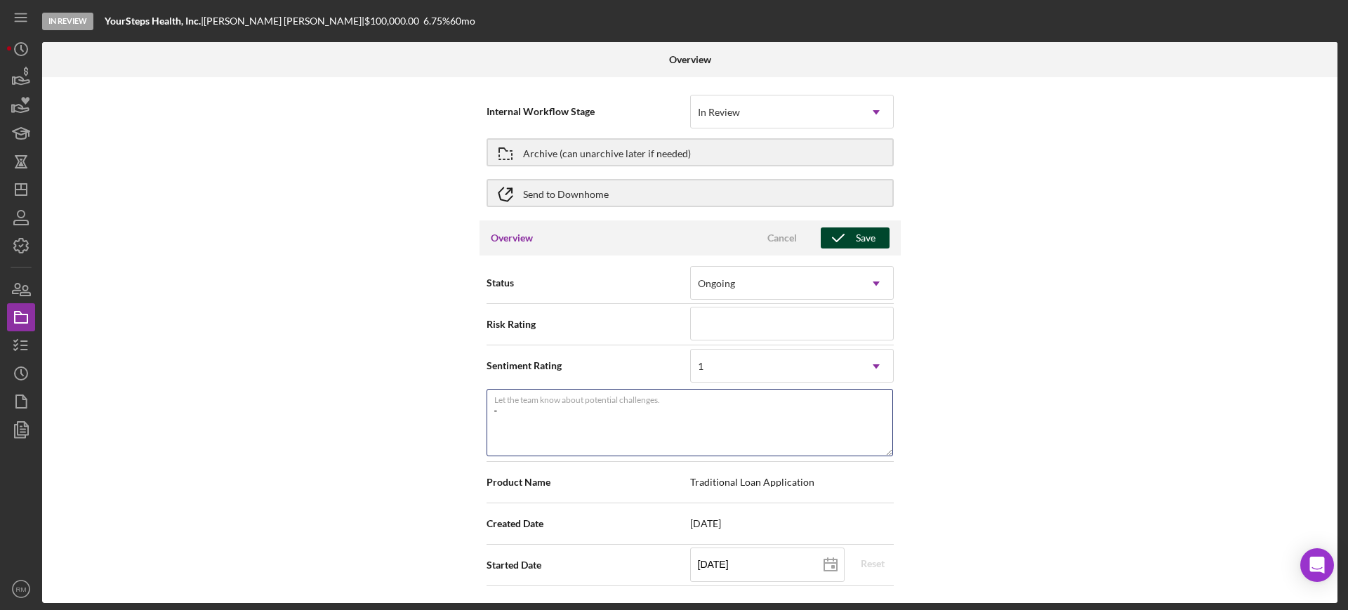
type textarea "-"
click at [835, 236] on icon "button" at bounding box center [838, 237] width 35 height 35
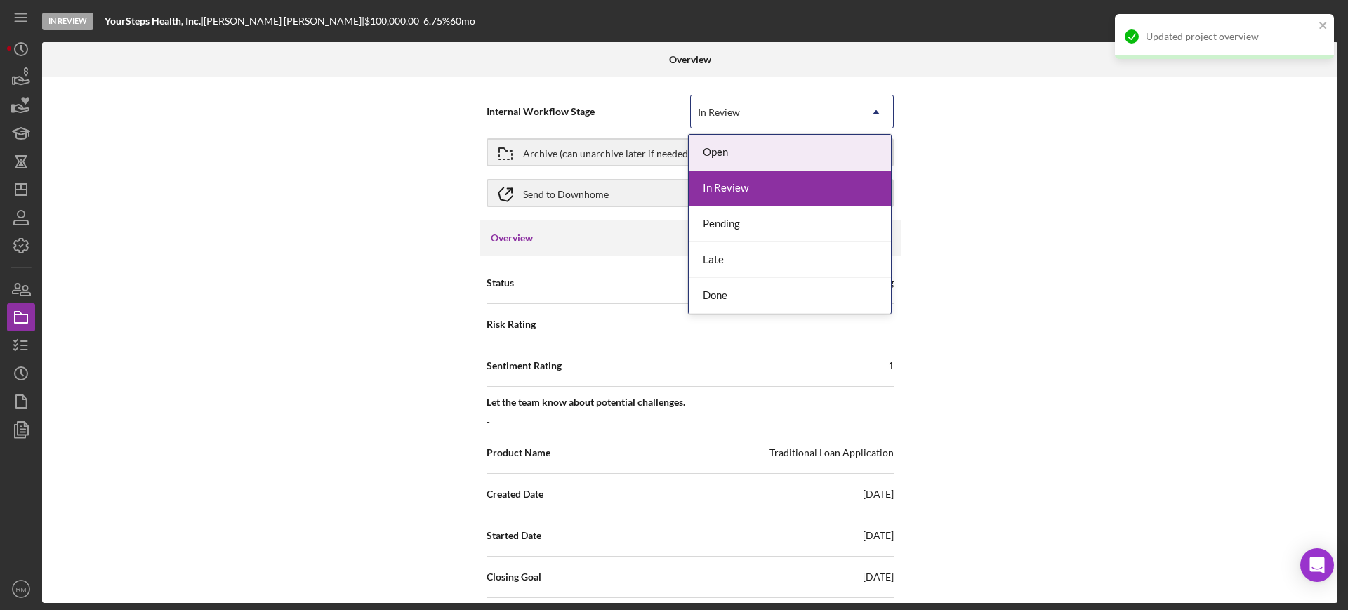
click at [760, 111] on div "In Review" at bounding box center [775, 112] width 168 height 32
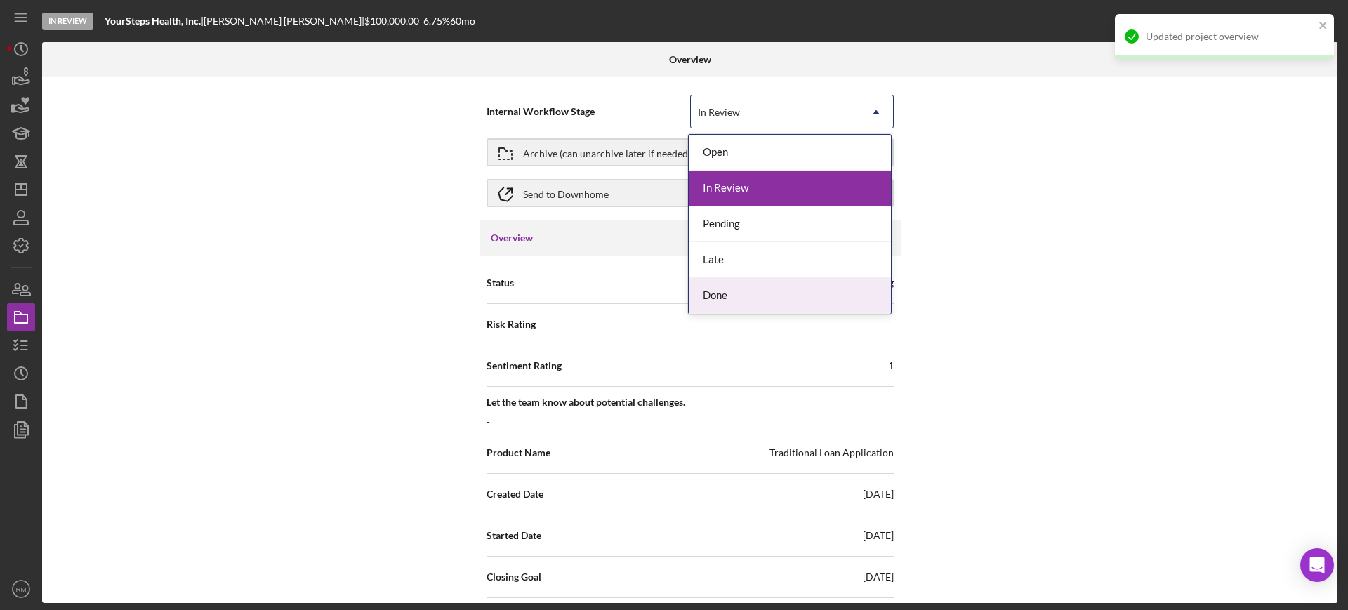
click at [726, 296] on div "Done" at bounding box center [790, 296] width 202 height 36
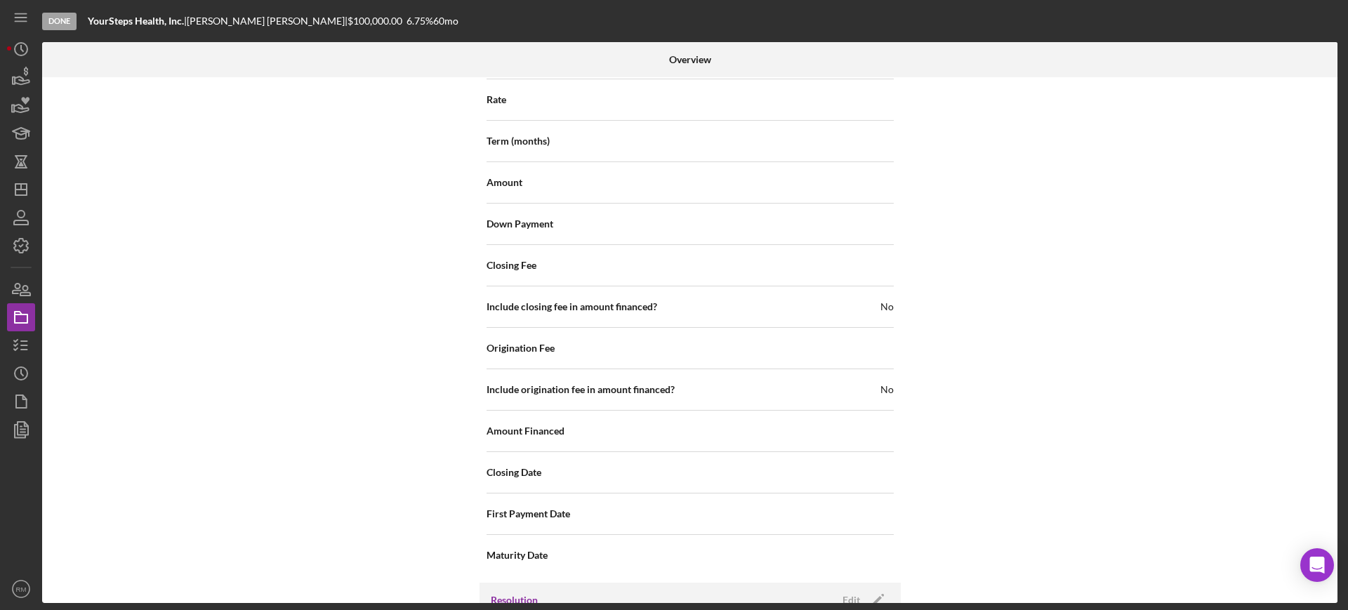
scroll to position [1527, 0]
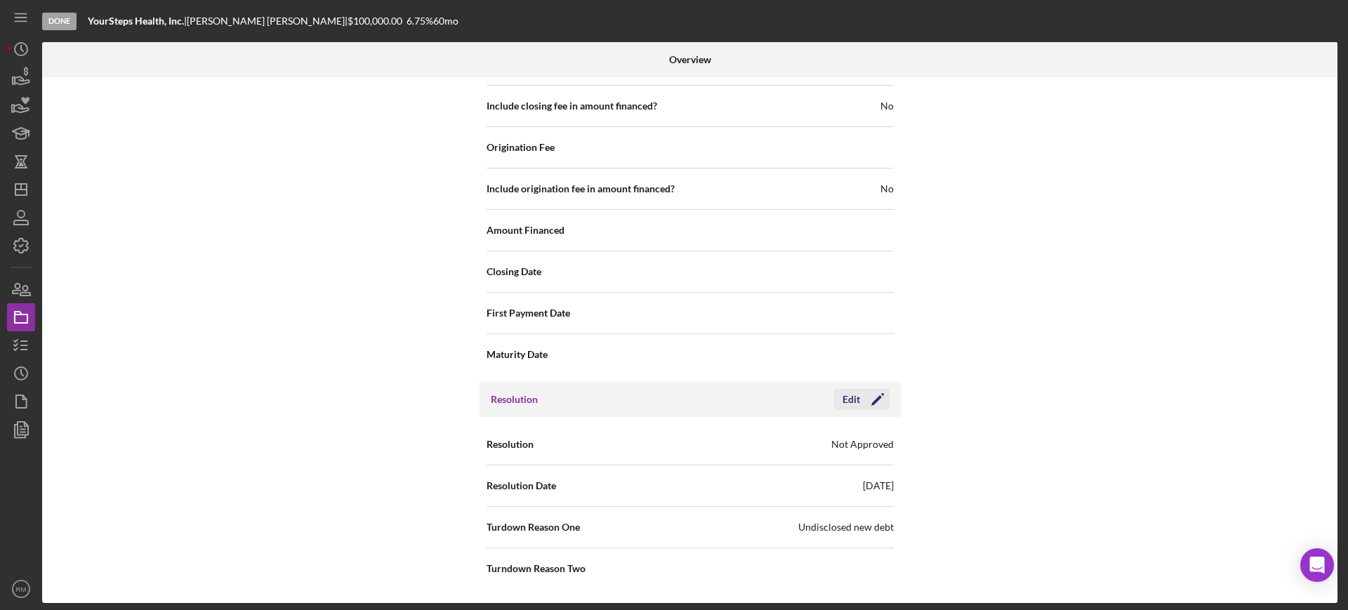
click at [840, 396] on button "Edit Icon/Edit" at bounding box center [861, 399] width 55 height 21
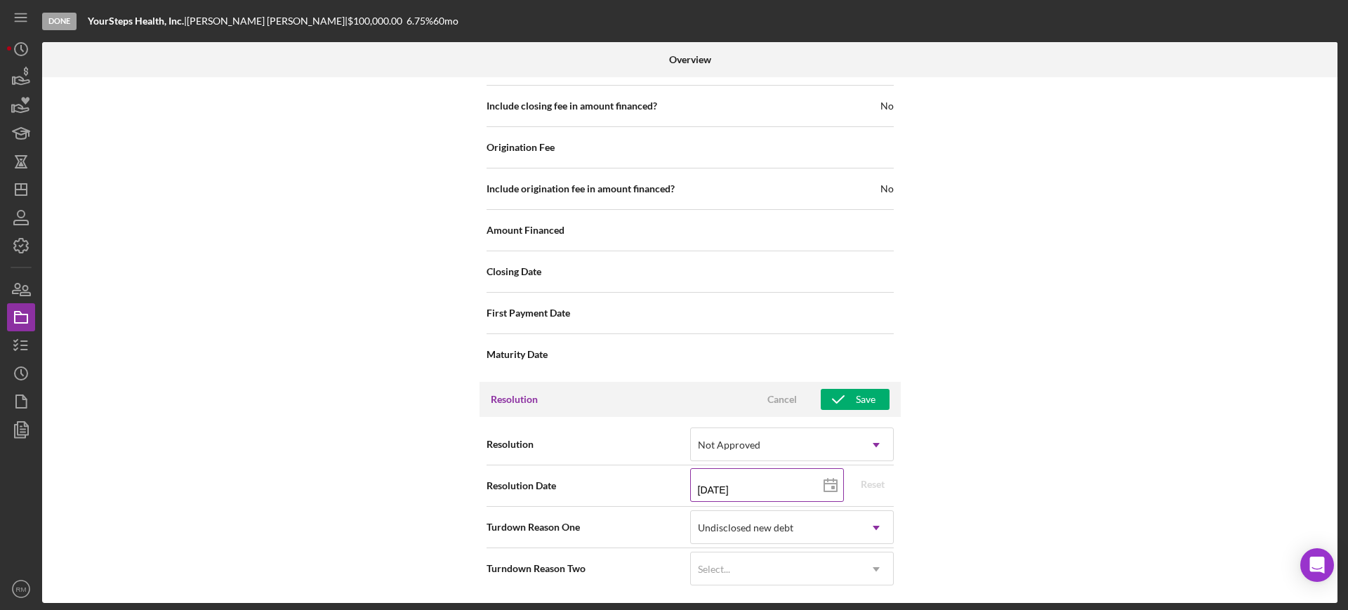
click at [823, 481] on icon at bounding box center [830, 485] width 35 height 35
type input "[DATE]"
click at [849, 395] on icon "button" at bounding box center [838, 399] width 35 height 35
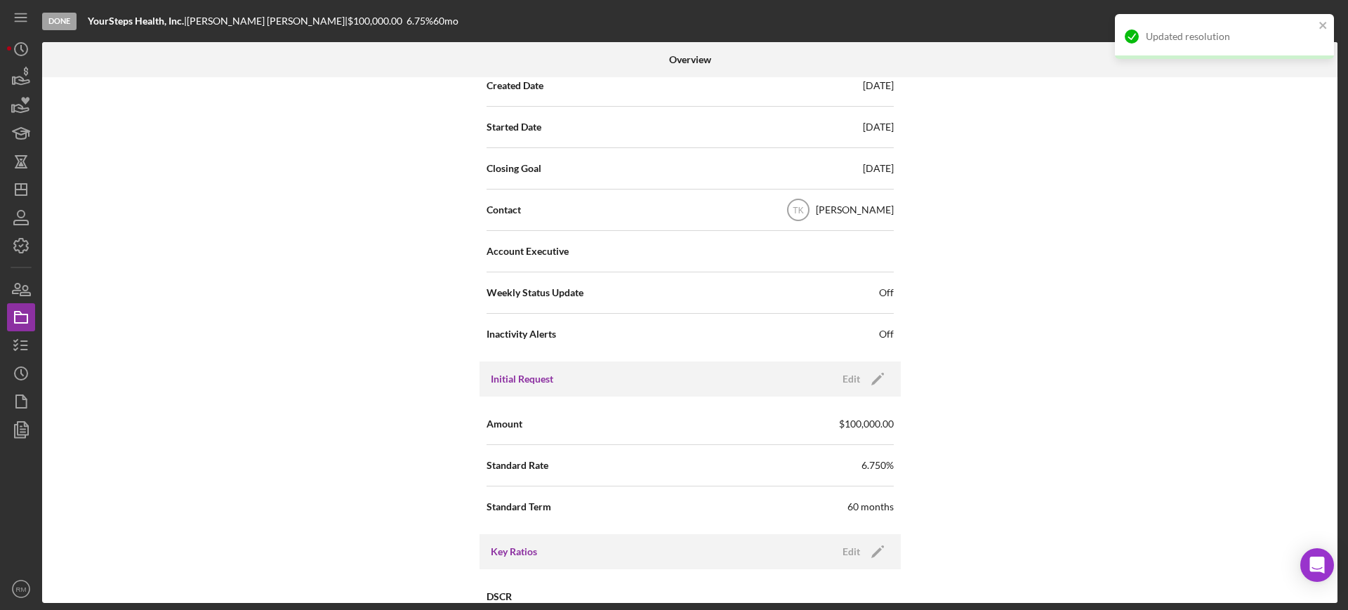
scroll to position [0, 0]
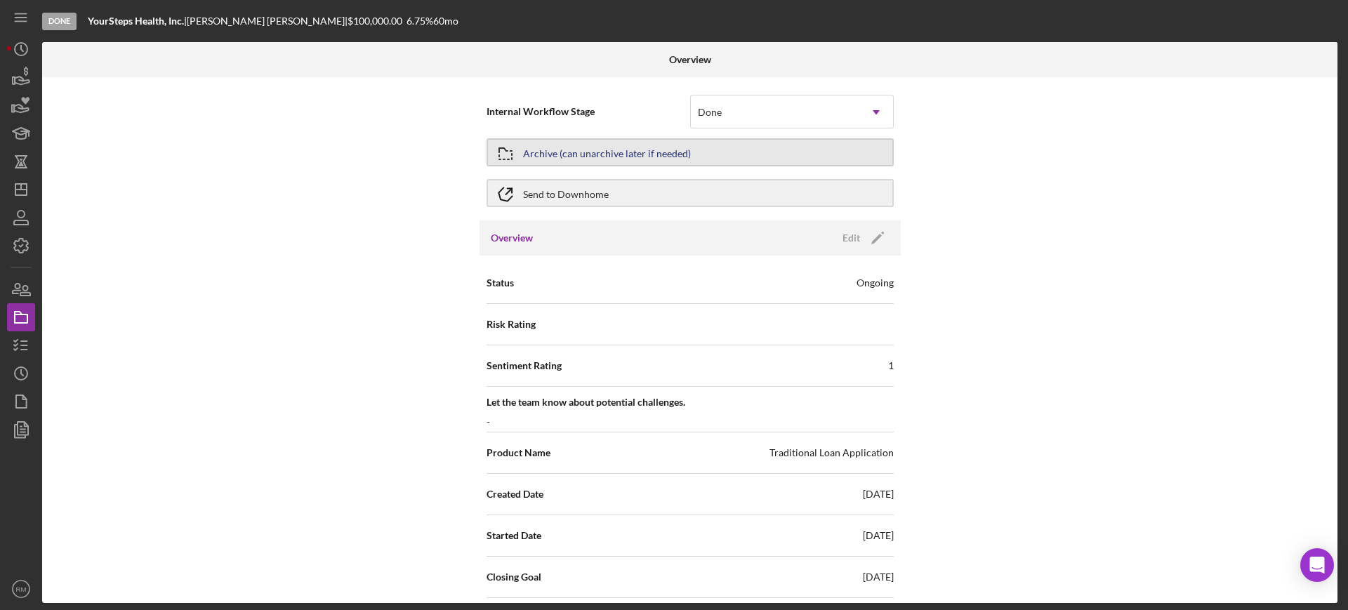
click at [544, 151] on div "Archive (can unarchive later if needed)" at bounding box center [607, 152] width 168 height 25
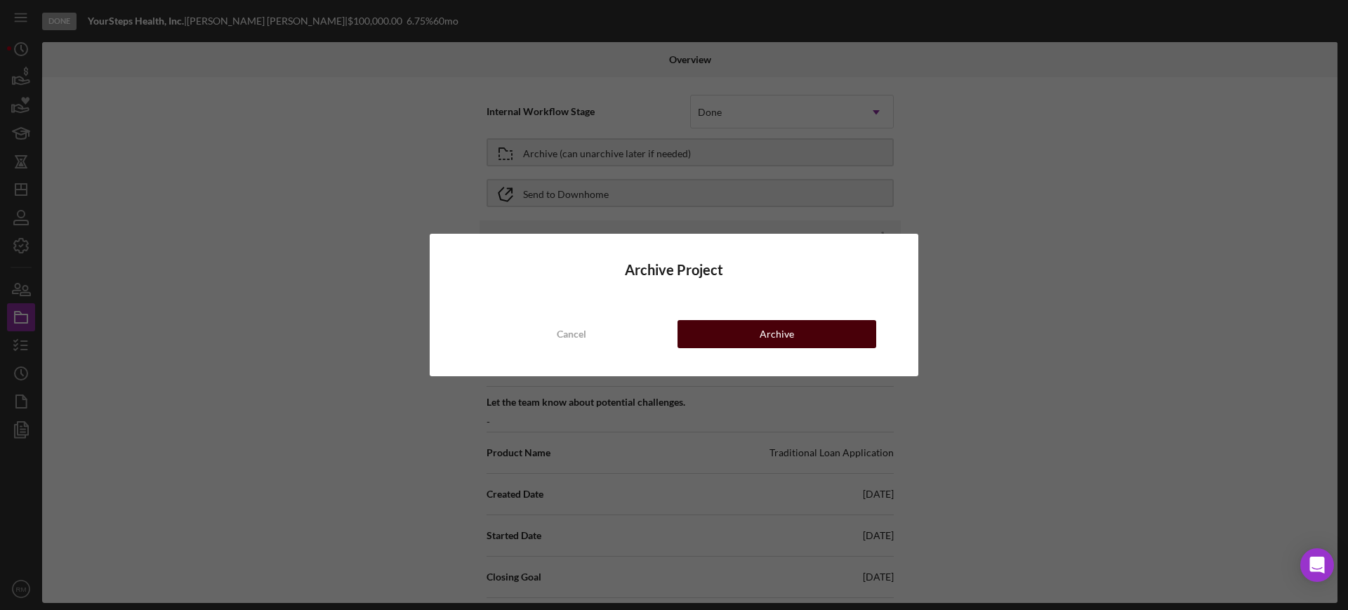
click at [738, 339] on button "Archive" at bounding box center [776, 334] width 199 height 28
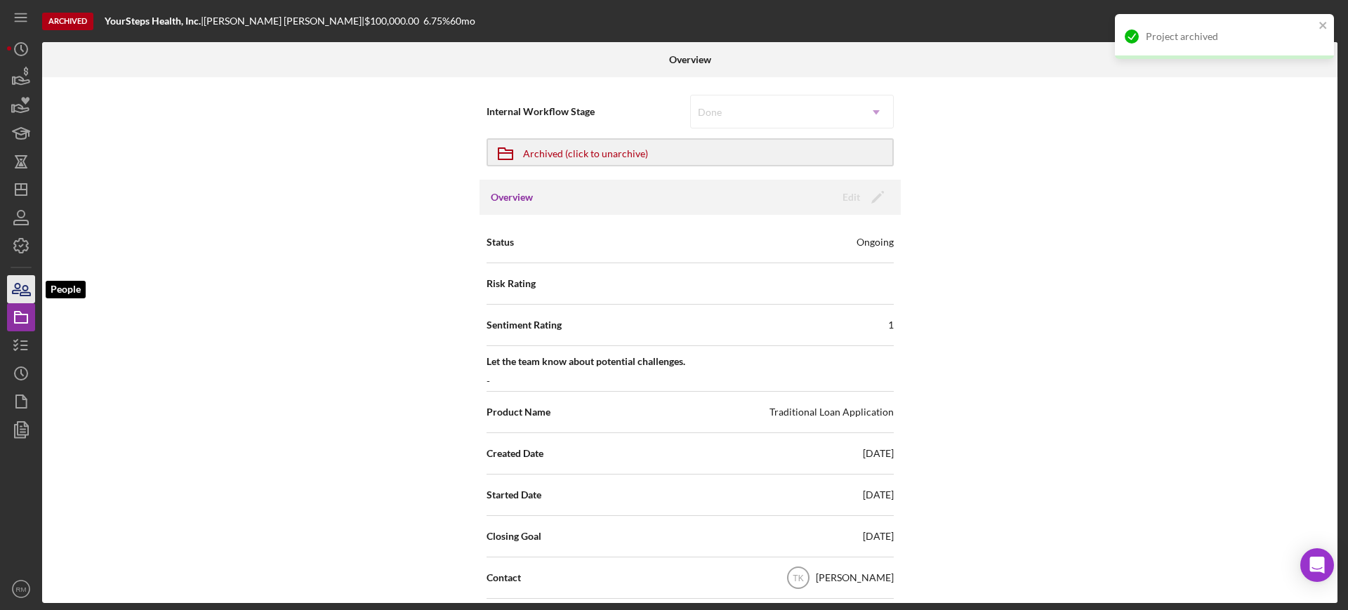
click at [18, 287] on icon "button" at bounding box center [21, 289] width 35 height 35
